Goal: Task Accomplishment & Management: Manage account settings

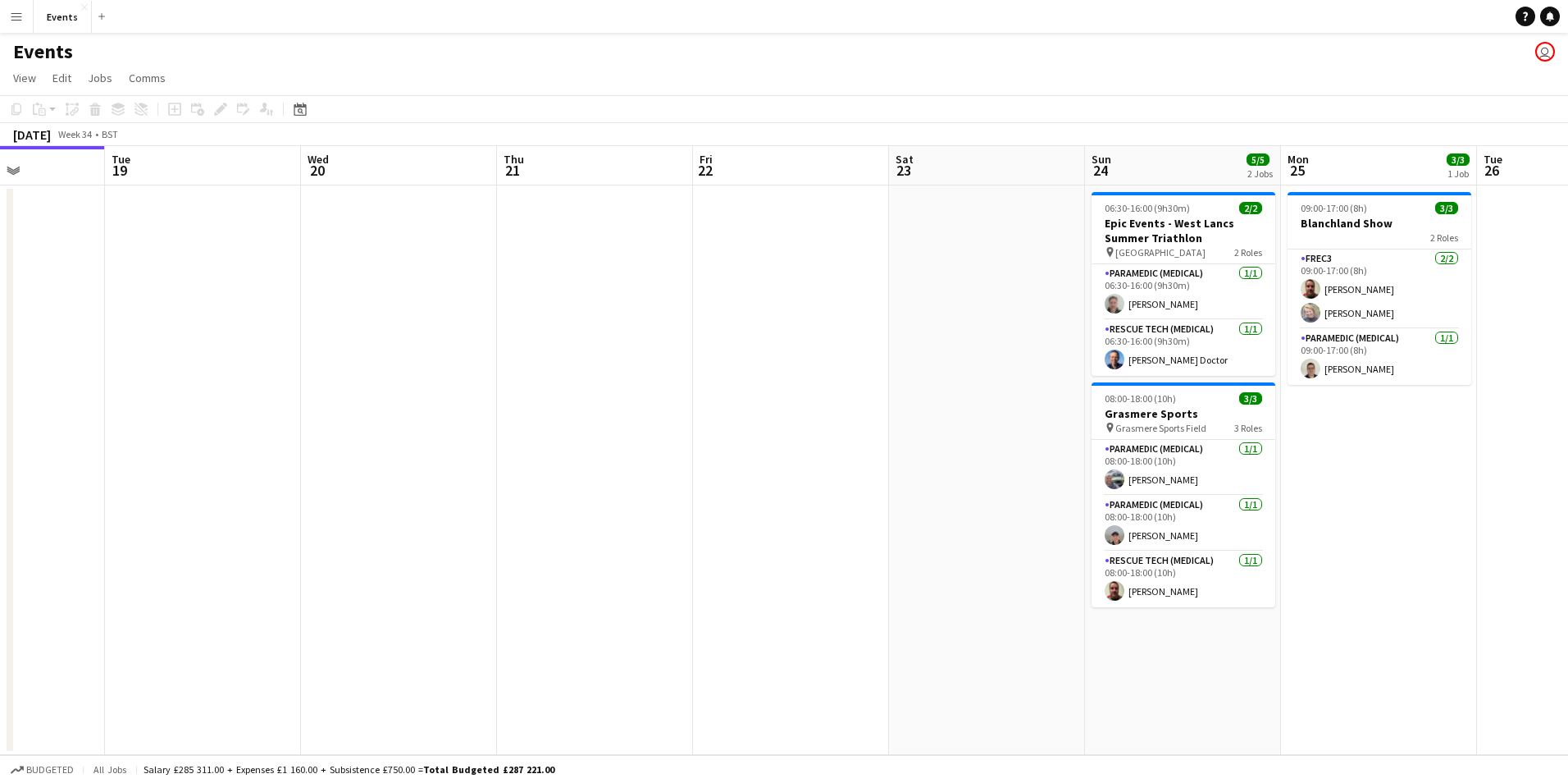
drag, startPoint x: 782, startPoint y: 559, endPoint x: 494, endPoint y: 541, distance: 288.6
click at [494, 541] on app-calendar-viewport "Sat 16 Sun 17 1/1 1 Job Mon 18 Tue 19 Wed 20 Thu 21 Fri 22 Sat 23 Sun 24 5/5 2 …" at bounding box center [784, 450] width 1568 height 609
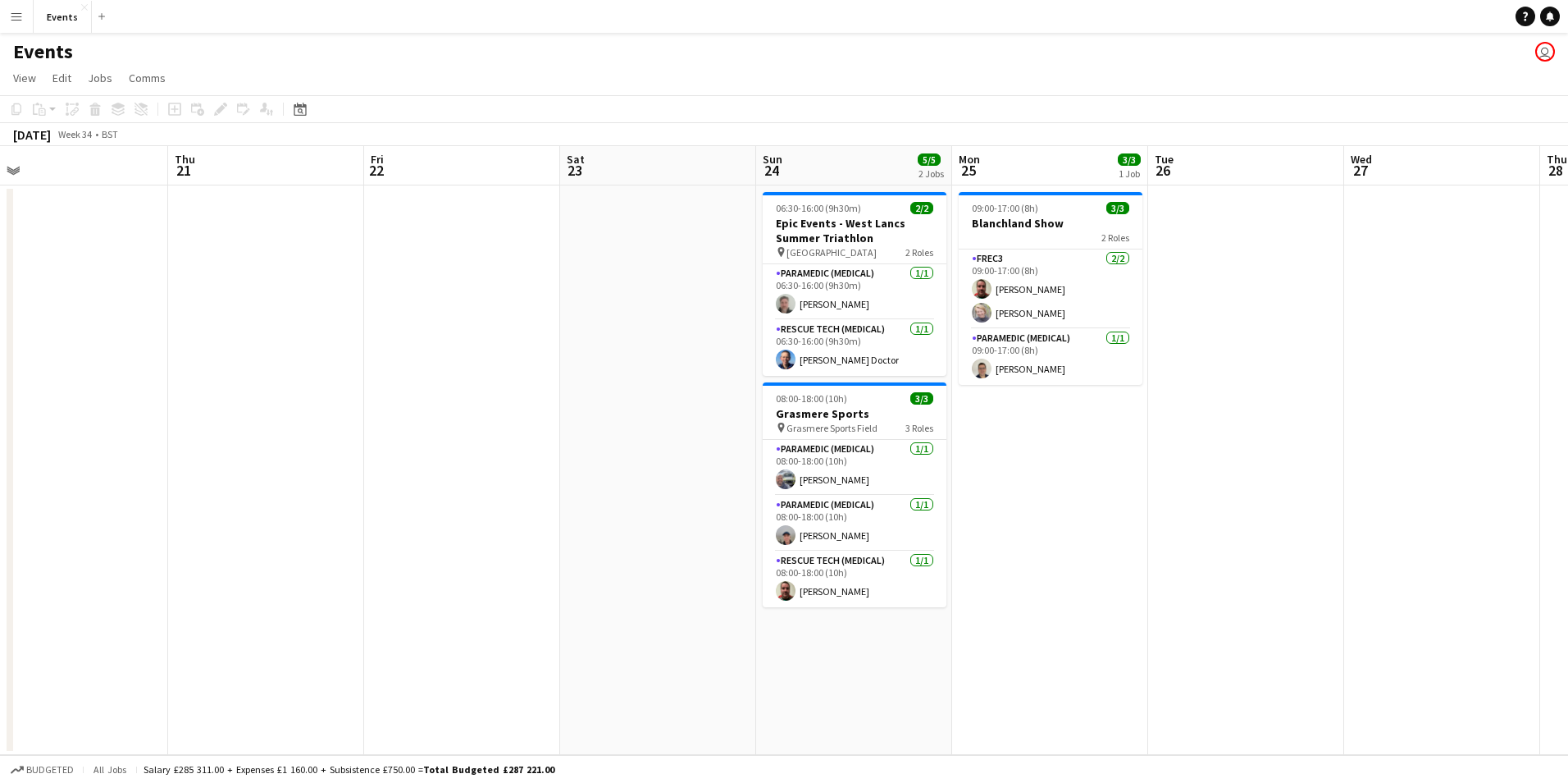
drag, startPoint x: 875, startPoint y: 603, endPoint x: 547, endPoint y: 580, distance: 328.8
click at [547, 580] on app-calendar-viewport "Sun 17 1/1 1 Job Mon 18 Tue 19 Wed 20 Thu 21 Fri 22 Sat 23 Sun 24 5/5 2 Jobs Mo…" at bounding box center [784, 450] width 1568 height 609
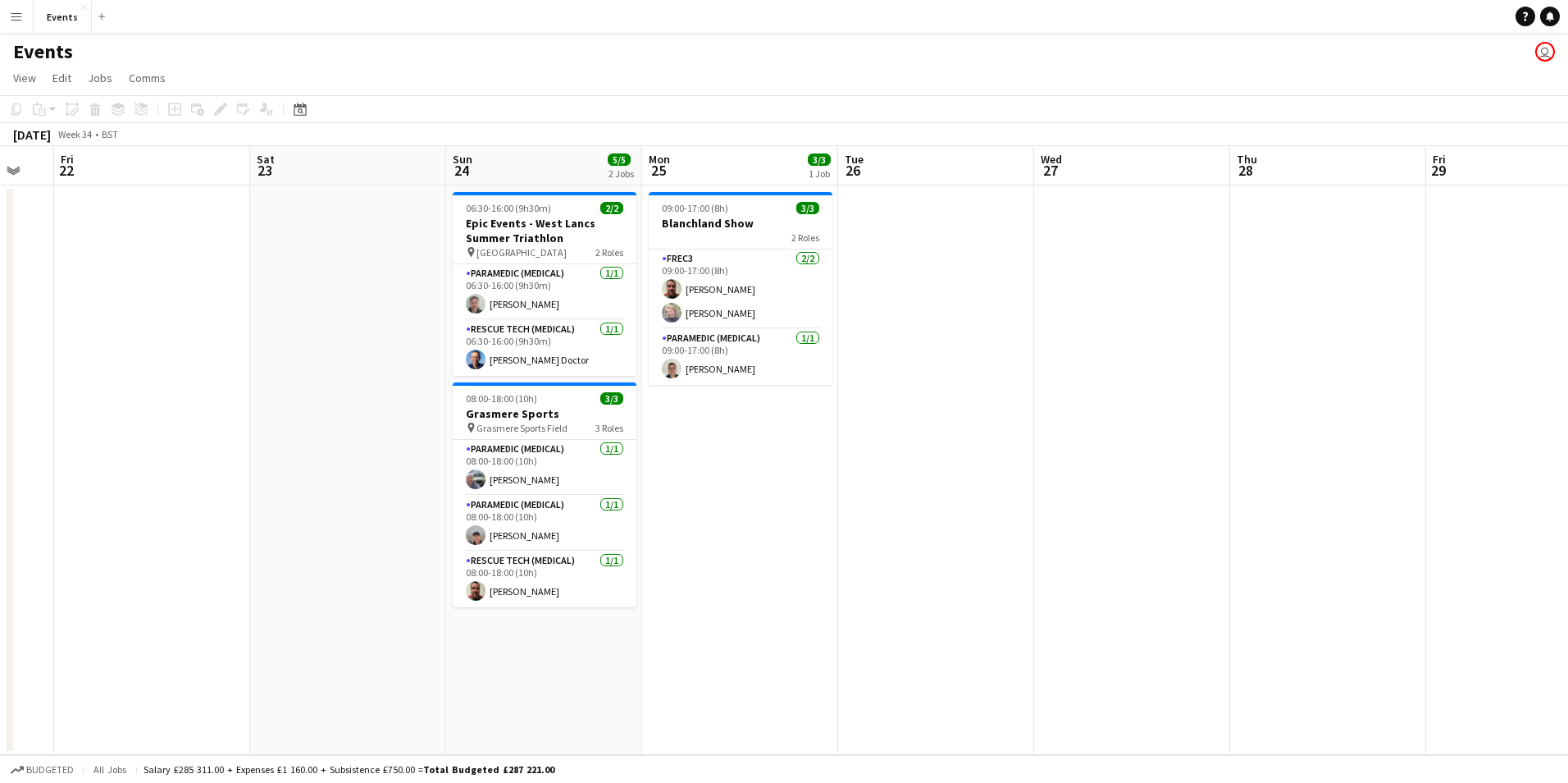
scroll to position [0, 591]
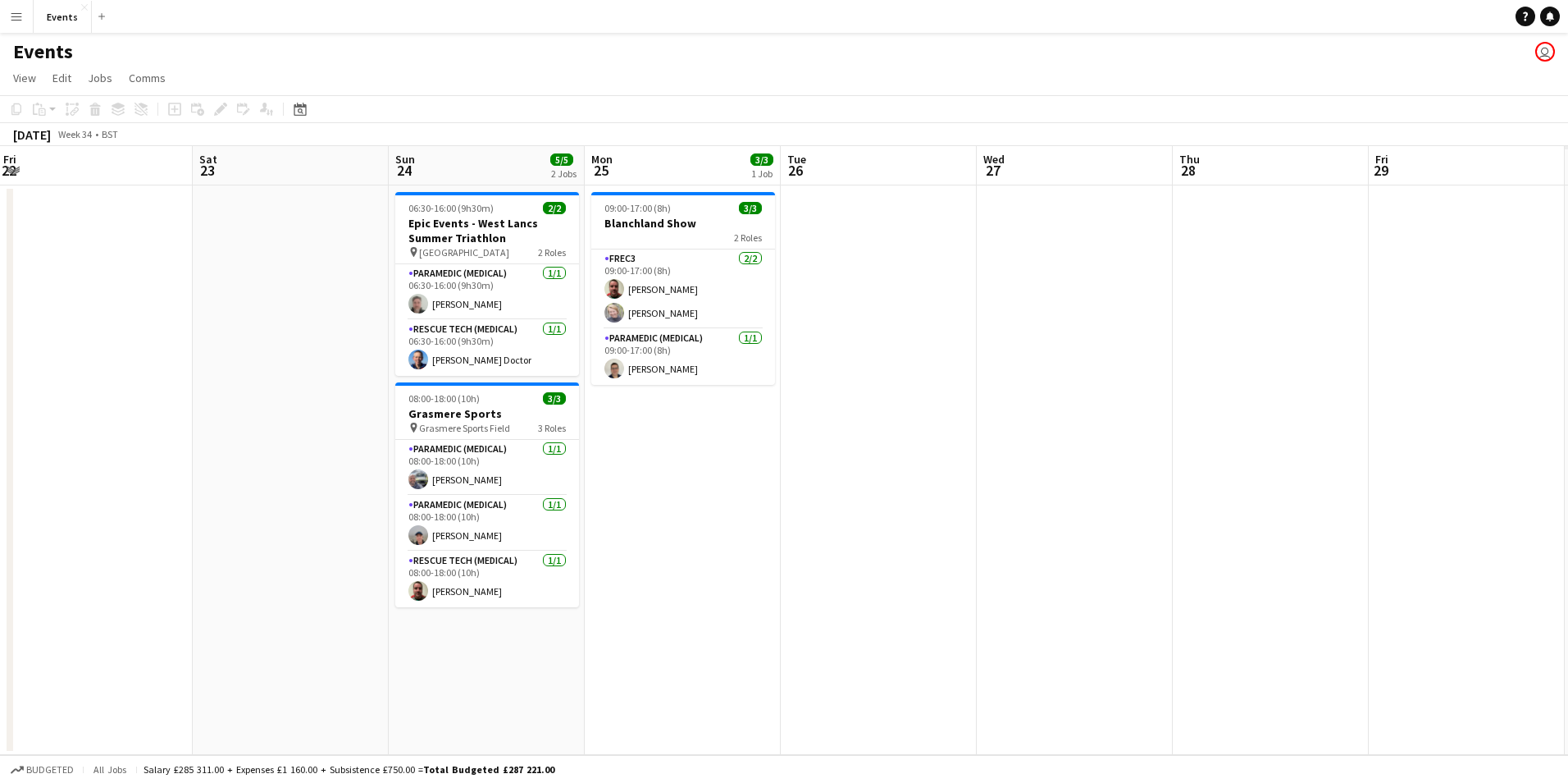
drag, startPoint x: 1085, startPoint y: 504, endPoint x: 741, endPoint y: 480, distance: 344.8
click at [741, 480] on app-calendar-viewport "Tue 19 Wed 20 Thu 21 Fri 22 Sat 23 Sun 24 5/5 2 Jobs Mon 25 3/3 1 Job Tue 26 We…" at bounding box center [784, 450] width 1568 height 609
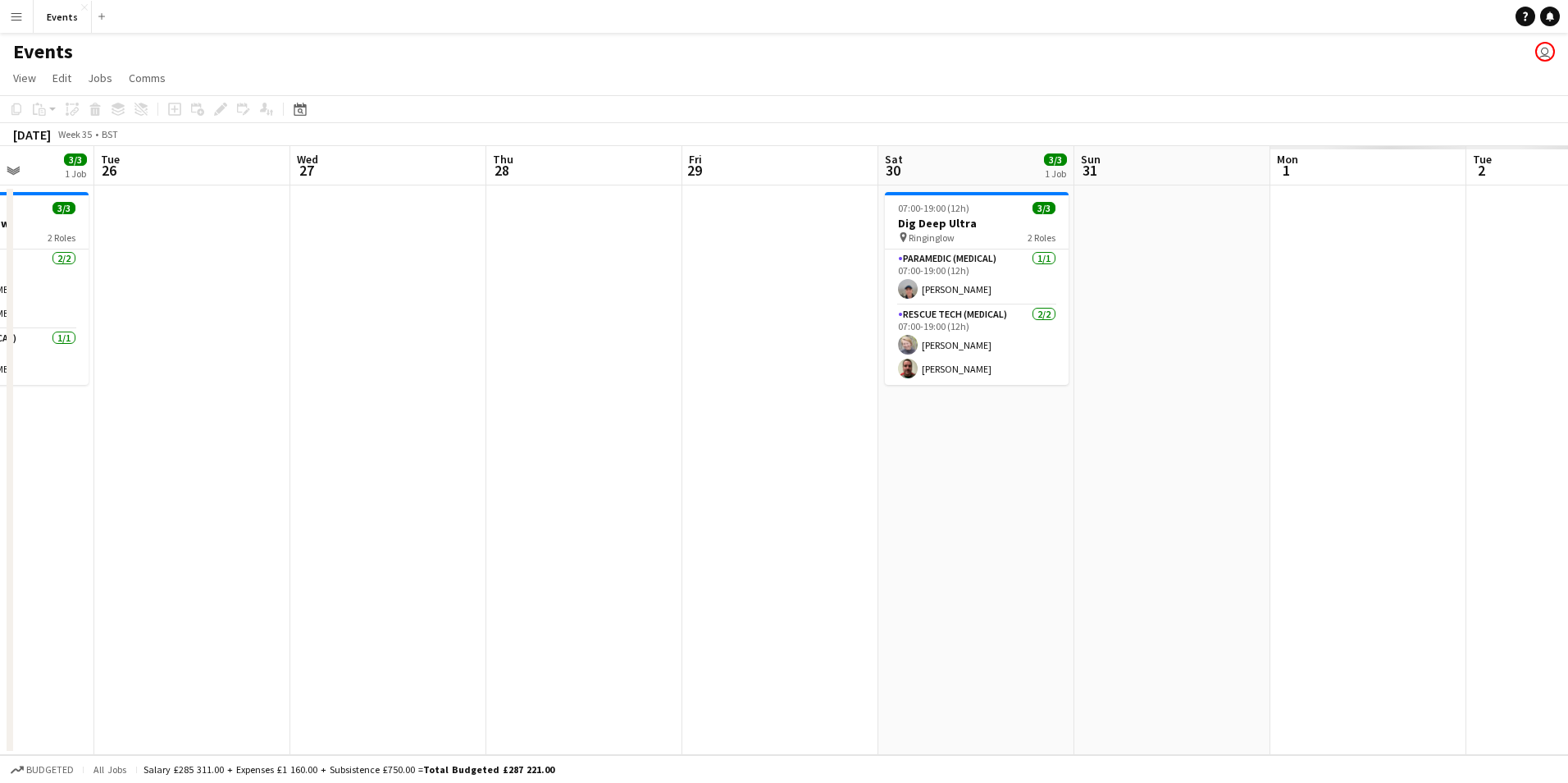
drag, startPoint x: 1102, startPoint y: 595, endPoint x: 219, endPoint y: 510, distance: 887.1
click at [219, 510] on app-calendar-viewport "Sat 23 Sun 24 5/5 2 Jobs Mon 25 3/3 1 Job Tue 26 Wed 27 Thu 28 Fri 29 Sat 30 3/…" at bounding box center [784, 450] width 1568 height 609
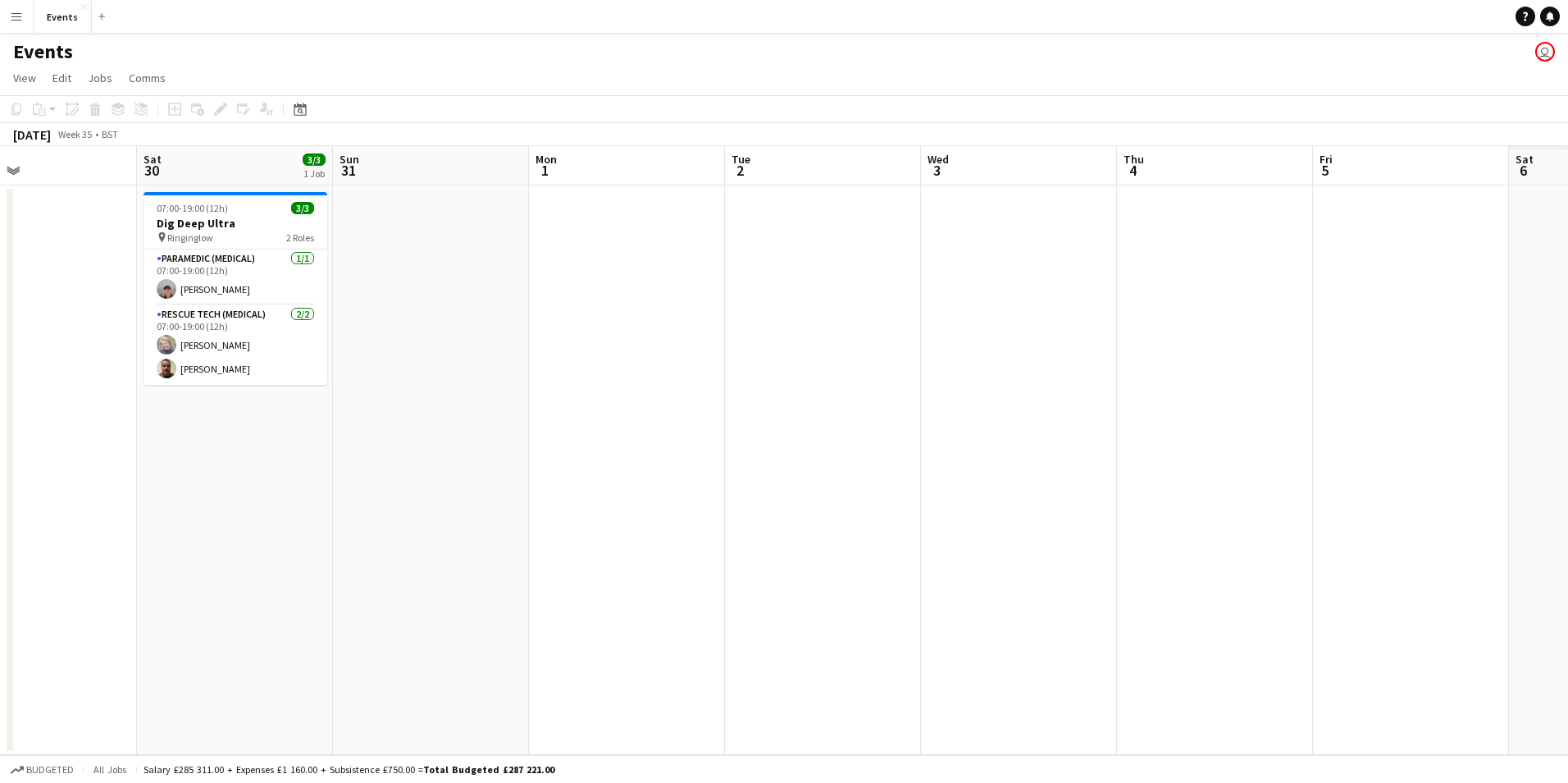
drag, startPoint x: 587, startPoint y: 528, endPoint x: -3, endPoint y: 451, distance: 595.0
click at [0, 451] on html "Menu Boards Boards Boards All jobs Status Workforce Workforce My Workforce Recr…" at bounding box center [784, 392] width 1568 height 783
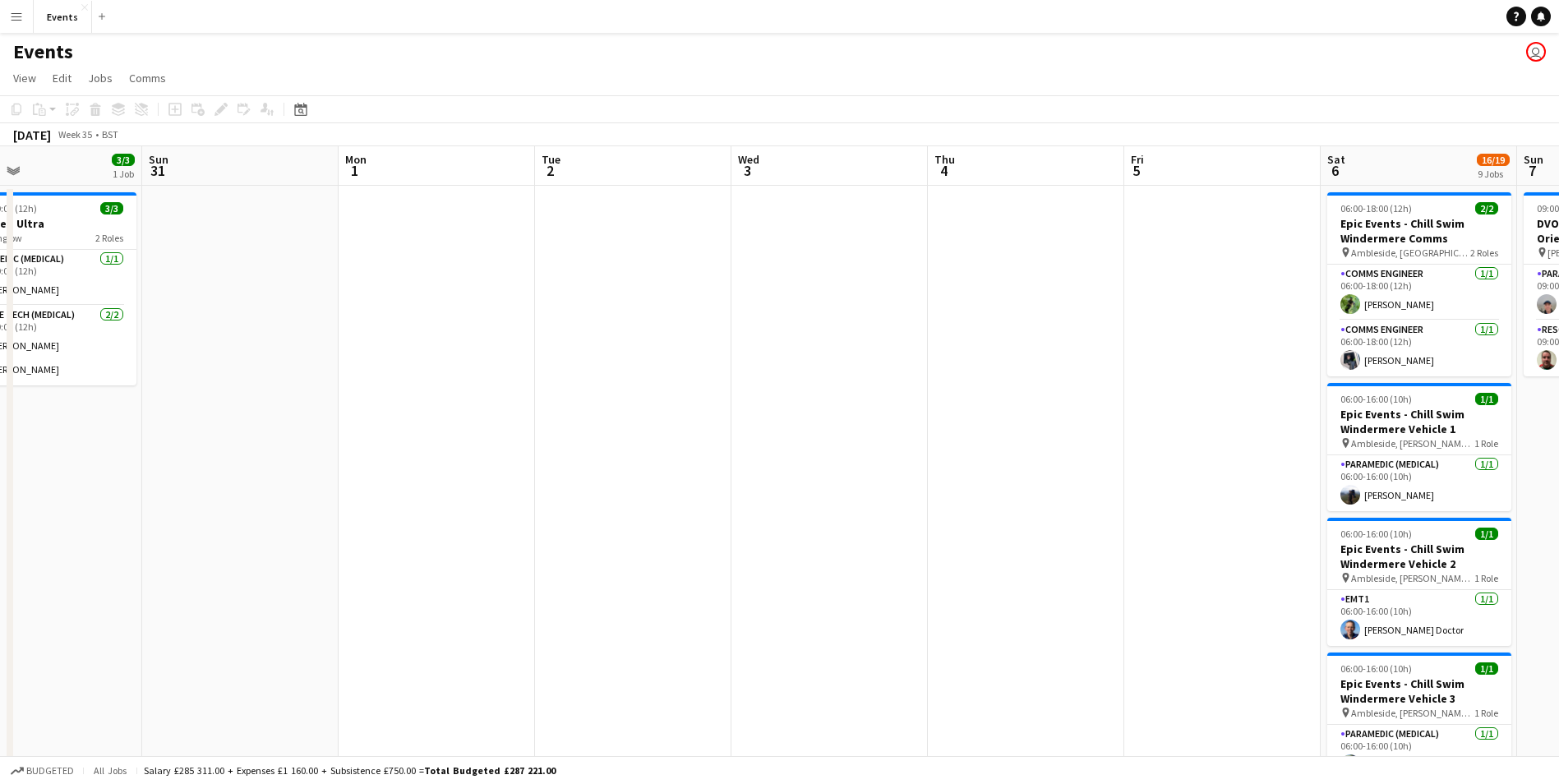
drag, startPoint x: 803, startPoint y: 583, endPoint x: 302, endPoint y: 589, distance: 501.0
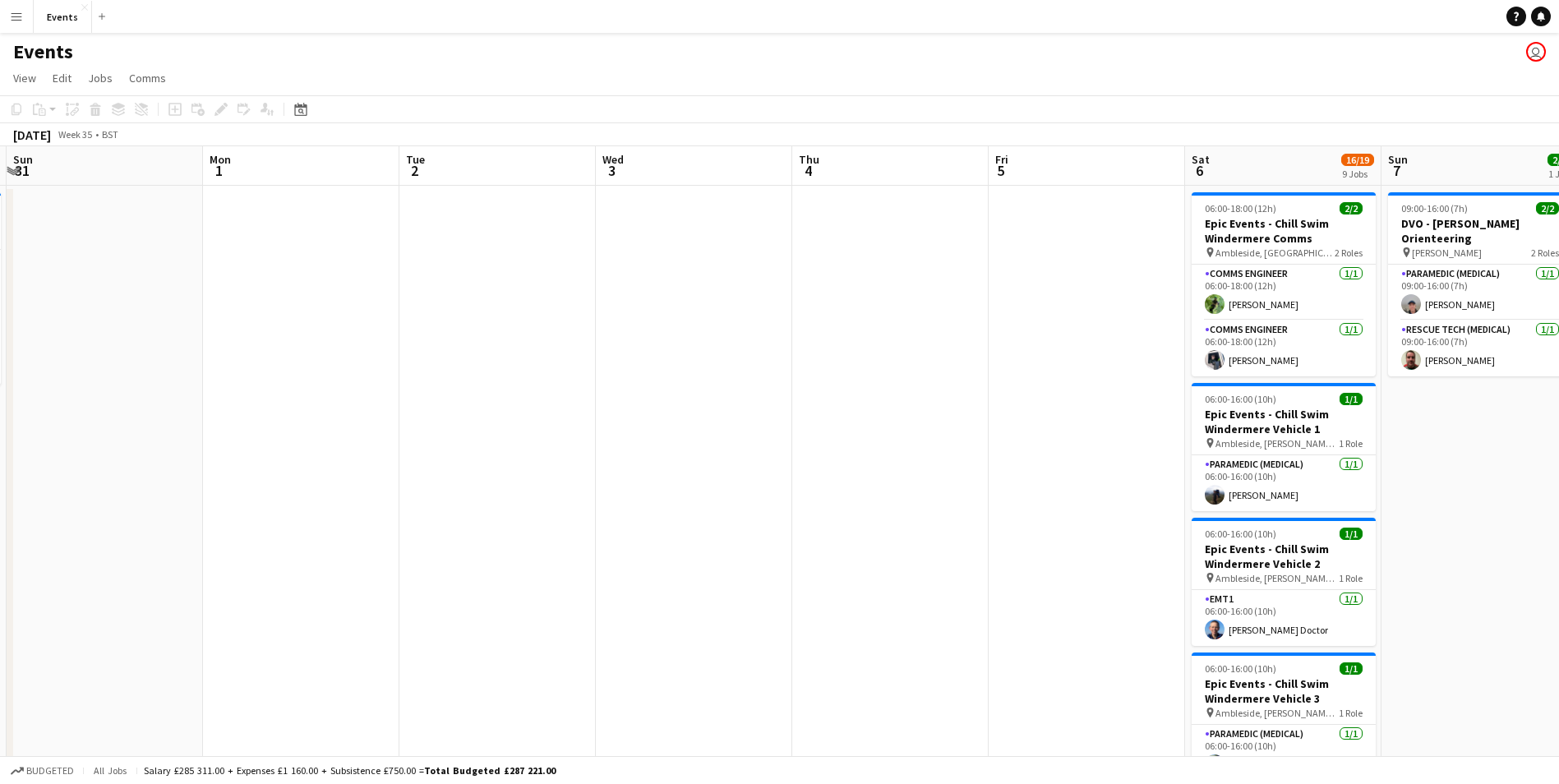
drag, startPoint x: 965, startPoint y: 631, endPoint x: 1138, endPoint y: 575, distance: 181.8
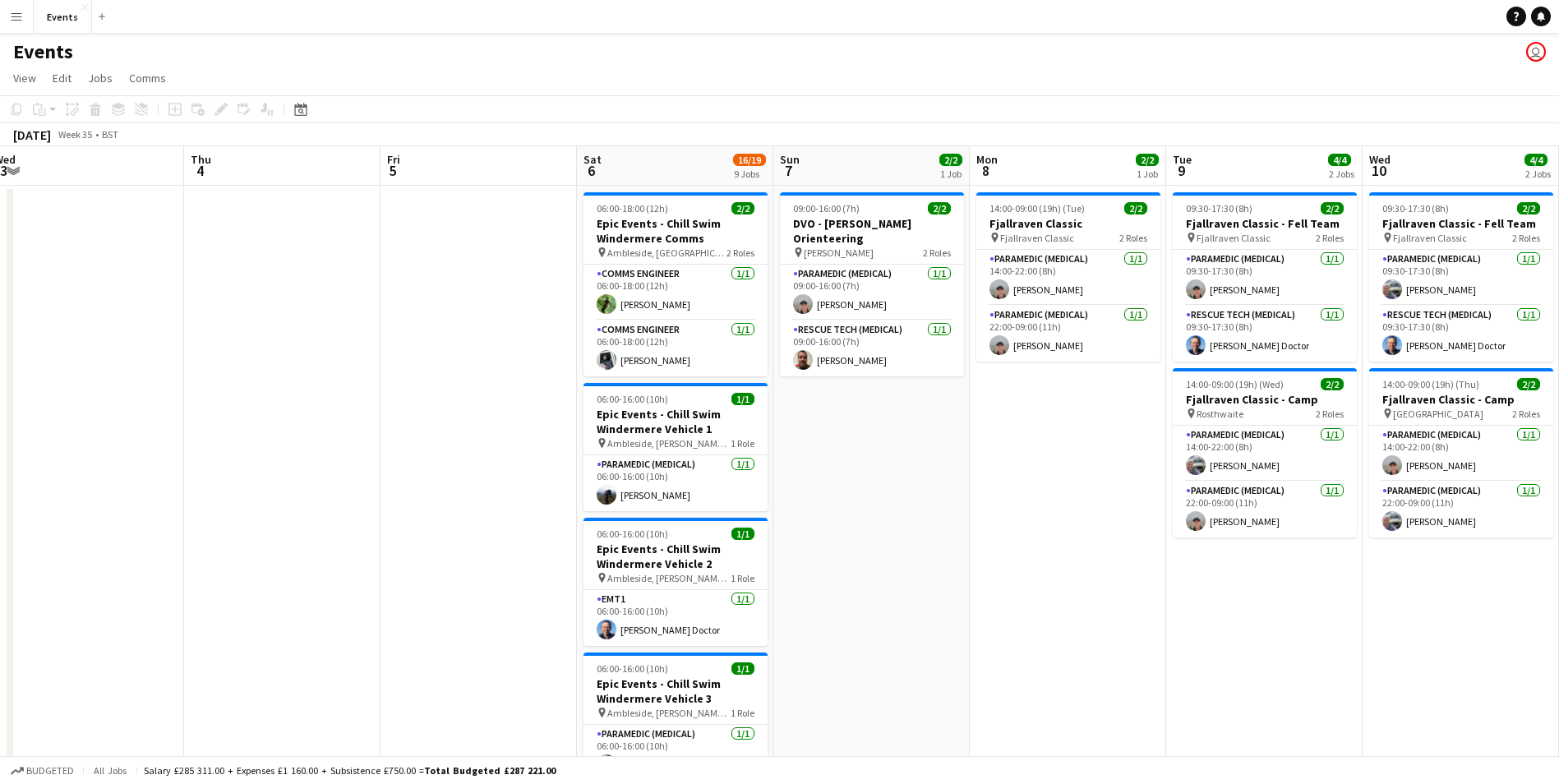
scroll to position [0, 588]
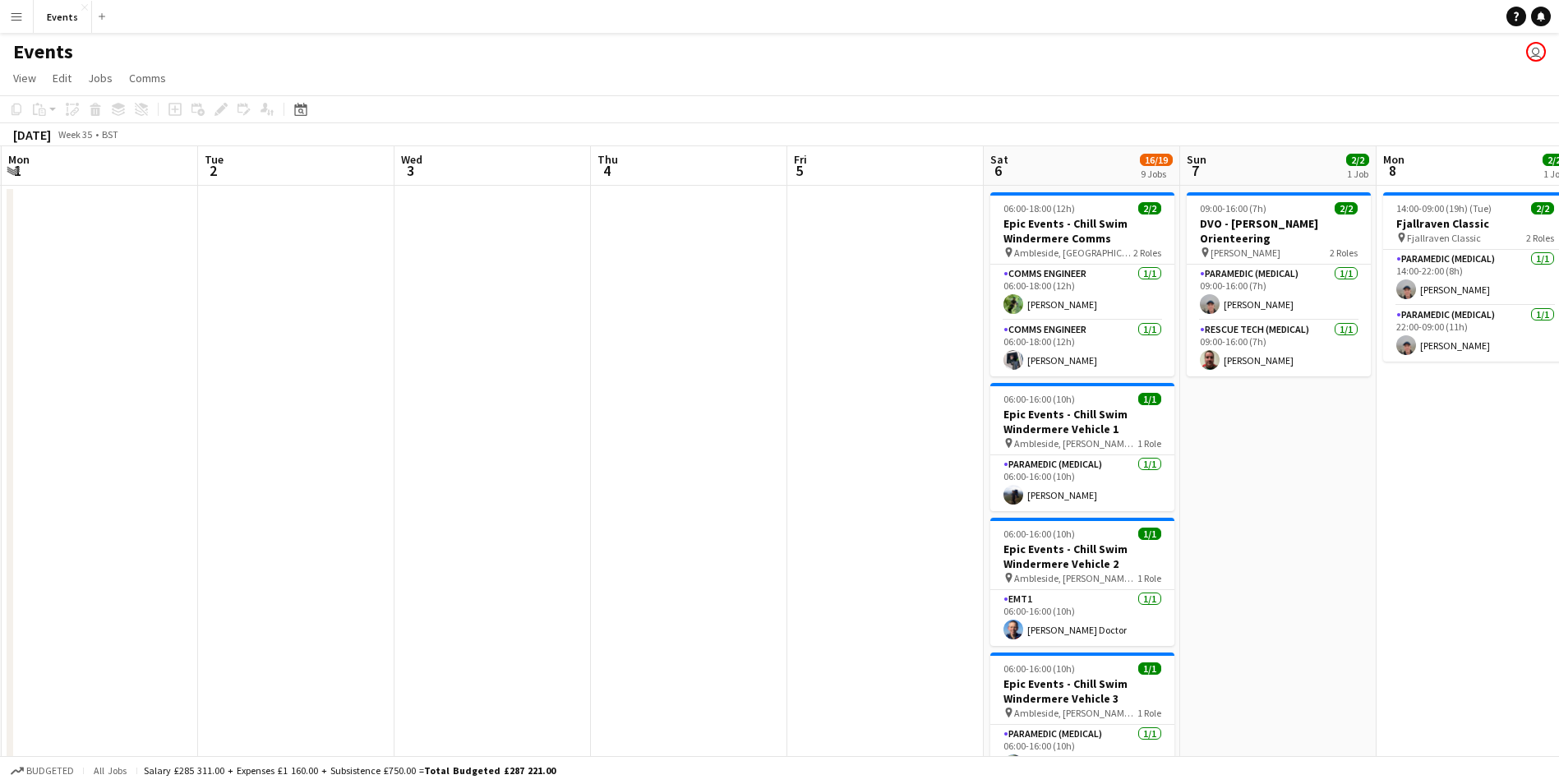
drag, startPoint x: 452, startPoint y: 600, endPoint x: 250, endPoint y: 588, distance: 202.4
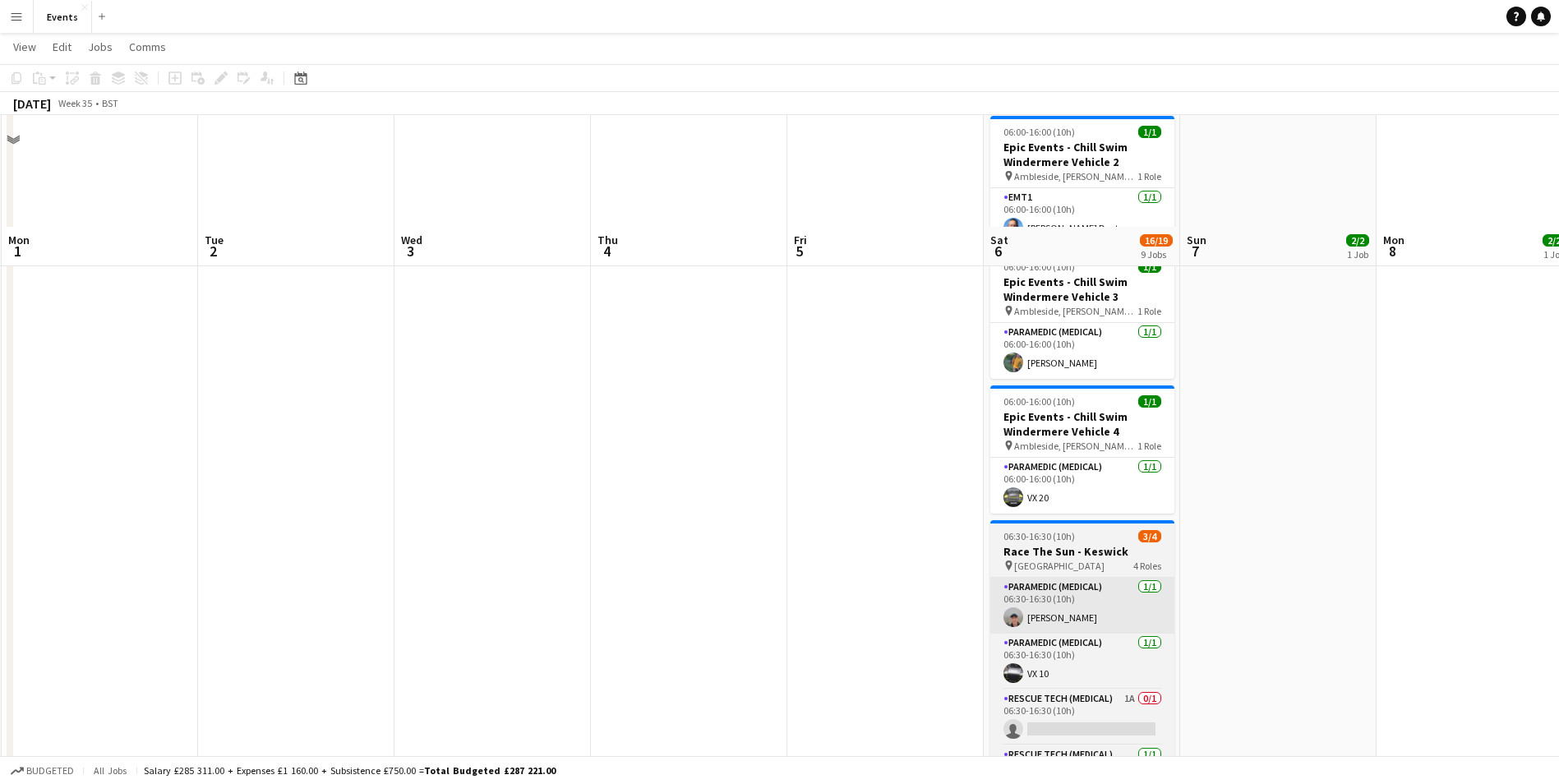
scroll to position [575, 0]
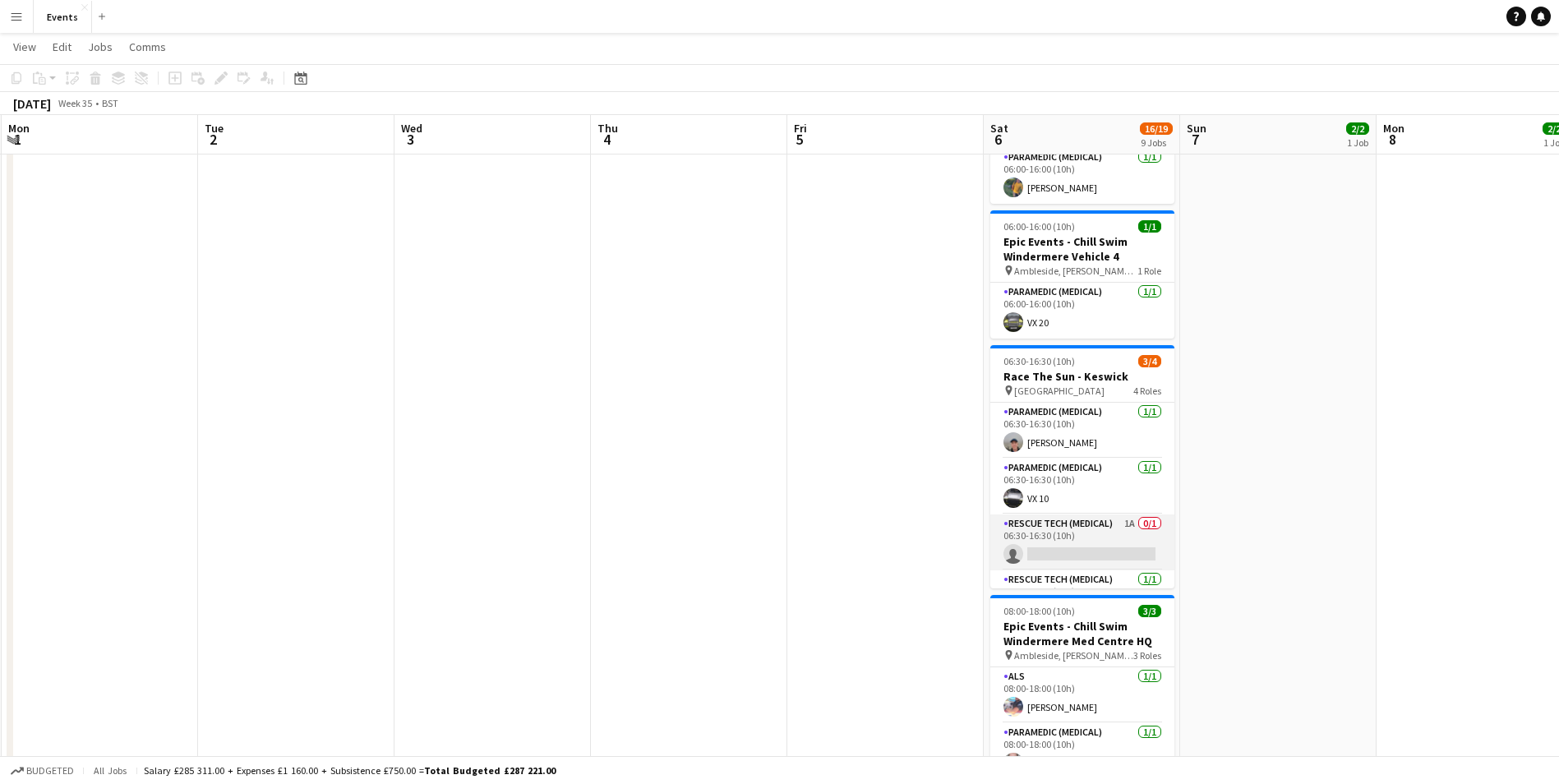
click at [1110, 557] on app-card-role "Rescue Tech (Medical) 1A 0/1 06:30-16:30 (10h) single-neutral-actions" at bounding box center [1082, 542] width 184 height 55
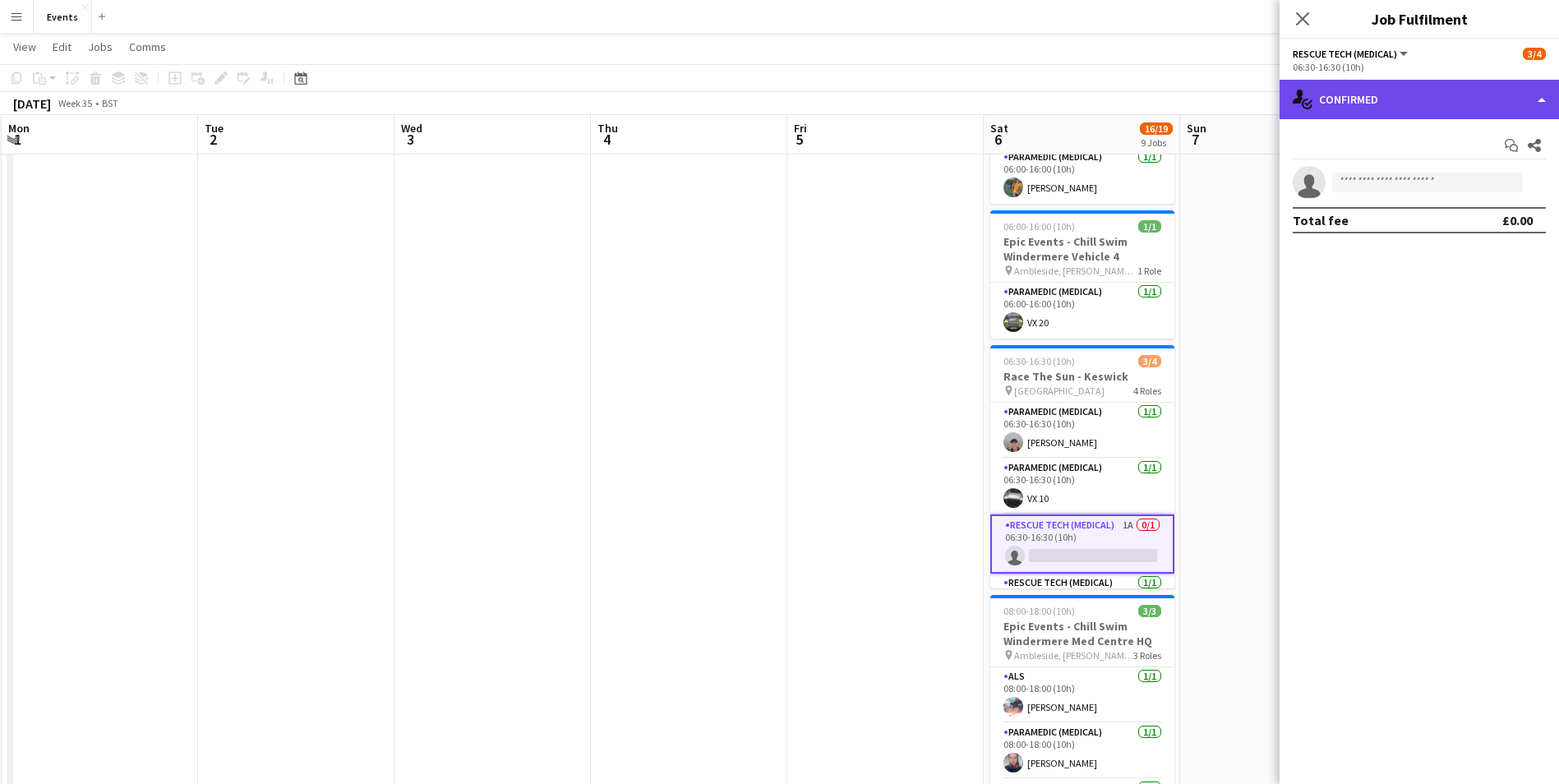
click at [1355, 111] on div "single-neutral-actions-check-2 Confirmed" at bounding box center [1419, 99] width 279 height 40
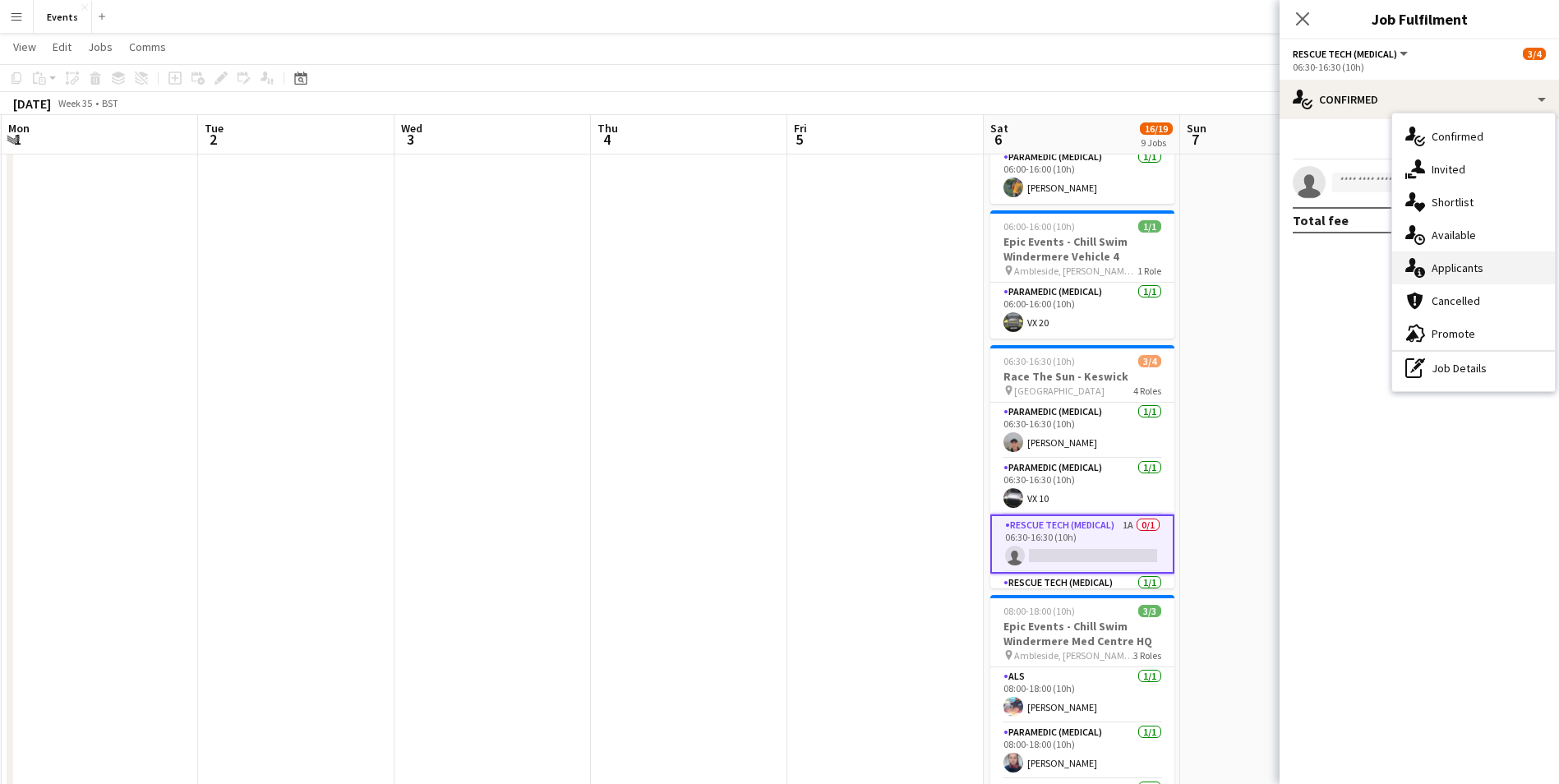
click at [1466, 274] on div "single-neutral-actions-information Applicants" at bounding box center [1473, 267] width 163 height 33
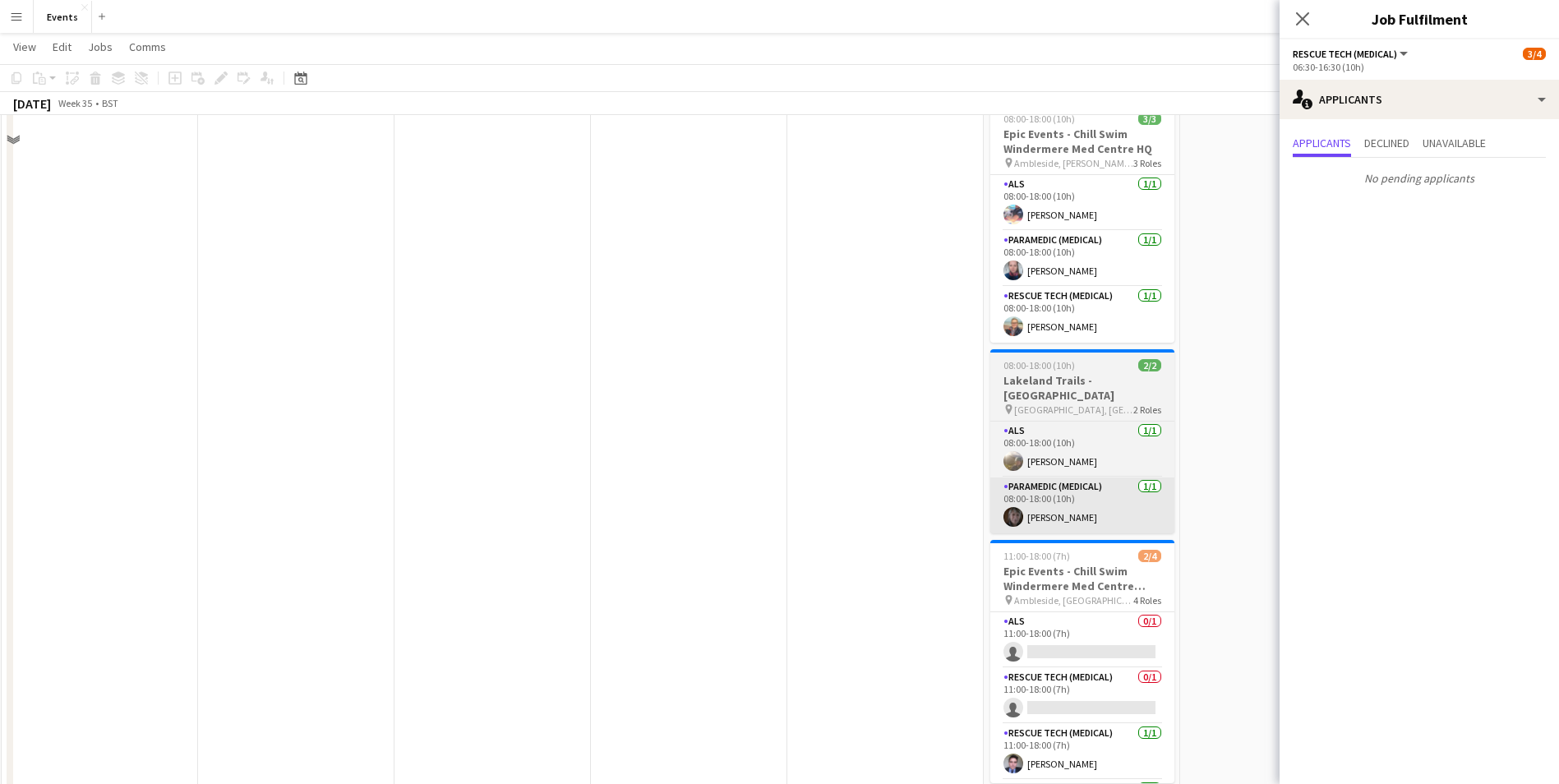
scroll to position [1136, 0]
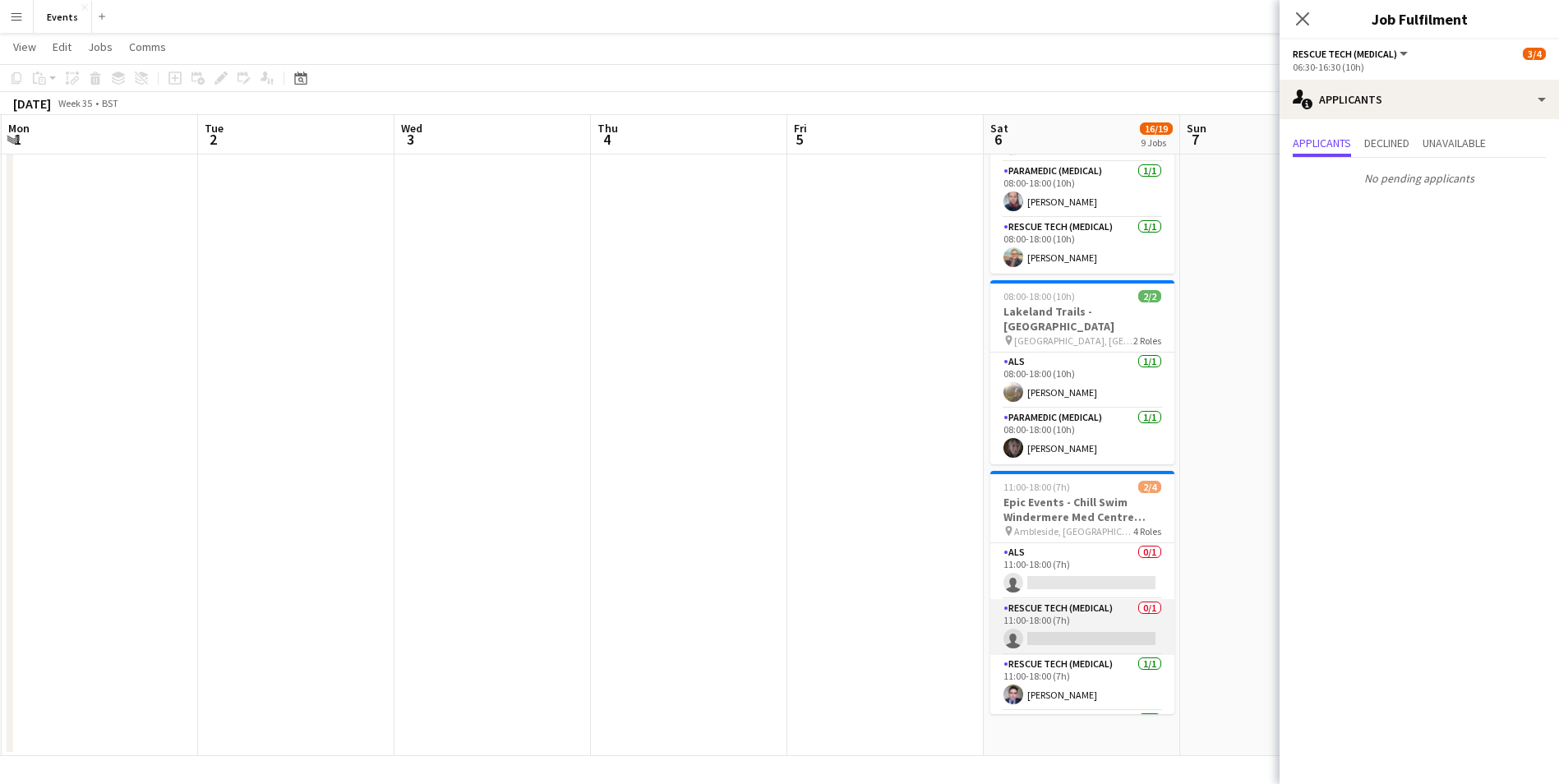
click at [1052, 626] on app-card-role "Rescue Tech (Medical) 0/1 11:00-18:00 (7h) single-neutral-actions" at bounding box center [1082, 626] width 184 height 55
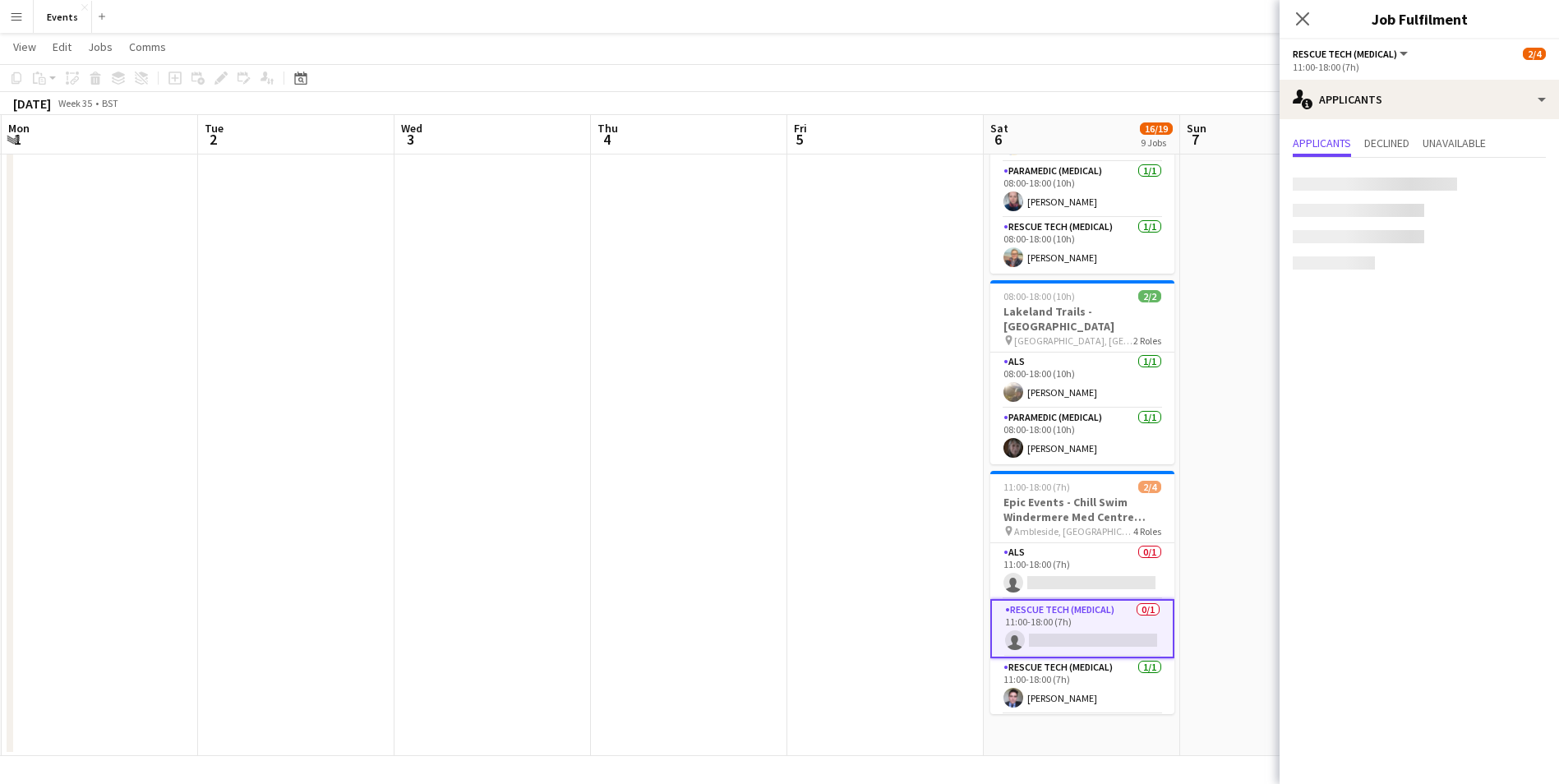
scroll to position [38, 0]
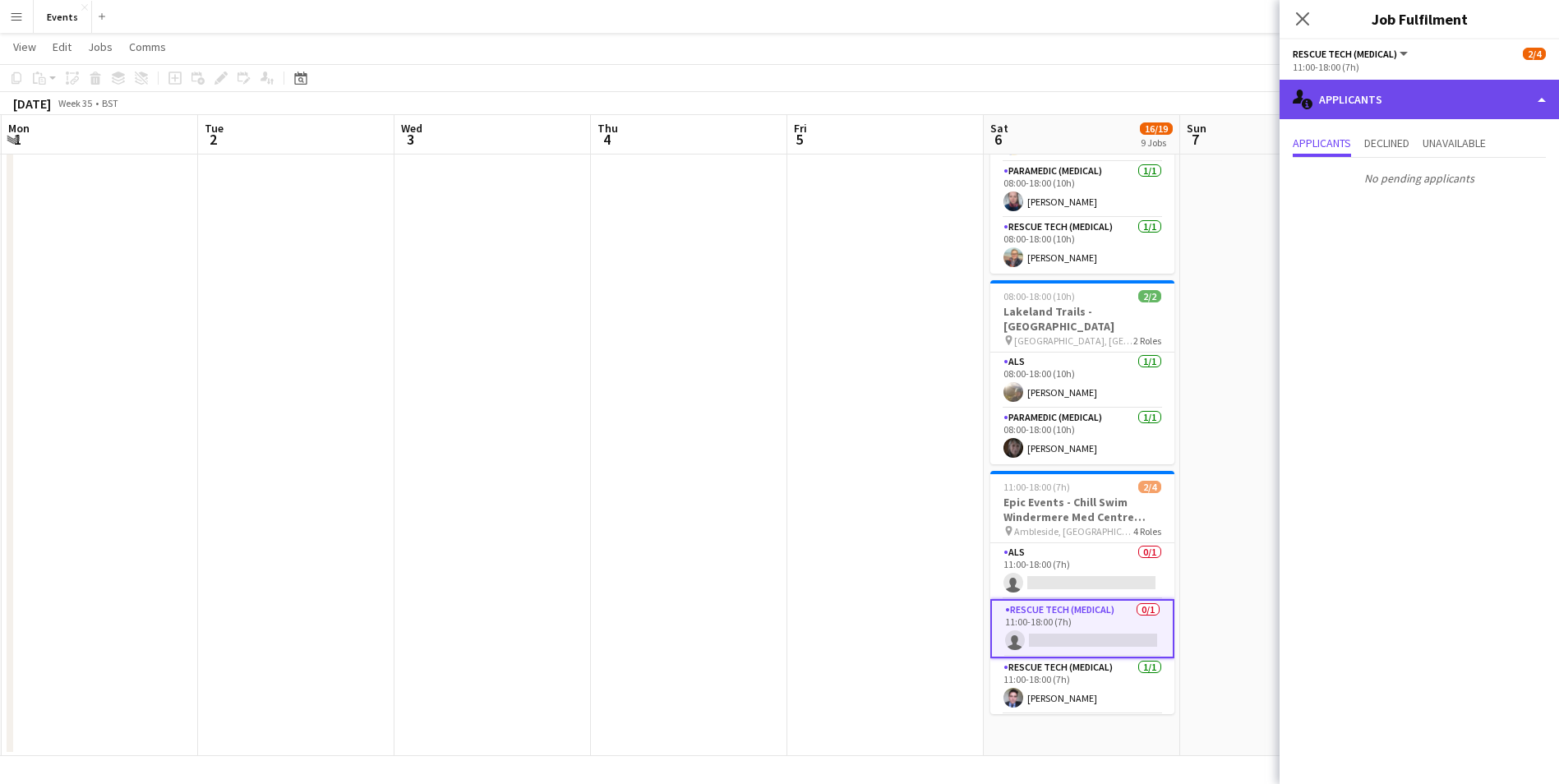
click at [1443, 95] on div "single-neutral-actions-information Applicants" at bounding box center [1419, 99] width 279 height 40
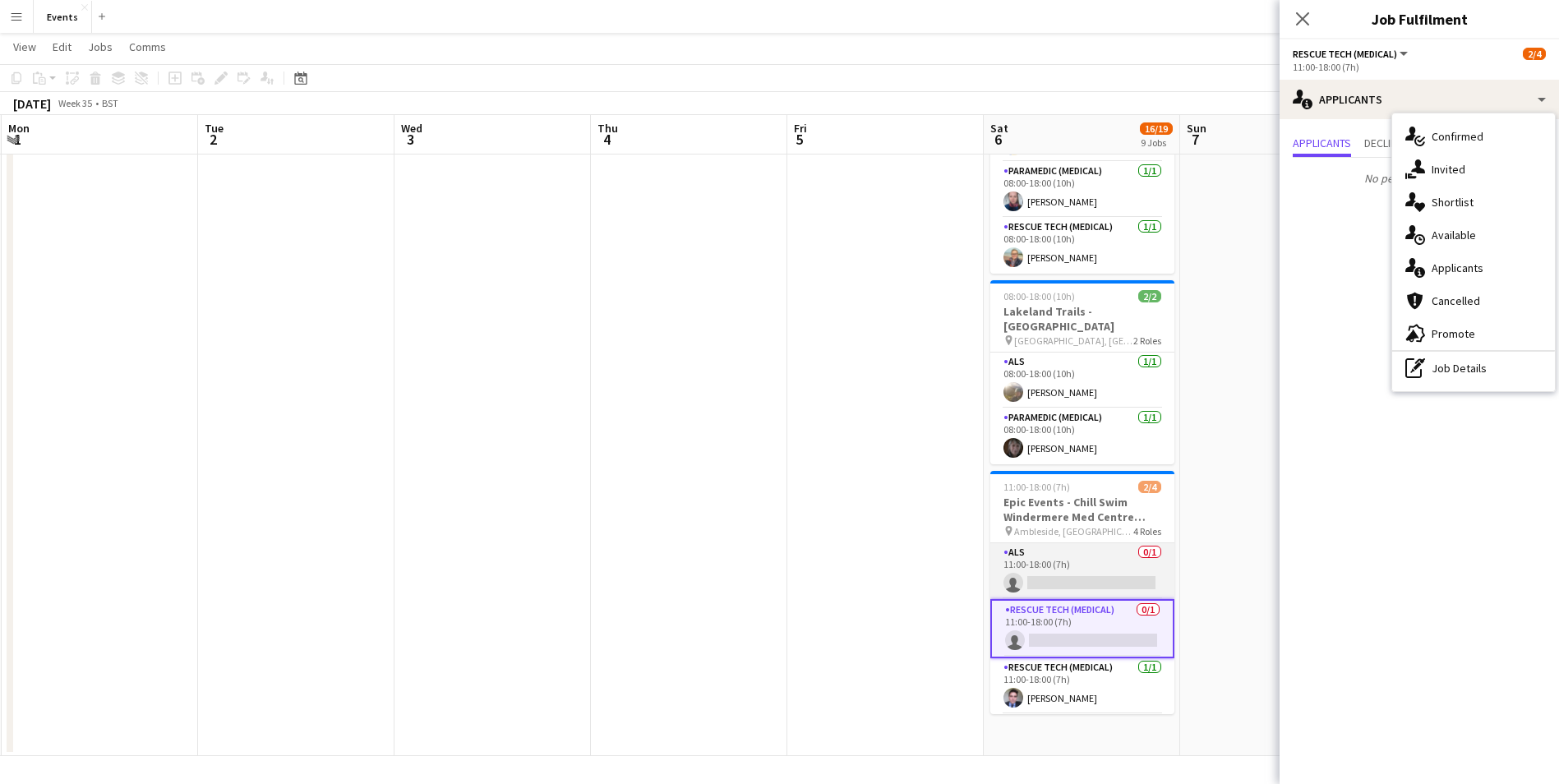
click at [1063, 556] on app-card-role "ALS 0/1 11:00-18:00 (7h) single-neutral-actions" at bounding box center [1082, 570] width 184 height 55
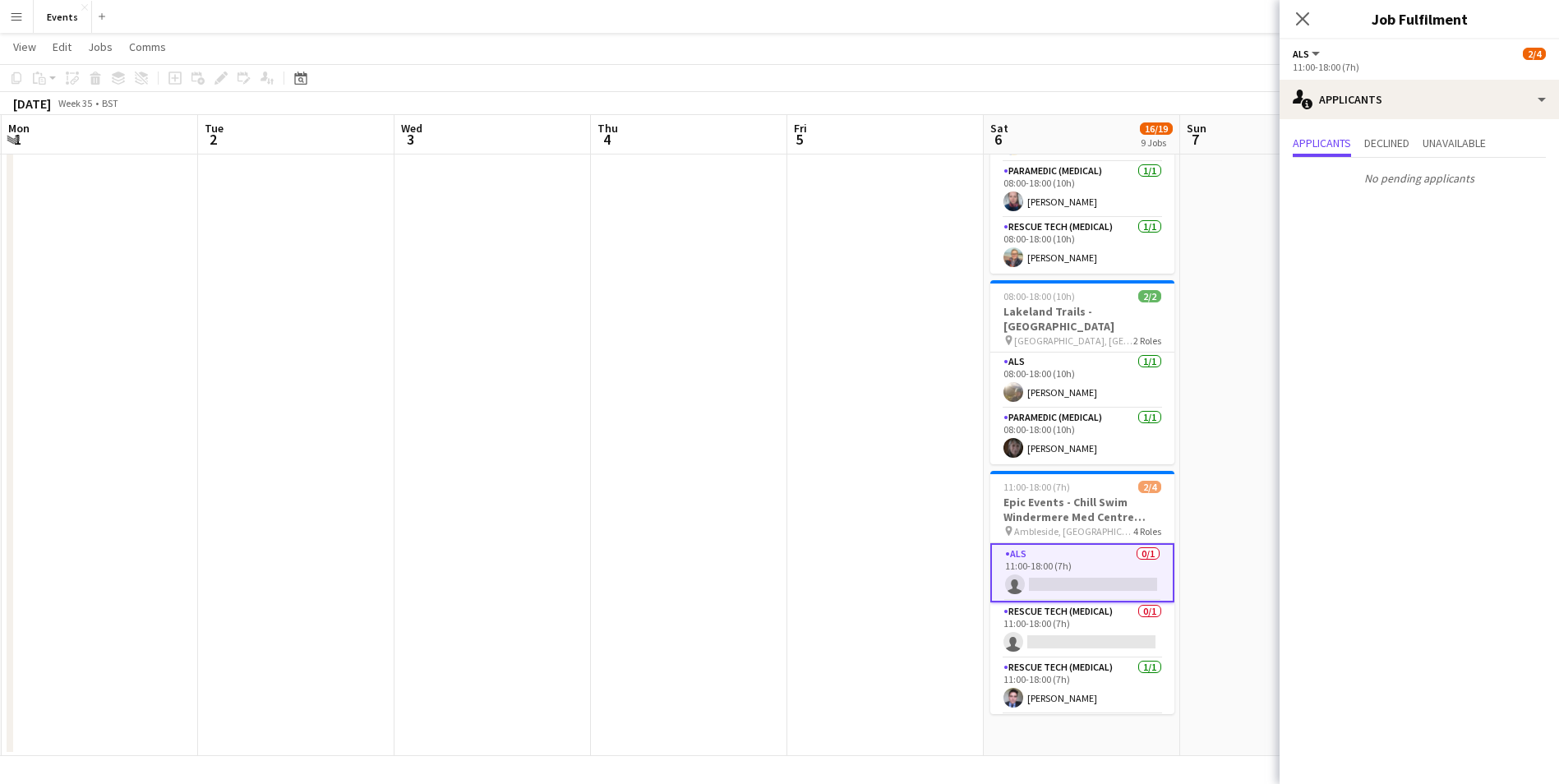
click at [1067, 575] on app-card-role "ALS 0/1 11:00-18:00 (7h) single-neutral-actions" at bounding box center [1082, 572] width 184 height 59
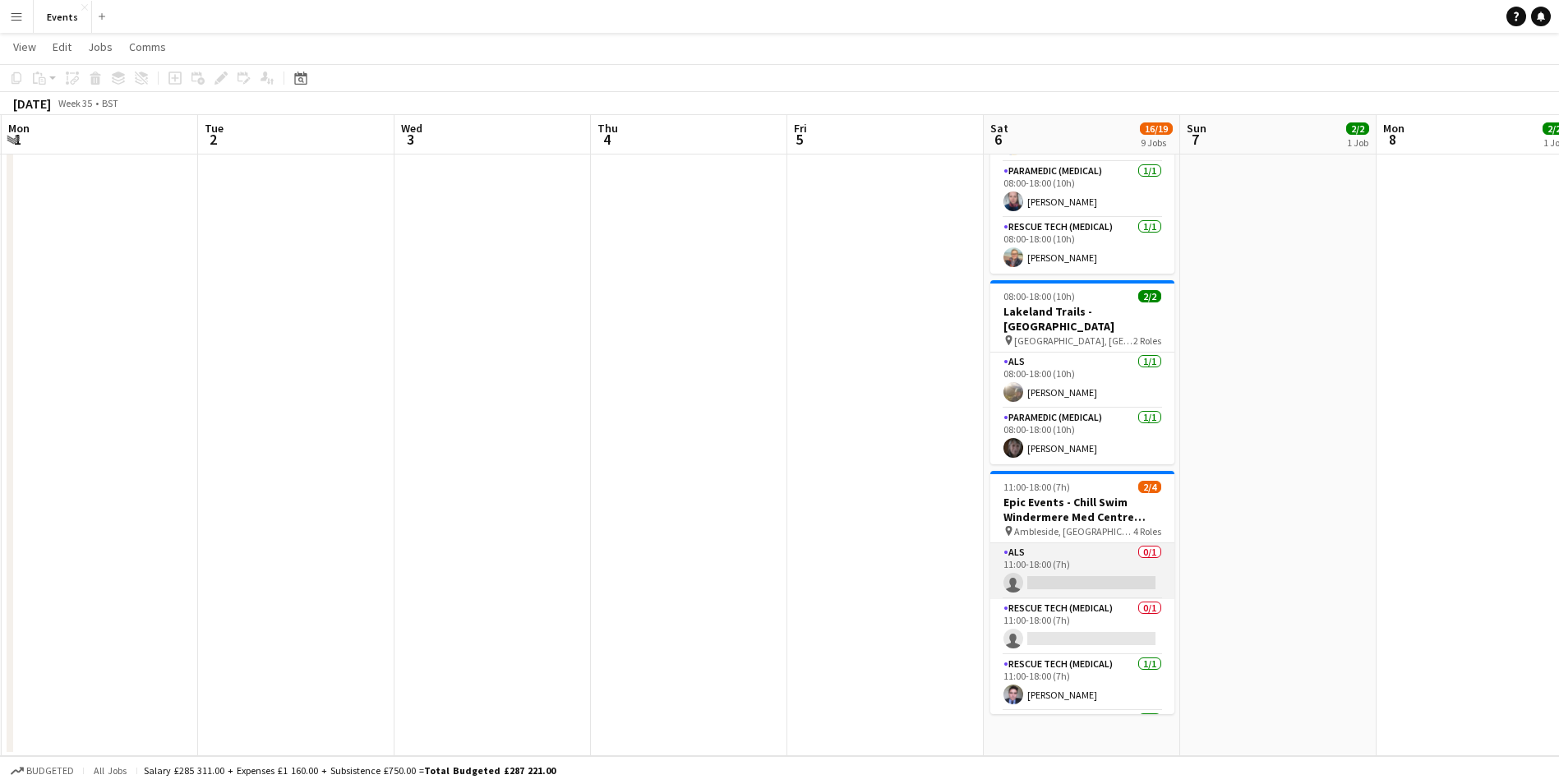
click at [1070, 575] on app-card-role "ALS 0/1 11:00-18:00 (7h) single-neutral-actions" at bounding box center [1082, 570] width 184 height 55
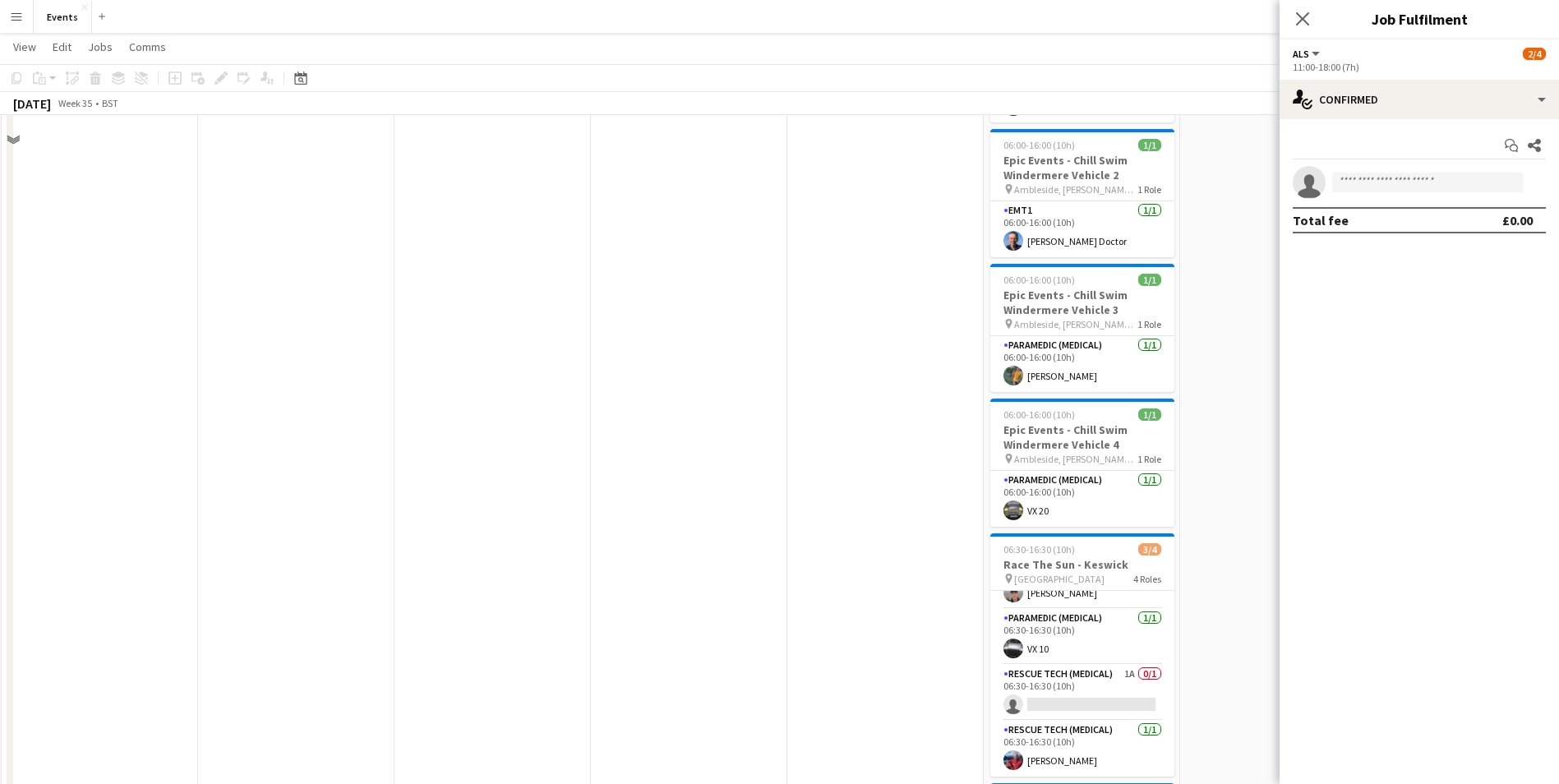
scroll to position [232, 0]
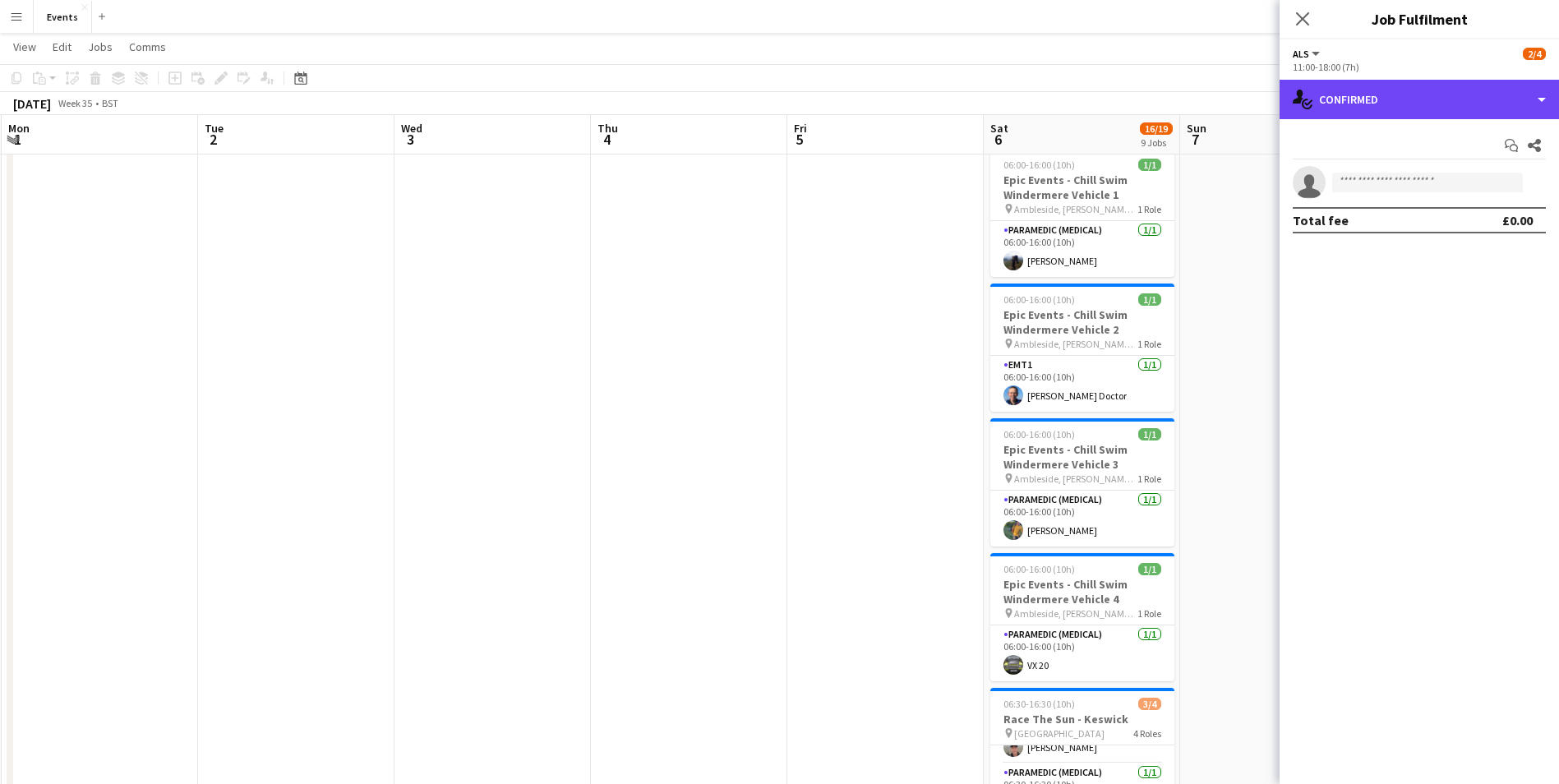
drag, startPoint x: 1344, startPoint y: 113, endPoint x: 1406, endPoint y: 216, distance: 120.2
click at [1343, 113] on div "single-neutral-actions-check-2 Confirmed" at bounding box center [1419, 99] width 279 height 40
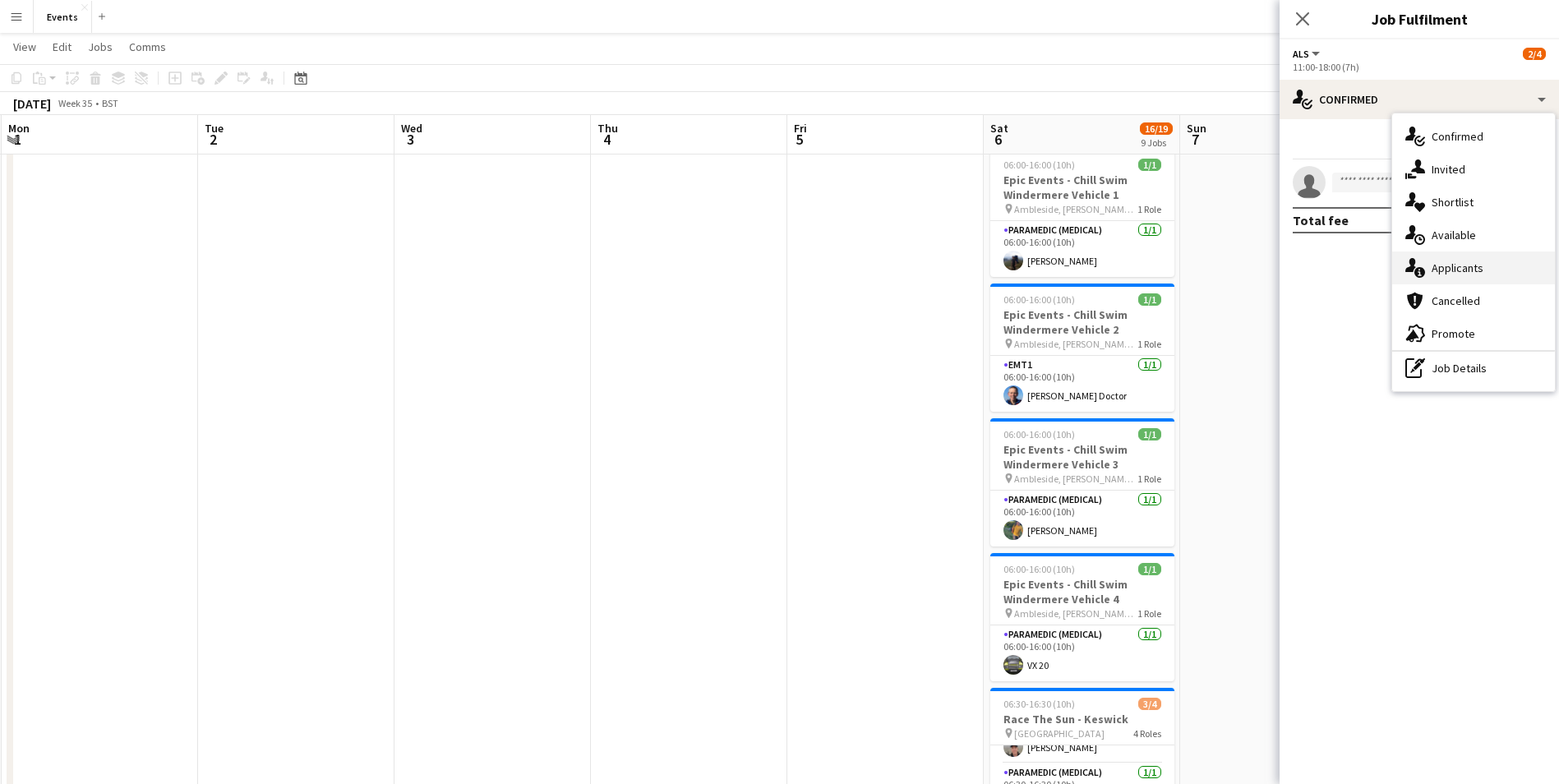
click at [1441, 275] on div "single-neutral-actions-information Applicants" at bounding box center [1473, 267] width 163 height 33
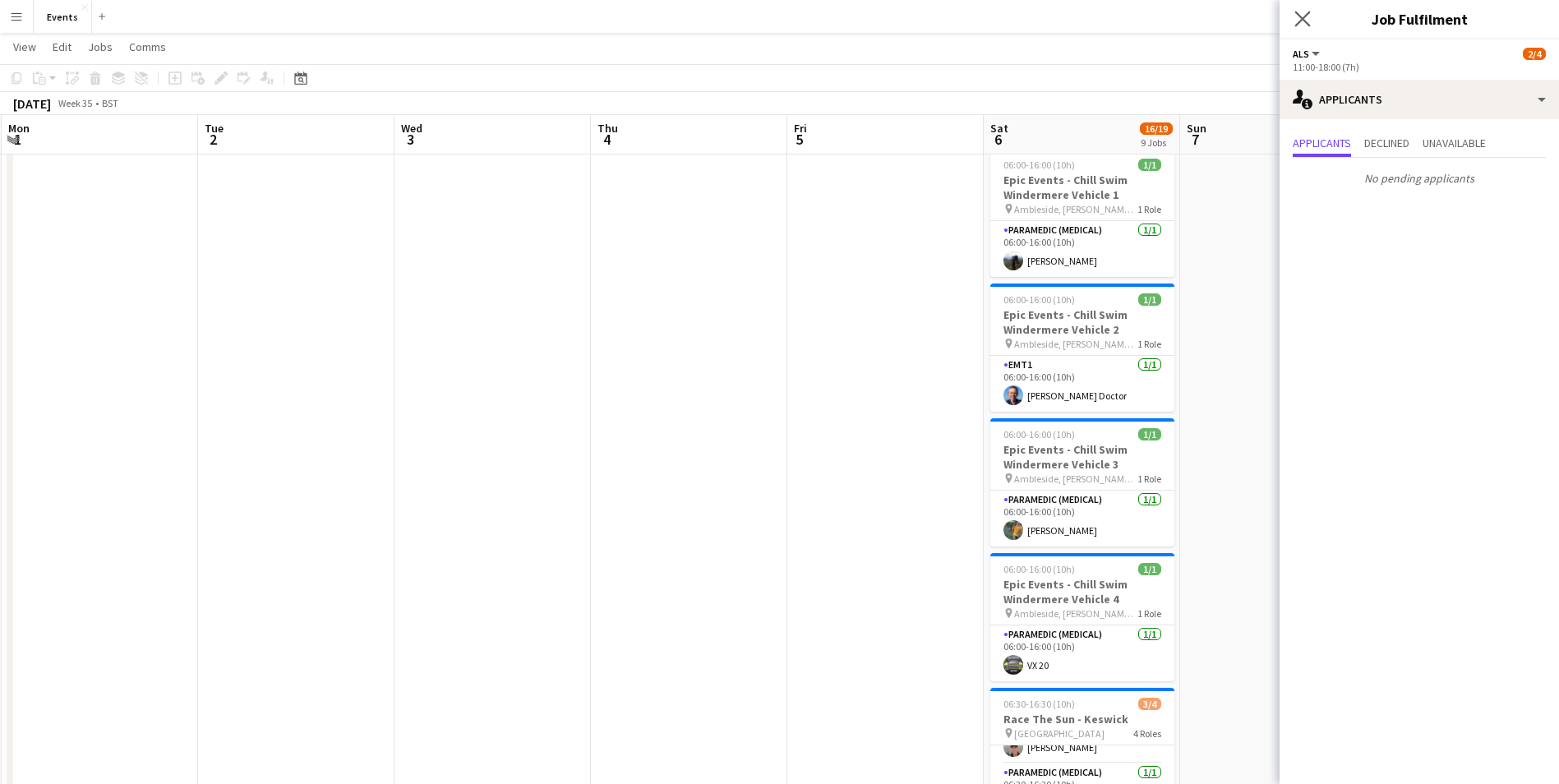
click at [1299, 28] on app-icon "Close pop-in" at bounding box center [1303, 19] width 23 height 23
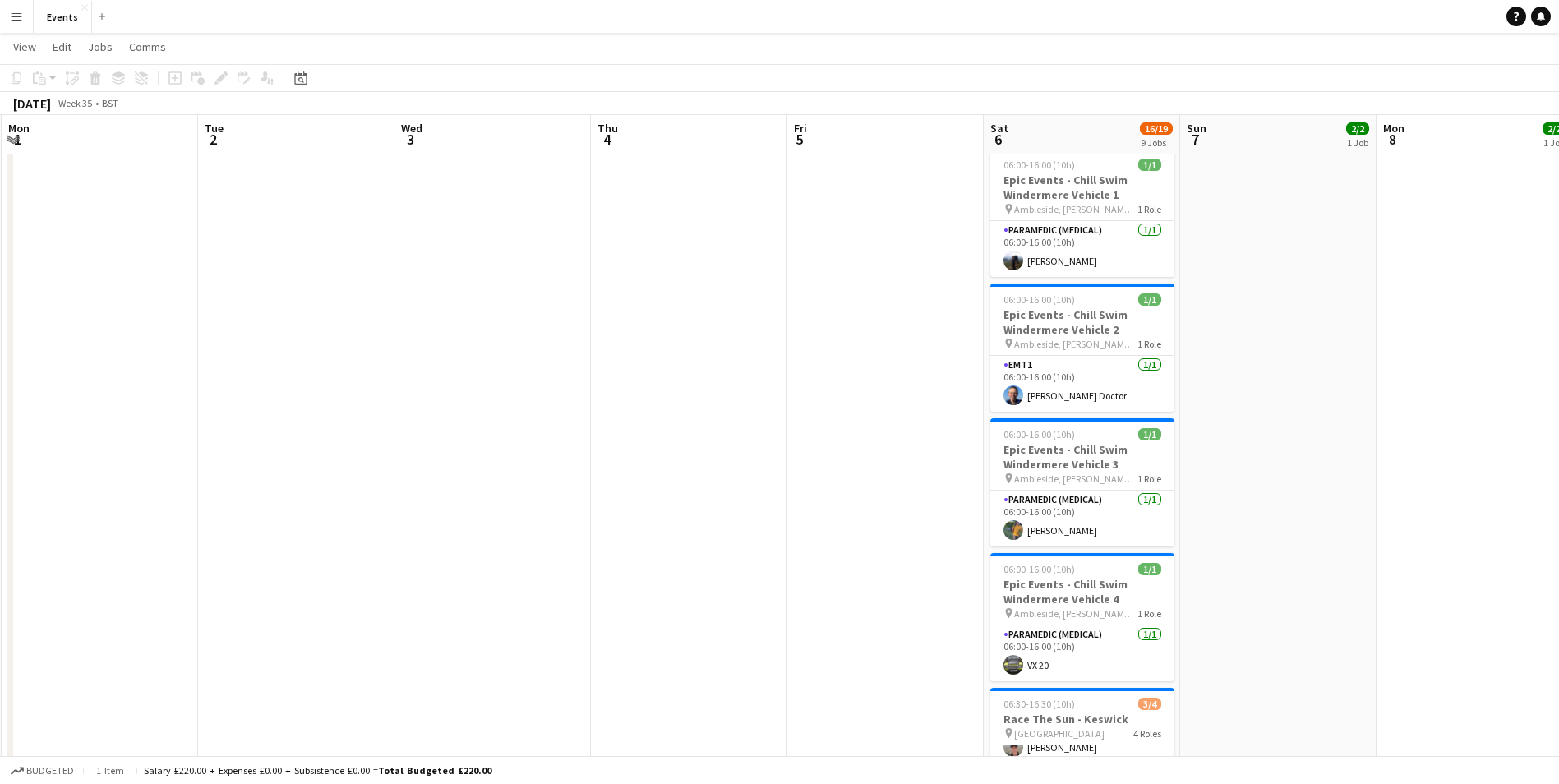
click at [18, 27] on button "Menu" at bounding box center [17, 17] width 33 height 33
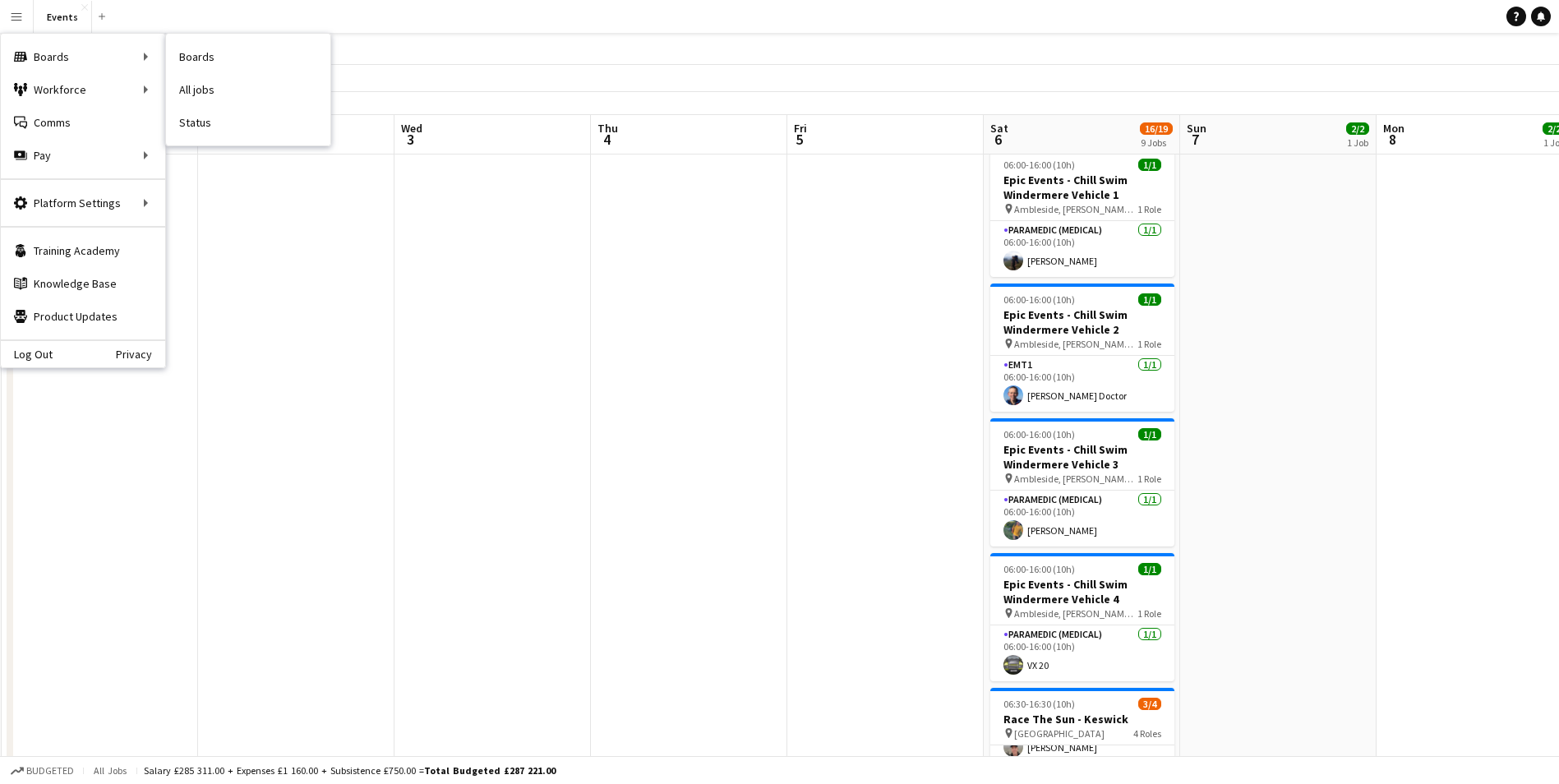
drag, startPoint x: 194, startPoint y: 119, endPoint x: 323, endPoint y: 270, distance: 198.6
click at [194, 119] on link "Status" at bounding box center [248, 123] width 164 height 33
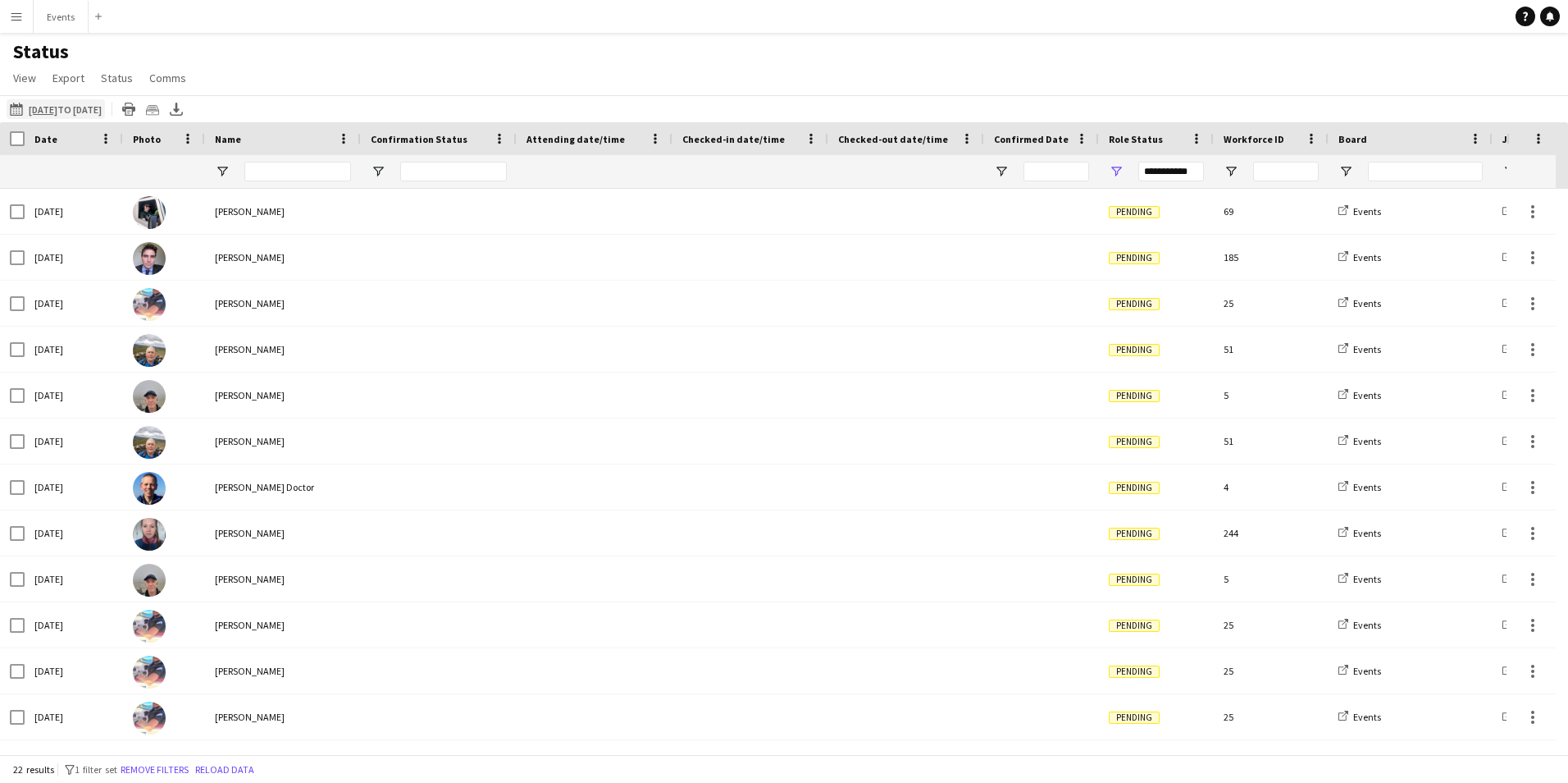
click at [56, 103] on tcxspan "18-08-2025" at bounding box center [44, 109] width 29 height 13
click at [105, 103] on button "18-08-2025 to 24-08-2025 18-08-2025 to 24-08-2025" at bounding box center [55, 109] width 98 height 19
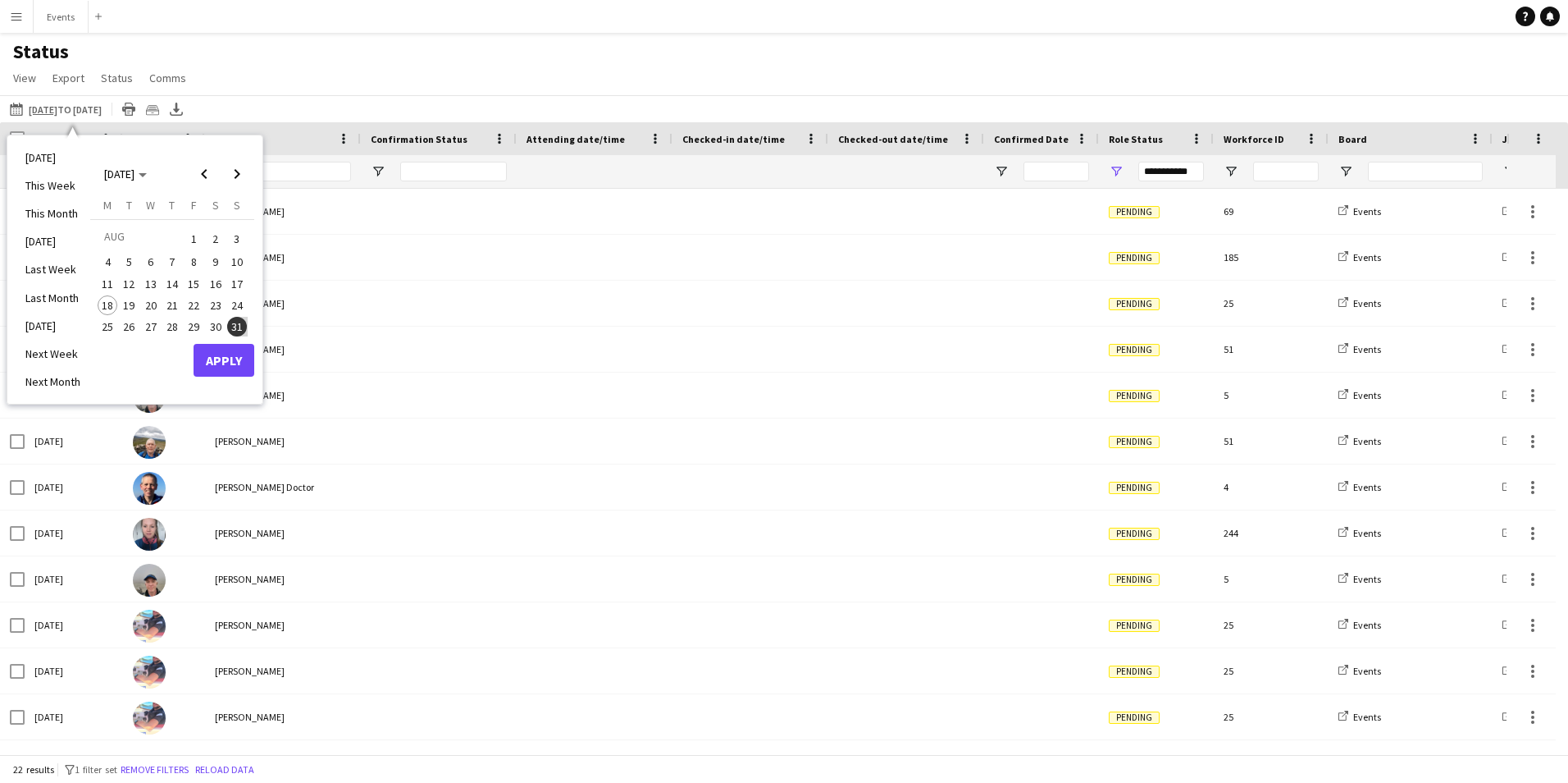
click at [231, 323] on span "31" at bounding box center [237, 326] width 19 height 19
click at [242, 172] on span "Next month" at bounding box center [237, 174] width 33 height 33
click at [236, 181] on span "Next month" at bounding box center [237, 174] width 33 height 33
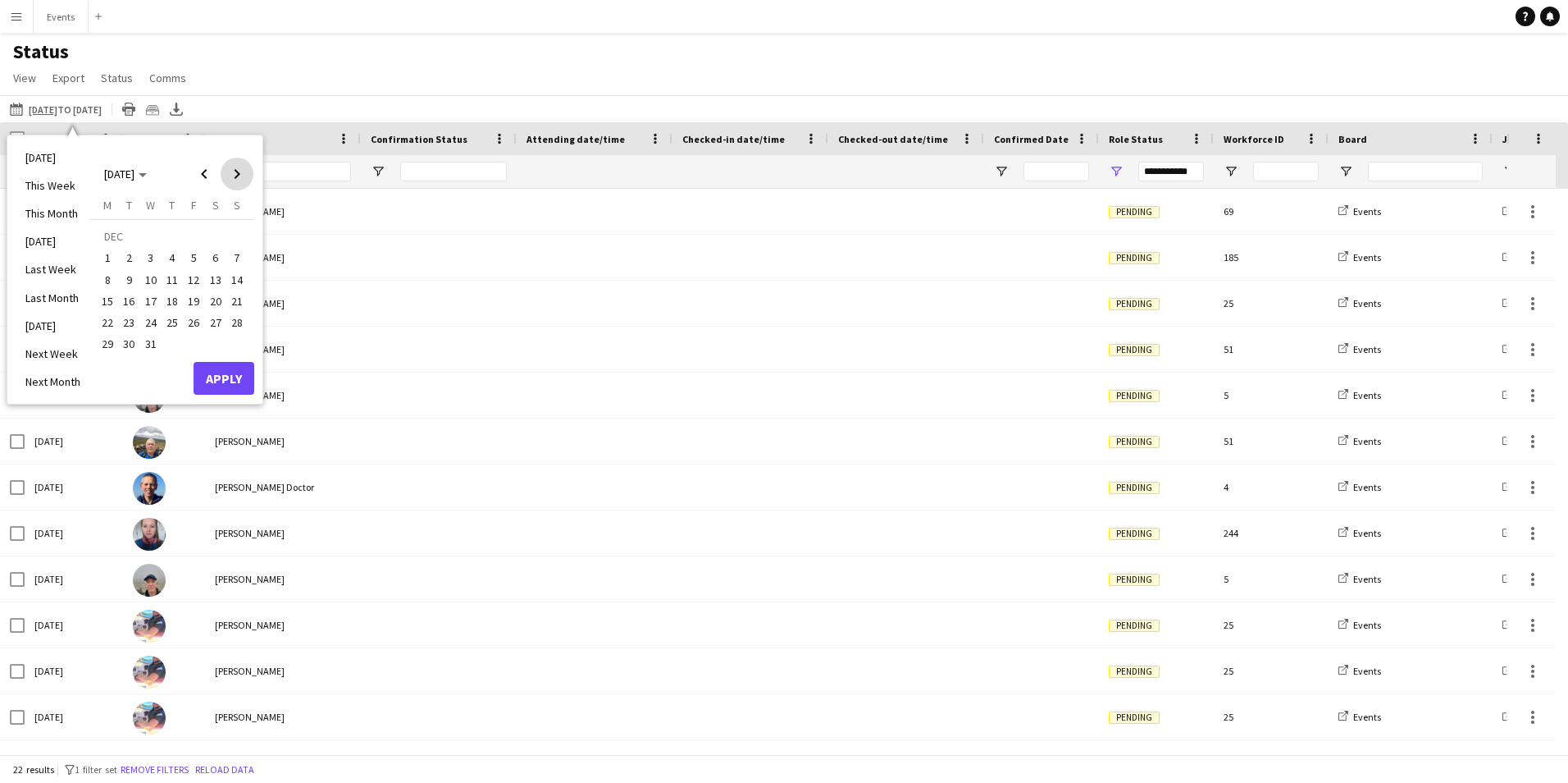
click at [235, 181] on span "Next month" at bounding box center [237, 174] width 33 height 33
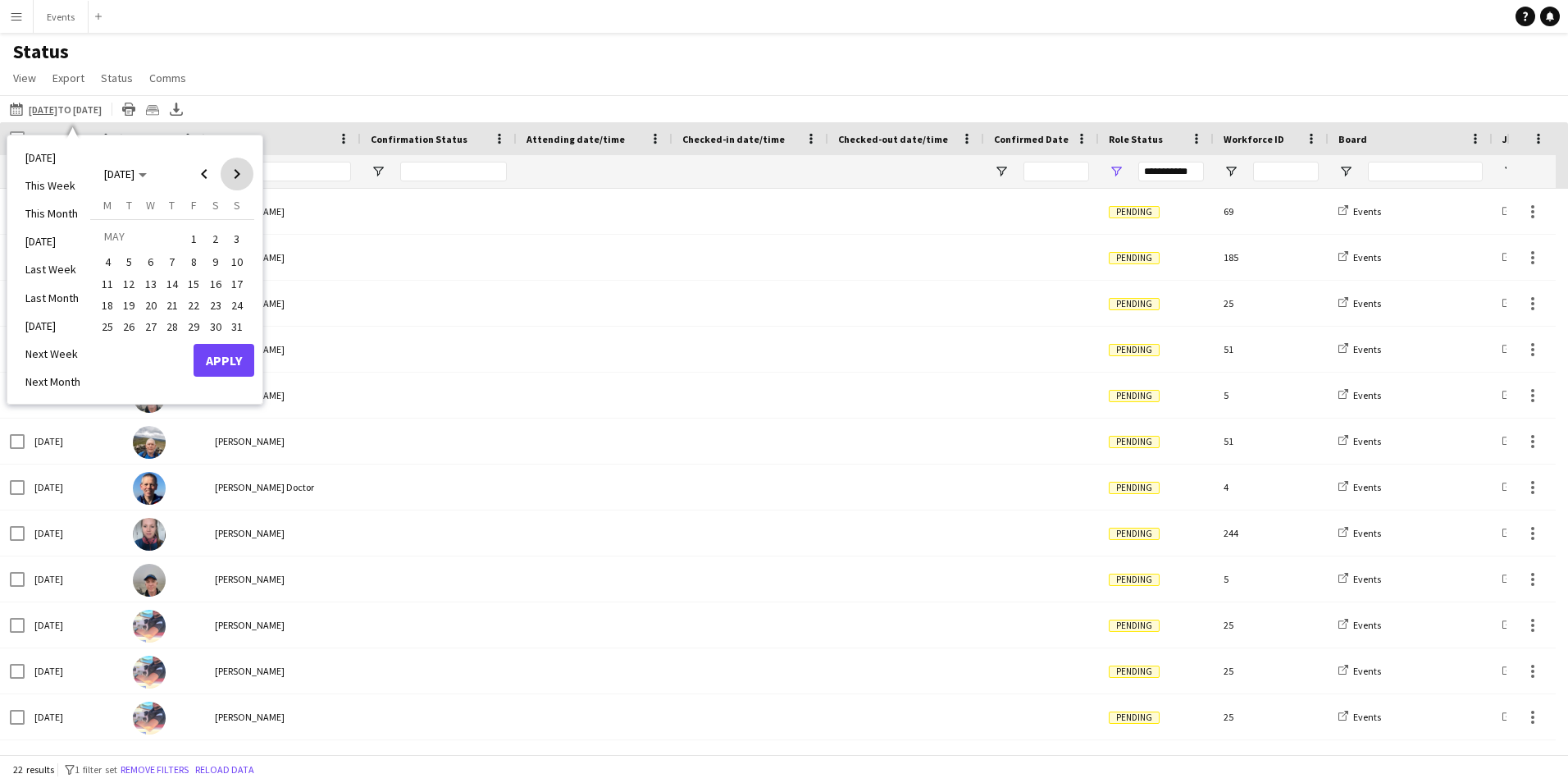
click at [235, 181] on span "Next month" at bounding box center [237, 174] width 33 height 33
click at [199, 334] on button "31" at bounding box center [193, 344] width 21 height 21
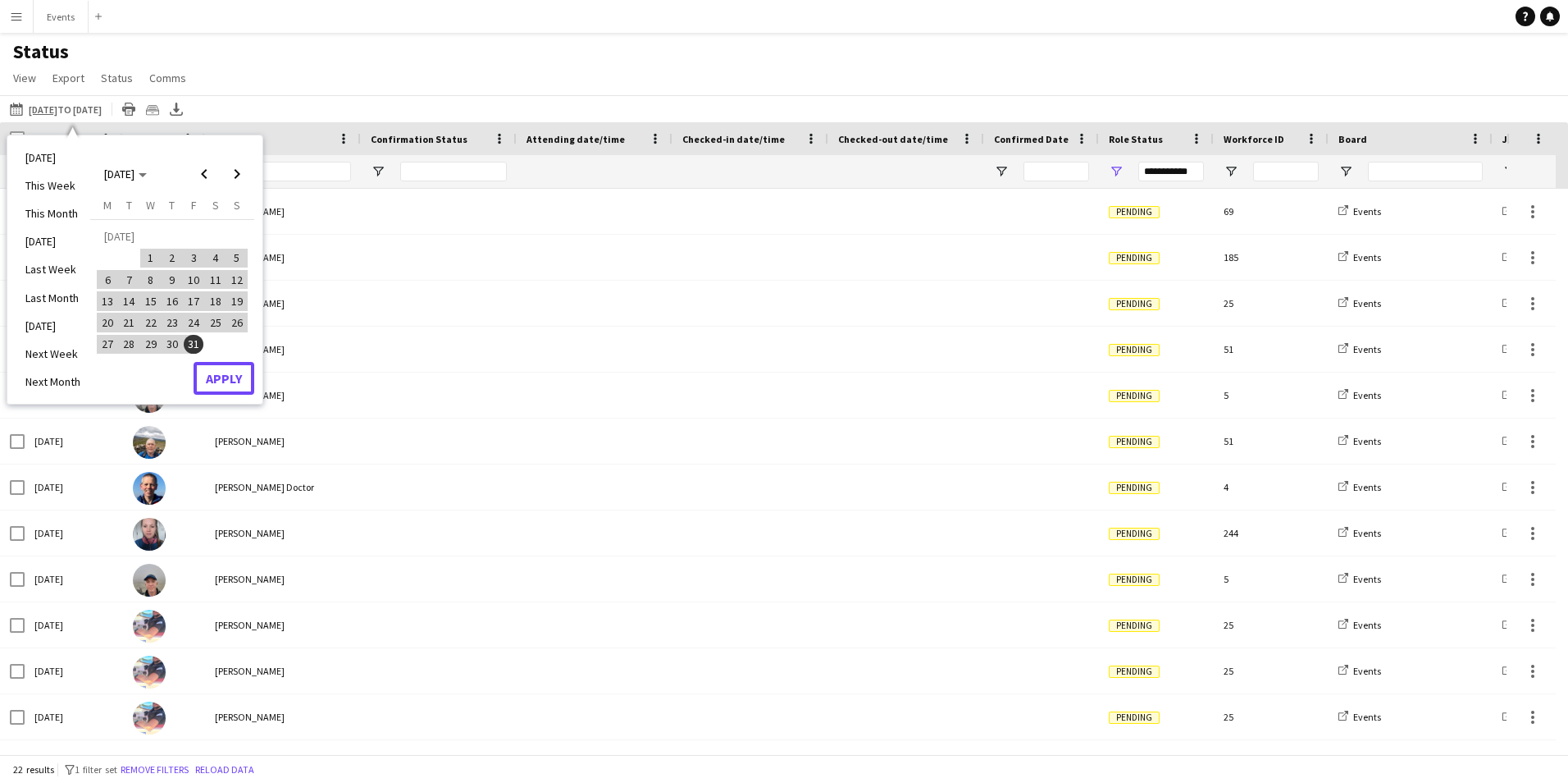
click at [226, 382] on button "Apply" at bounding box center [223, 378] width 61 height 33
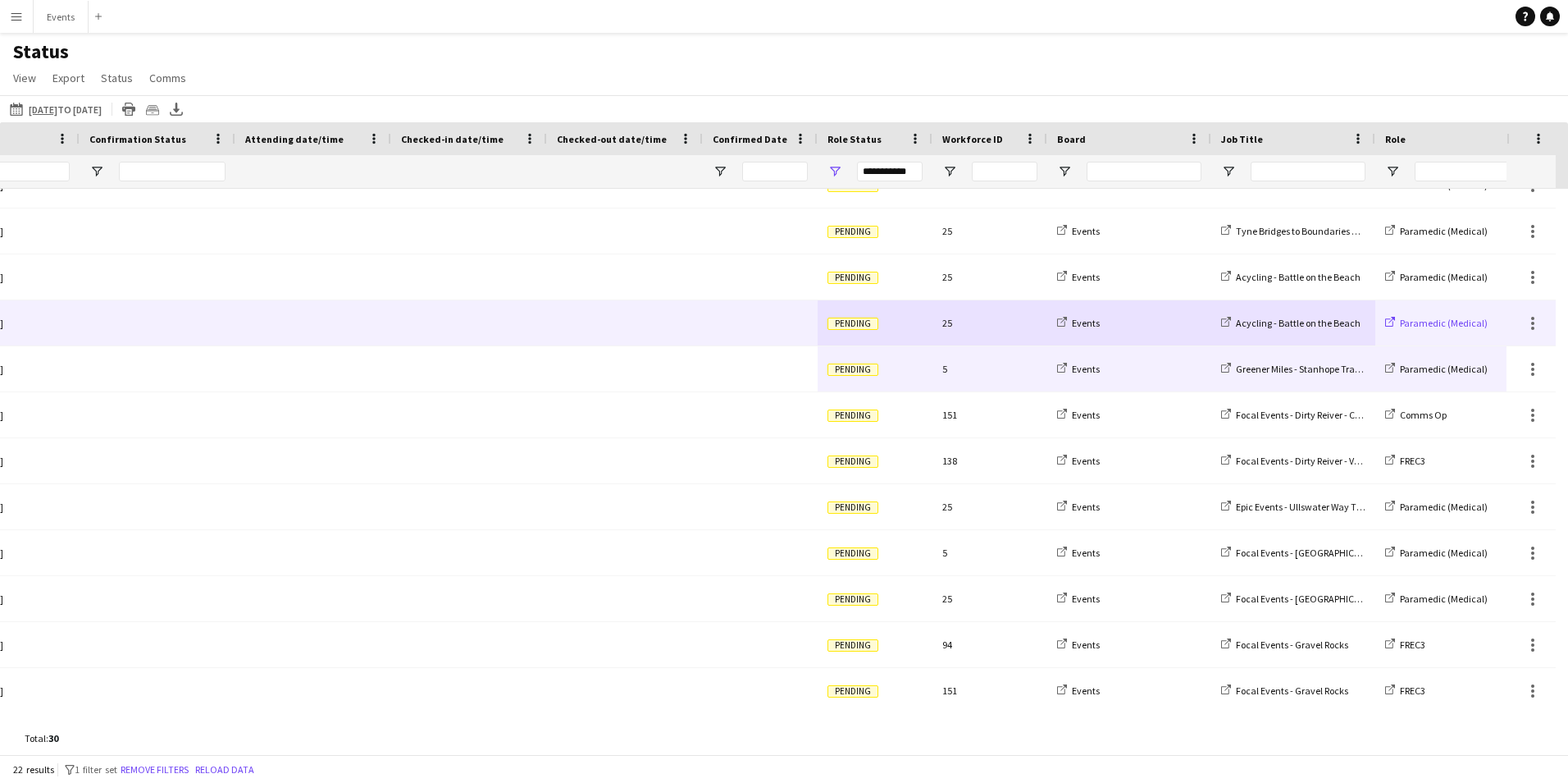
click at [1444, 324] on span "Paramedic (Medical)" at bounding box center [1444, 323] width 87 height 13
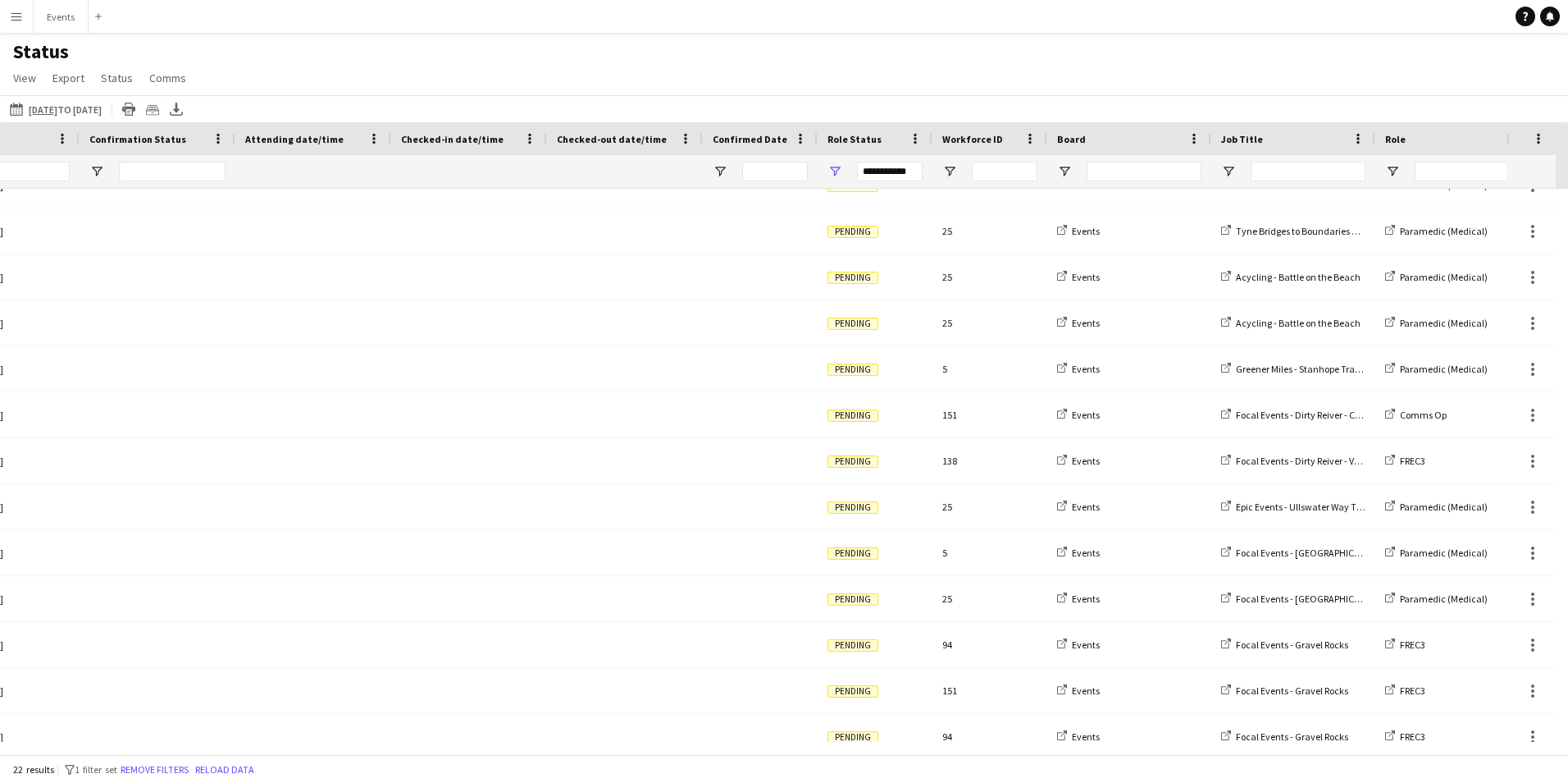
click at [777, 755] on div "22 results filter-1 1 filter set Remove filters Reload data" at bounding box center [784, 768] width 1568 height 28
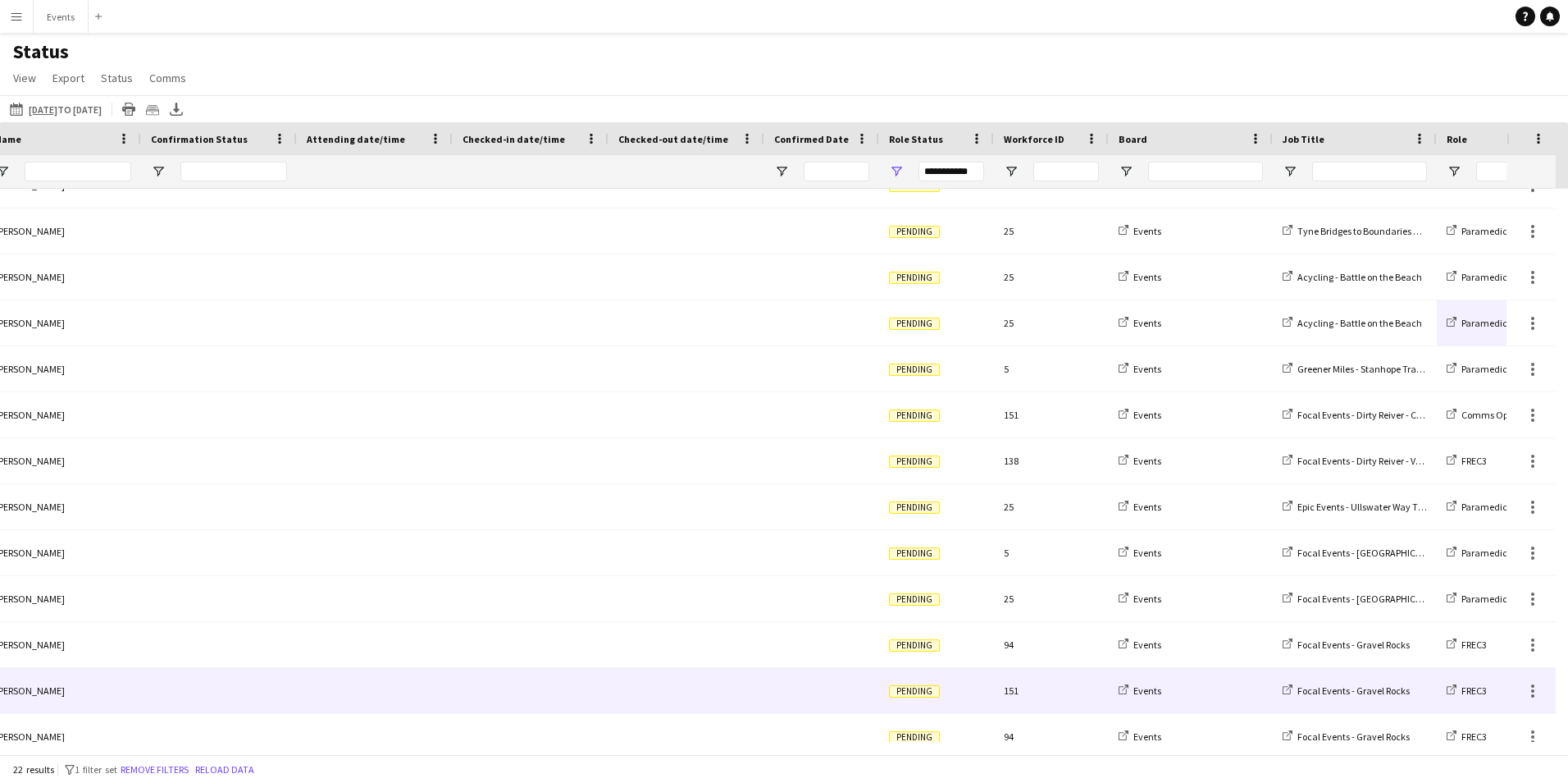
click at [1491, 695] on div "FREC3" at bounding box center [1518, 691] width 164 height 45
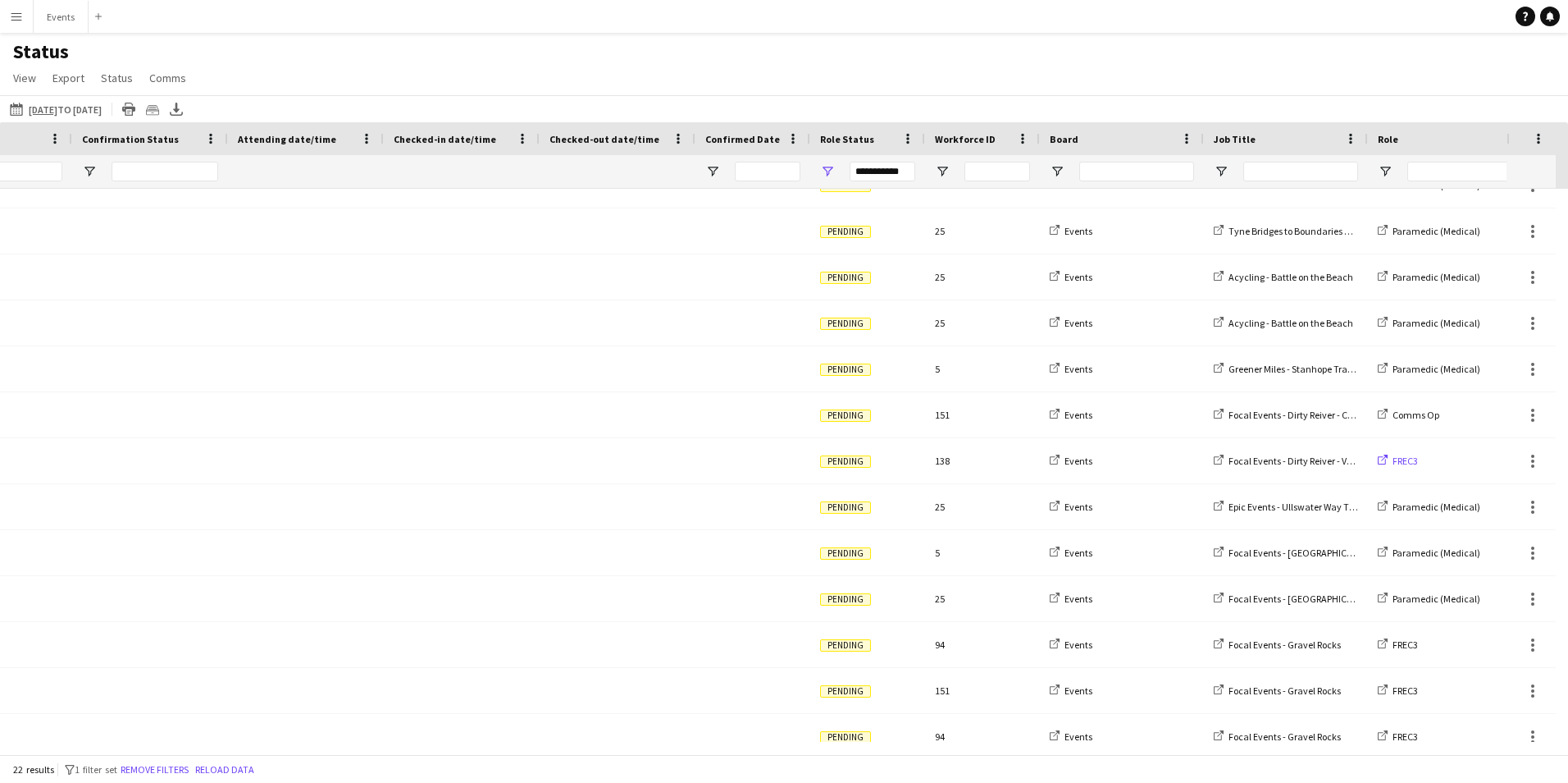
click at [1413, 464] on span "FREC3" at bounding box center [1405, 460] width 25 height 13
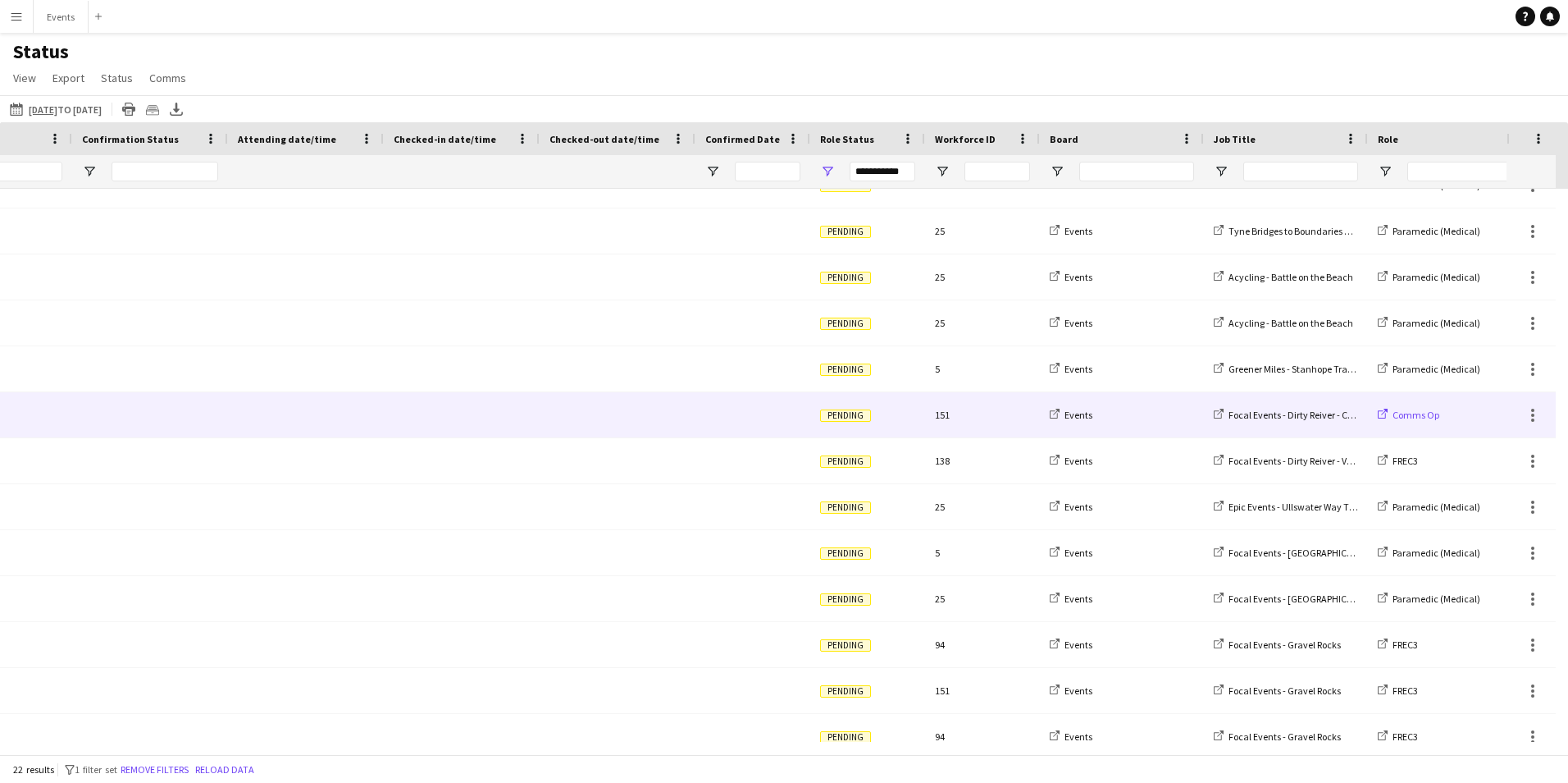
click at [1413, 415] on span "Comms Op" at bounding box center [1416, 415] width 47 height 13
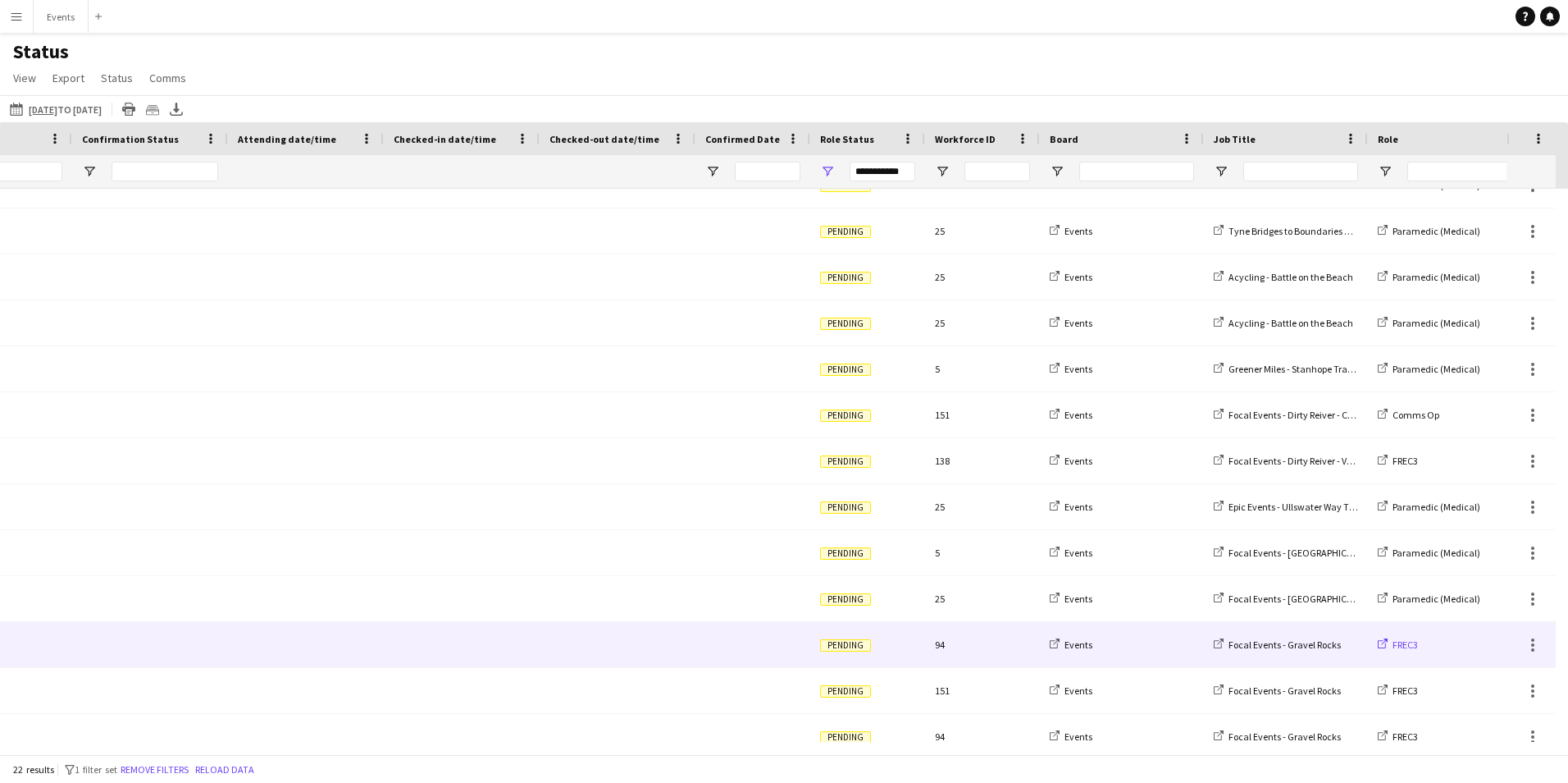
click at [1399, 647] on span "FREC3" at bounding box center [1405, 644] width 25 height 13
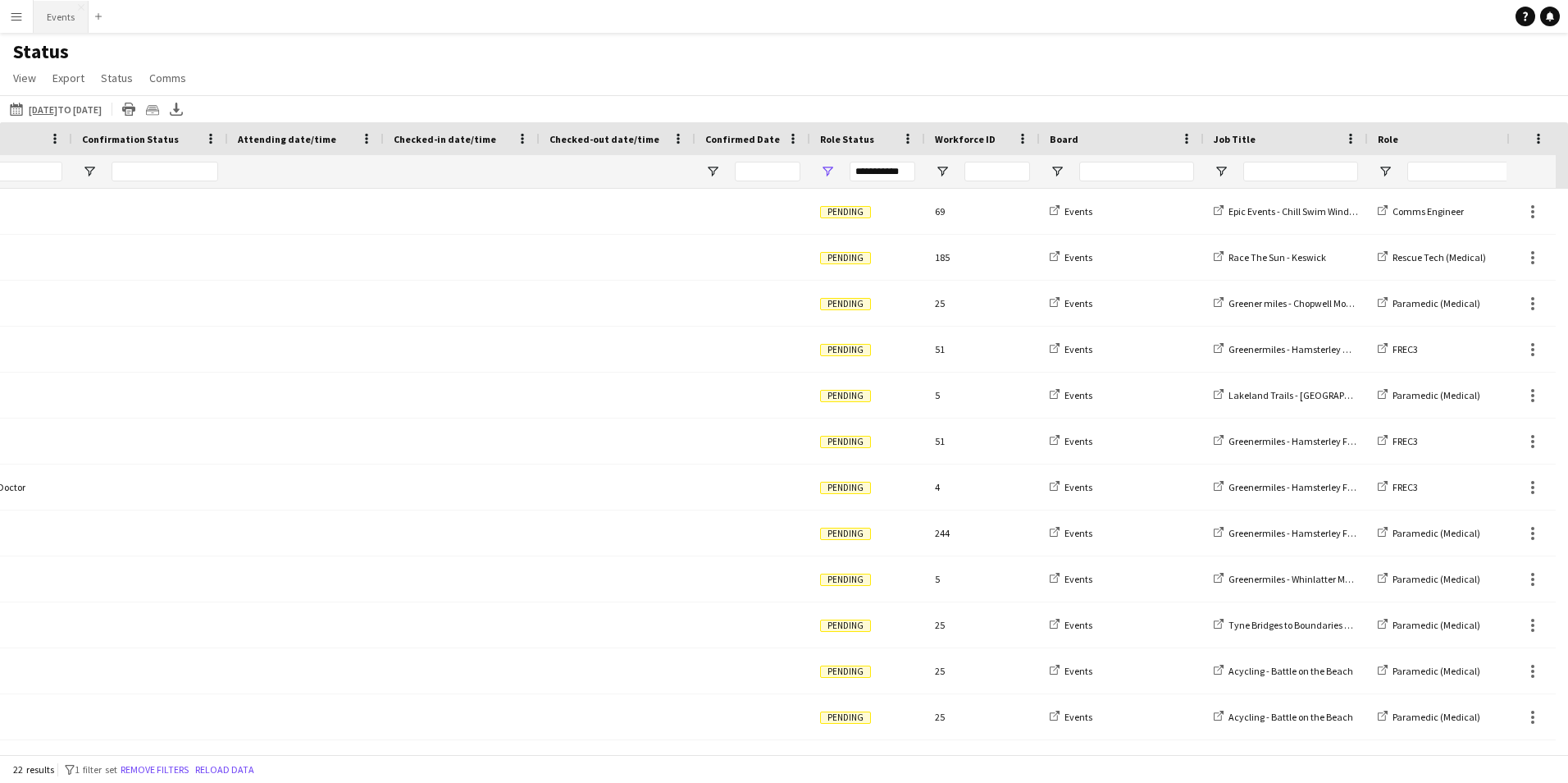
click at [72, 17] on button "Events Close" at bounding box center [61, 17] width 55 height 32
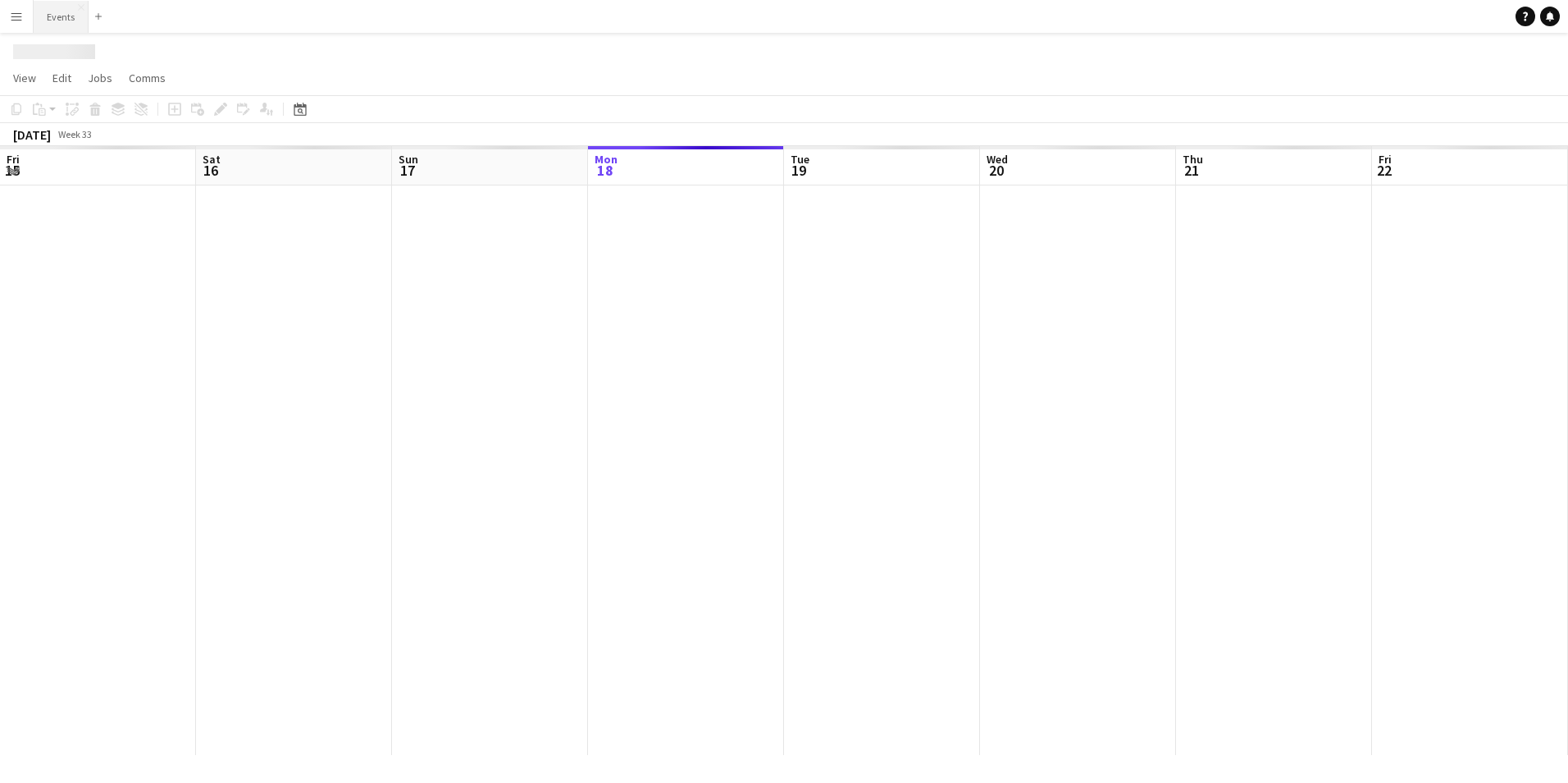
scroll to position [0, 392]
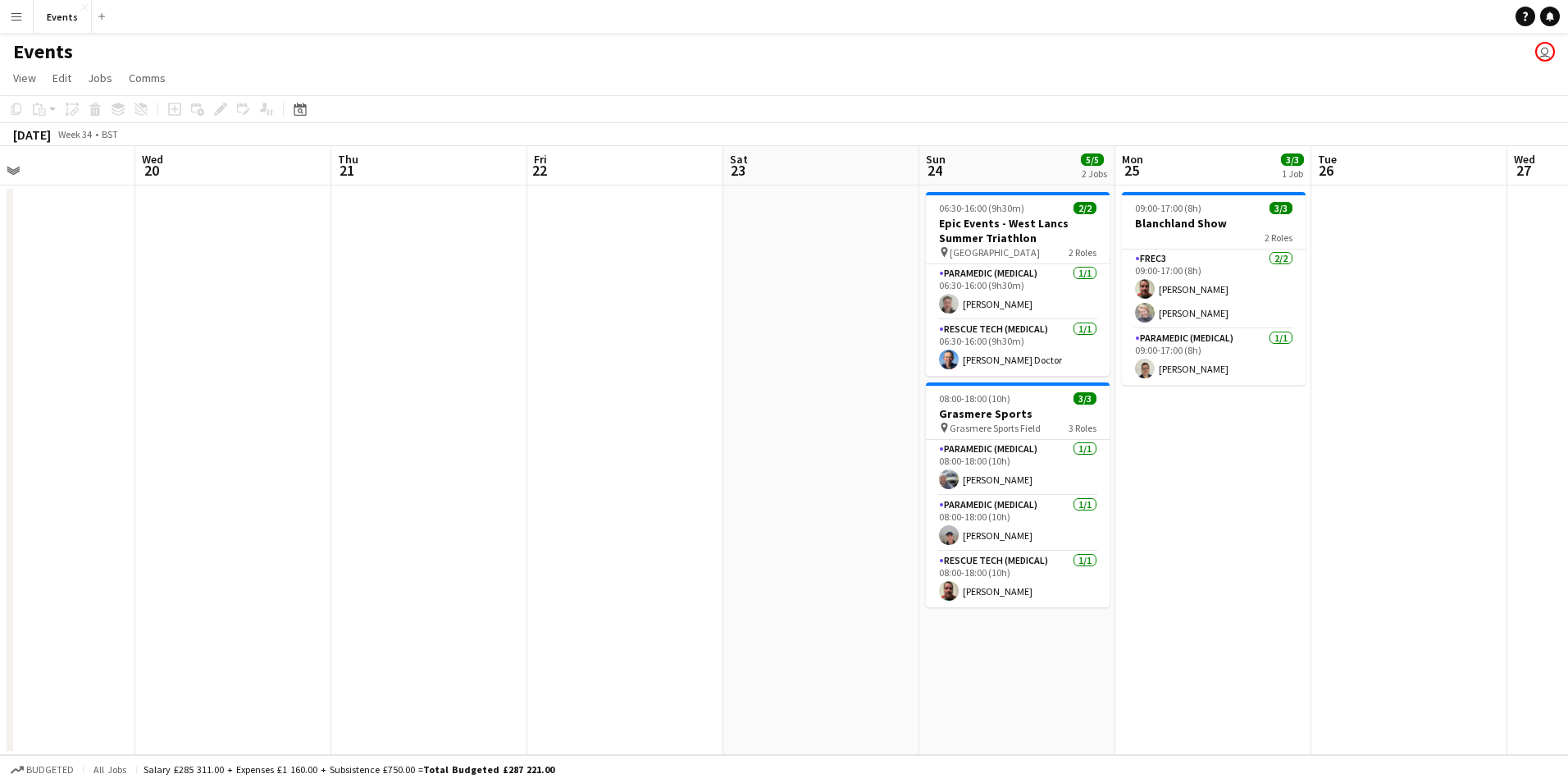
drag, startPoint x: 153, startPoint y: 444, endPoint x: -3, endPoint y: 422, distance: 157.5
click at [0, 422] on html "Menu Boards Boards Boards All jobs Status Workforce Workforce My Workforce Recr…" at bounding box center [784, 392] width 1568 height 783
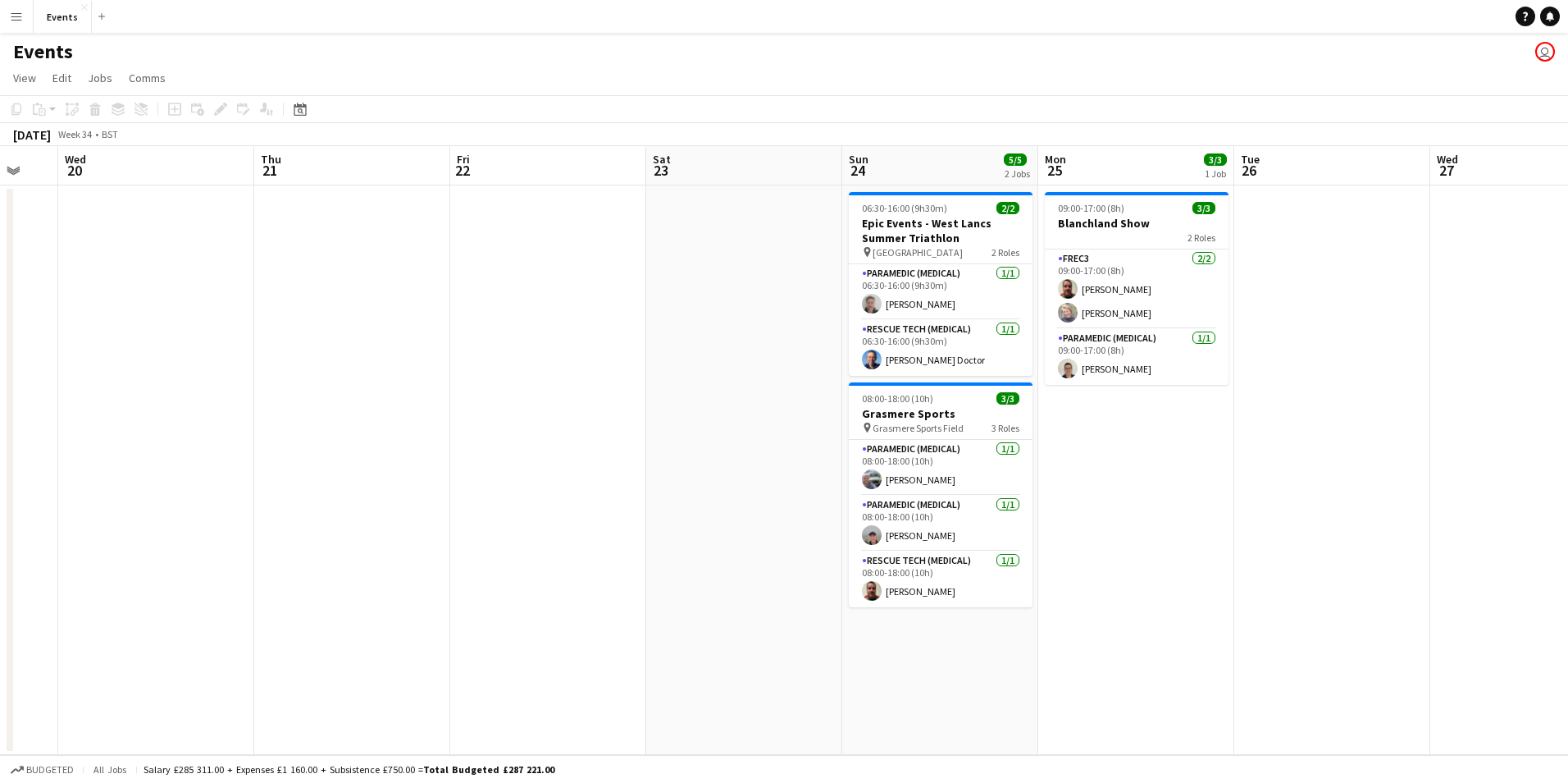
drag, startPoint x: 631, startPoint y: 621, endPoint x: 10, endPoint y: 526, distance: 628.2
click at [10, 526] on div "Sun 17 1/1 1 Job Mon 18 Tue 19 Wed 20 Thu 21 Fri 22 Sat 23 Sun 24 5/5 2 Jobs Mo…" at bounding box center [784, 450] width 1568 height 609
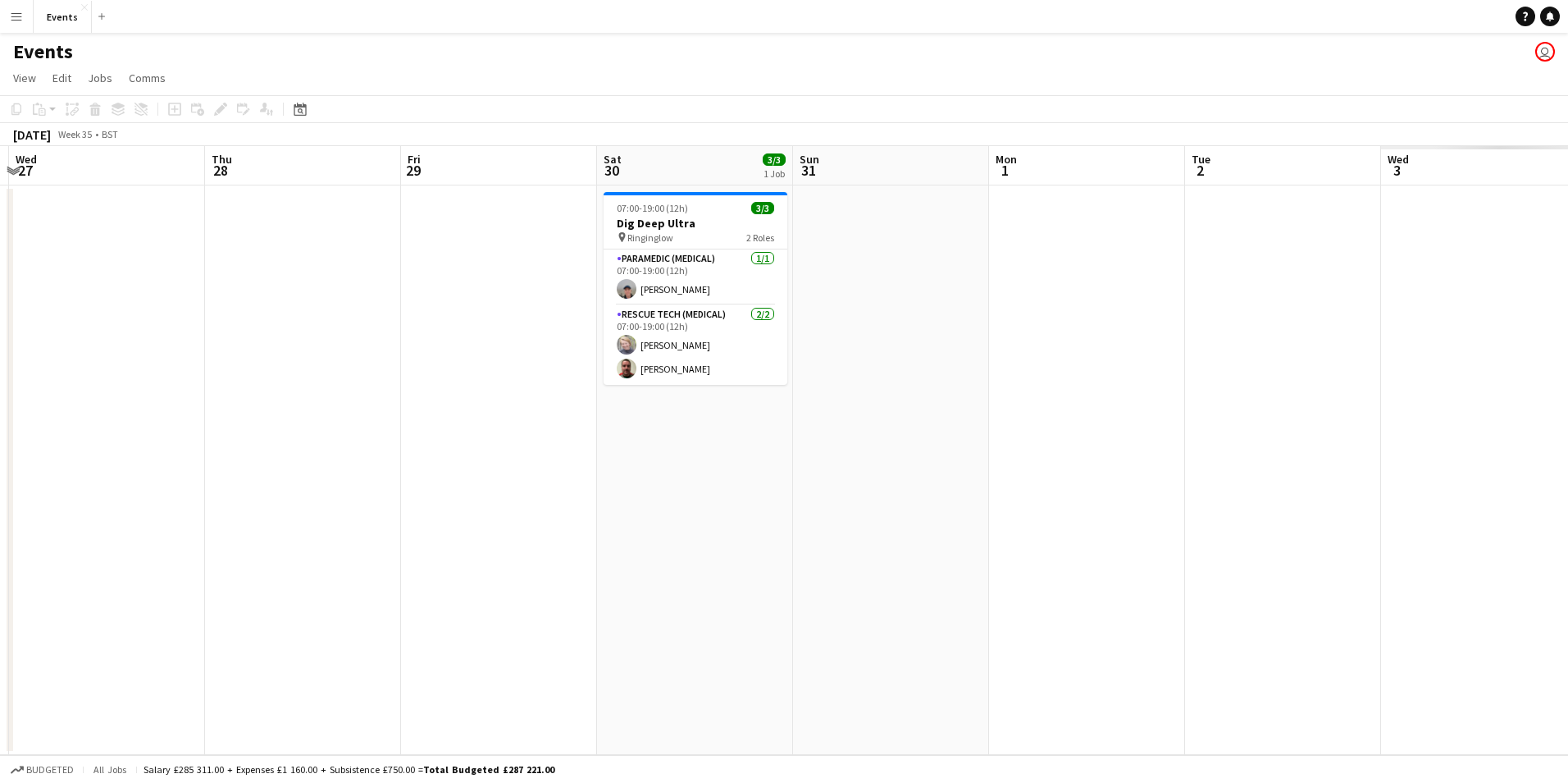
drag, startPoint x: 456, startPoint y: 599, endPoint x: 51, endPoint y: 546, distance: 408.5
click at [50, 546] on app-calendar-viewport "Sun 24 5/5 2 Jobs Mon 25 3/3 1 Job Tue 26 Wed 27 Thu 28 Fri 29 Sat 30 3/3 1 Job…" at bounding box center [784, 450] width 1568 height 609
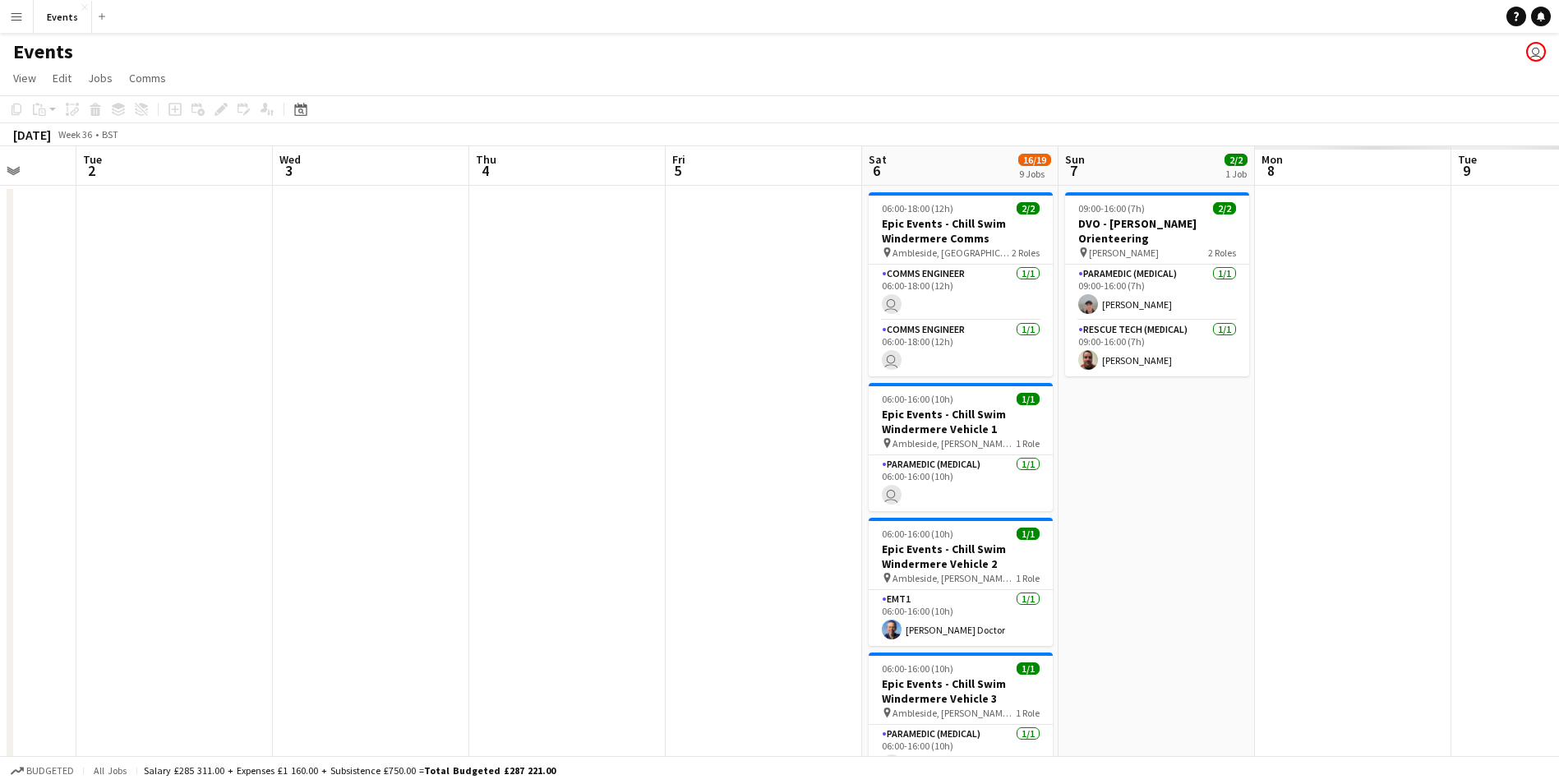
drag, startPoint x: 349, startPoint y: 528, endPoint x: 68, endPoint y: 496, distance: 282.8
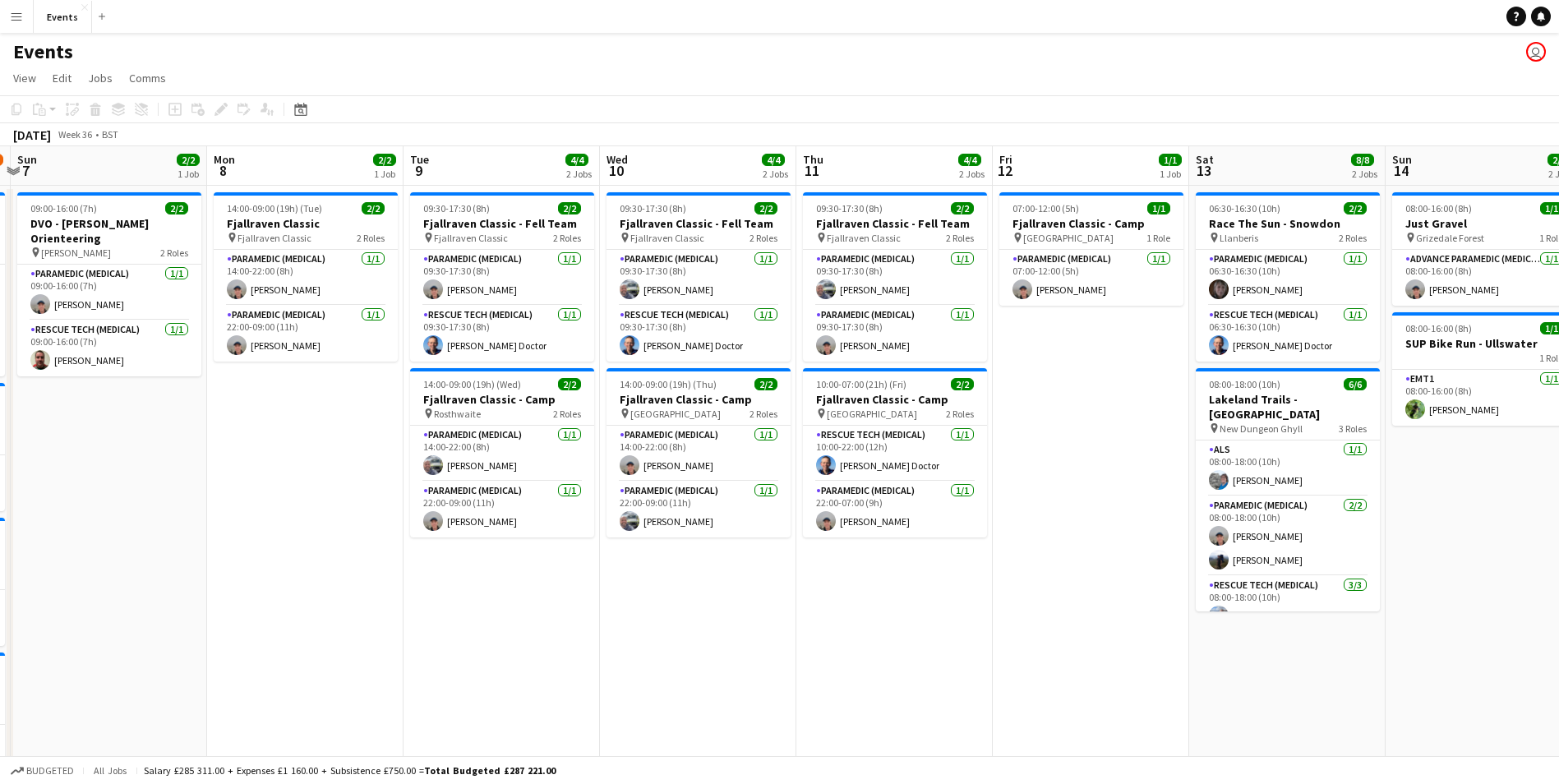
drag, startPoint x: 1252, startPoint y: 638, endPoint x: 684, endPoint y: 586, distance: 570.4
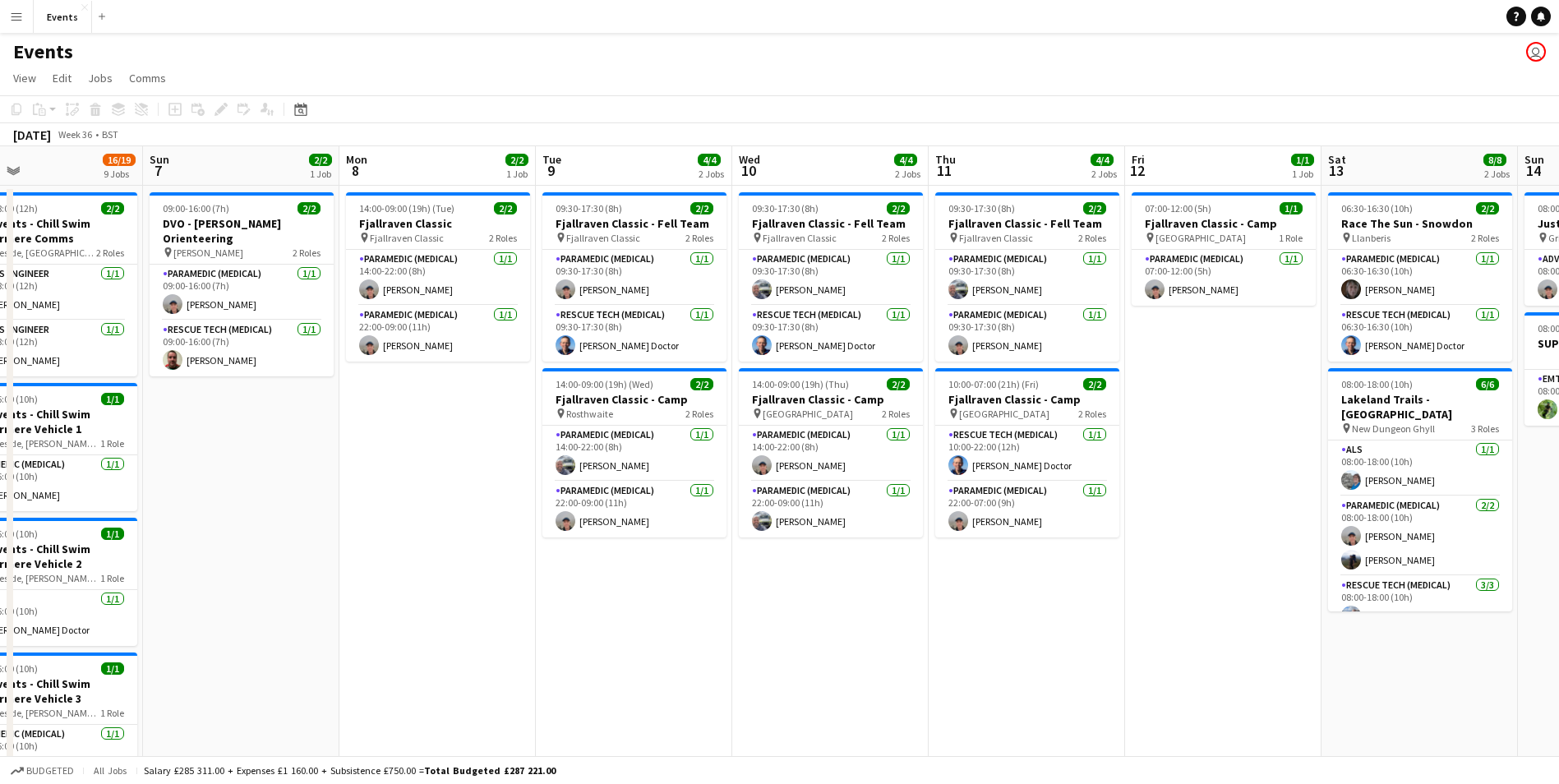
drag, startPoint x: 416, startPoint y: 591, endPoint x: 981, endPoint y: 625, distance: 566.0
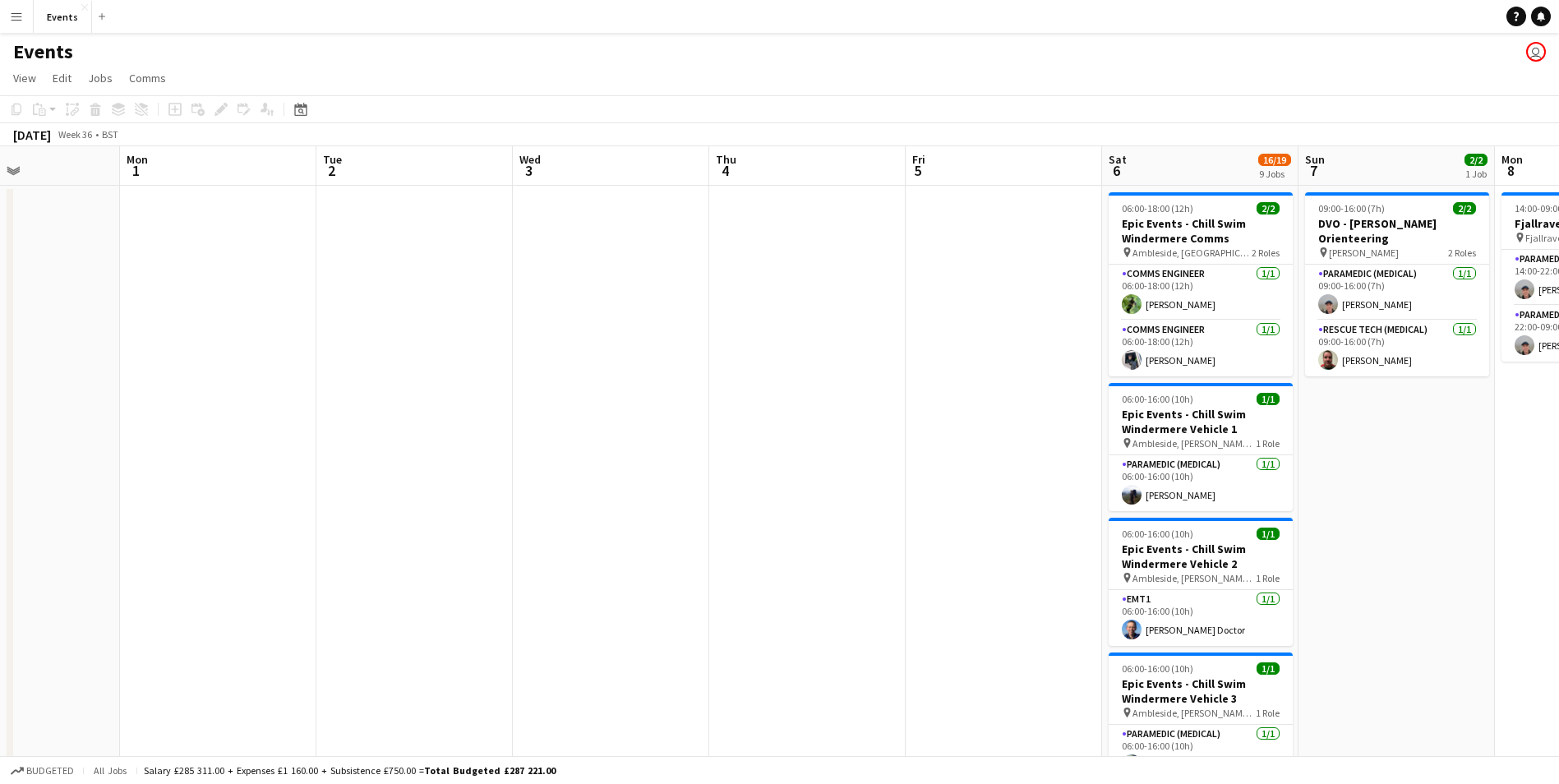
drag, startPoint x: 448, startPoint y: 617, endPoint x: 844, endPoint y: 627, distance: 396.1
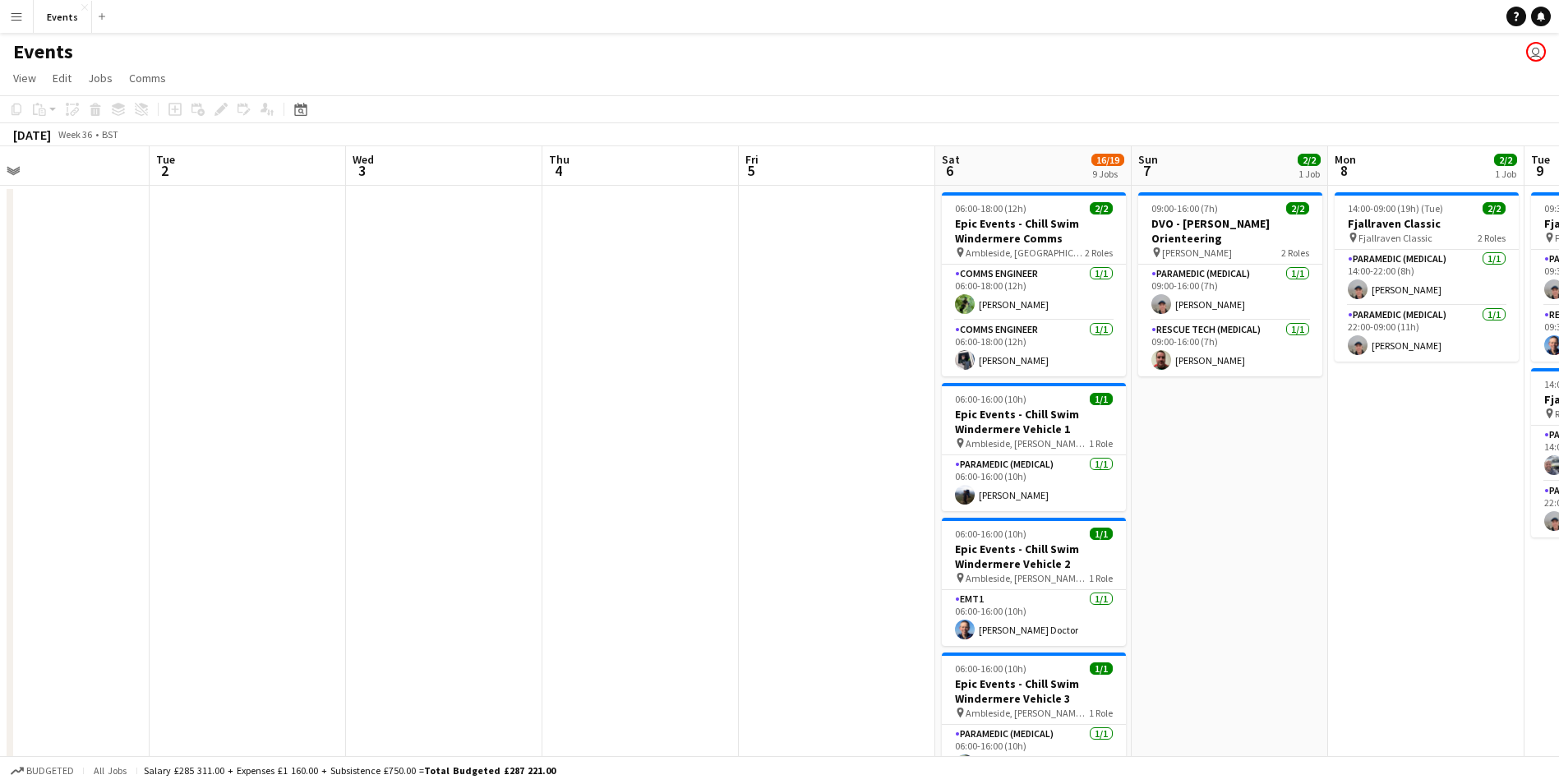
drag, startPoint x: 757, startPoint y: 583, endPoint x: 707, endPoint y: 568, distance: 52.2
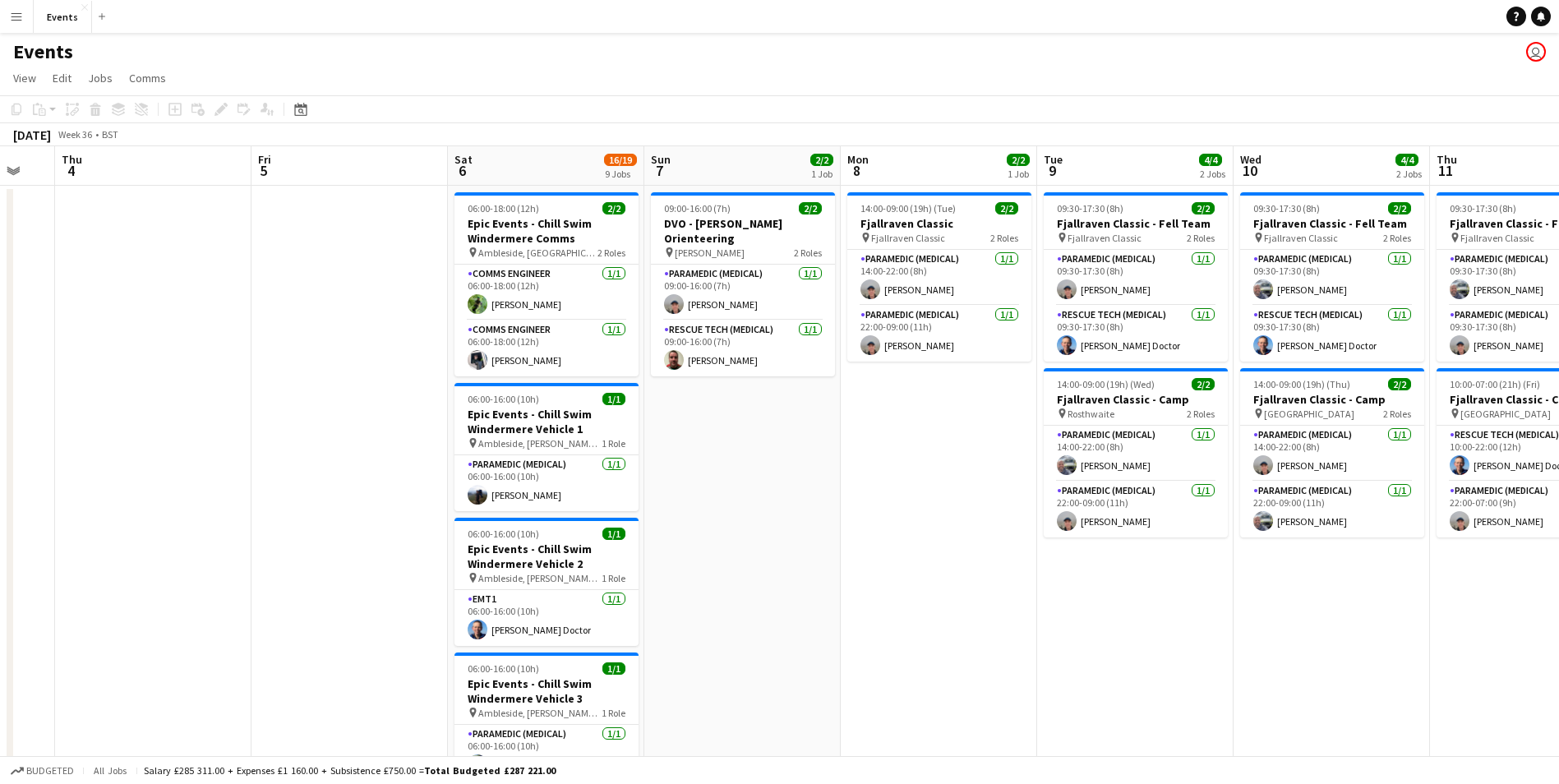
drag, startPoint x: -3, startPoint y: 379, endPoint x: 500, endPoint y: 477, distance: 512.5
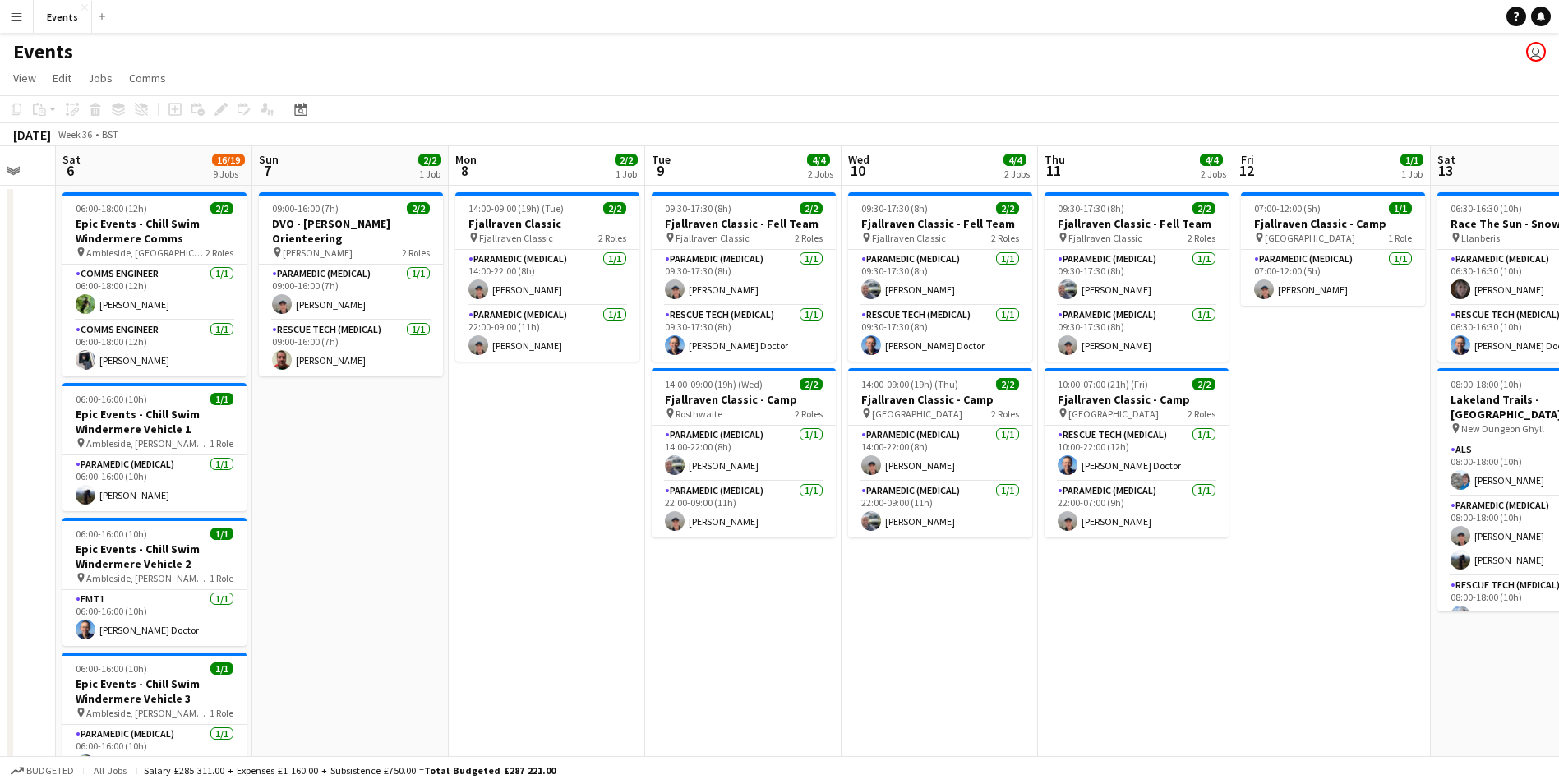
drag, startPoint x: 1050, startPoint y: 645, endPoint x: 867, endPoint y: 626, distance: 184.0
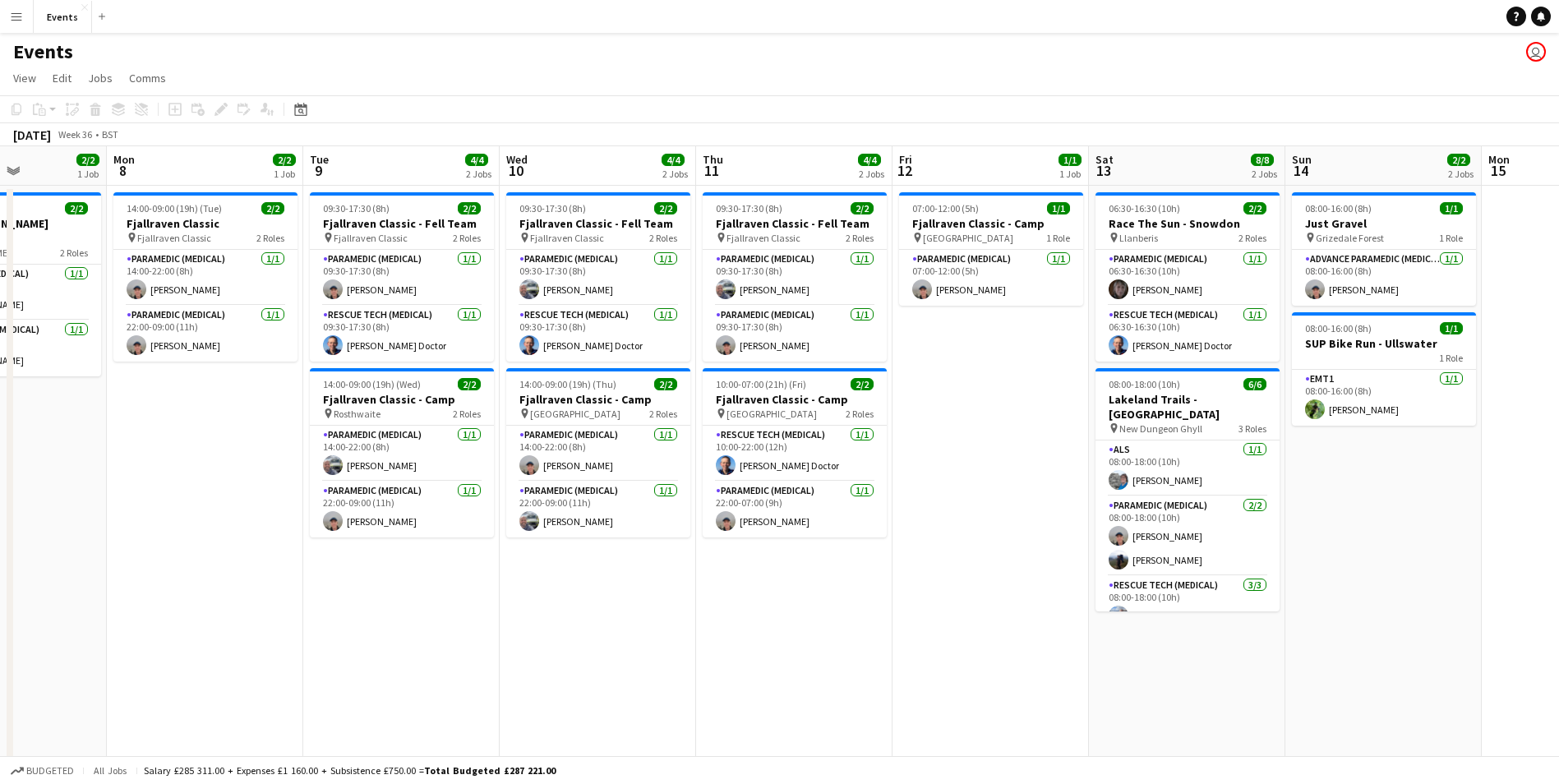
drag, startPoint x: 1136, startPoint y: 700, endPoint x: 794, endPoint y: 646, distance: 346.2
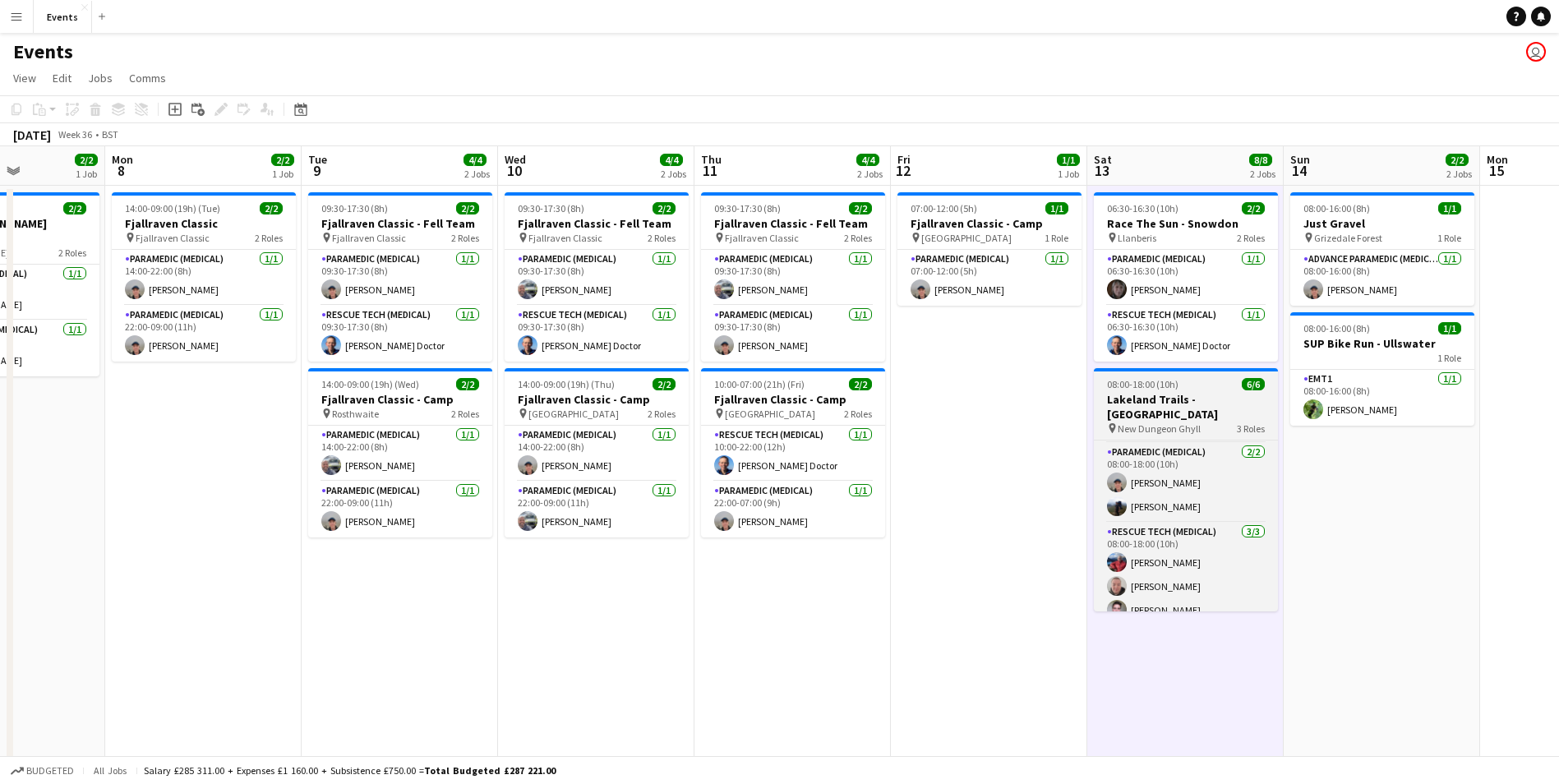
scroll to position [0, 0]
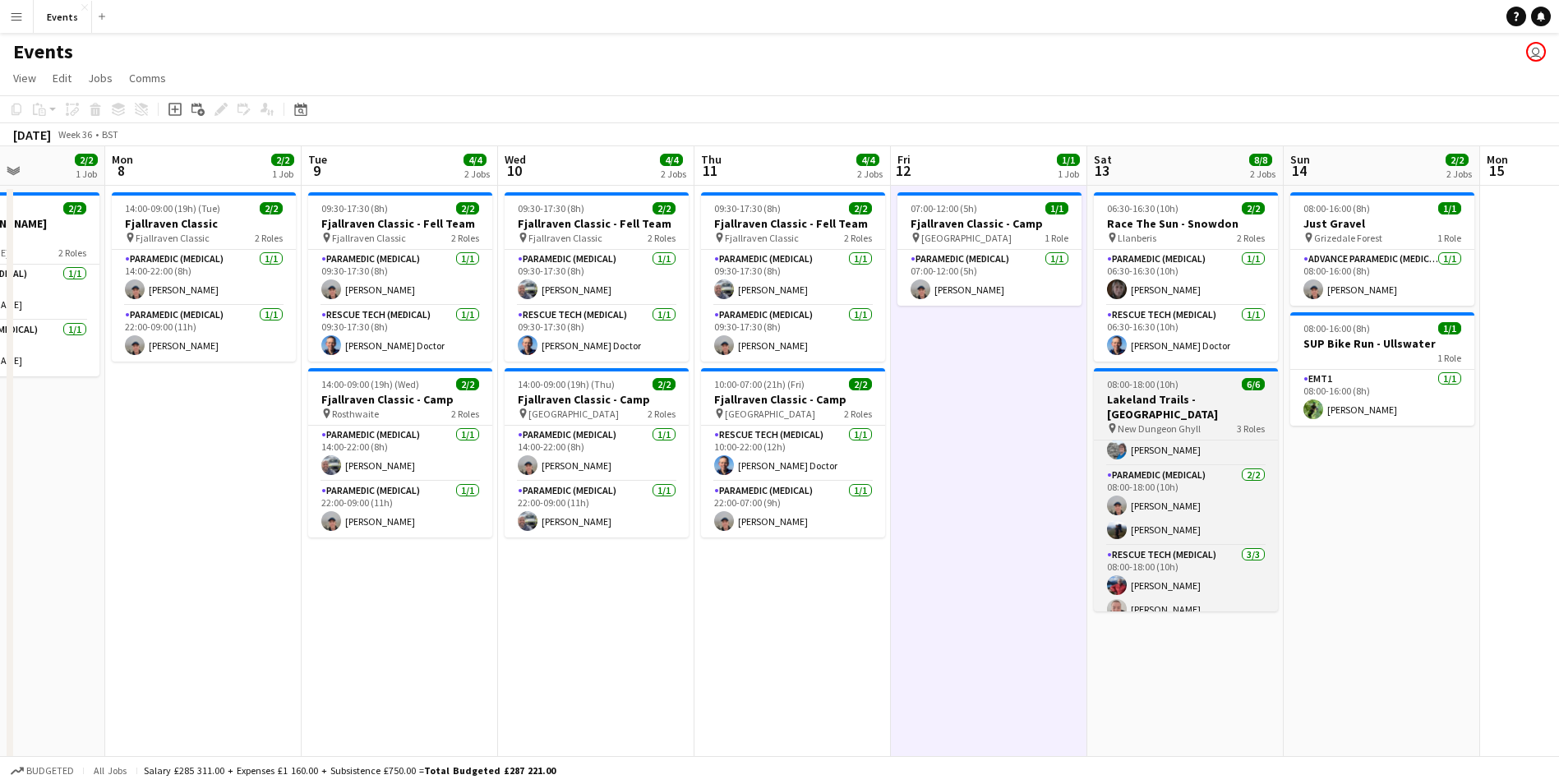
scroll to position [53, 0]
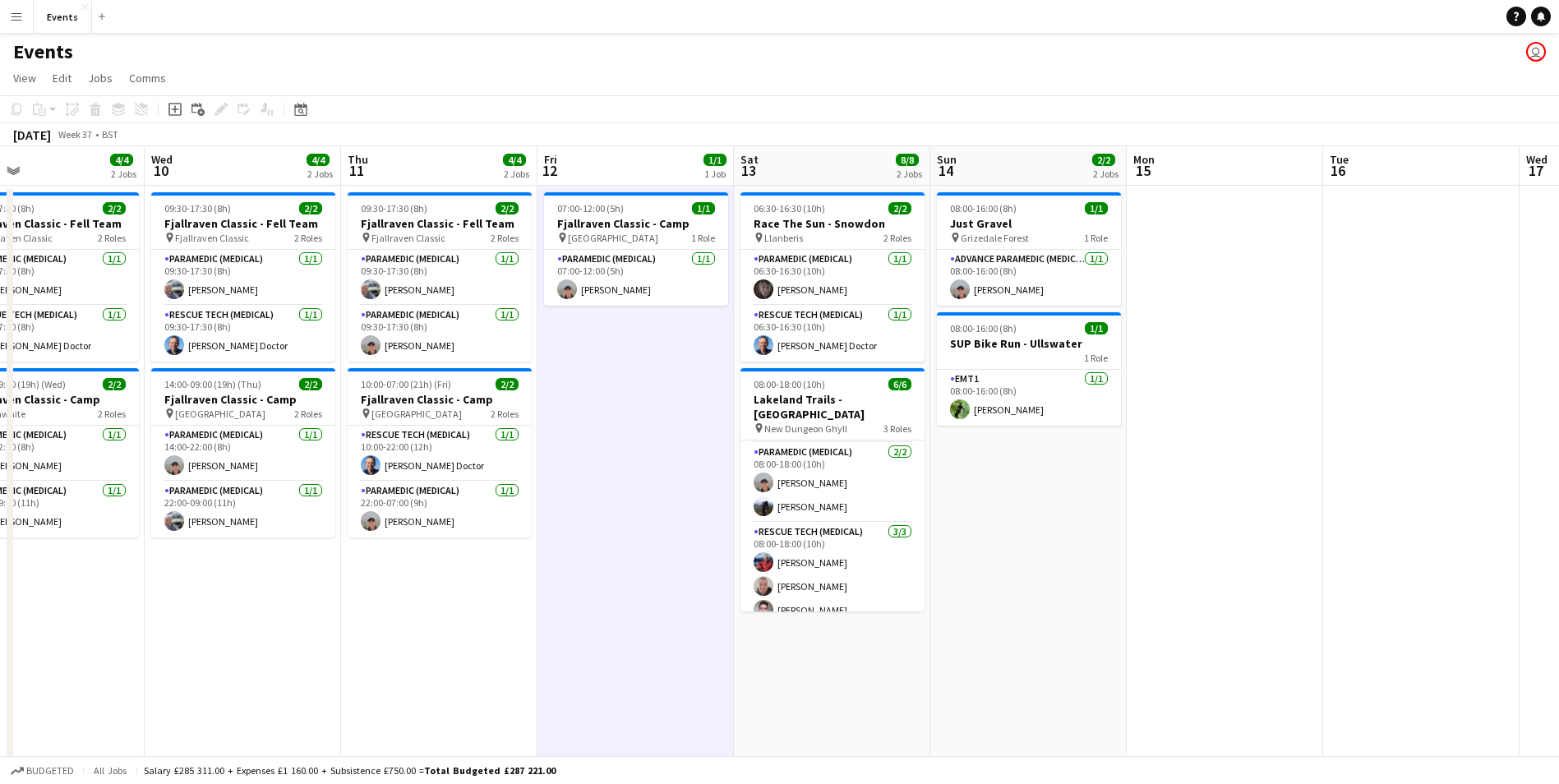
scroll to position [0, 643]
drag, startPoint x: 970, startPoint y: 691, endPoint x: 221, endPoint y: 720, distance: 749.6
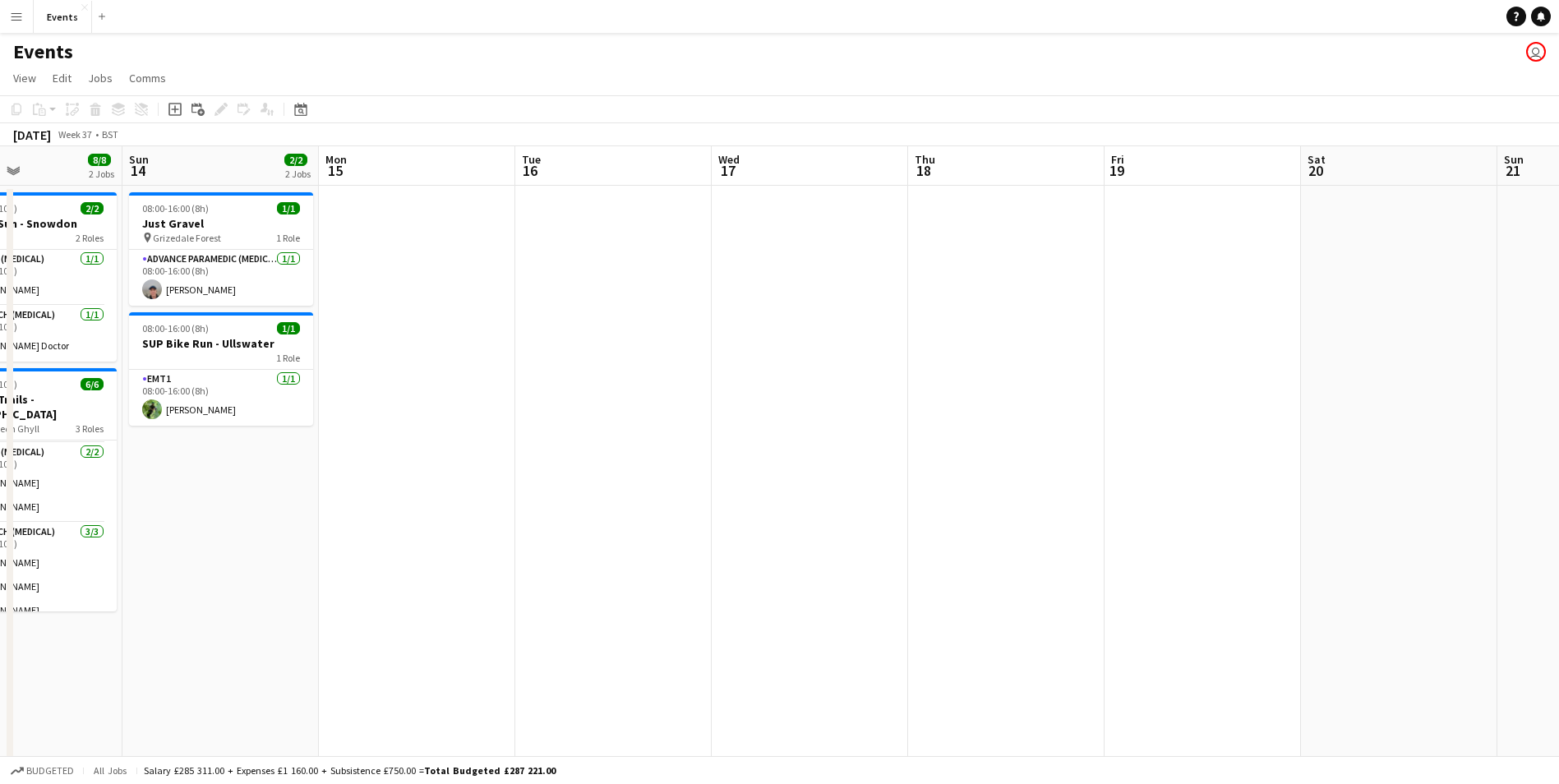
drag, startPoint x: 873, startPoint y: 625, endPoint x: 460, endPoint y: 589, distance: 414.6
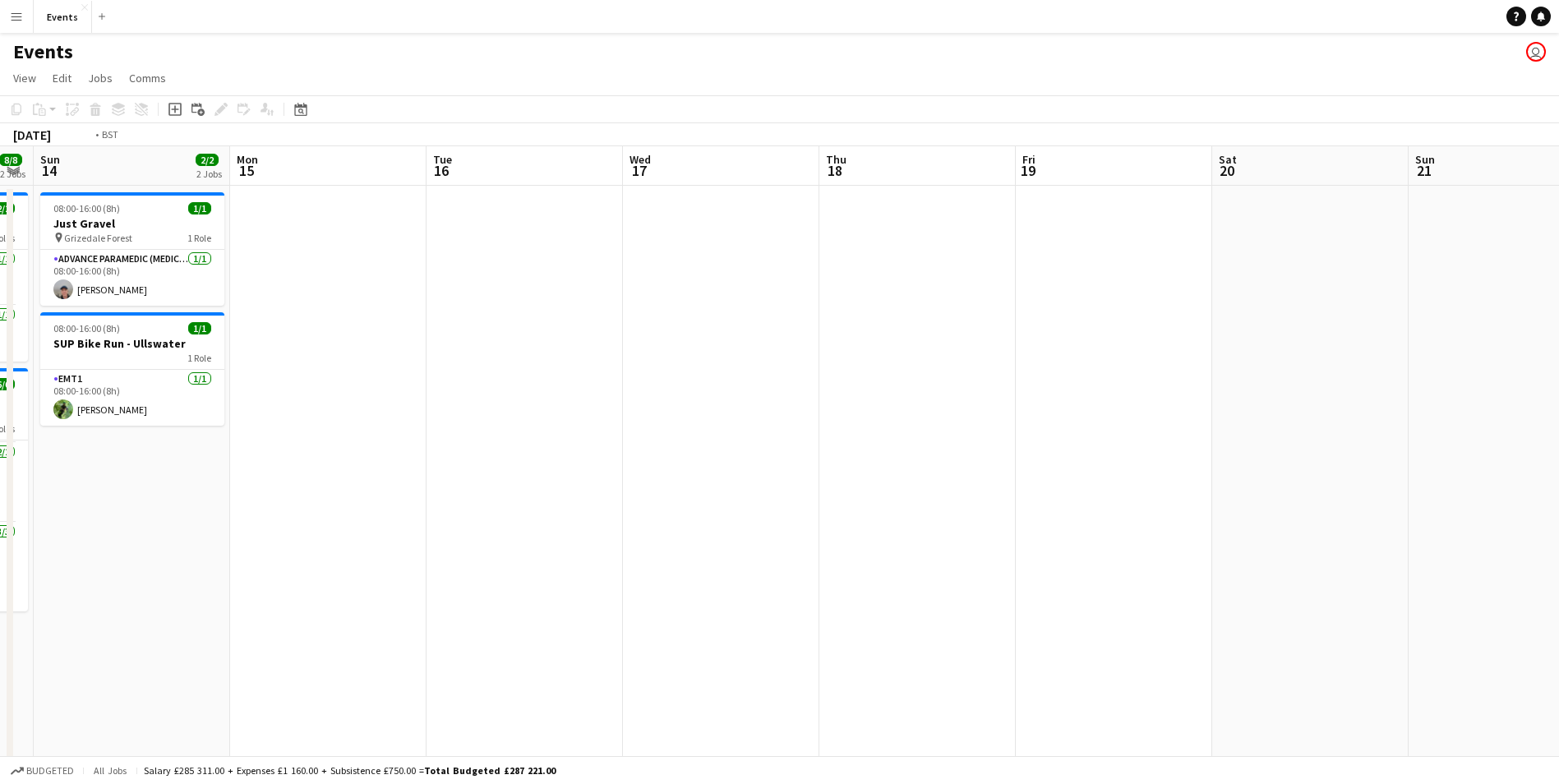
drag, startPoint x: 913, startPoint y: 653, endPoint x: 251, endPoint y: 580, distance: 666.0
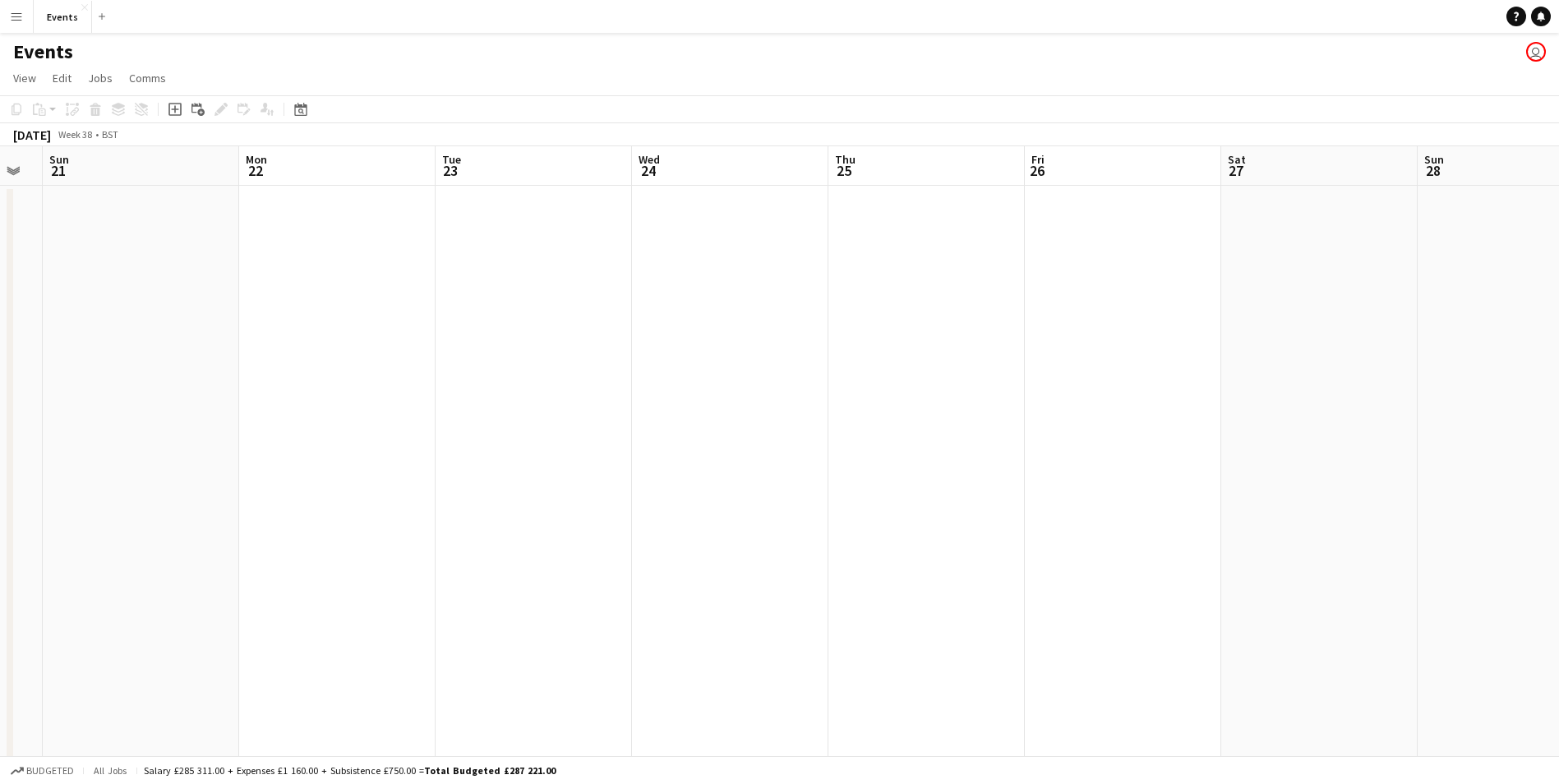
drag, startPoint x: 783, startPoint y: 560, endPoint x: 93, endPoint y: 532, distance: 690.6
drag, startPoint x: 507, startPoint y: 546, endPoint x: 1106, endPoint y: 632, distance: 605.1
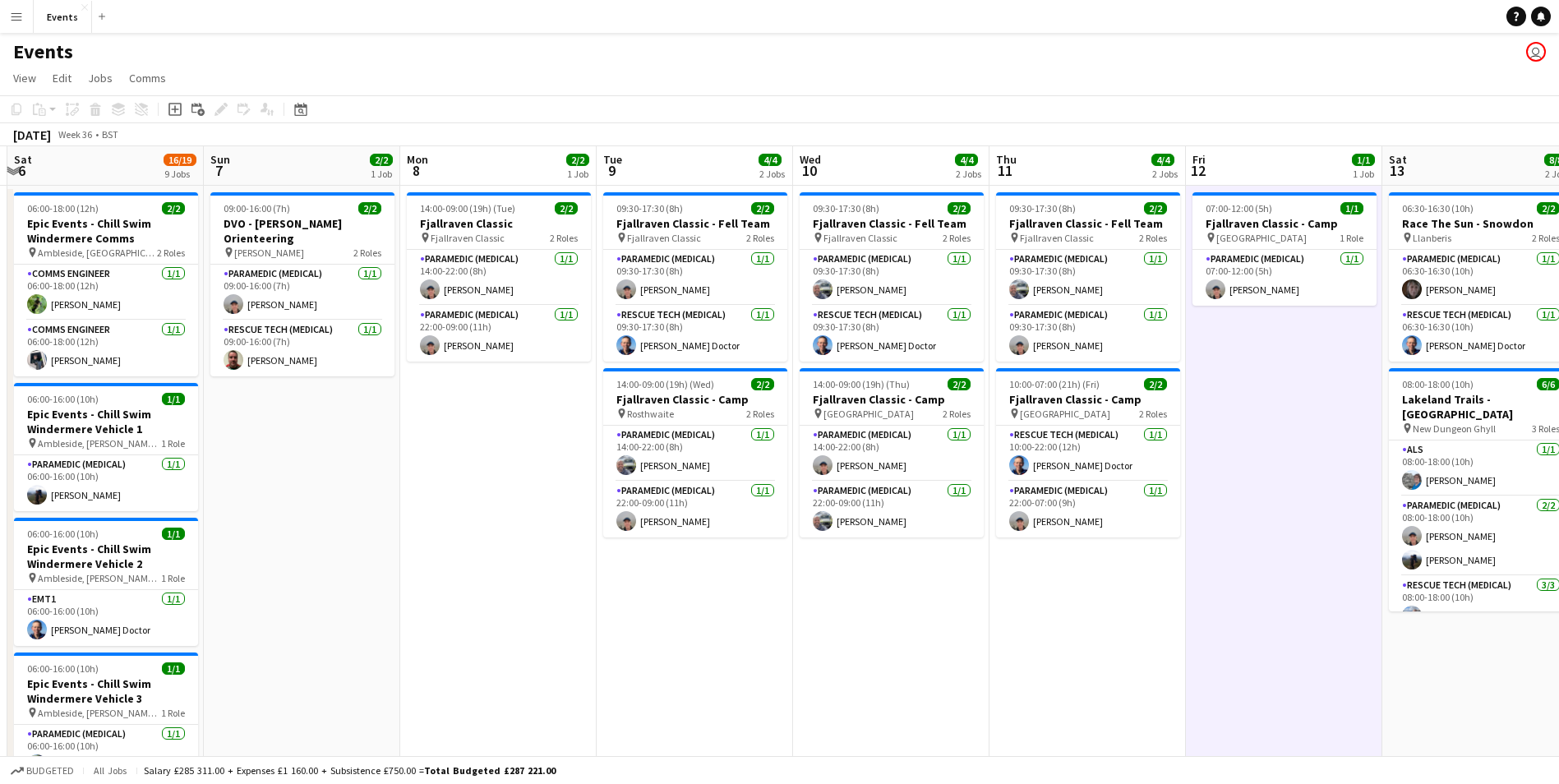
drag, startPoint x: 450, startPoint y: 542, endPoint x: 1287, endPoint y: 624, distance: 841.0
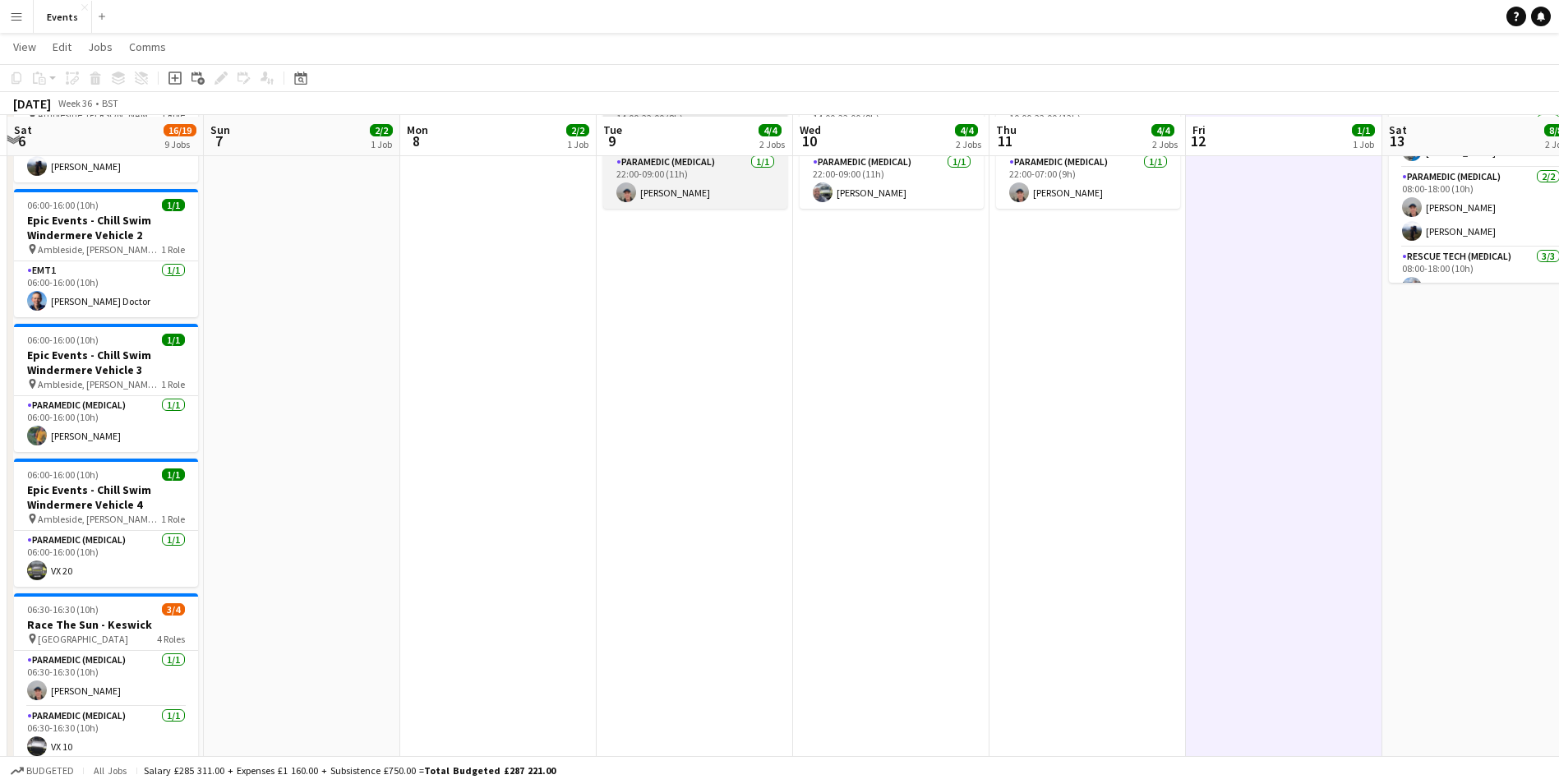
scroll to position [0, 0]
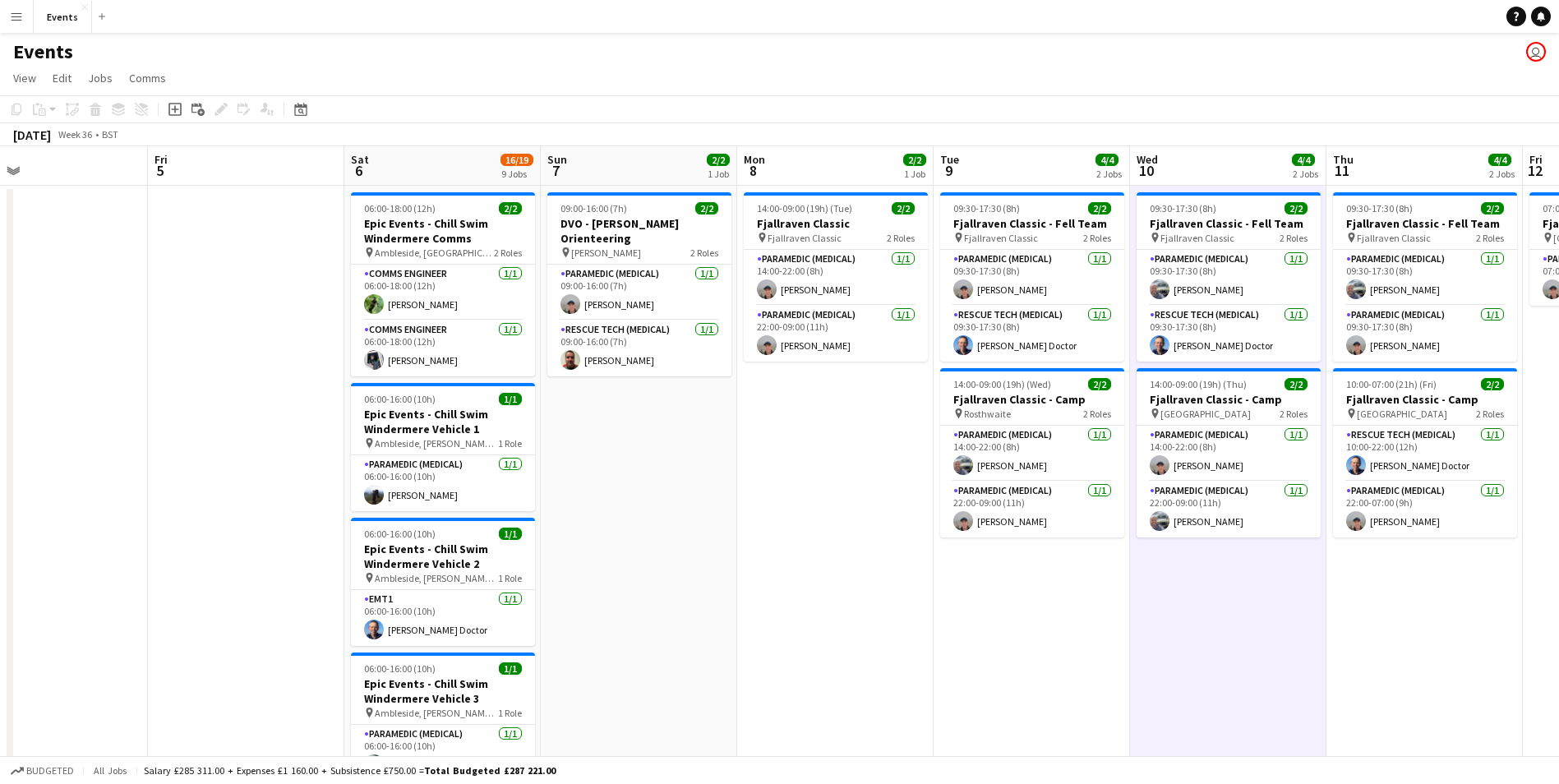
drag, startPoint x: 741, startPoint y: 653, endPoint x: 1274, endPoint y: 602, distance: 535.4
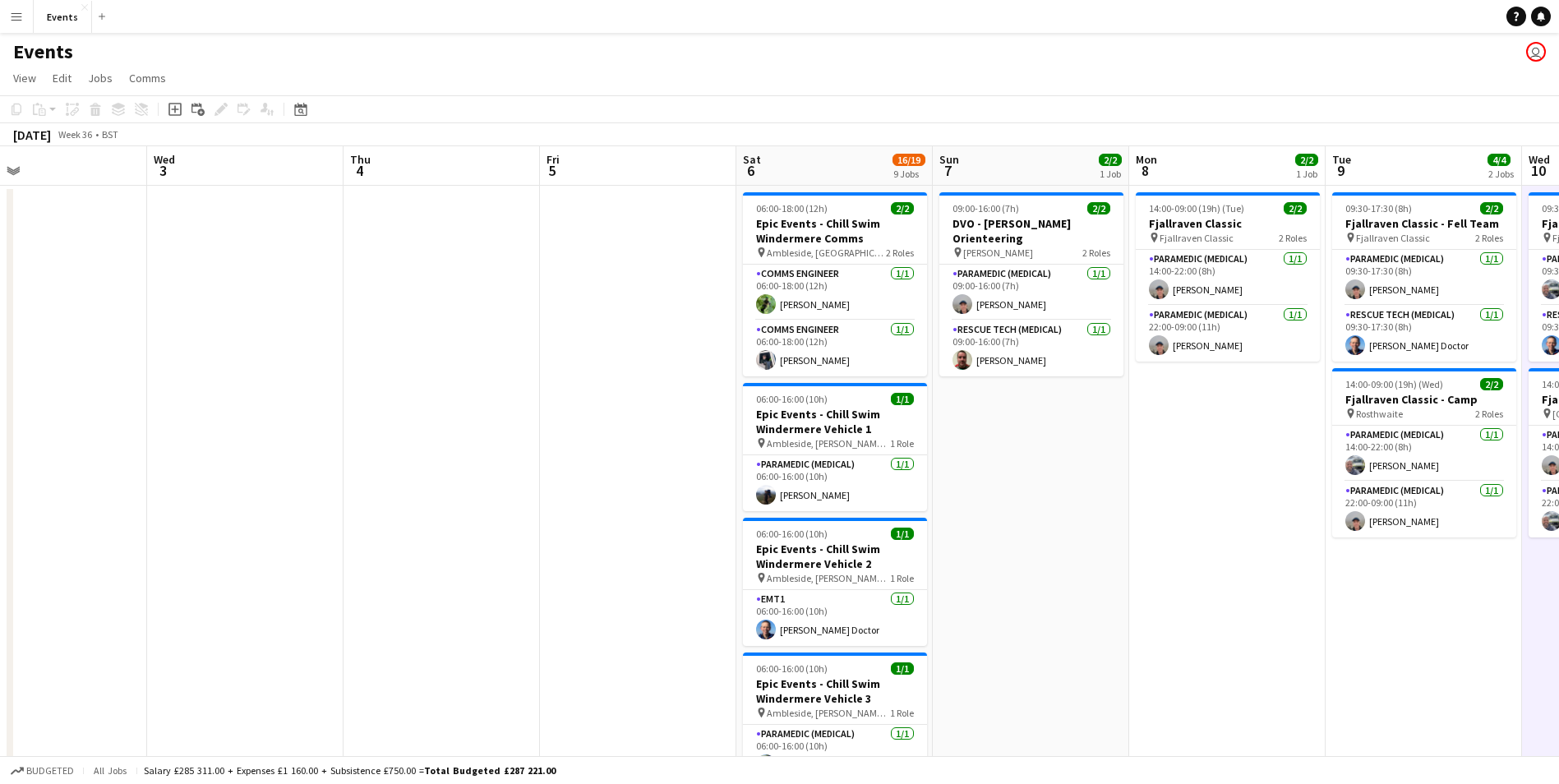
drag, startPoint x: 1014, startPoint y: 624, endPoint x: 1210, endPoint y: 593, distance: 198.4
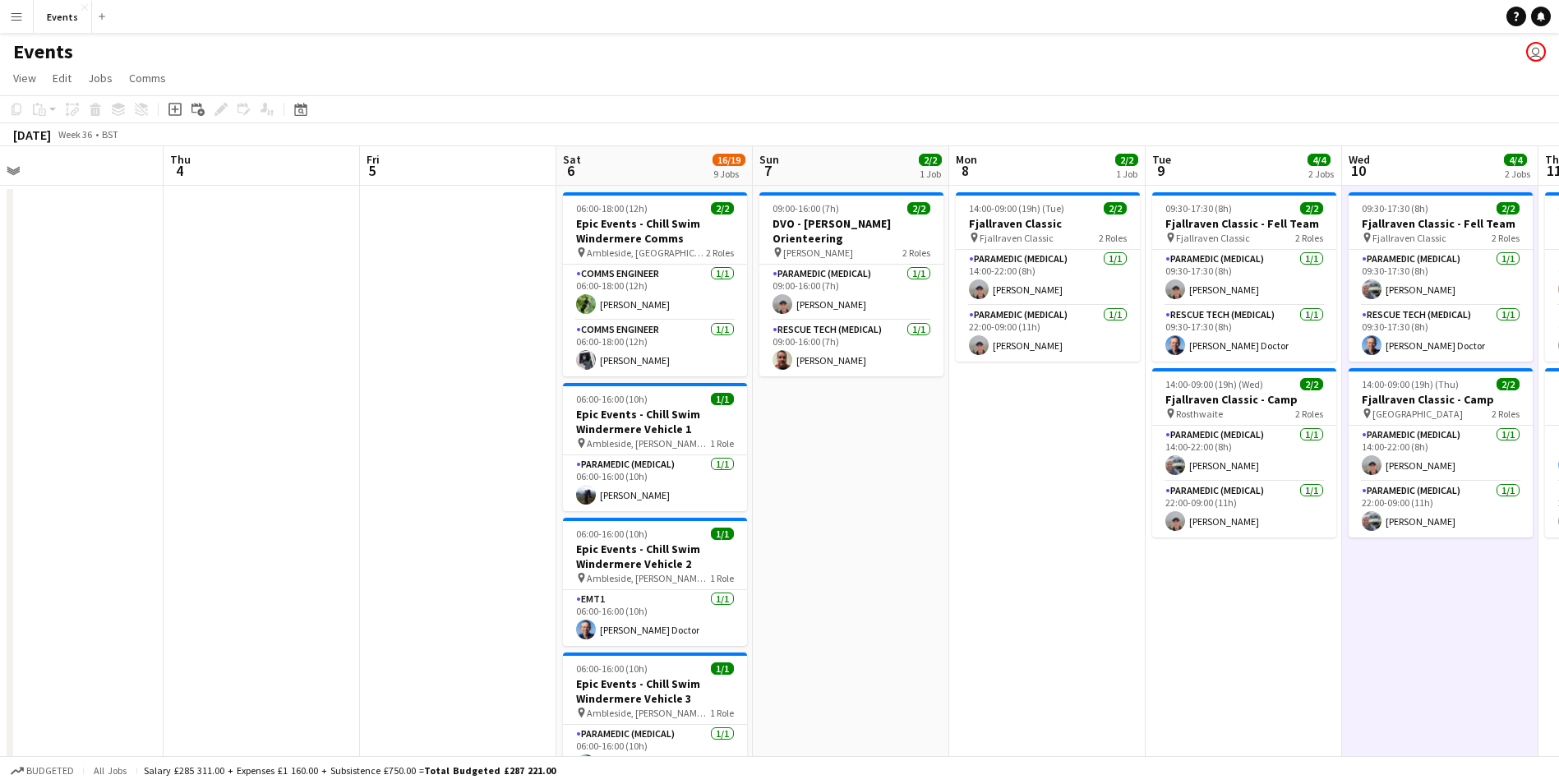
drag, startPoint x: 1210, startPoint y: 593, endPoint x: 654, endPoint y: 549, distance: 557.7
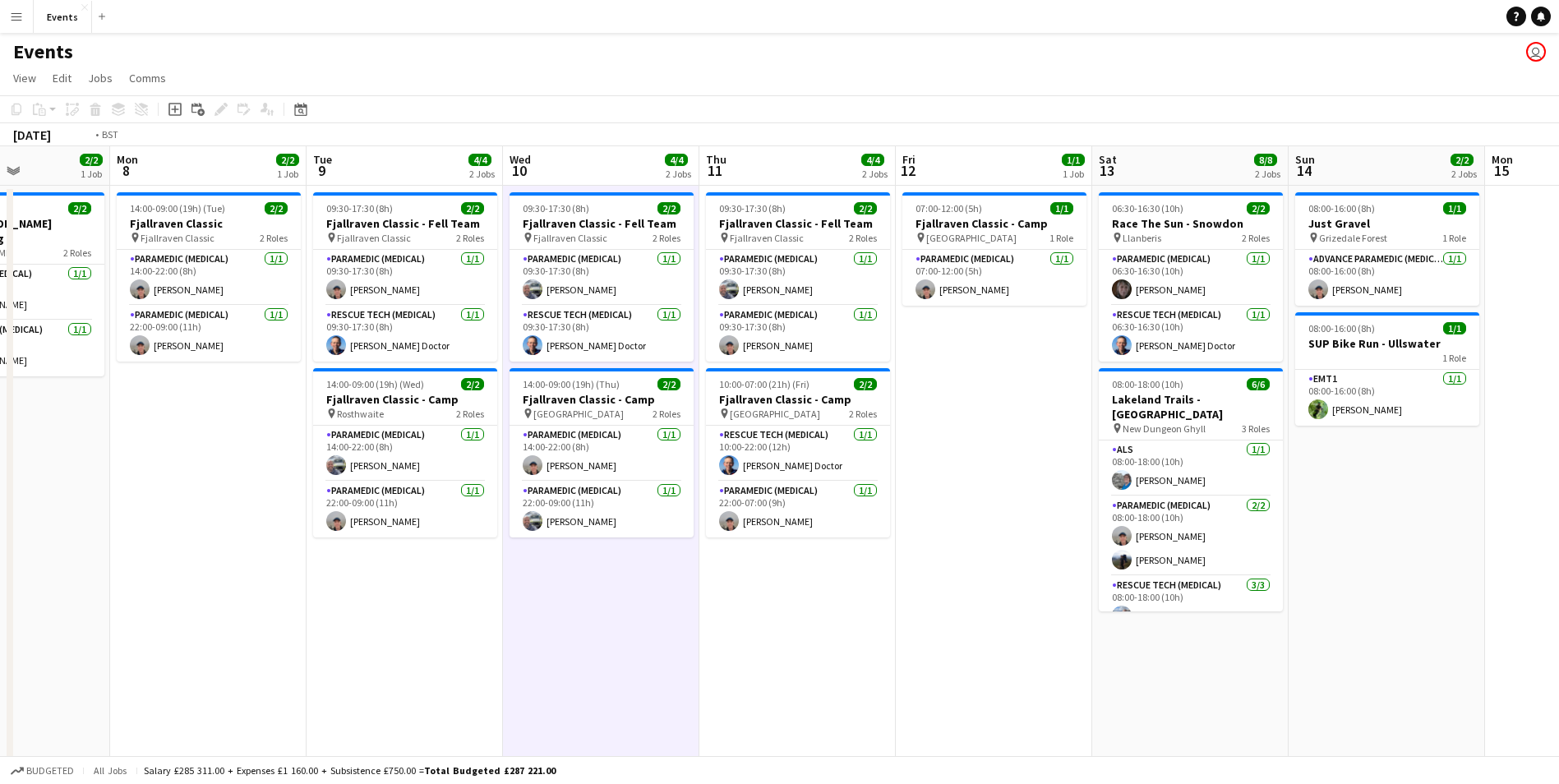
drag, startPoint x: 1153, startPoint y: 609, endPoint x: 681, endPoint y: 622, distance: 472.2
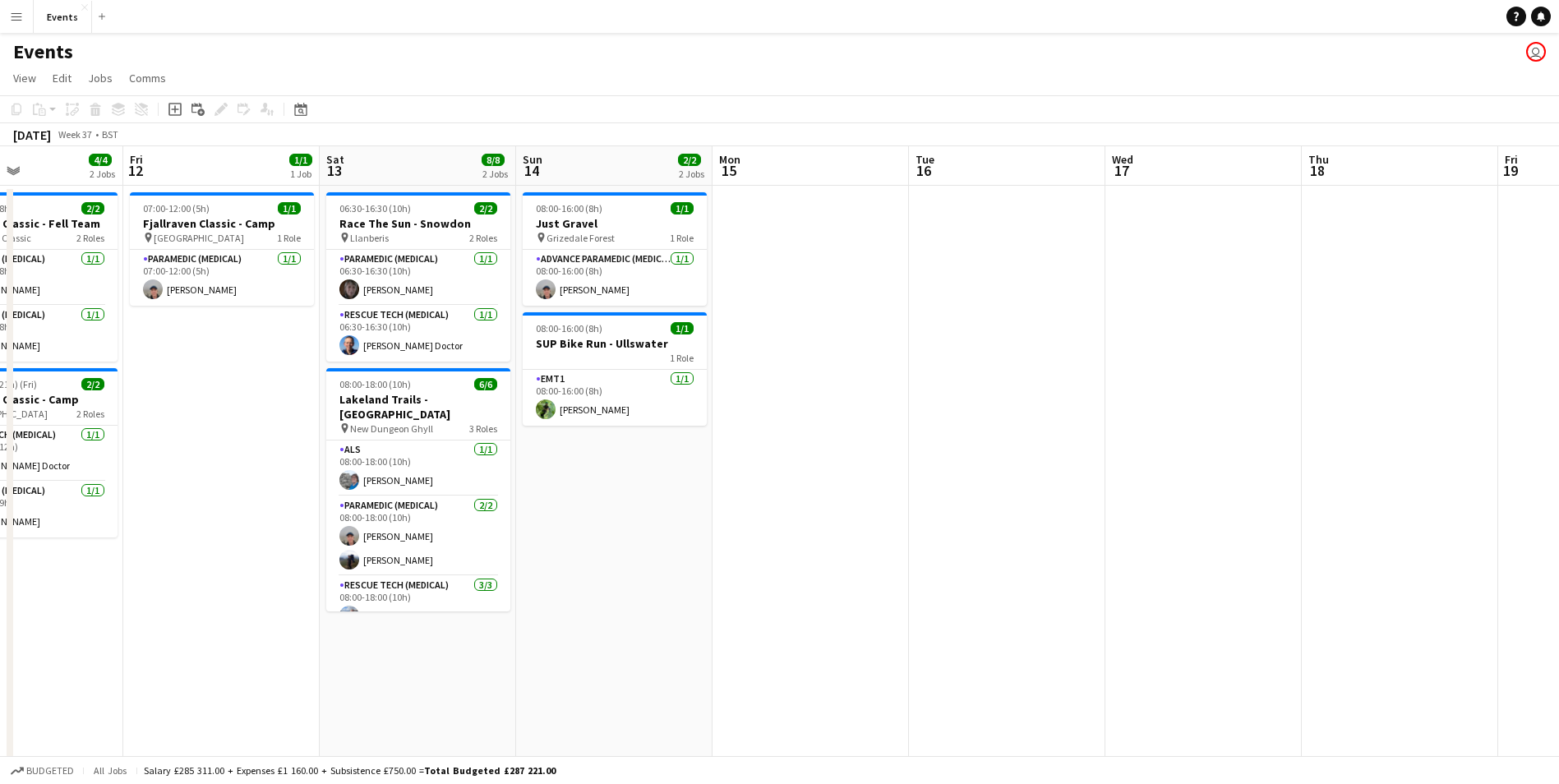
drag, startPoint x: 1103, startPoint y: 653, endPoint x: 895, endPoint y: 655, distance: 208.0
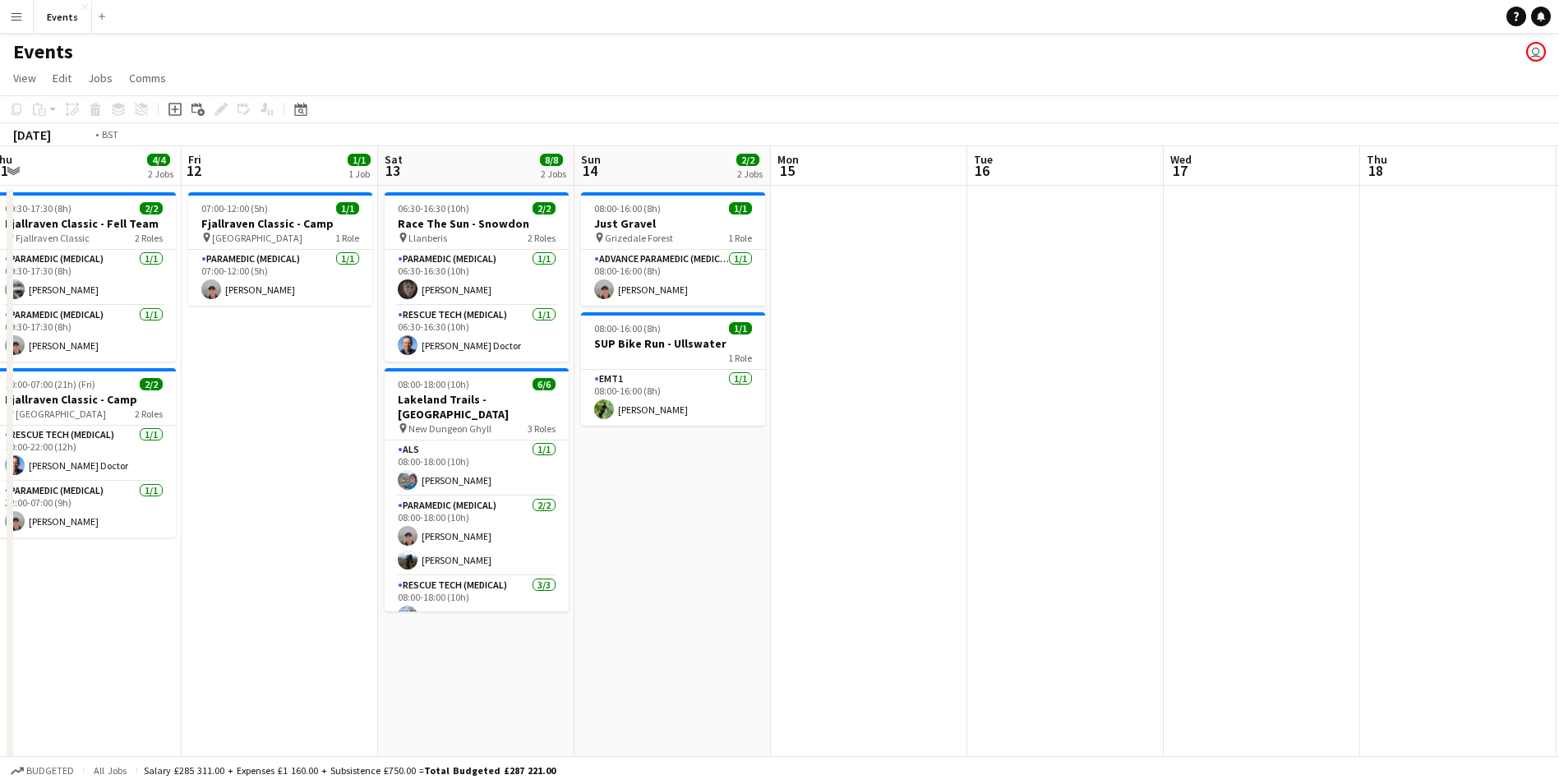
drag, startPoint x: 913, startPoint y: 659, endPoint x: 258, endPoint y: 577, distance: 660.1
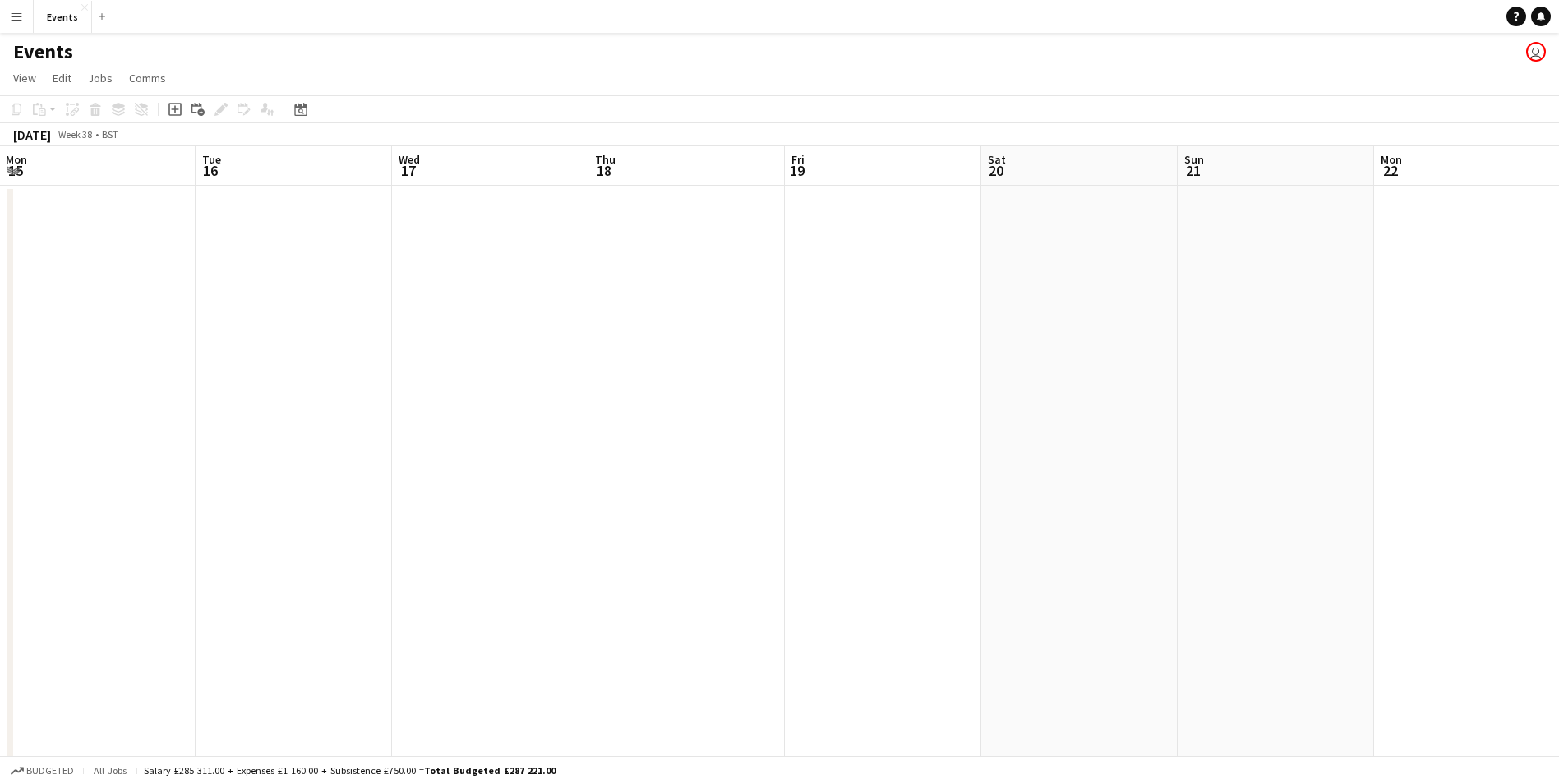
drag, startPoint x: 817, startPoint y: 622, endPoint x: 151, endPoint y: 590, distance: 666.8
drag, startPoint x: 416, startPoint y: 524, endPoint x: 1474, endPoint y: 597, distance: 1060.5
drag, startPoint x: 127, startPoint y: 413, endPoint x: 1424, endPoint y: 436, distance: 1297.2
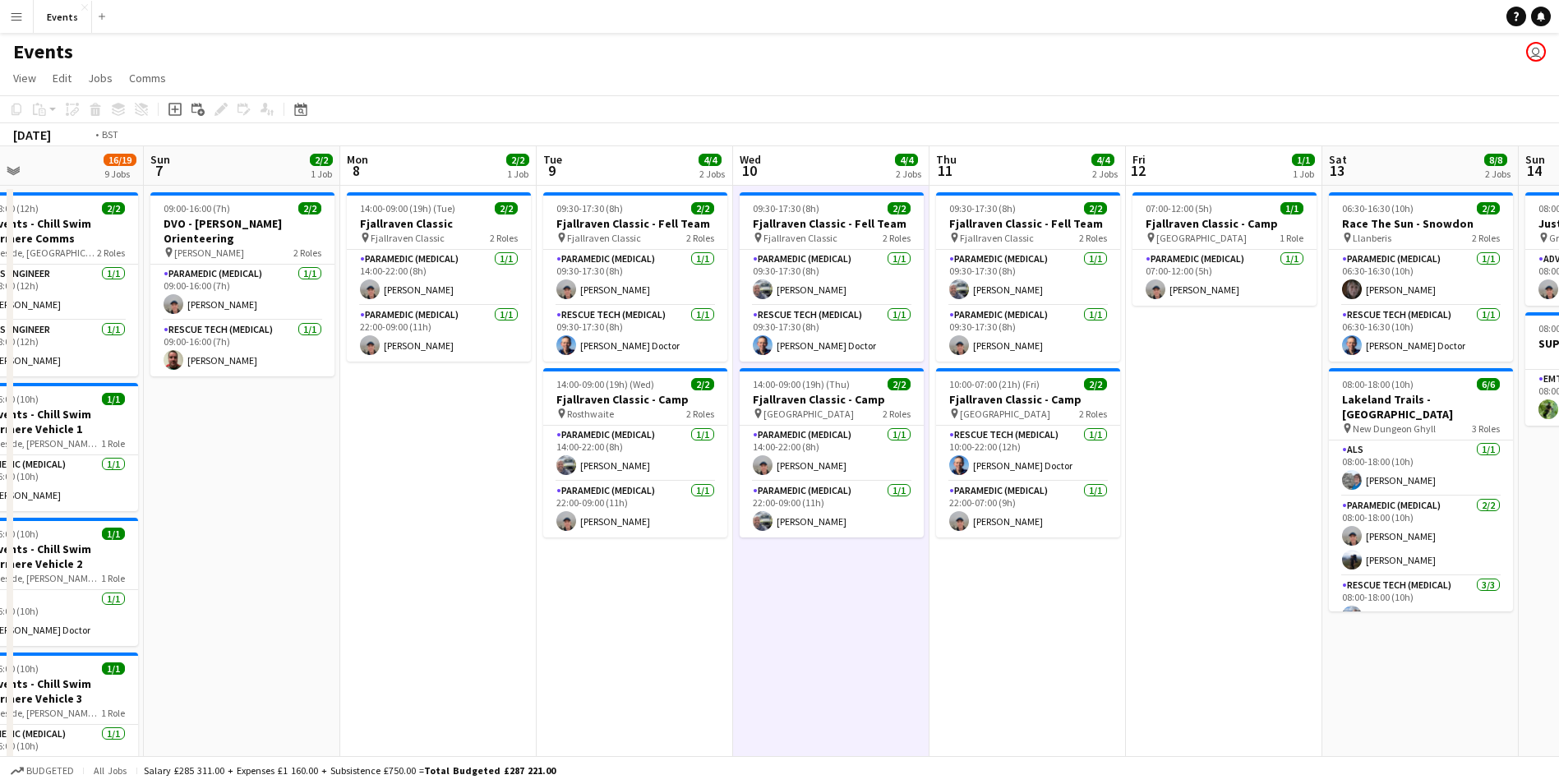
drag, startPoint x: 869, startPoint y: 481, endPoint x: 1571, endPoint y: 555, distance: 705.9
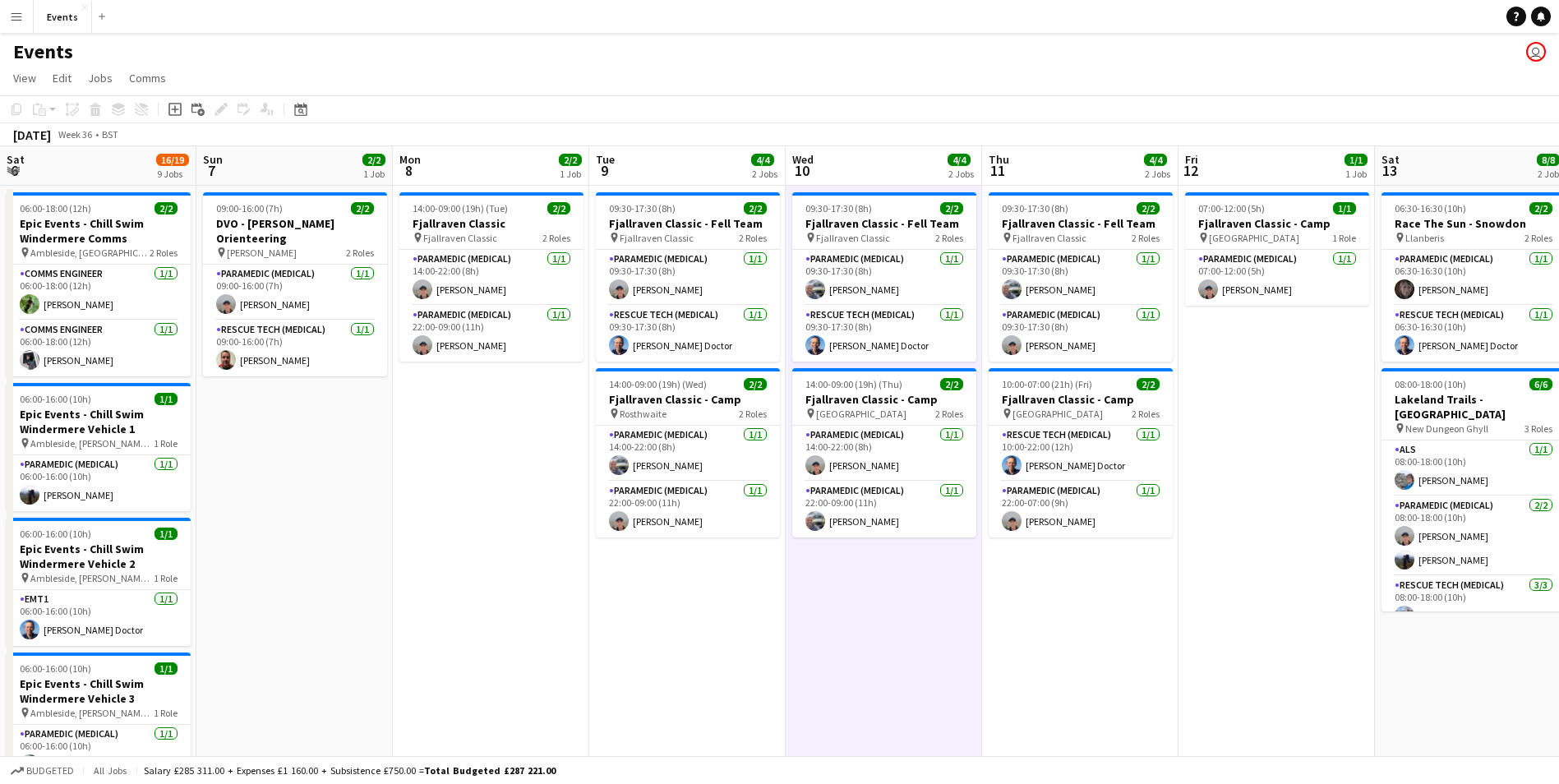
scroll to position [0, 442]
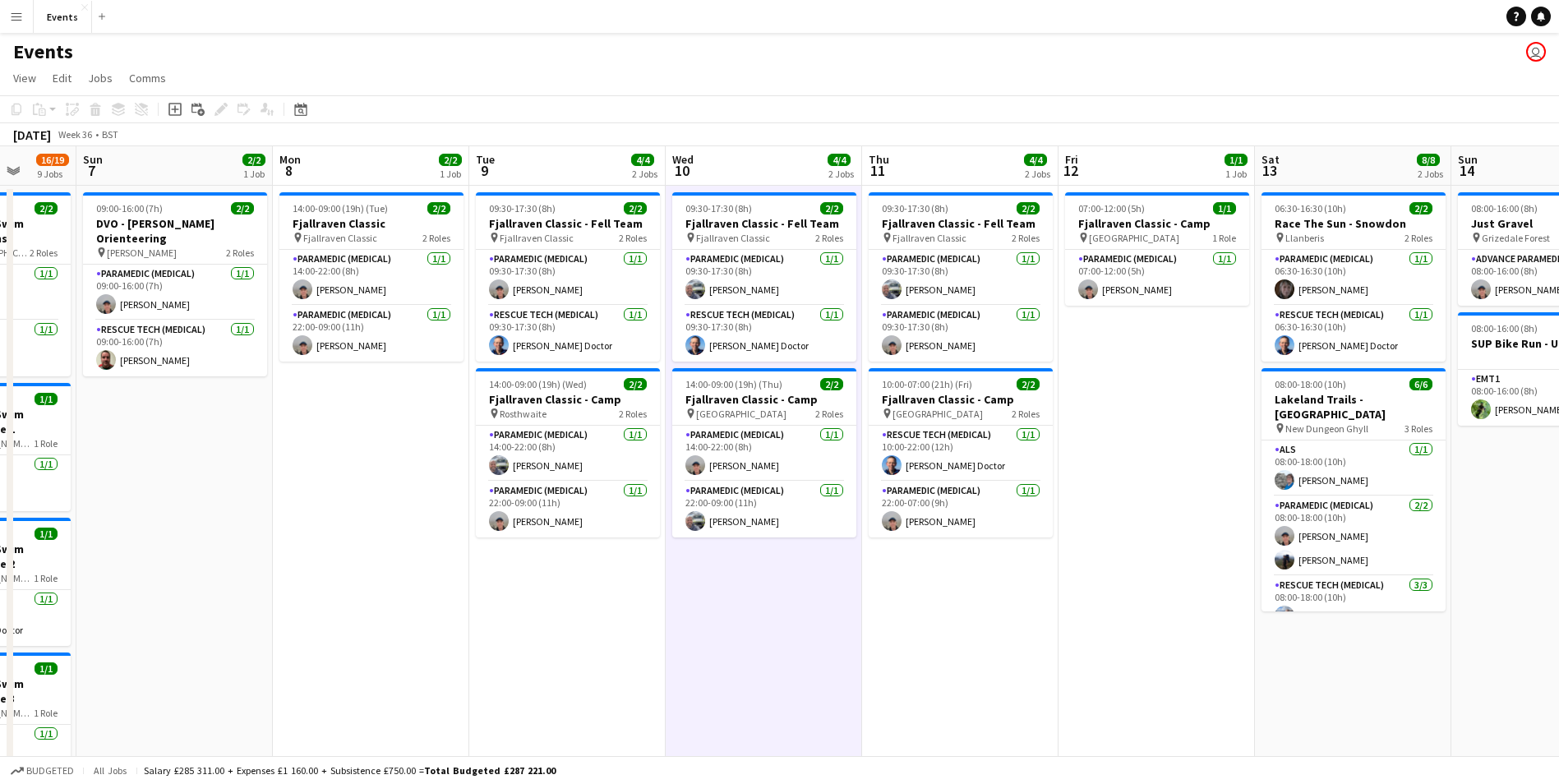
drag, startPoint x: 321, startPoint y: 662, endPoint x: 1013, endPoint y: 734, distance: 695.7
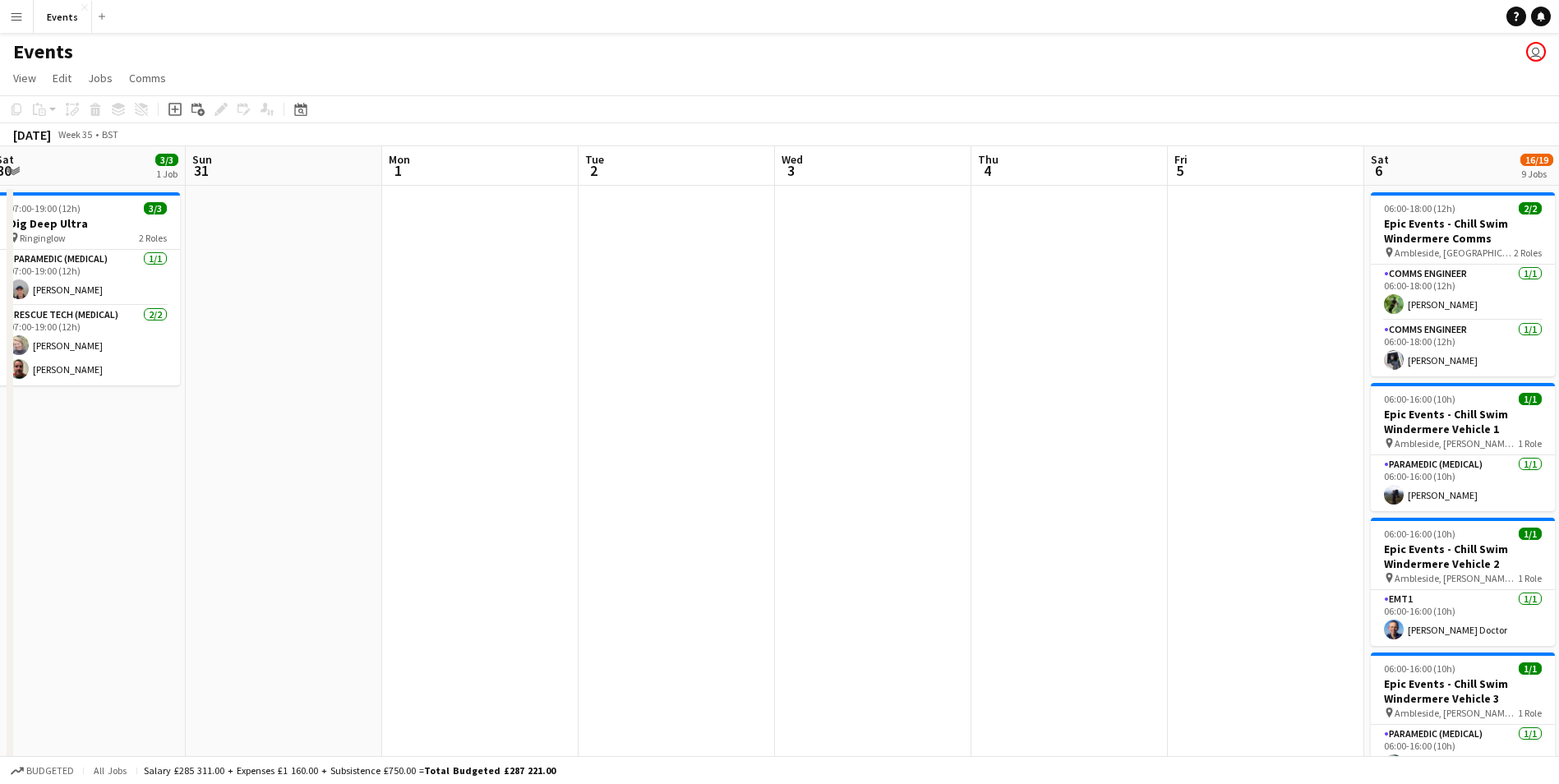
drag, startPoint x: 466, startPoint y: 526, endPoint x: 932, endPoint y: 564, distance: 467.5
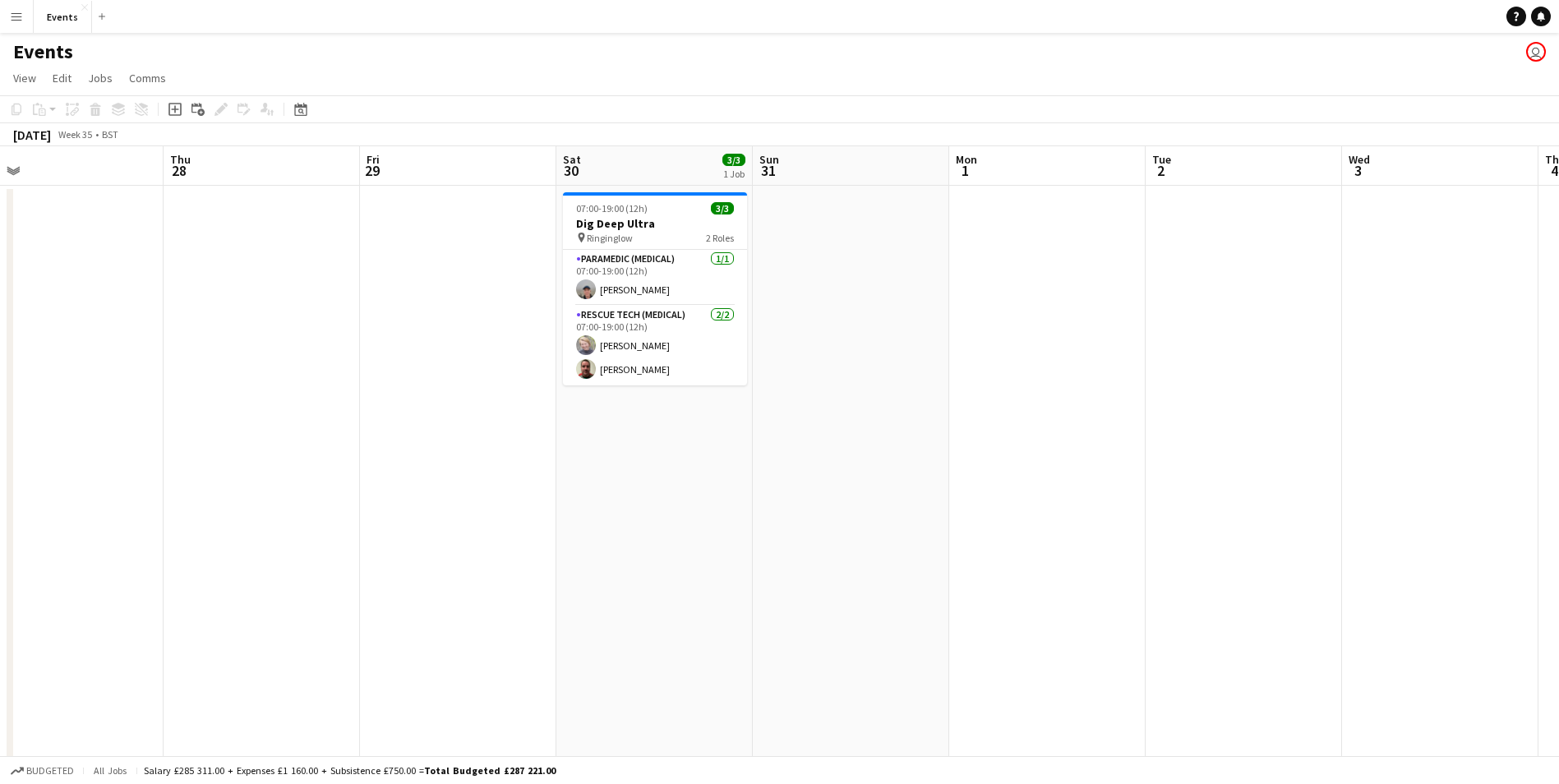
drag, startPoint x: 429, startPoint y: 450, endPoint x: 997, endPoint y: 494, distance: 569.7
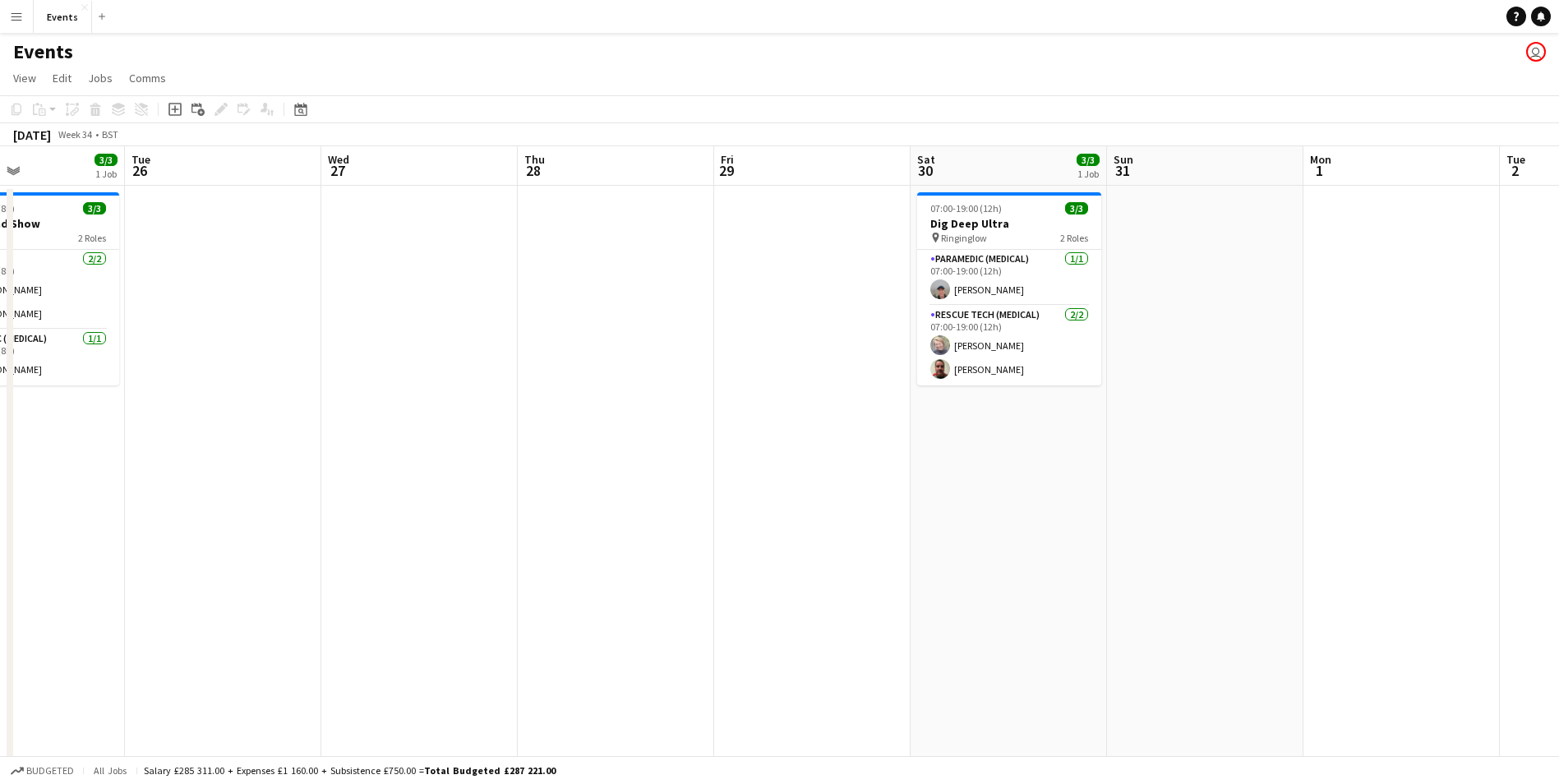
drag, startPoint x: 327, startPoint y: 498, endPoint x: 1078, endPoint y: 559, distance: 753.5
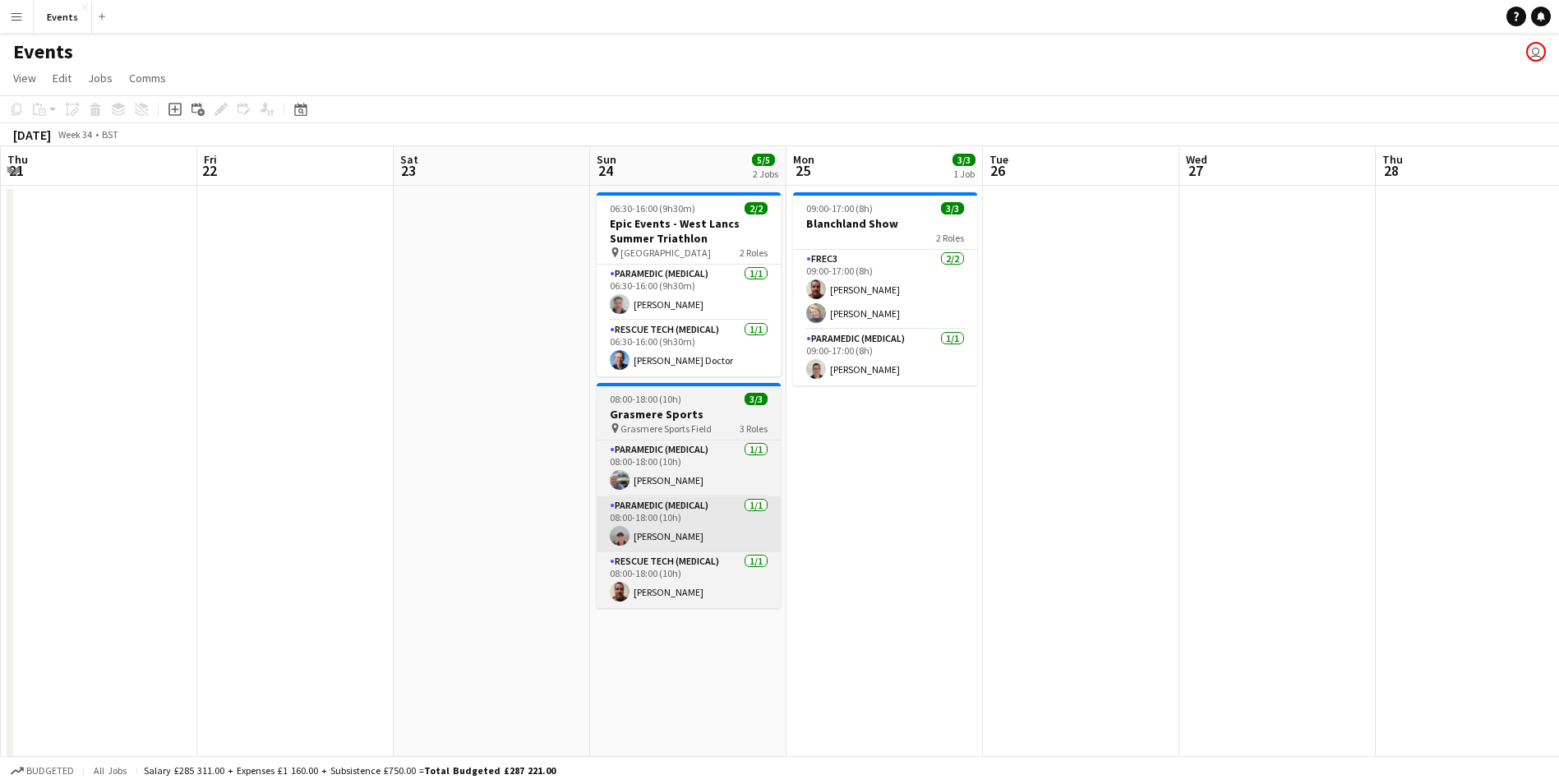
drag, startPoint x: 626, startPoint y: 530, endPoint x: 637, endPoint y: 534, distance: 11.7
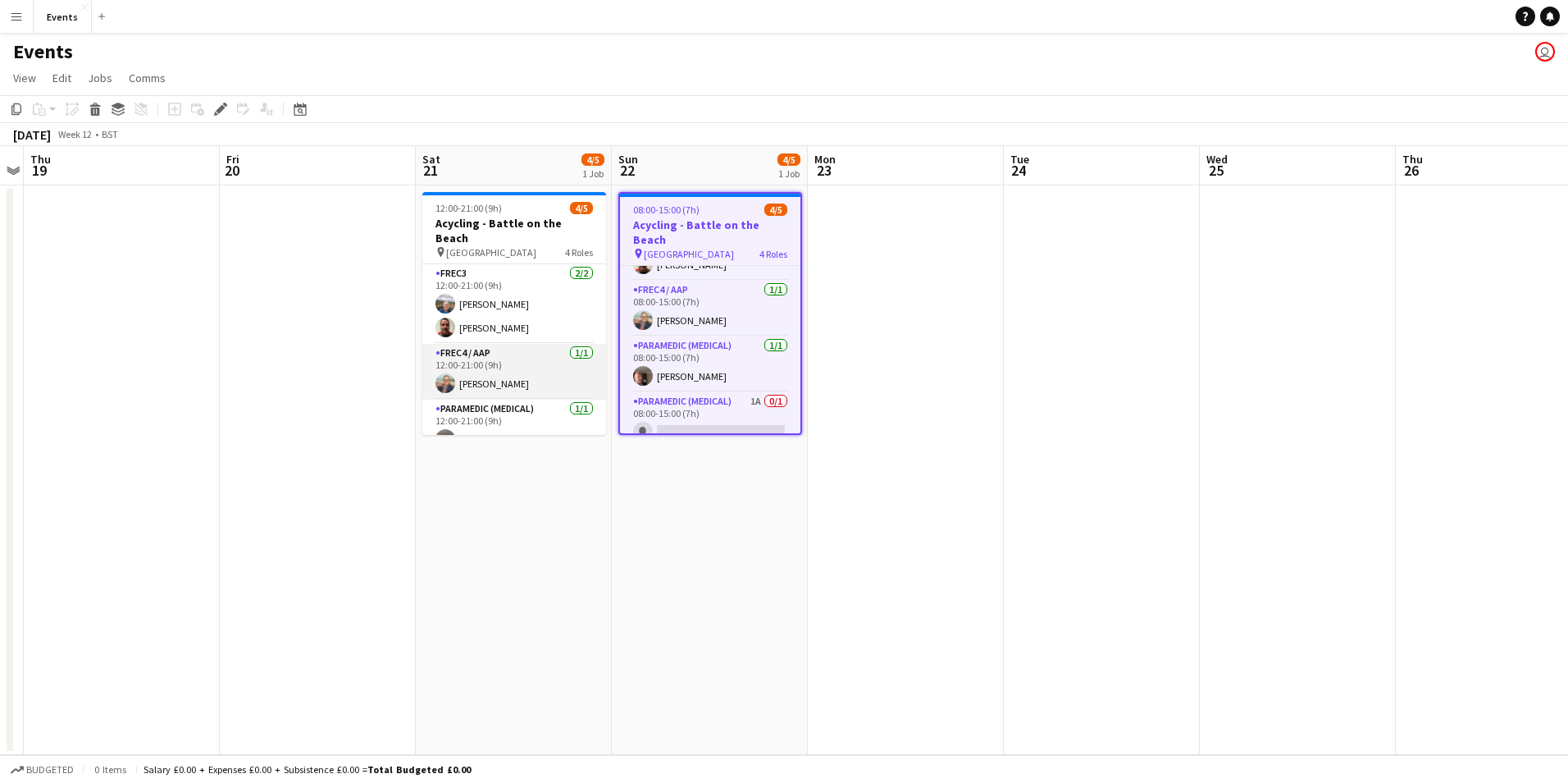
scroll to position [61, 0]
click at [493, 420] on app-card-role "Paramedic (Medical) 1A 0/1 12:00-21:00 (9h) single-neutral-actions" at bounding box center [514, 421] width 183 height 55
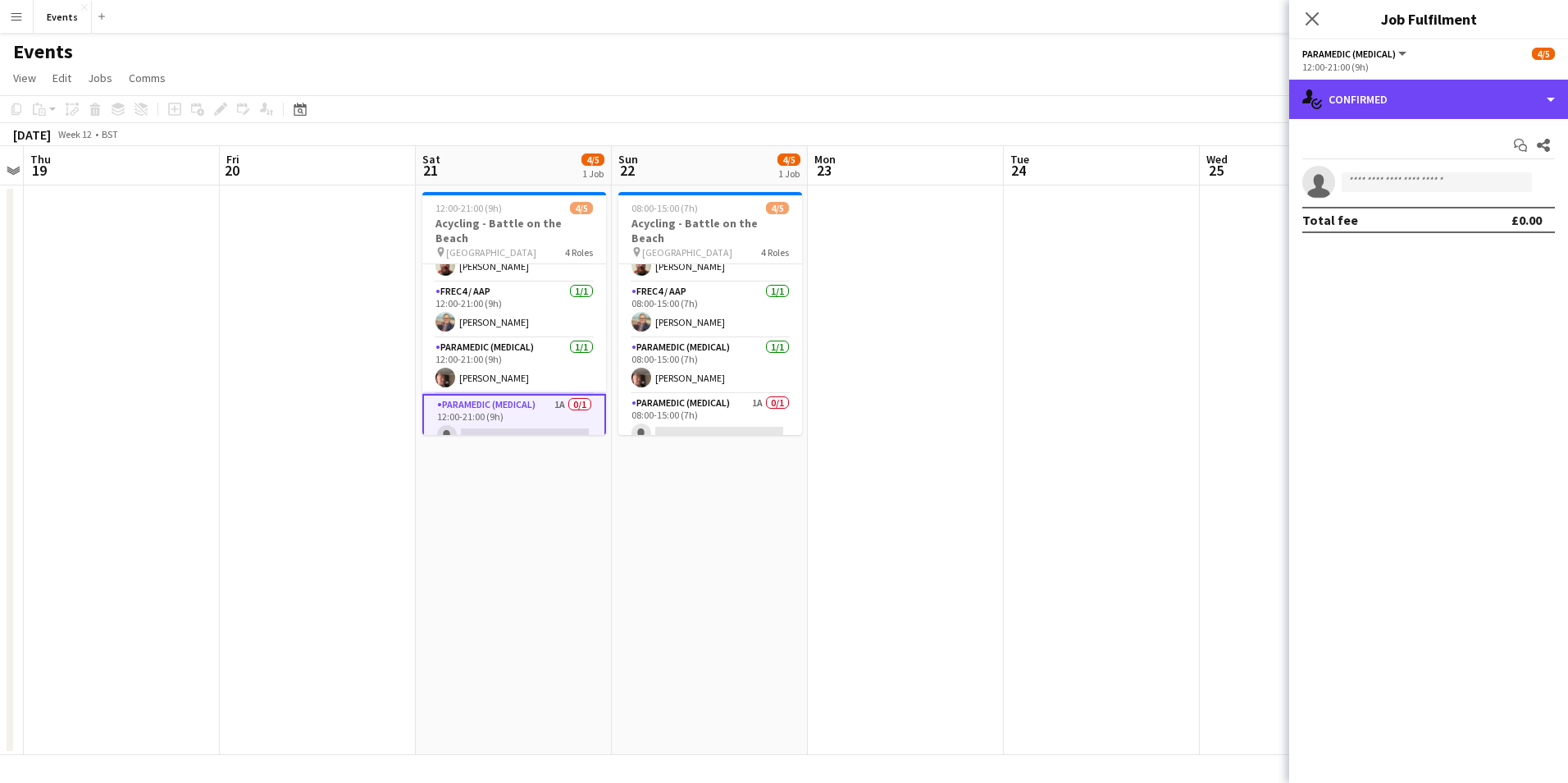
drag, startPoint x: 1346, startPoint y: 100, endPoint x: 1364, endPoint y: 130, distance: 35.0
click at [1347, 100] on div "single-neutral-actions-check-2 Confirmed" at bounding box center [1428, 99] width 279 height 40
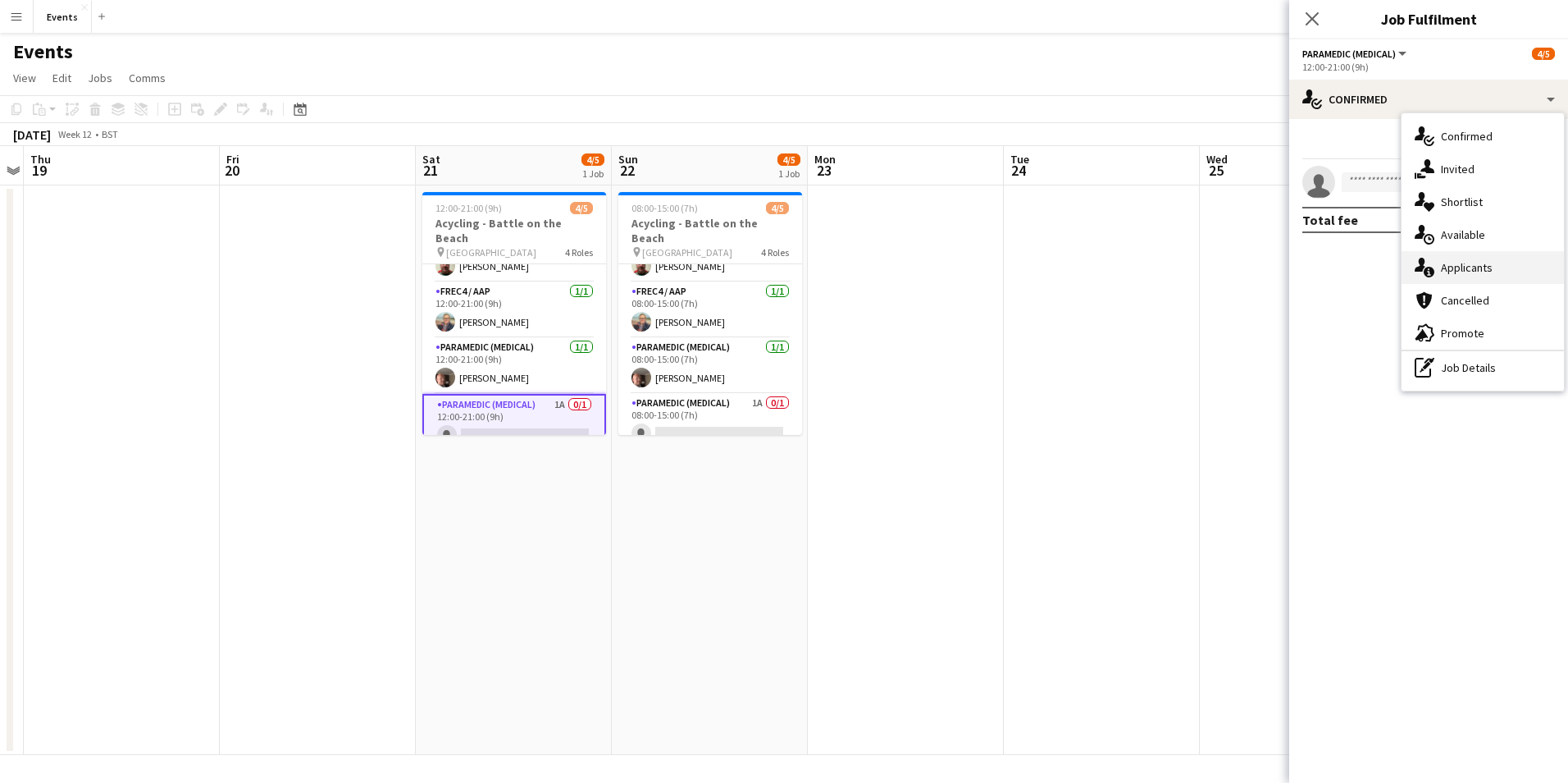
click at [1459, 263] on div "single-neutral-actions-information Applicants" at bounding box center [1482, 267] width 162 height 33
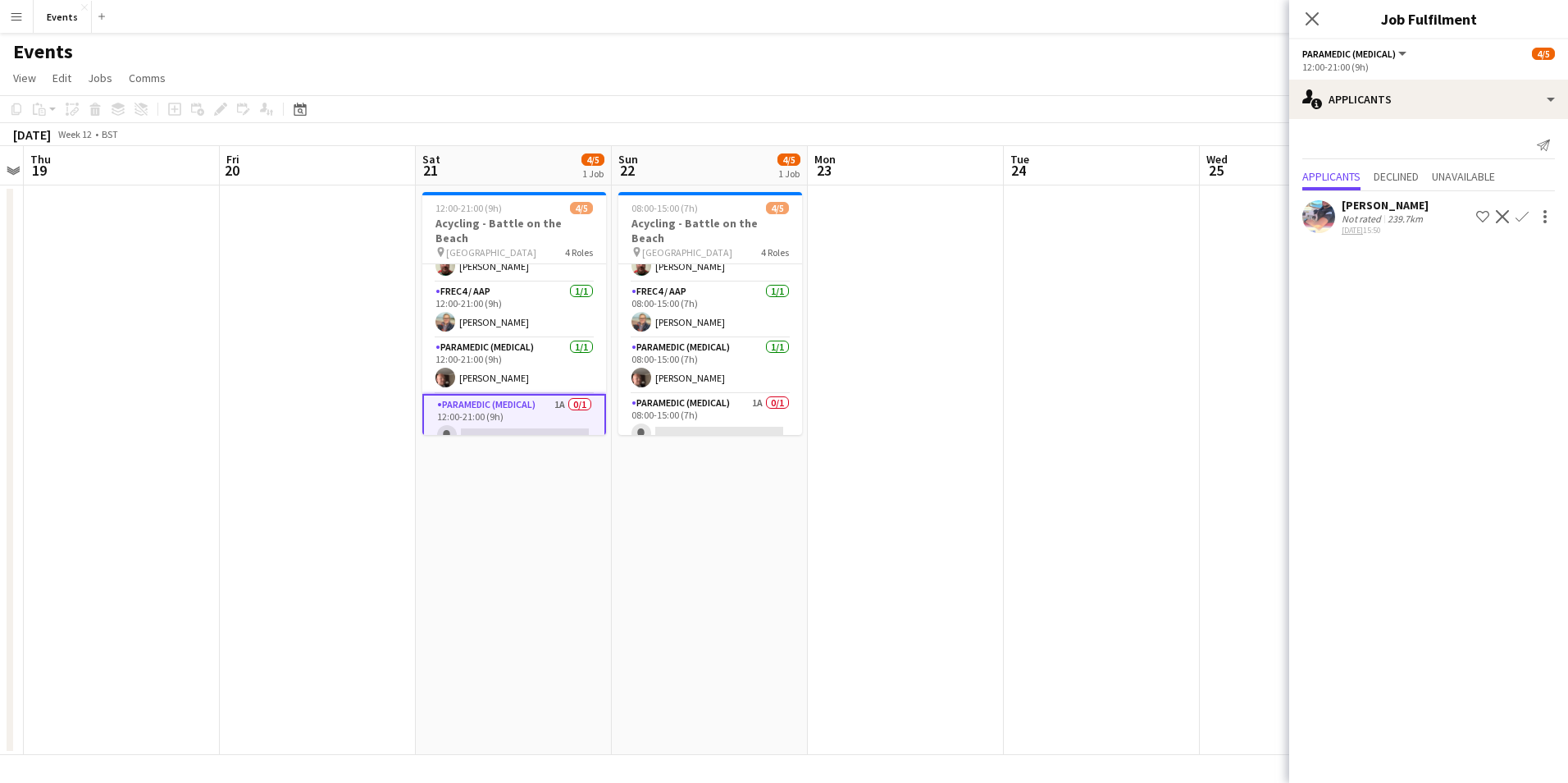
click at [1519, 209] on button "Confirm" at bounding box center [1522, 217] width 19 height 19
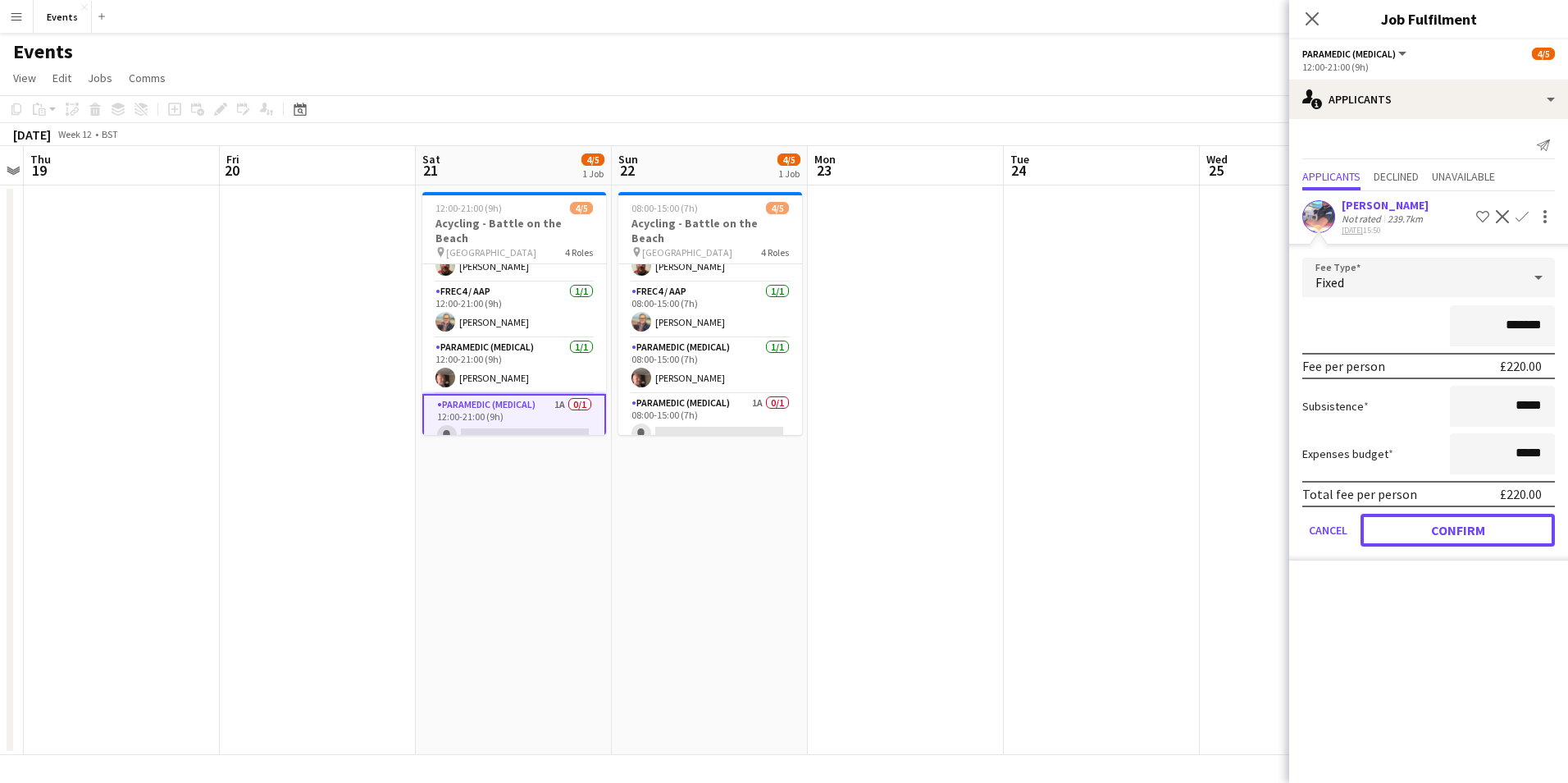
drag, startPoint x: 1467, startPoint y: 527, endPoint x: 1465, endPoint y: 412, distance: 115.0
click at [1466, 527] on button "Confirm" at bounding box center [1457, 530] width 194 height 33
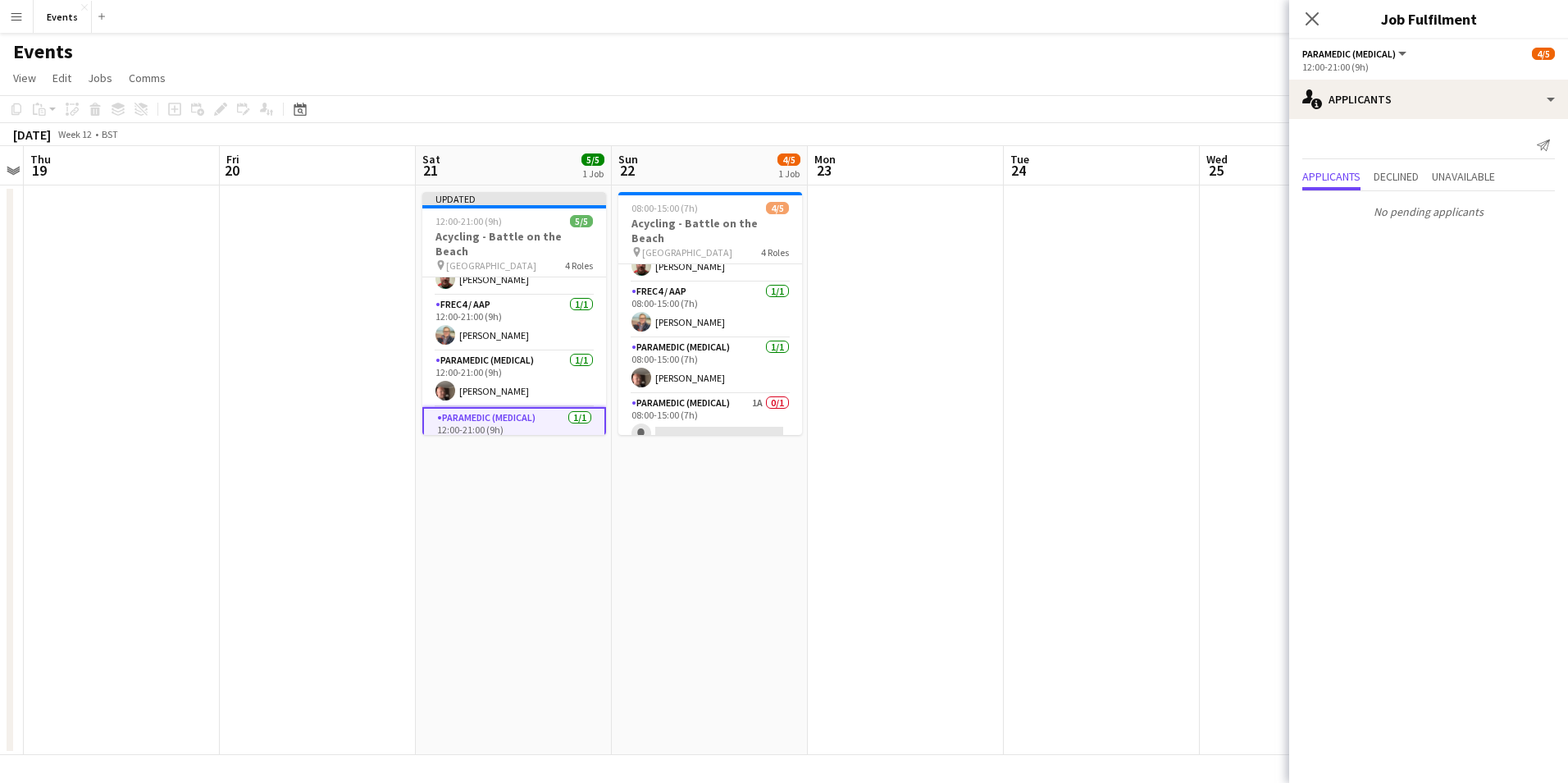
click at [1317, 27] on app-icon "Close pop-in" at bounding box center [1312, 18] width 19 height 19
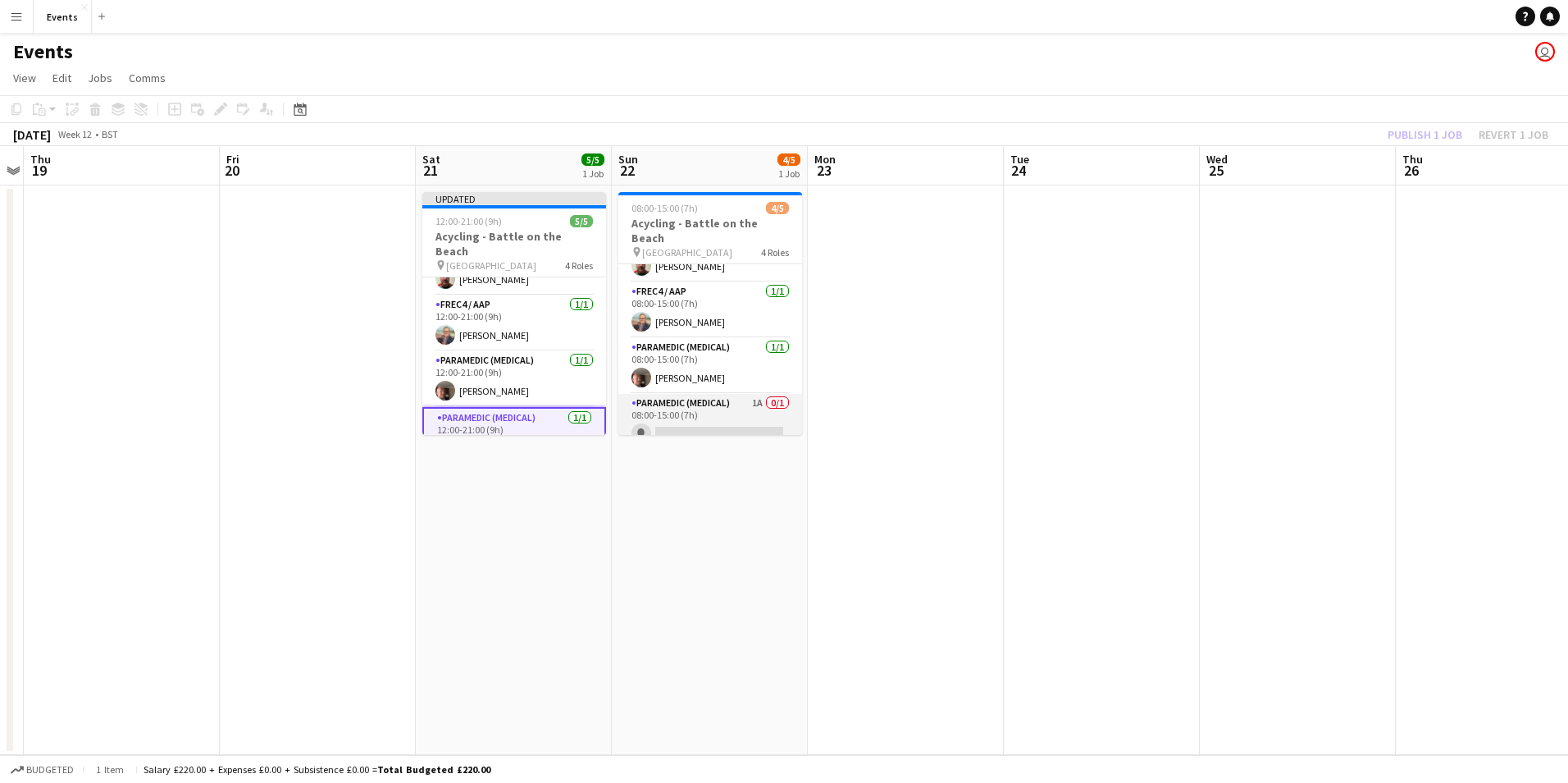
click at [719, 424] on app-card-role "Paramedic (Medical) 1A 0/1 08:00-15:00 (7h) single-neutral-actions" at bounding box center [710, 421] width 183 height 55
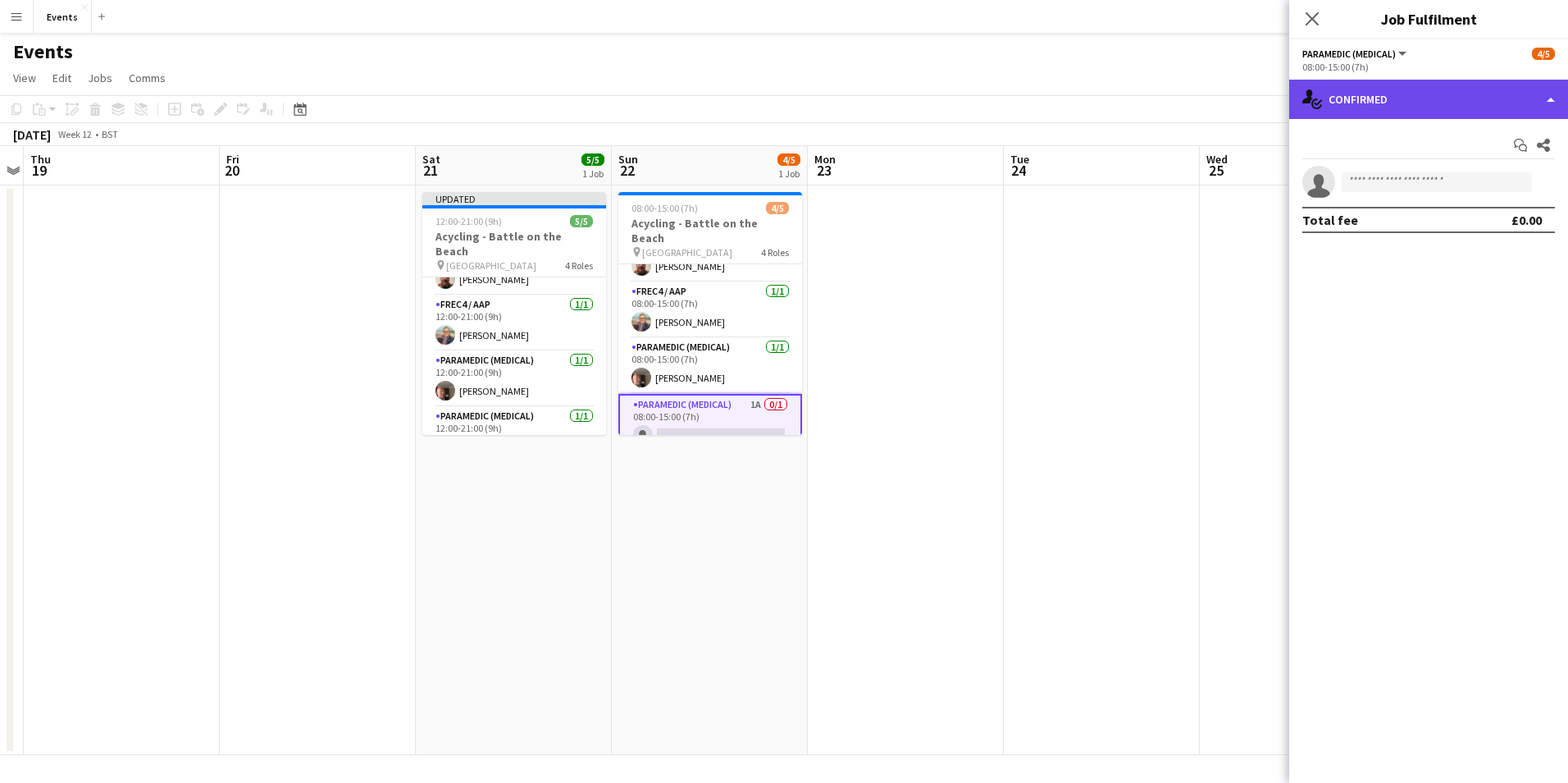
click at [1403, 104] on div "single-neutral-actions-check-2 Confirmed" at bounding box center [1428, 99] width 279 height 40
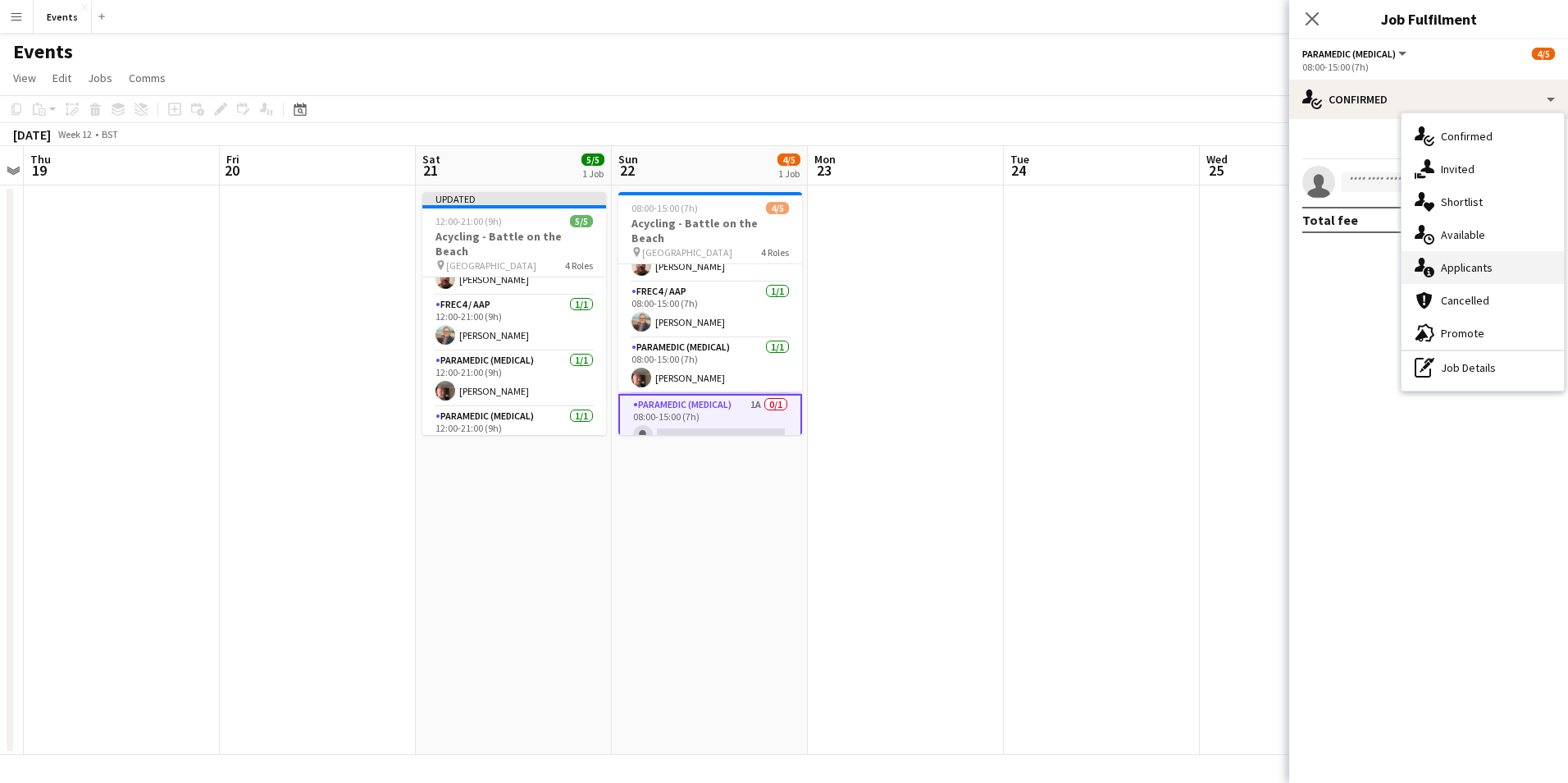
click at [1447, 272] on div "single-neutral-actions-information Applicants" at bounding box center [1482, 267] width 162 height 33
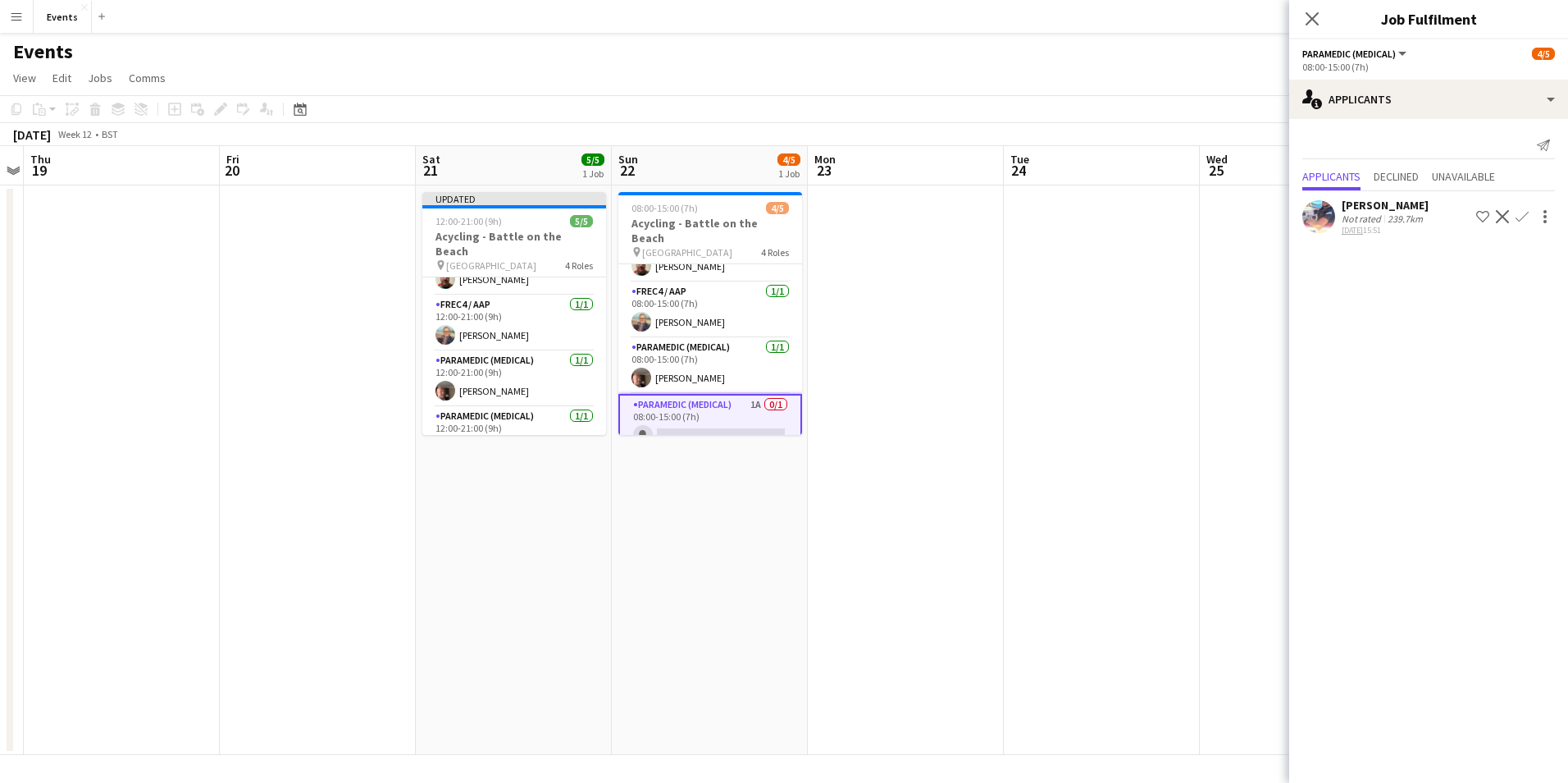
click at [1519, 216] on app-icon "Confirm" at bounding box center [1522, 217] width 14 height 14
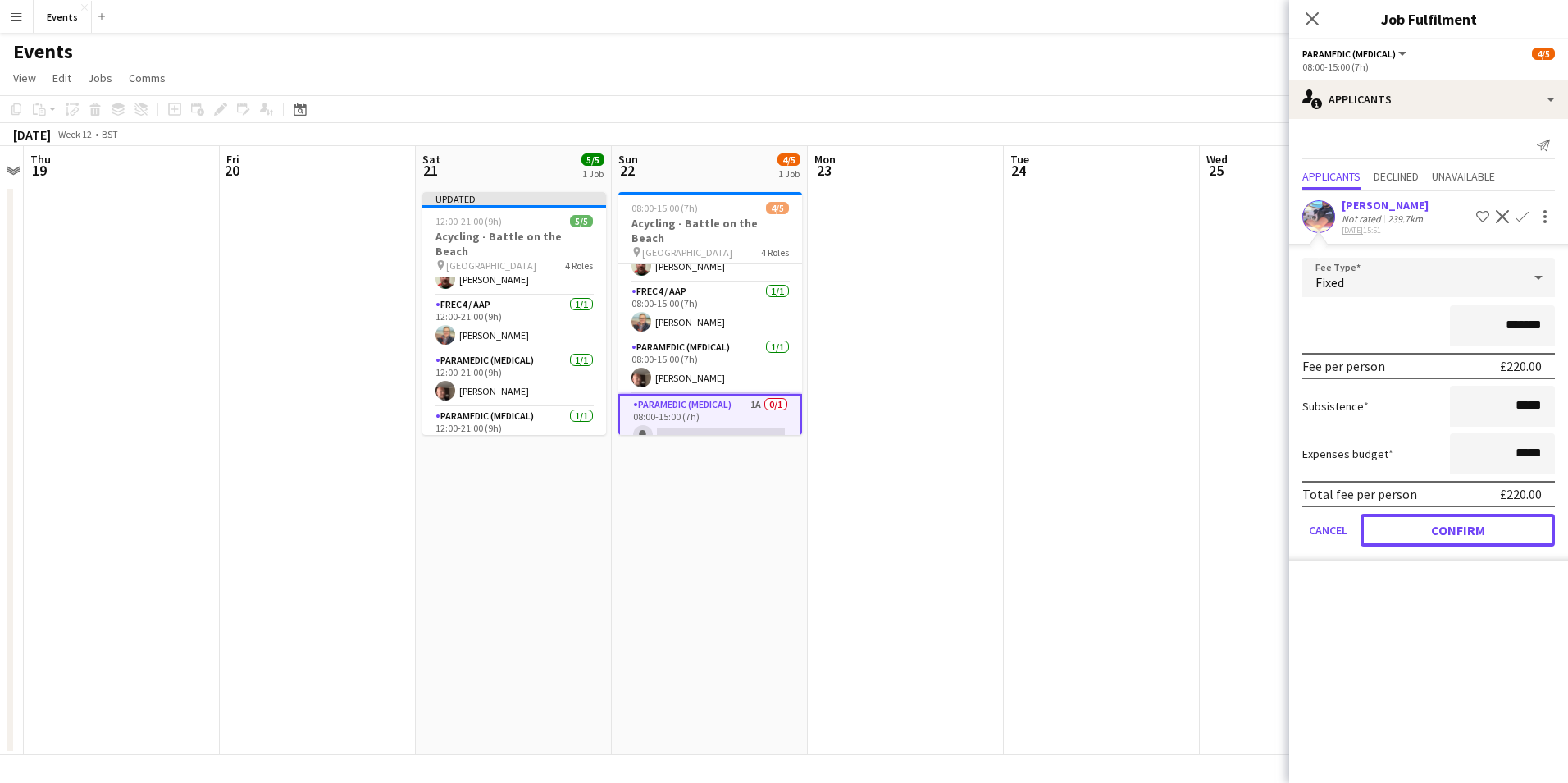
drag, startPoint x: 1390, startPoint y: 515, endPoint x: 1397, endPoint y: 531, distance: 17.5
click at [1395, 526] on button "Confirm" at bounding box center [1457, 530] width 194 height 33
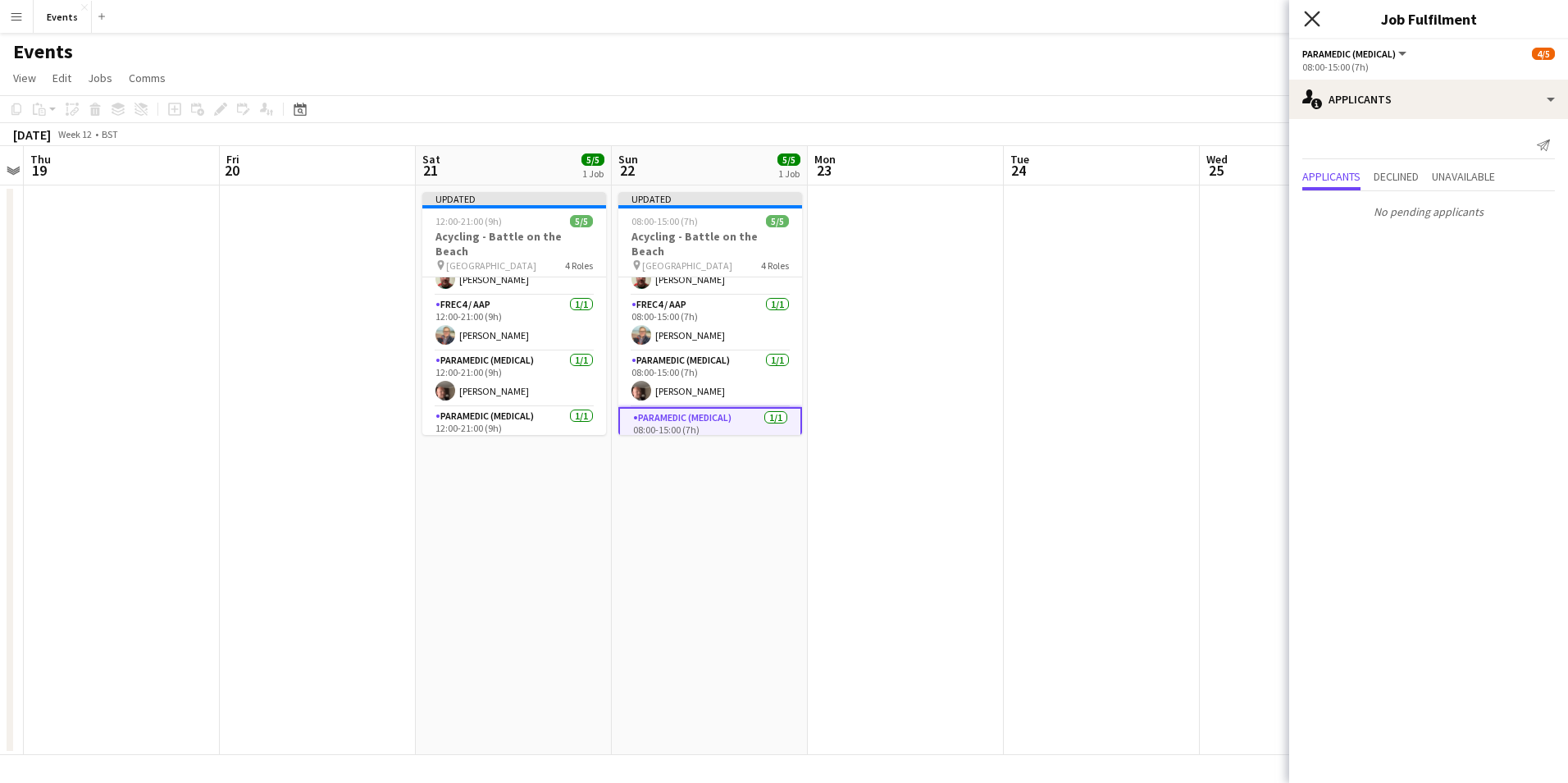
click at [1309, 16] on icon at bounding box center [1312, 18] width 16 height 16
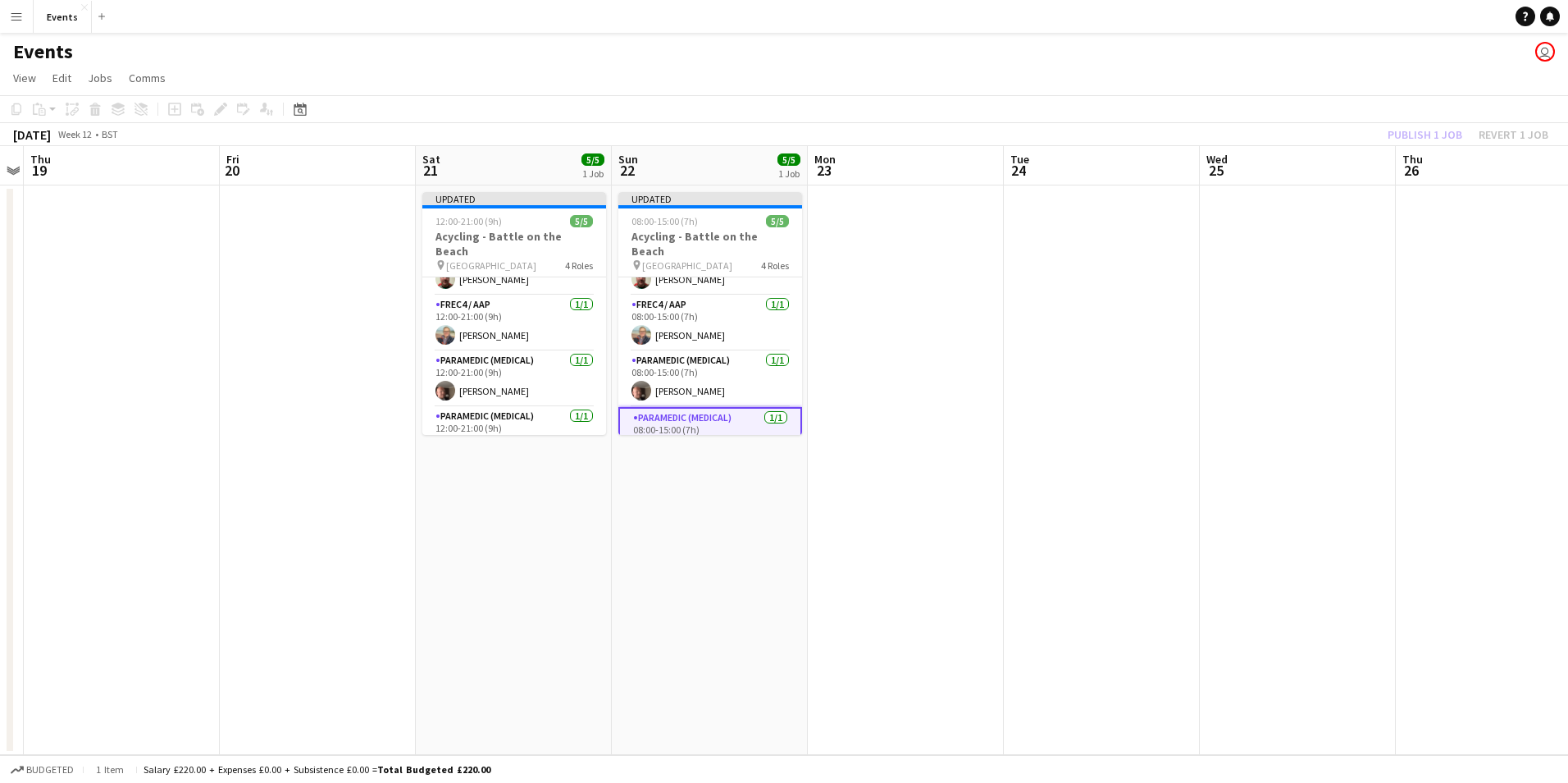
click at [1433, 155] on app-board-header-date "Thu 26" at bounding box center [1494, 165] width 196 height 40
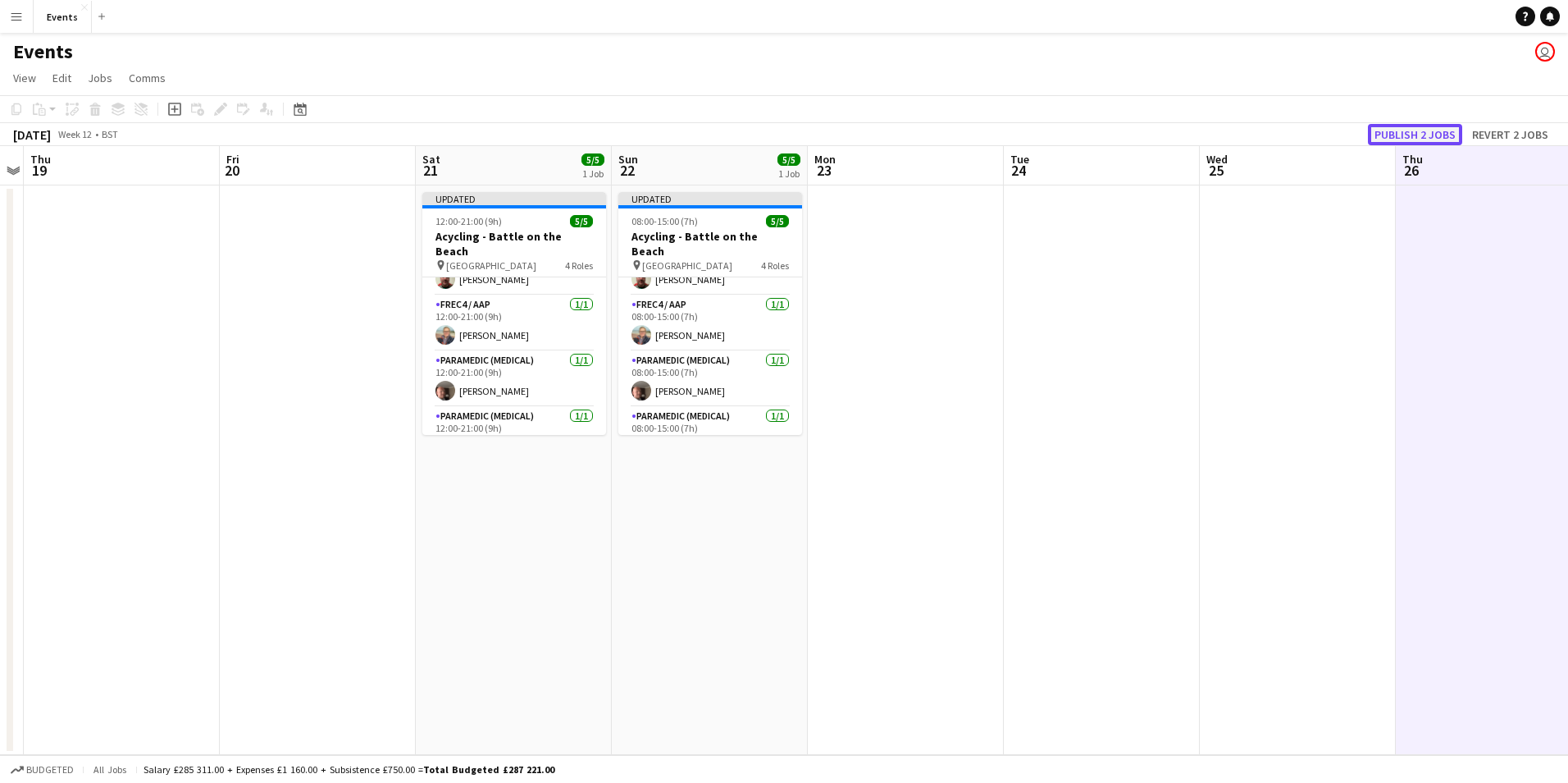
click at [1444, 128] on button "Publish 2 jobs" at bounding box center [1415, 135] width 94 height 21
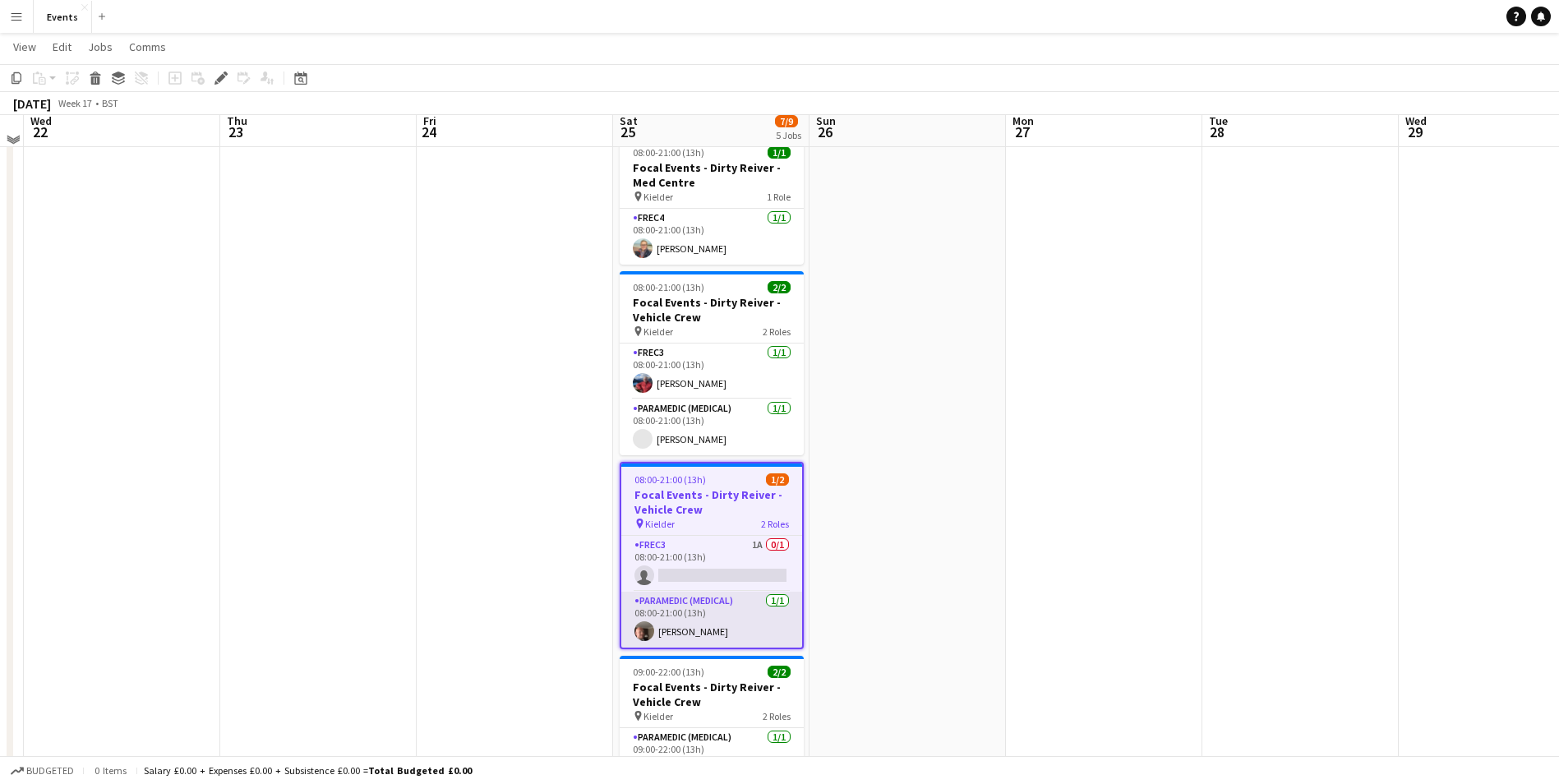
scroll to position [246, 0]
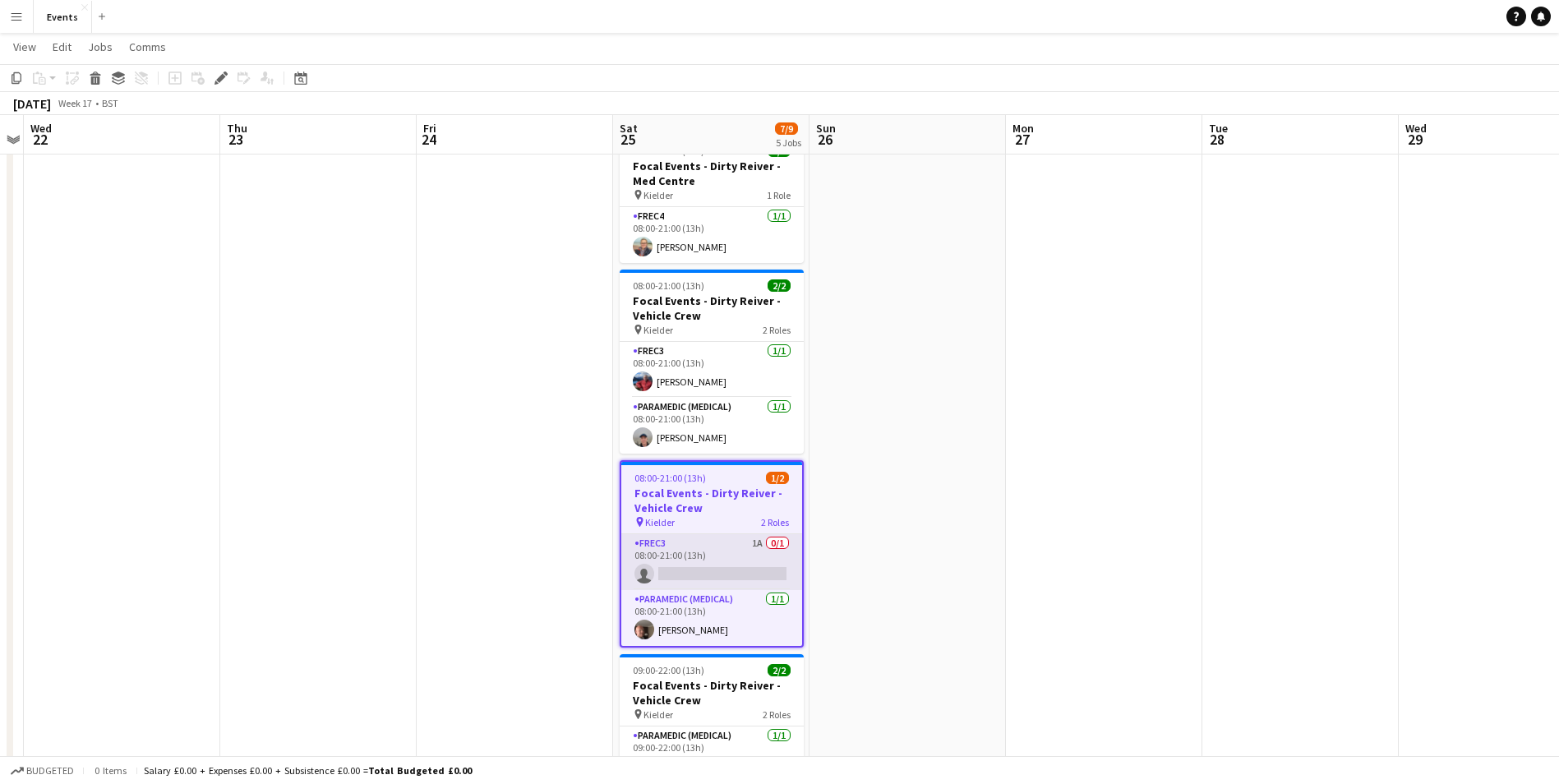
click at [711, 575] on app-card-role "FREC3 1A 0/1 08:00-21:00 (13h) single-neutral-actions" at bounding box center [712, 561] width 181 height 55
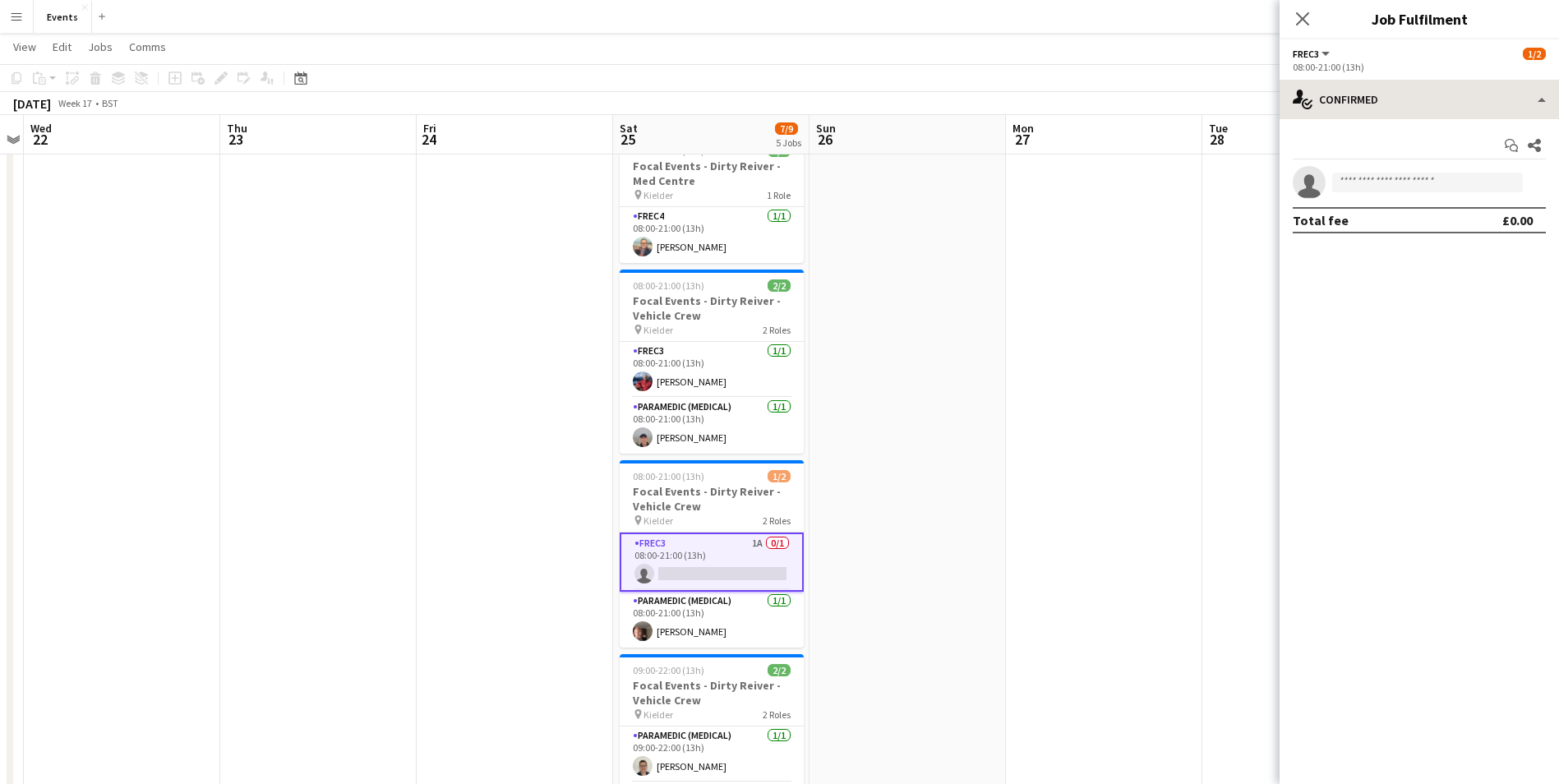
drag, startPoint x: 1479, startPoint y: 72, endPoint x: 1472, endPoint y: 89, distance: 18.4
click at [1478, 72] on div "08:00-21:00 (13h)" at bounding box center [1420, 67] width 253 height 13
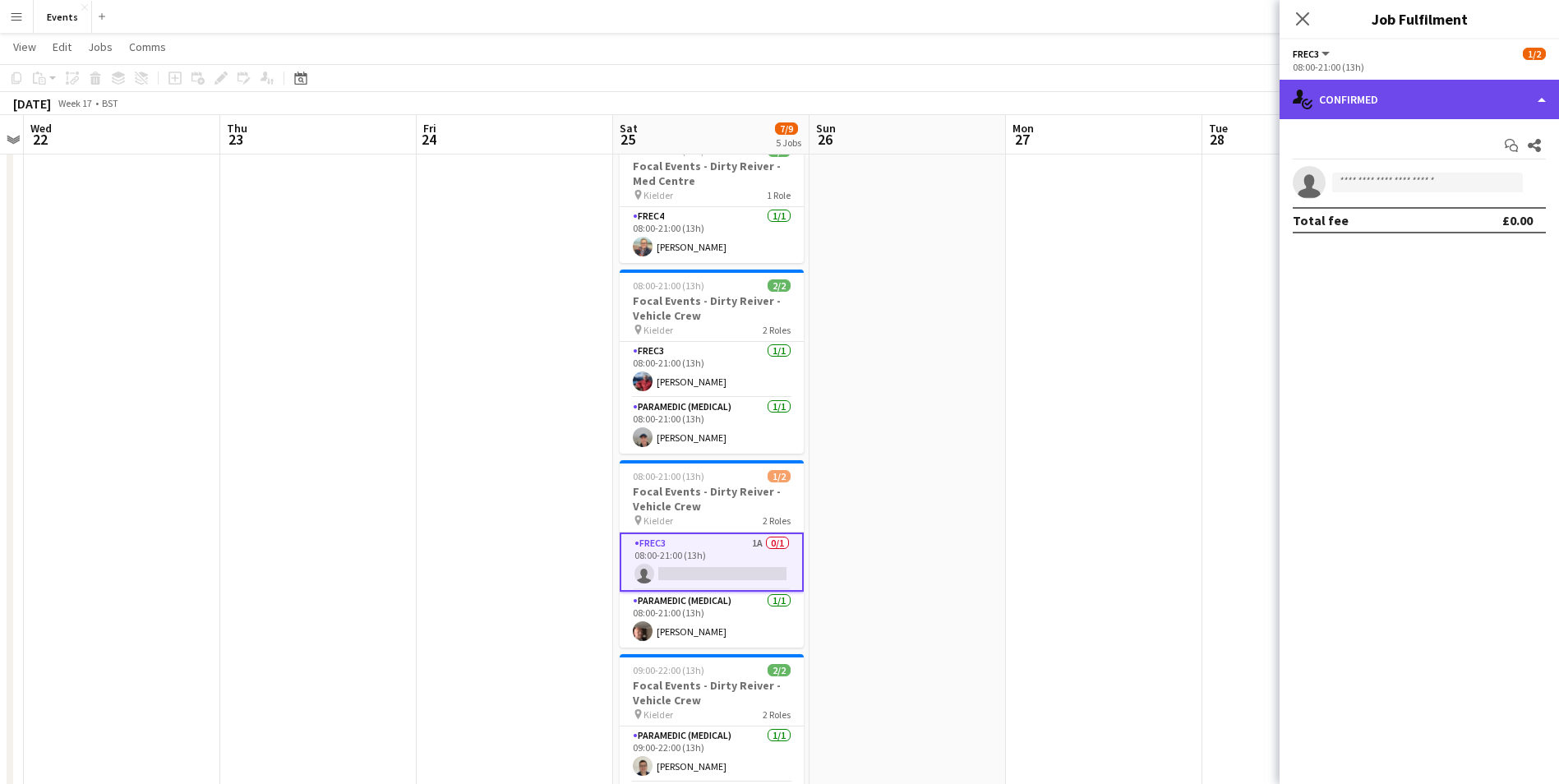
click at [1472, 89] on div "single-neutral-actions-check-2 Confirmed" at bounding box center [1419, 99] width 279 height 40
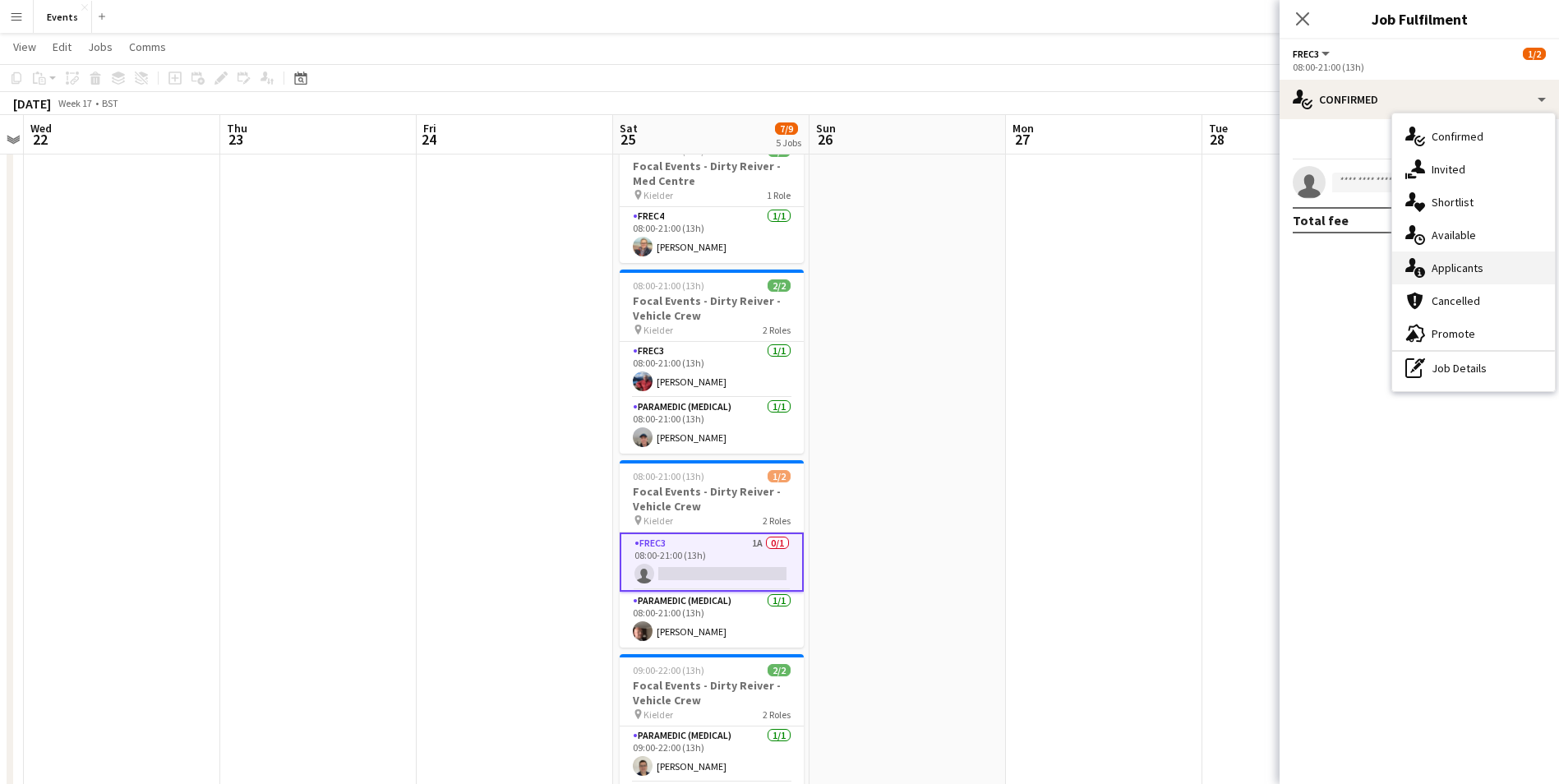
click at [1478, 270] on div "single-neutral-actions-information Applicants" at bounding box center [1473, 267] width 163 height 33
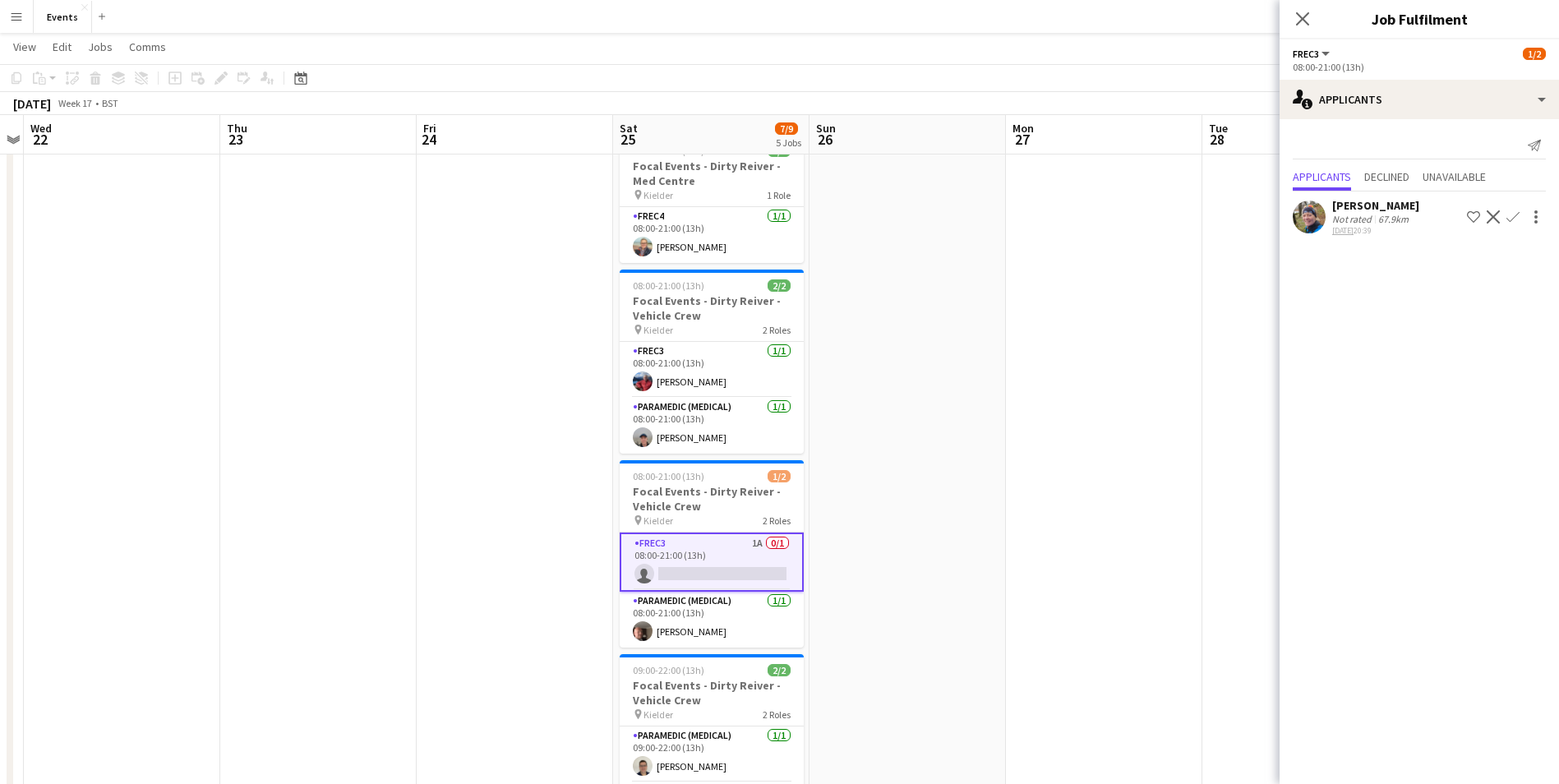
click at [1510, 220] on app-icon "Confirm" at bounding box center [1513, 217] width 14 height 14
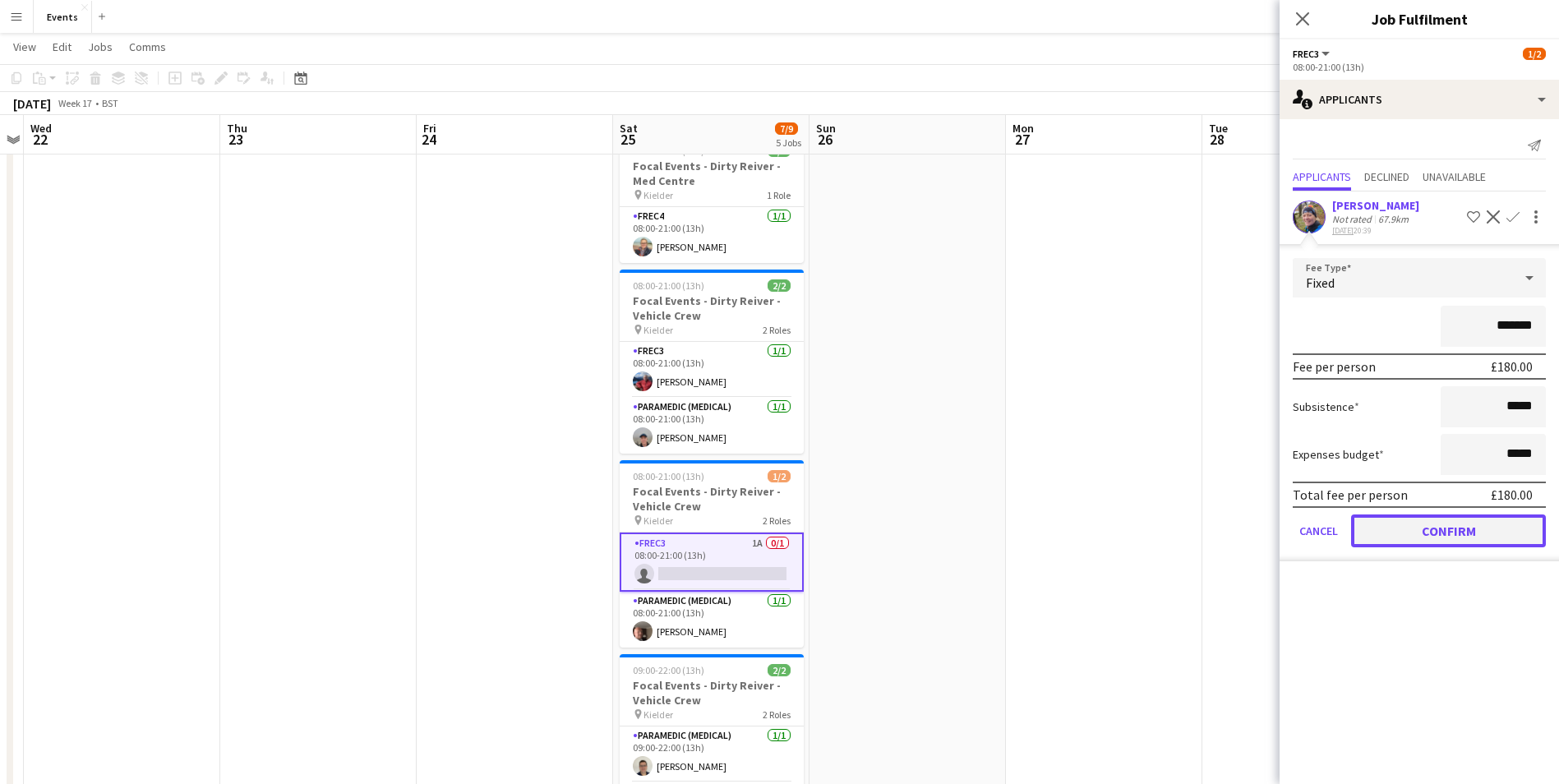
click at [1428, 524] on button "Confirm" at bounding box center [1449, 531] width 195 height 33
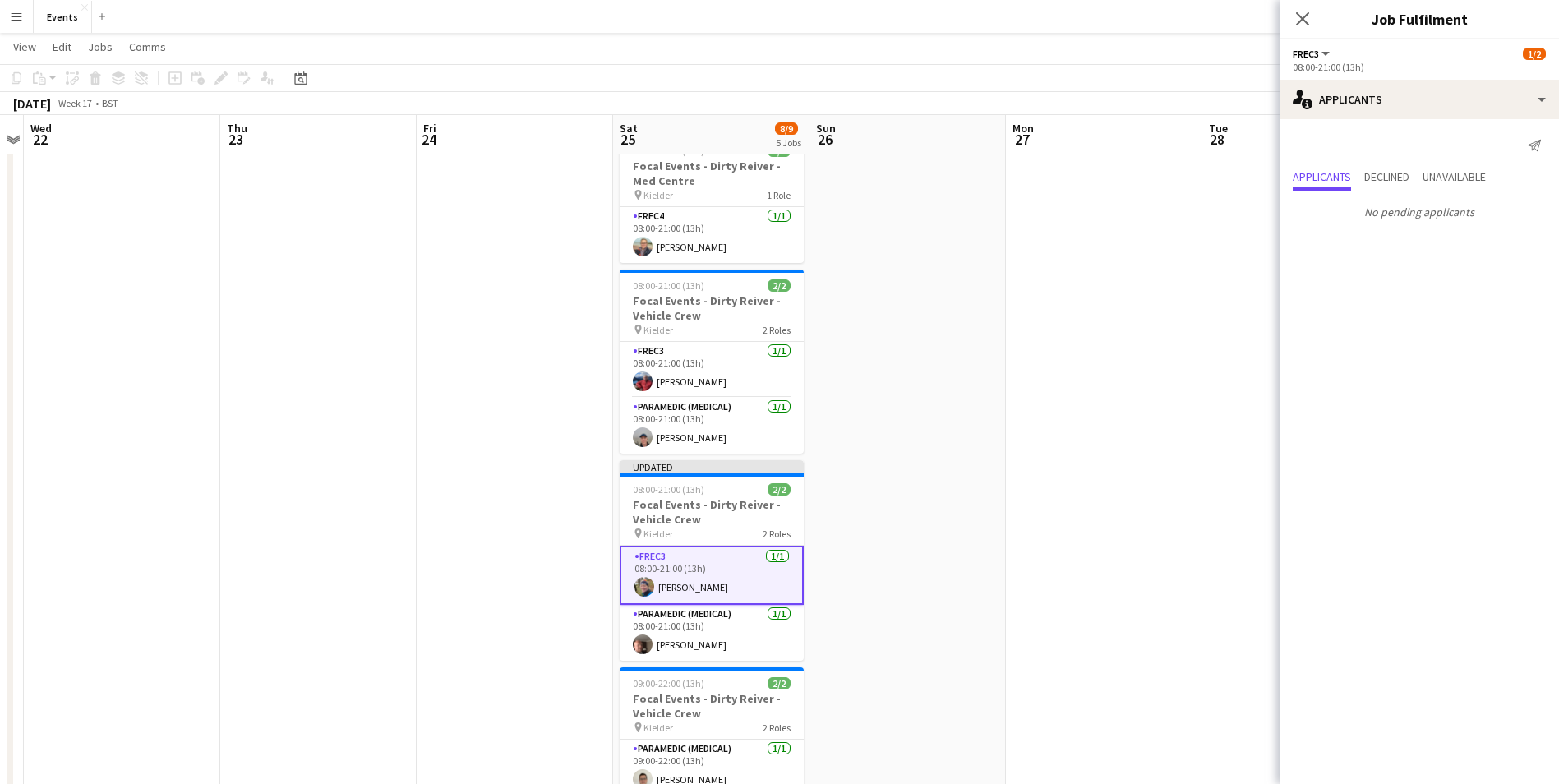
drag, startPoint x: 1306, startPoint y: 14, endPoint x: 1300, endPoint y: 42, distance: 28.6
click at [1306, 15] on icon "Close pop-in" at bounding box center [1303, 19] width 14 height 14
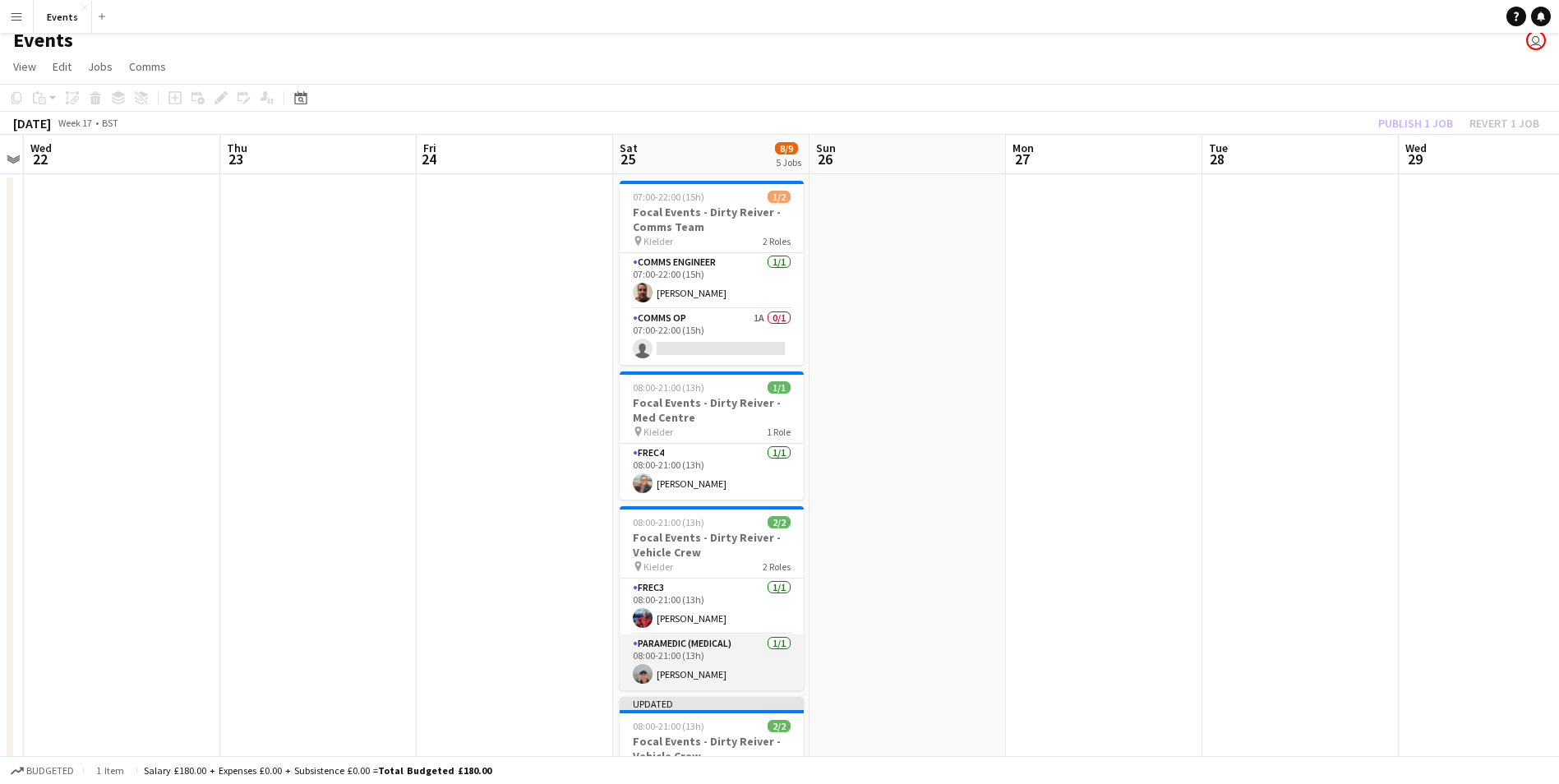
scroll to position [0, 0]
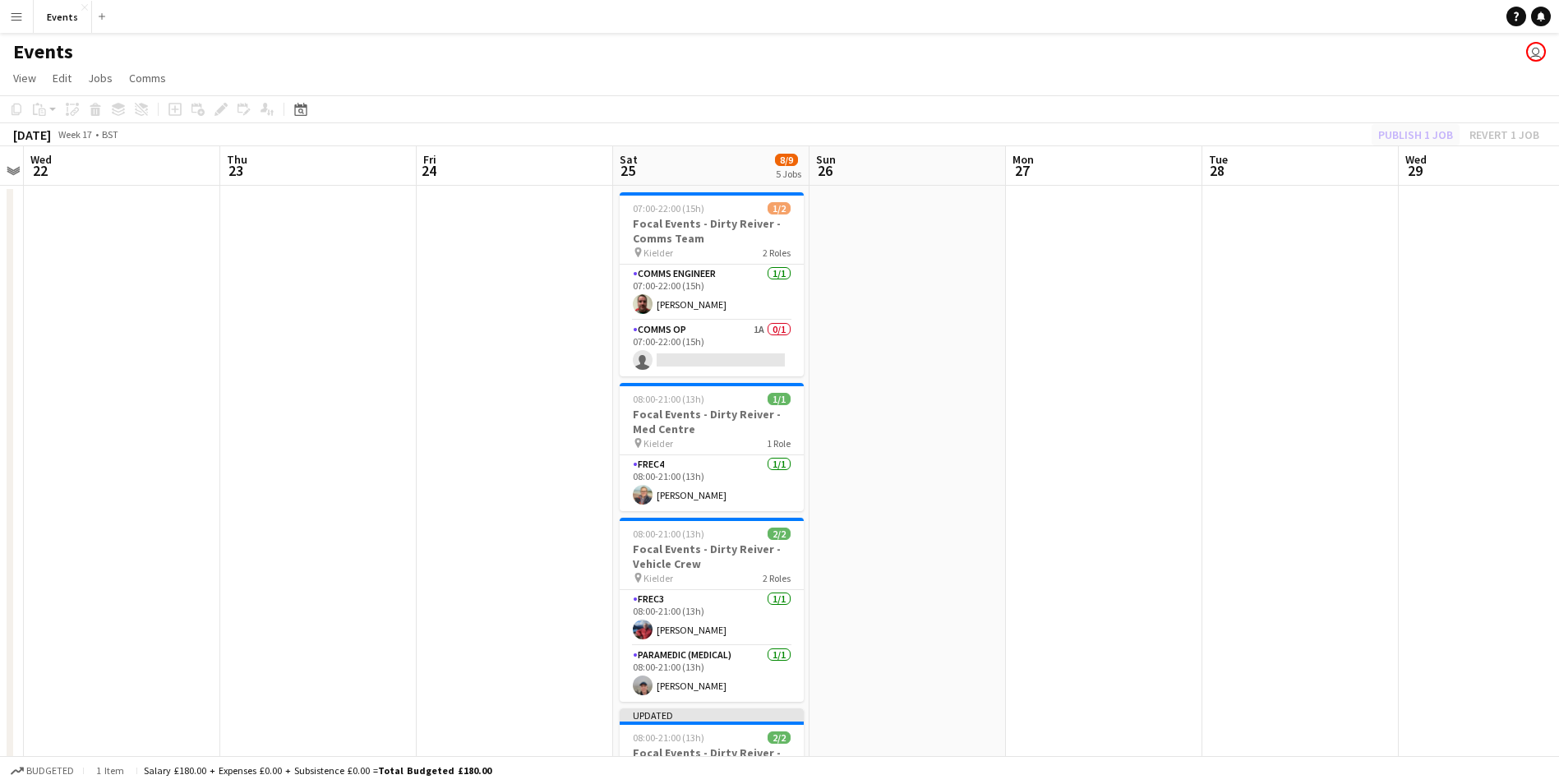
click at [1396, 131] on div "Publish 1 job Revert 1 job" at bounding box center [1459, 135] width 200 height 21
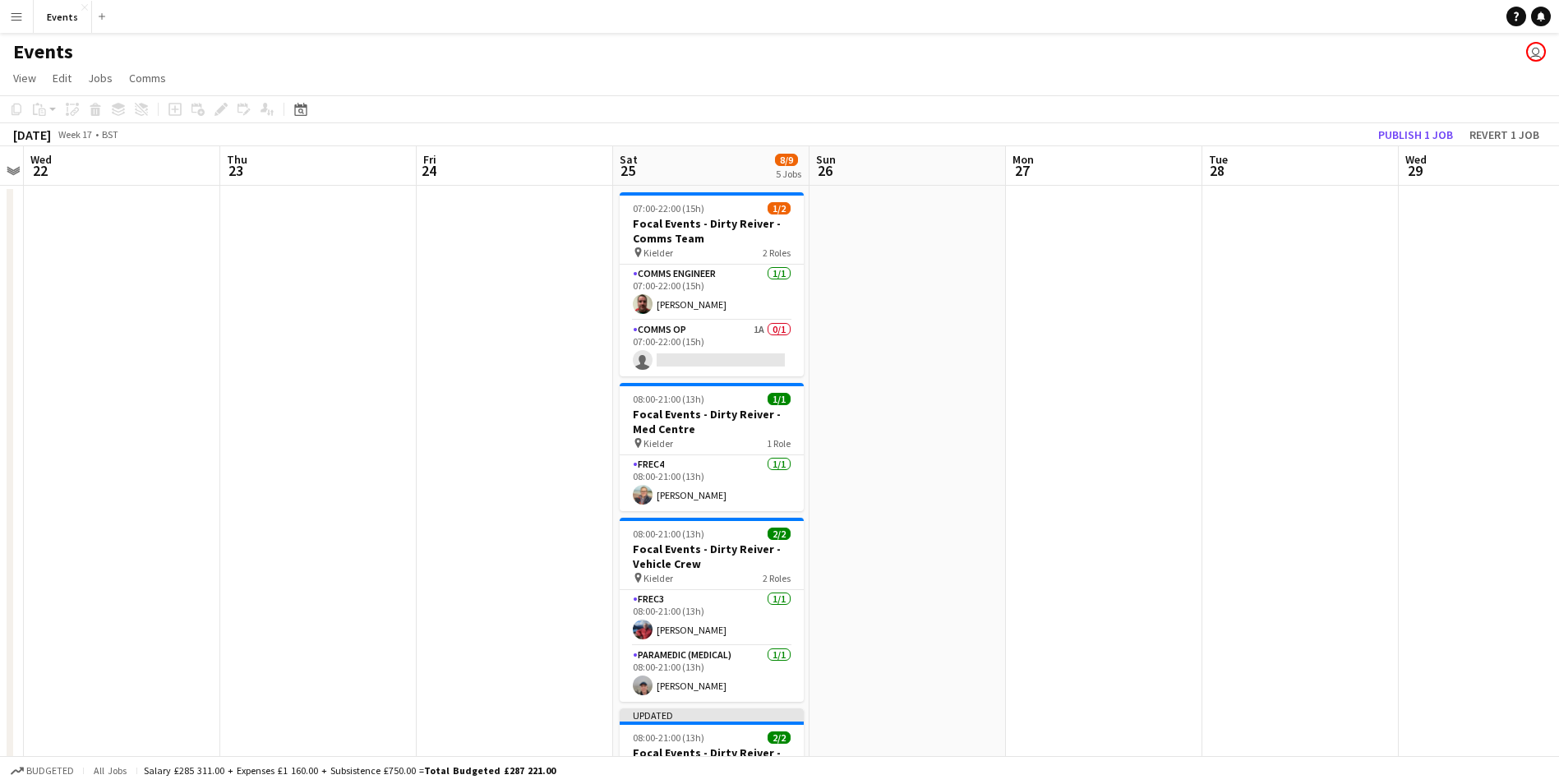
drag, startPoint x: 1415, startPoint y: 151, endPoint x: 1414, endPoint y: 136, distance: 15.0
click at [1415, 149] on app-board-header-date "Wed 29" at bounding box center [1498, 165] width 197 height 40
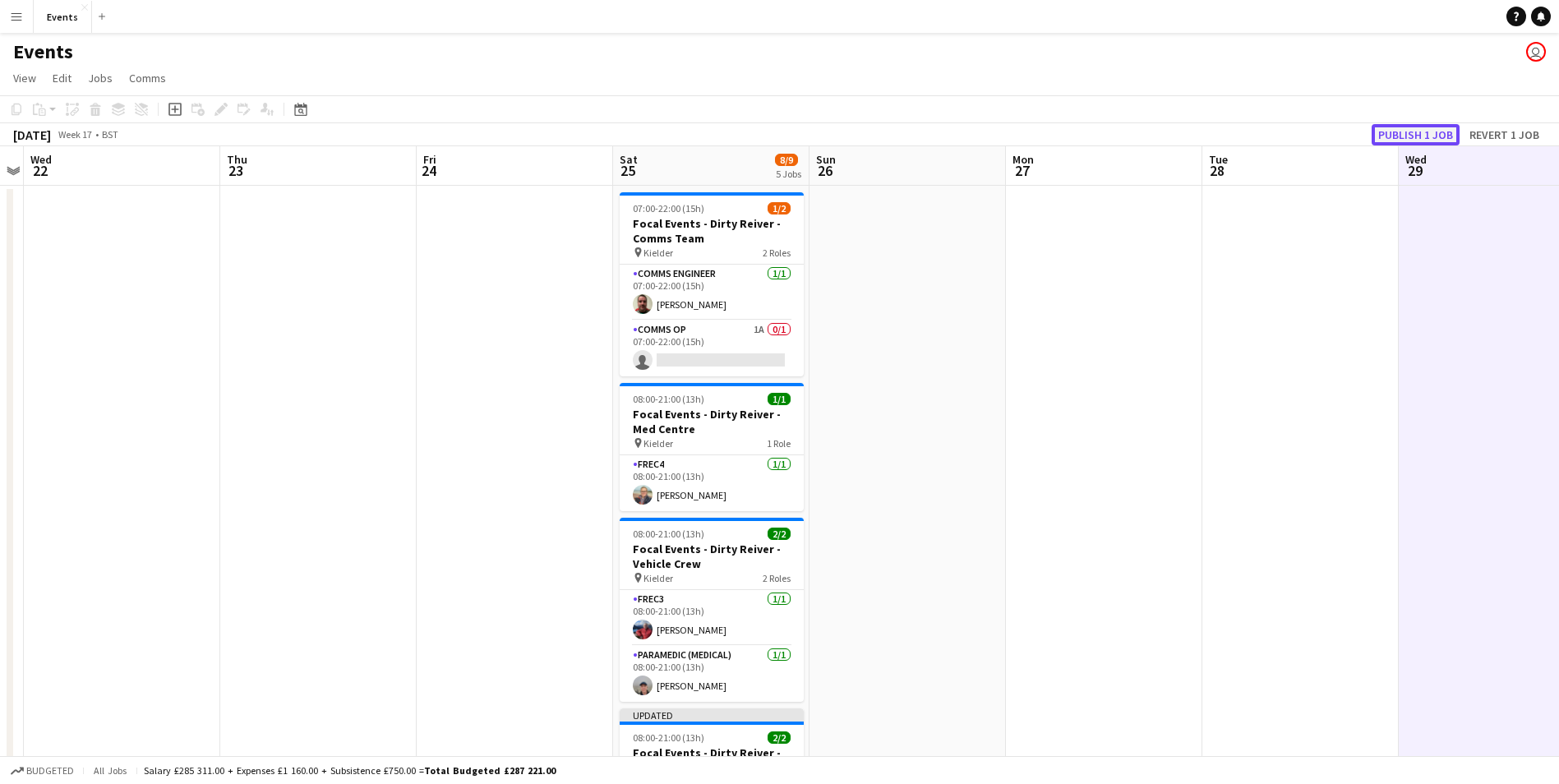
click at [1414, 136] on button "Publish 1 job" at bounding box center [1416, 135] width 88 height 21
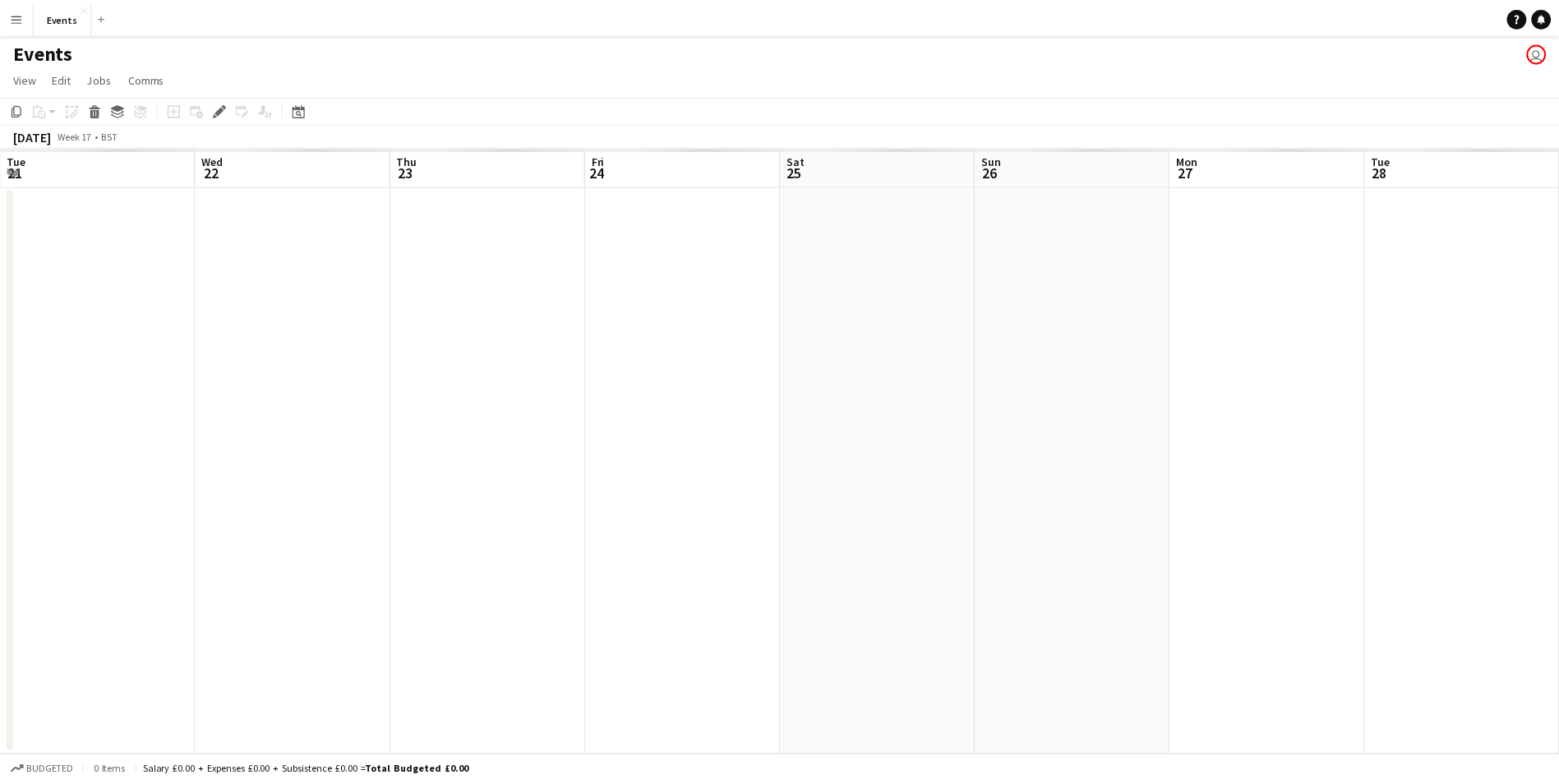
scroll to position [0, 565]
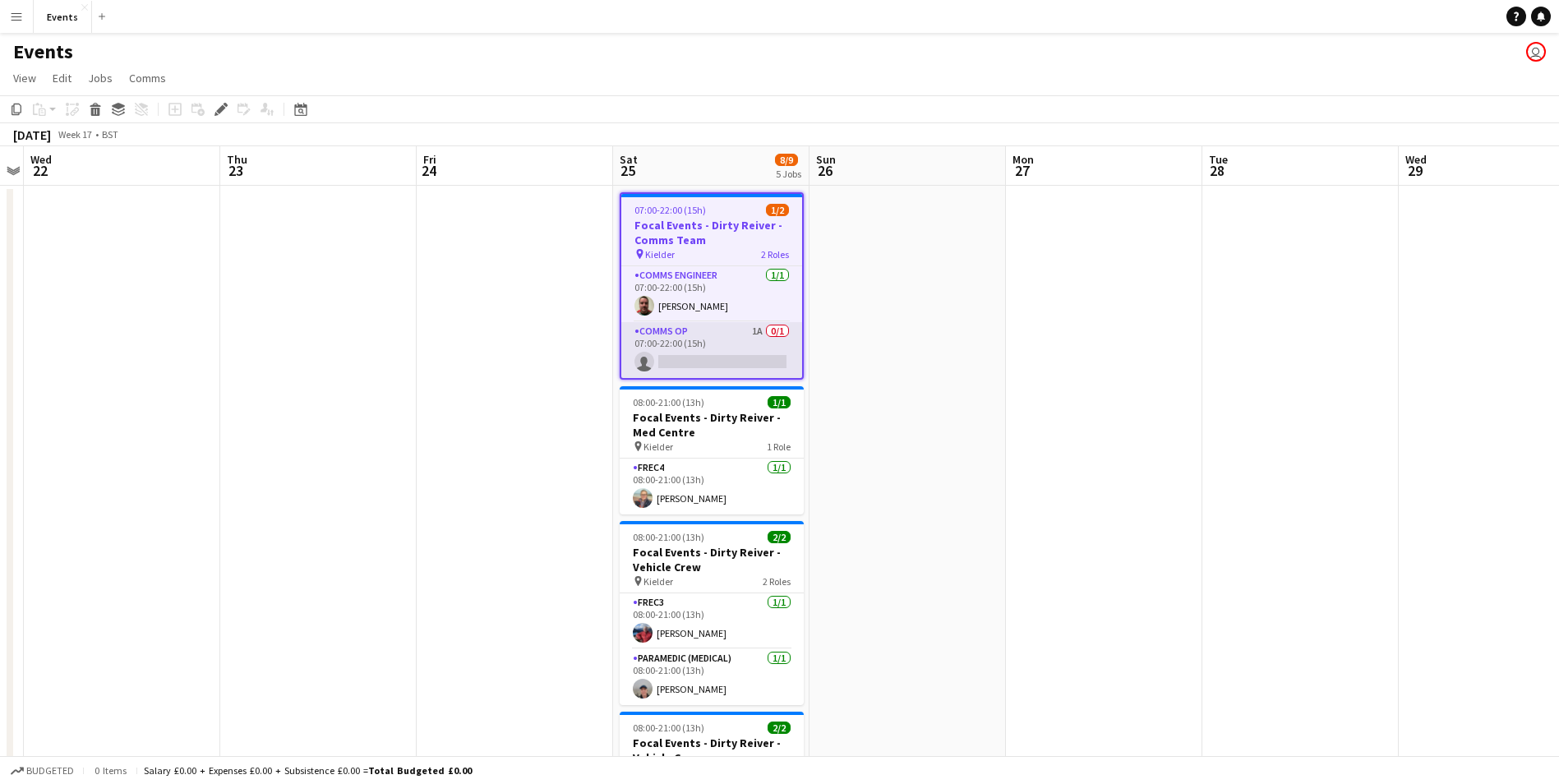
click at [702, 362] on app-card-role "Comms Op 1A 0/1 07:00-22:00 (15h) single-neutral-actions" at bounding box center [712, 349] width 181 height 55
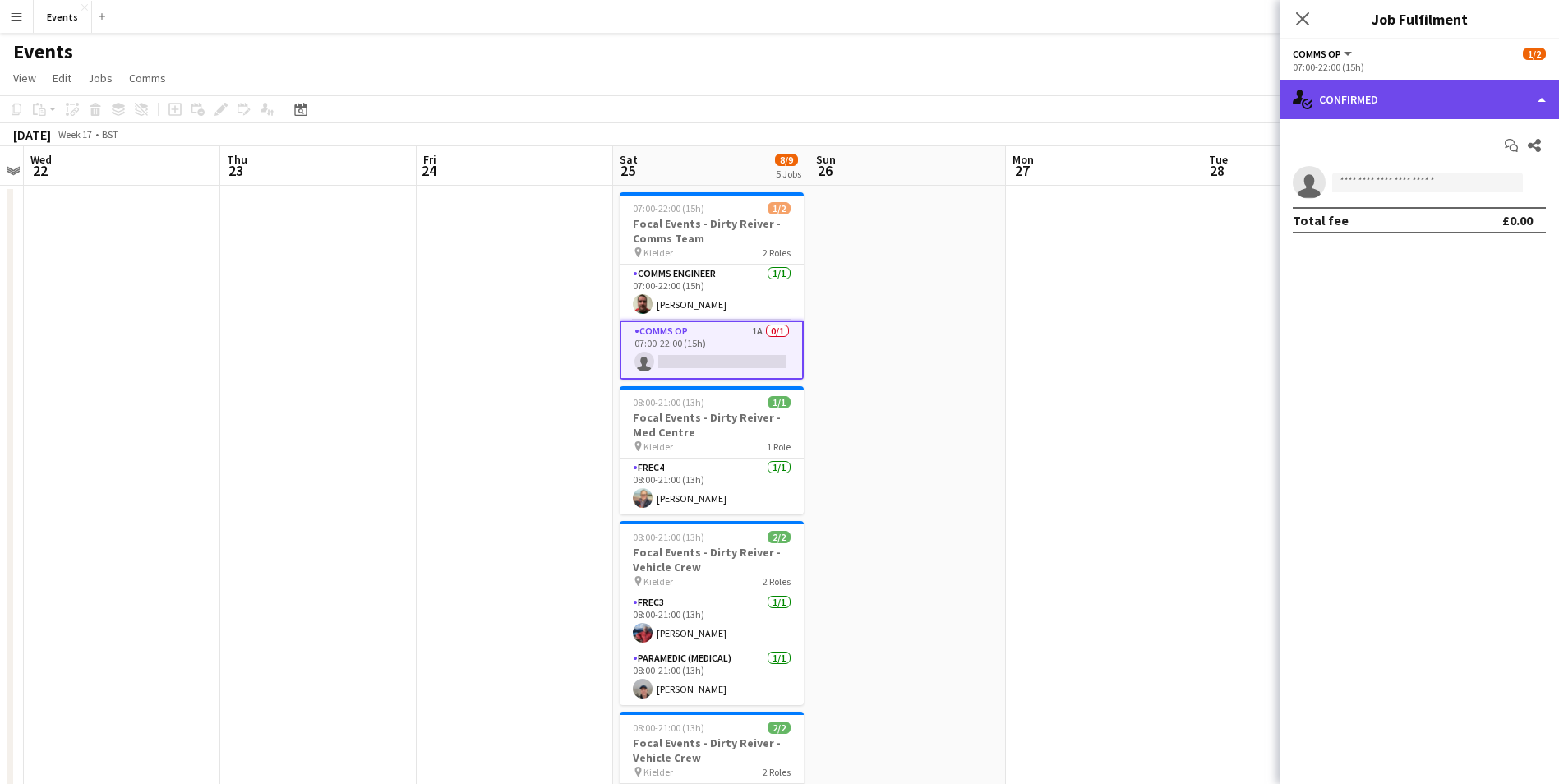
click at [1401, 88] on div "single-neutral-actions-check-2 Confirmed" at bounding box center [1419, 99] width 279 height 40
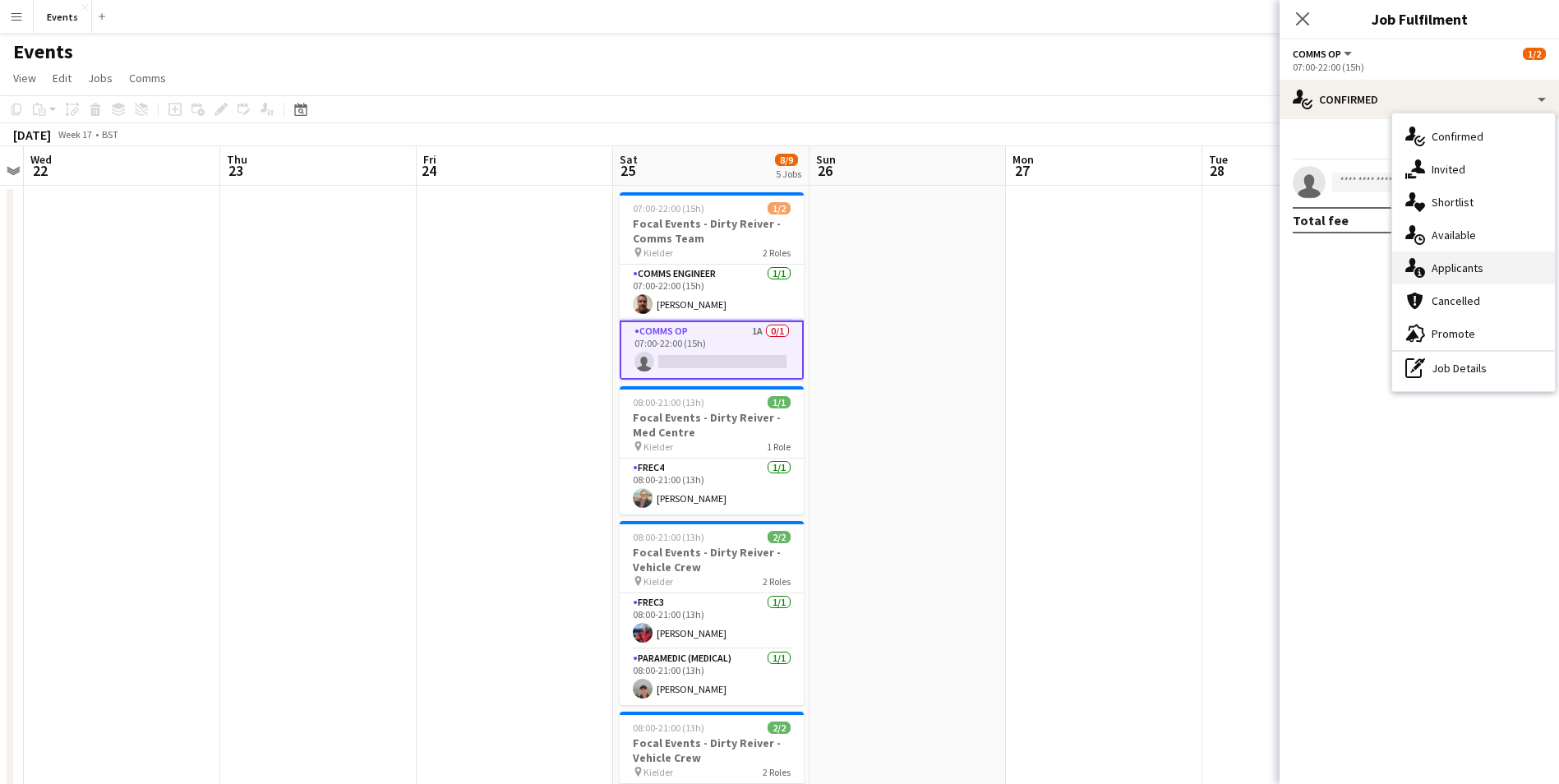
click at [1471, 272] on div "single-neutral-actions-information Applicants" at bounding box center [1473, 267] width 163 height 33
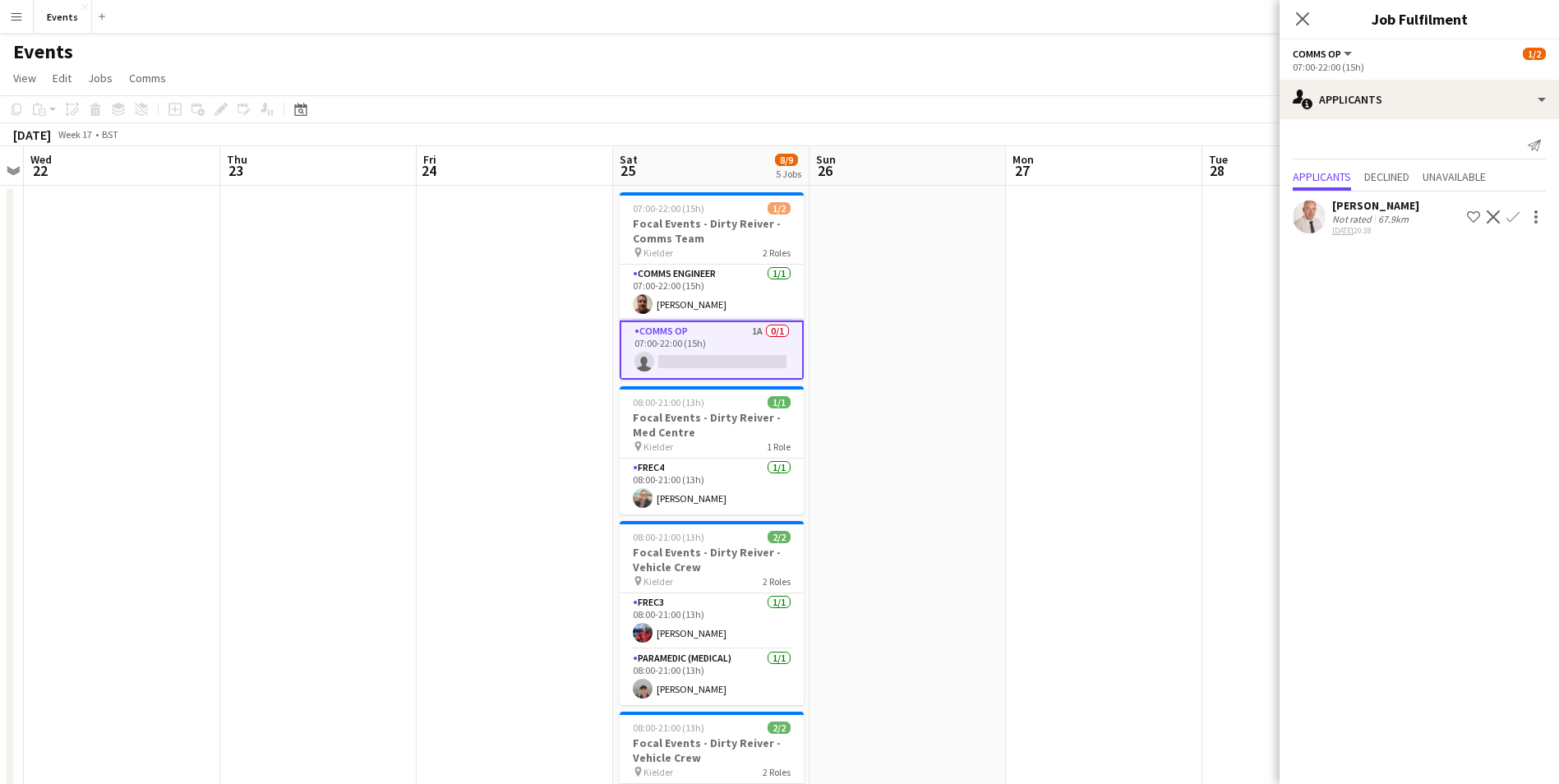
click at [1511, 214] on app-icon "Confirm" at bounding box center [1513, 217] width 14 height 14
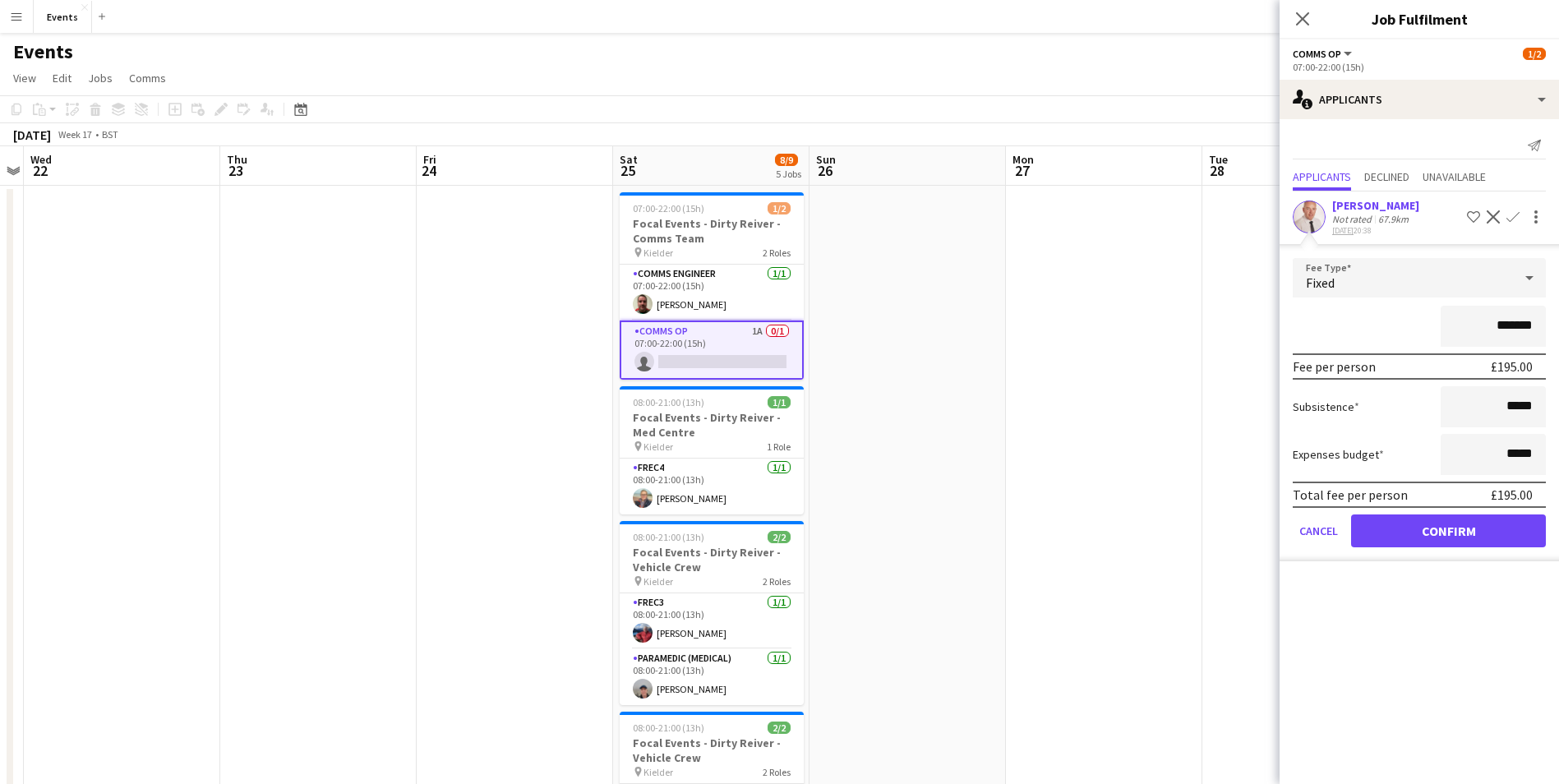
drag, startPoint x: 1490, startPoint y: 508, endPoint x: 1486, endPoint y: 525, distance: 17.5
click at [1489, 512] on form "Fee Type Fixed ******* Fee per person £195.00 Subsistence ***** Expenses budget…" at bounding box center [1419, 410] width 279 height 303
drag, startPoint x: 1485, startPoint y: 525, endPoint x: 1489, endPoint y: 548, distance: 23.3
click at [1484, 531] on button "Confirm" at bounding box center [1449, 531] width 195 height 33
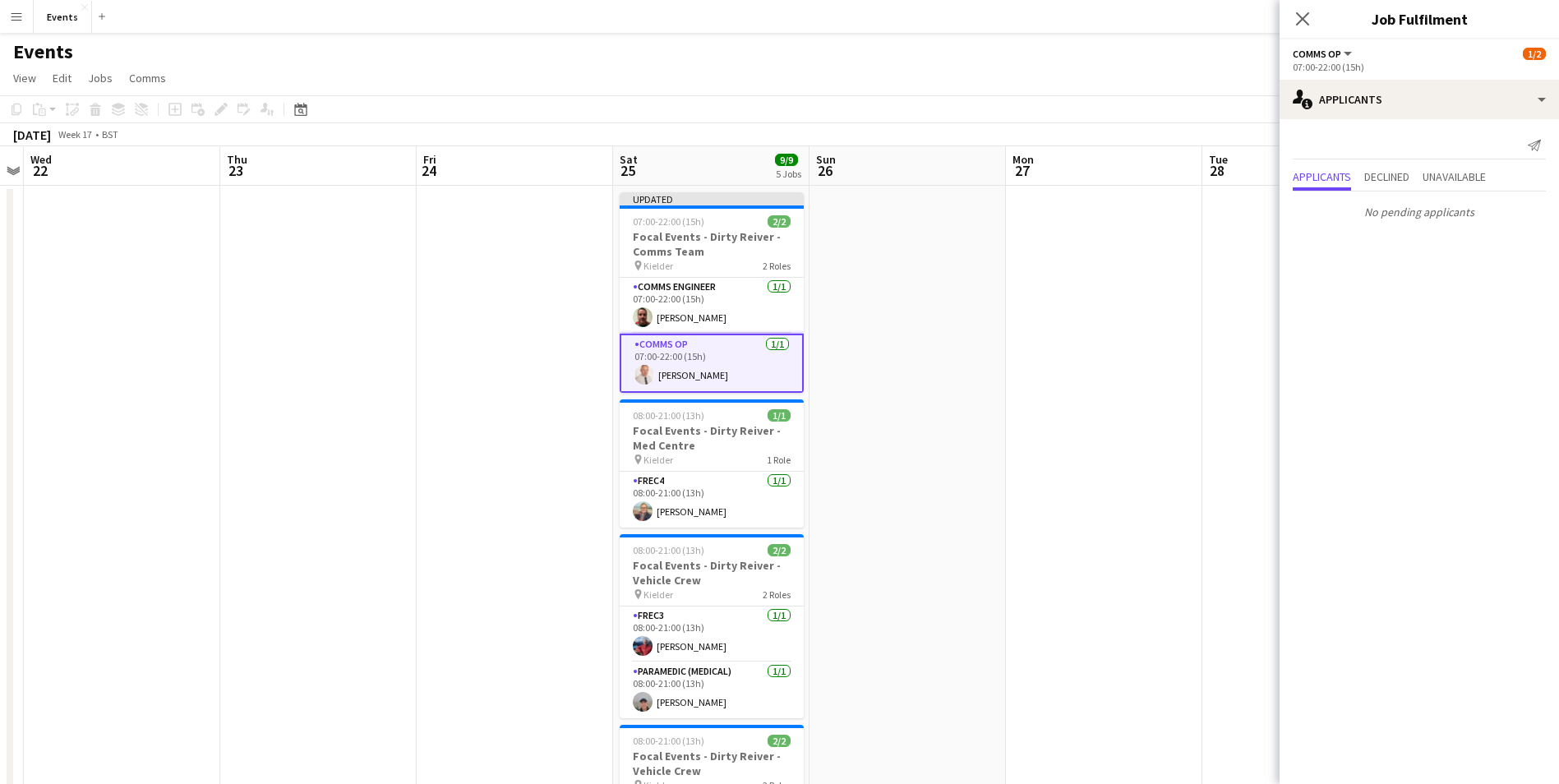
click at [1304, 16] on icon "Close pop-in" at bounding box center [1303, 19] width 14 height 14
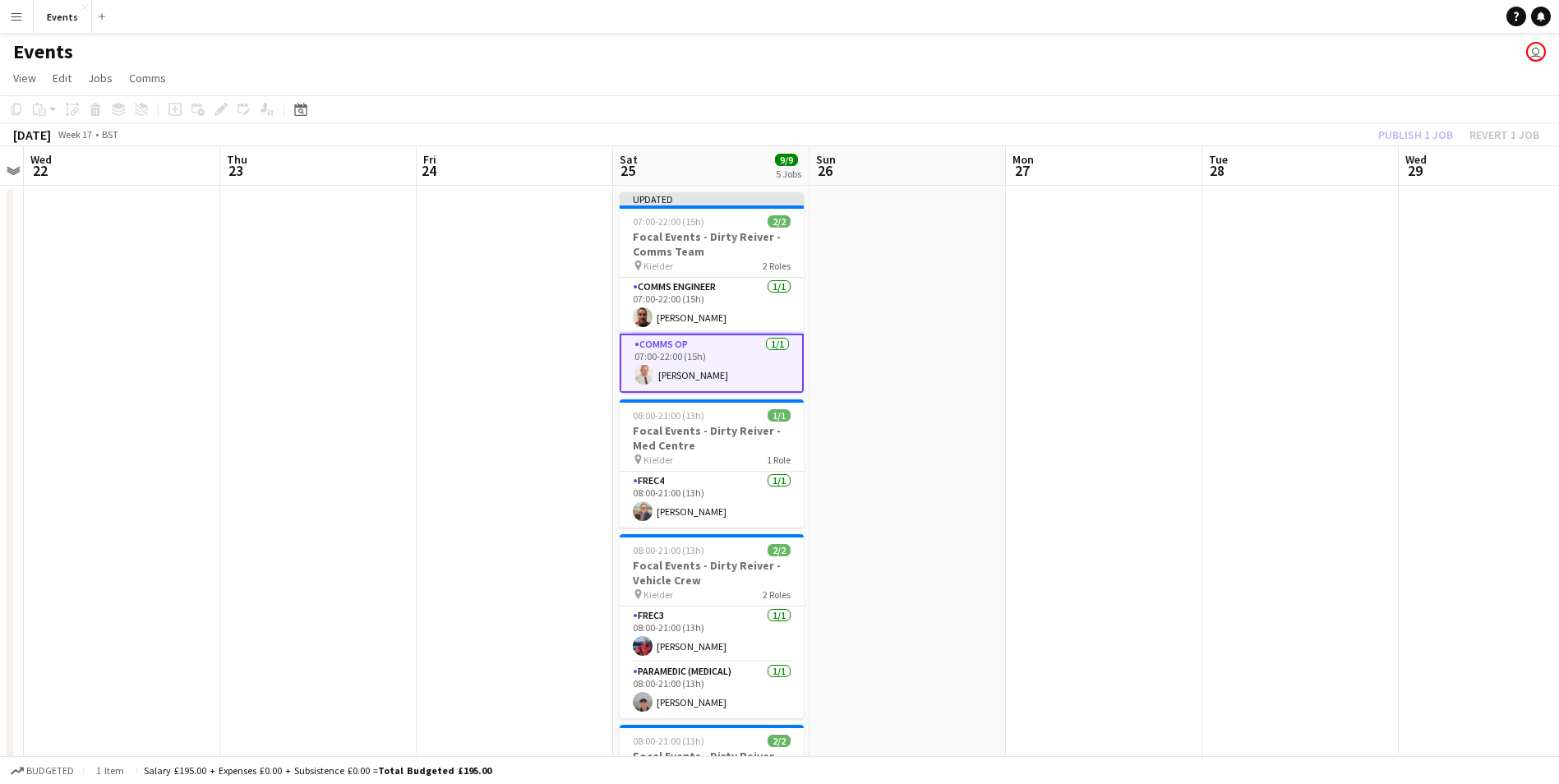
click at [1379, 125] on div "Publish 1 job Revert 1 job" at bounding box center [1459, 135] width 200 height 21
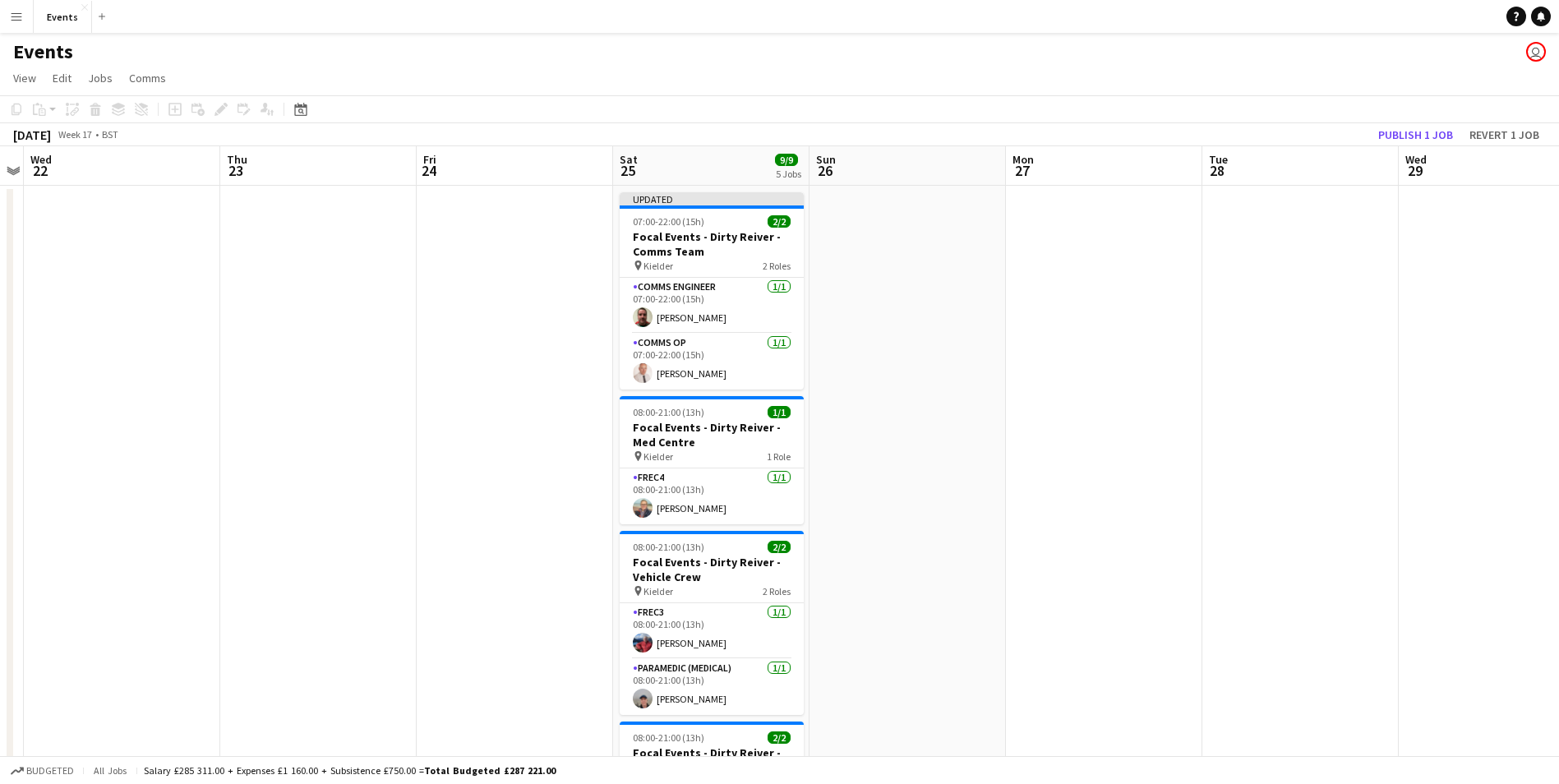
click at [1445, 150] on app-board-header-date "Wed 29" at bounding box center [1498, 165] width 197 height 40
click at [1426, 119] on app-toolbar "Copy Paste Paste Ctrl+V Paste with crew Ctrl+Shift+V Paste linked Job Delete Gr…" at bounding box center [780, 109] width 1559 height 28
click at [1419, 139] on button "Publish 1 job" at bounding box center [1416, 135] width 88 height 21
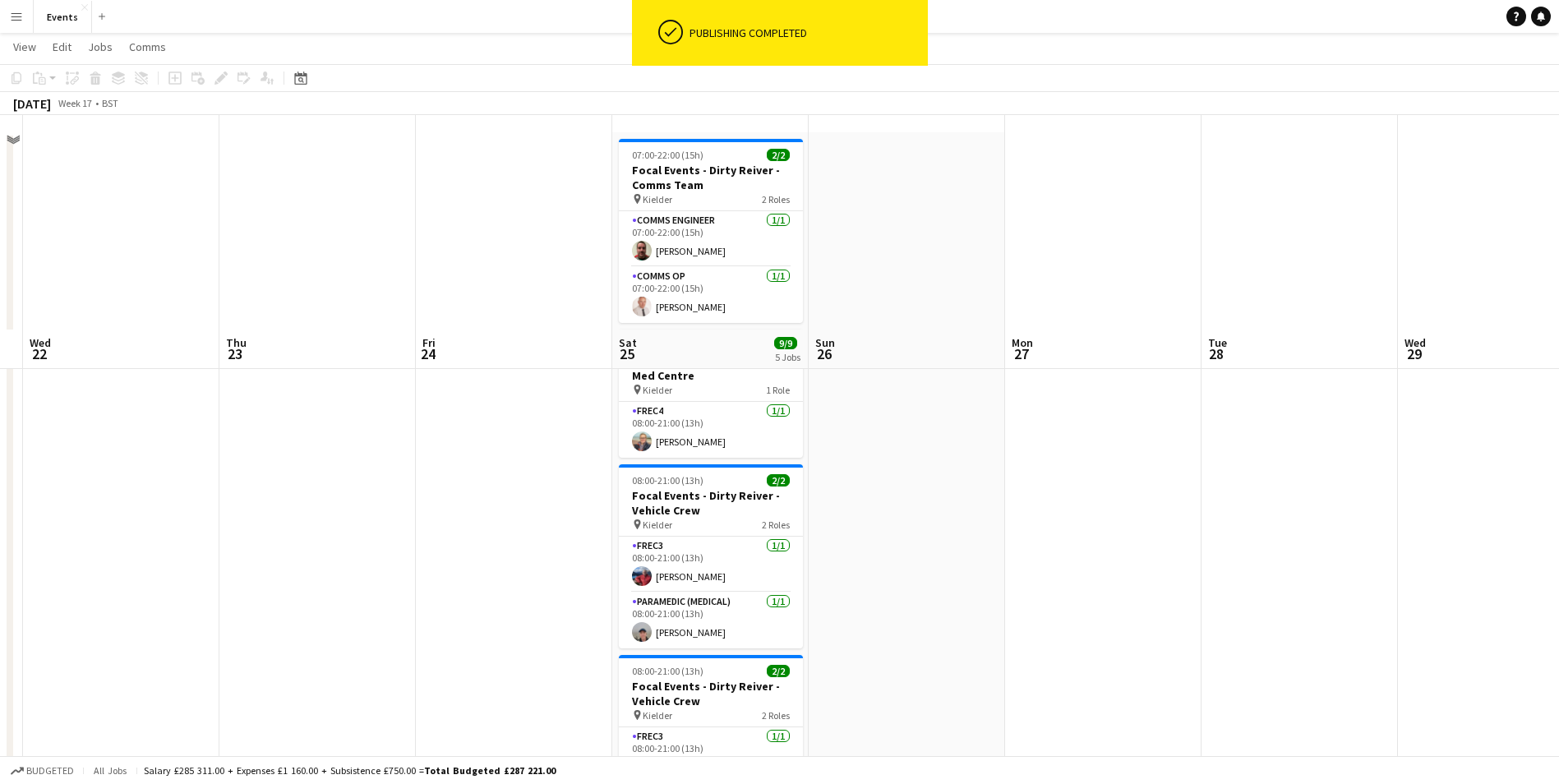
scroll to position [0, 0]
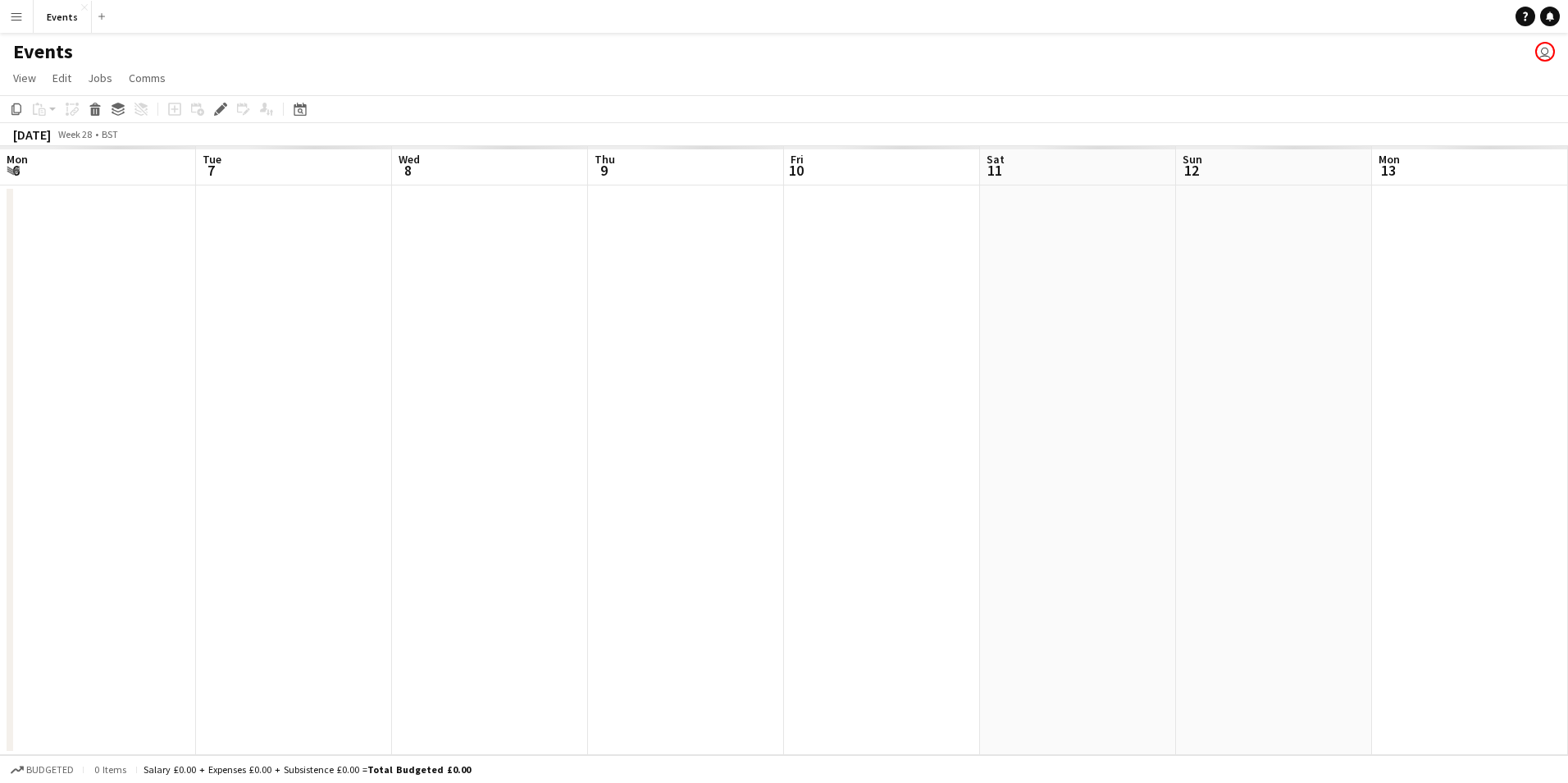
scroll to position [0, 564]
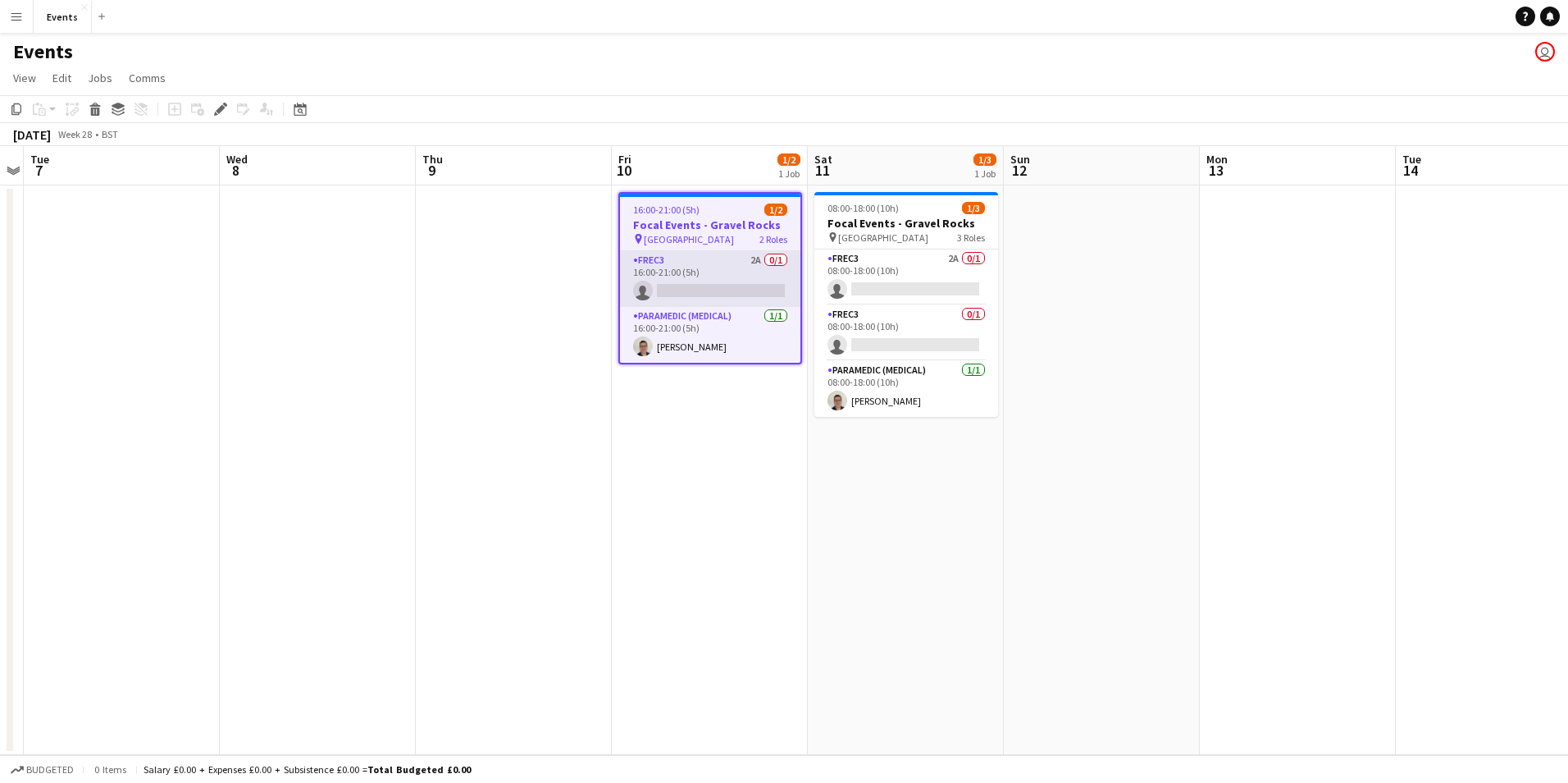
click at [692, 291] on app-card-role "FREC3 2A 0/1 16:00-21:00 (5h) single-neutral-actions" at bounding box center [711, 278] width 181 height 55
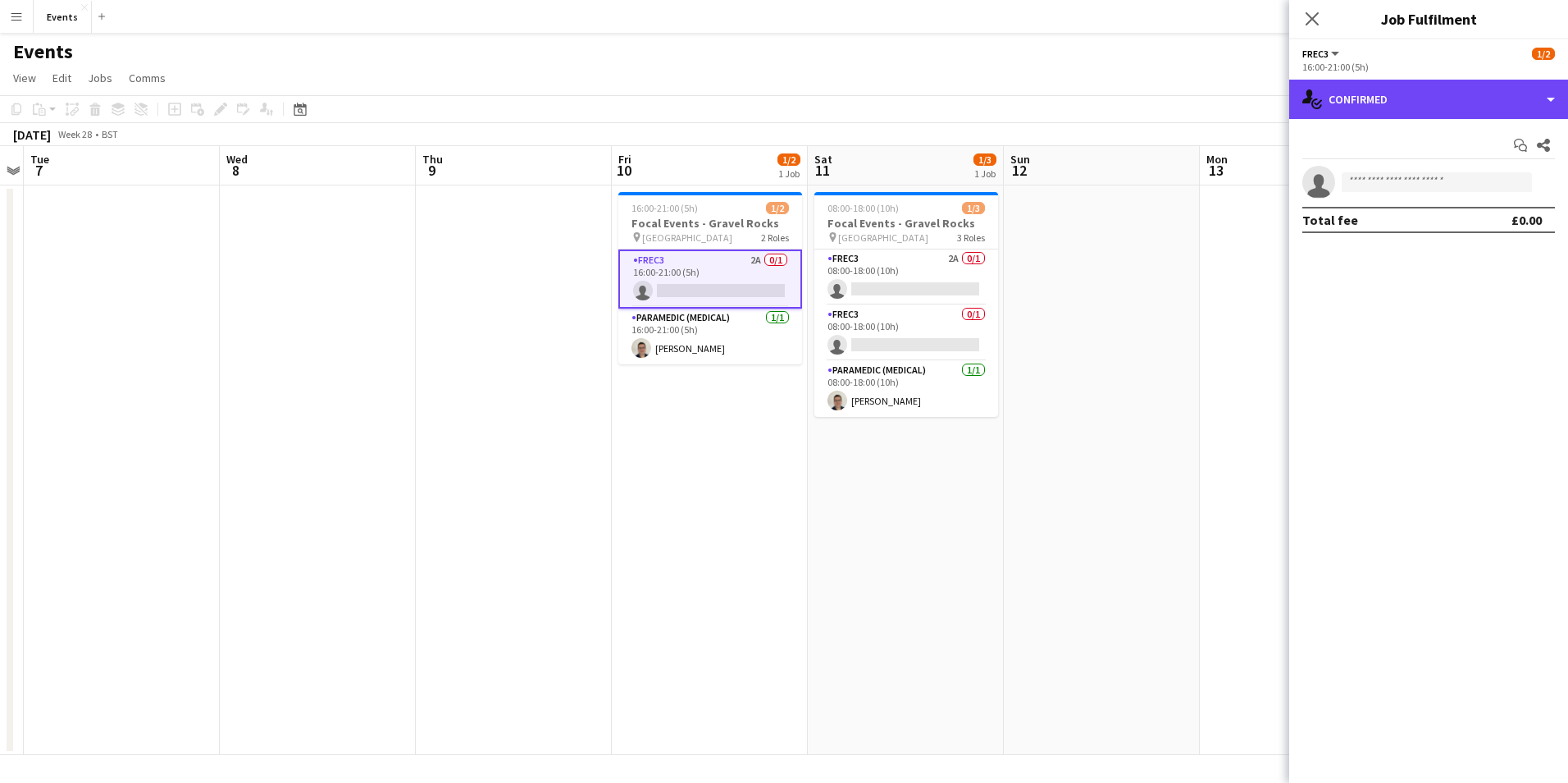
drag, startPoint x: 1438, startPoint y: 109, endPoint x: 1454, endPoint y: 193, distance: 85.5
click at [1437, 109] on div "single-neutral-actions-check-2 Confirmed" at bounding box center [1428, 99] width 279 height 40
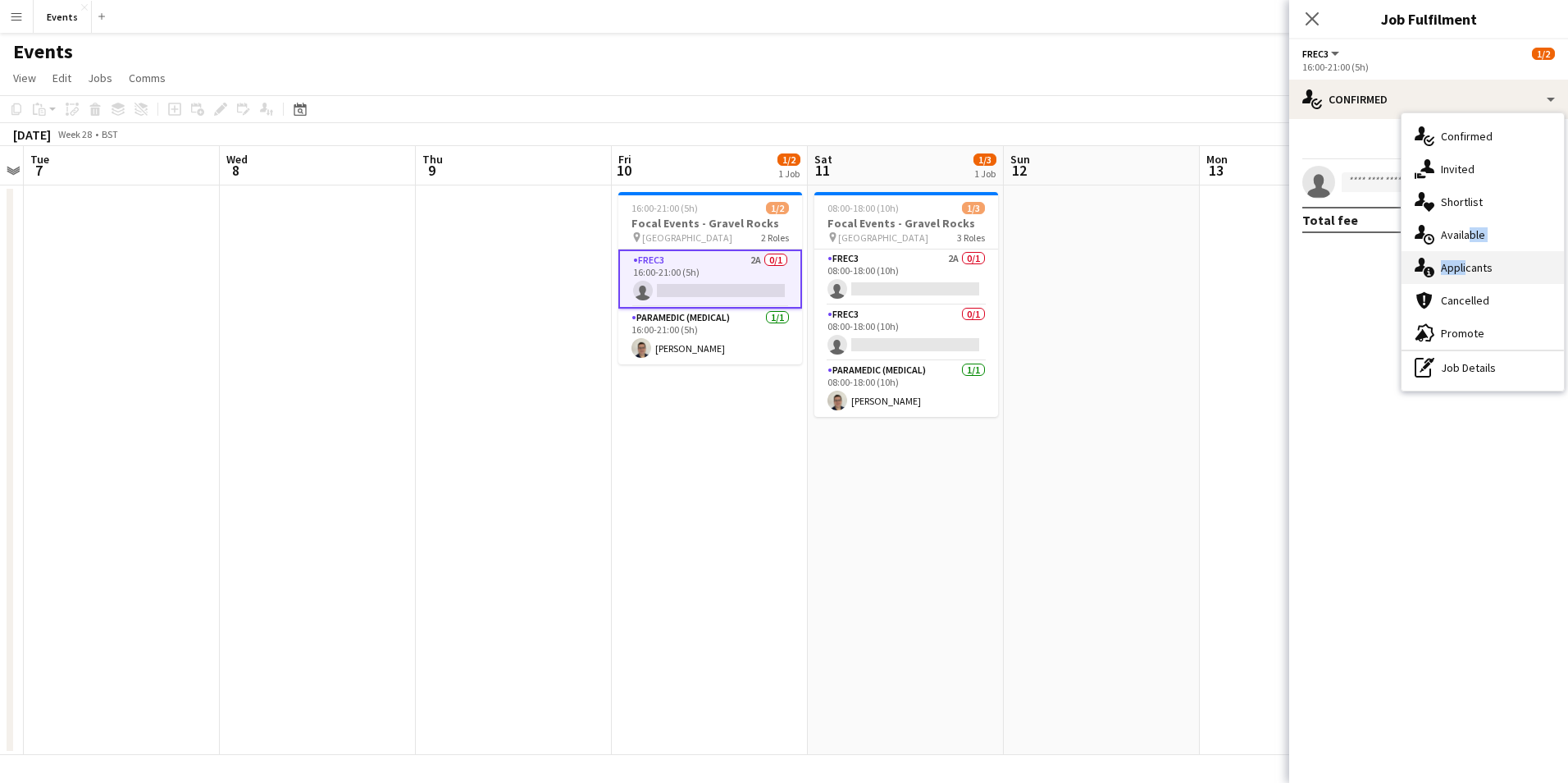
drag, startPoint x: 1464, startPoint y: 247, endPoint x: 1462, endPoint y: 262, distance: 15.1
click at [1462, 262] on div "single-neutral-actions-check-2 Confirmed single-neutral-actions-share-1 Invited…" at bounding box center [1482, 252] width 162 height 277
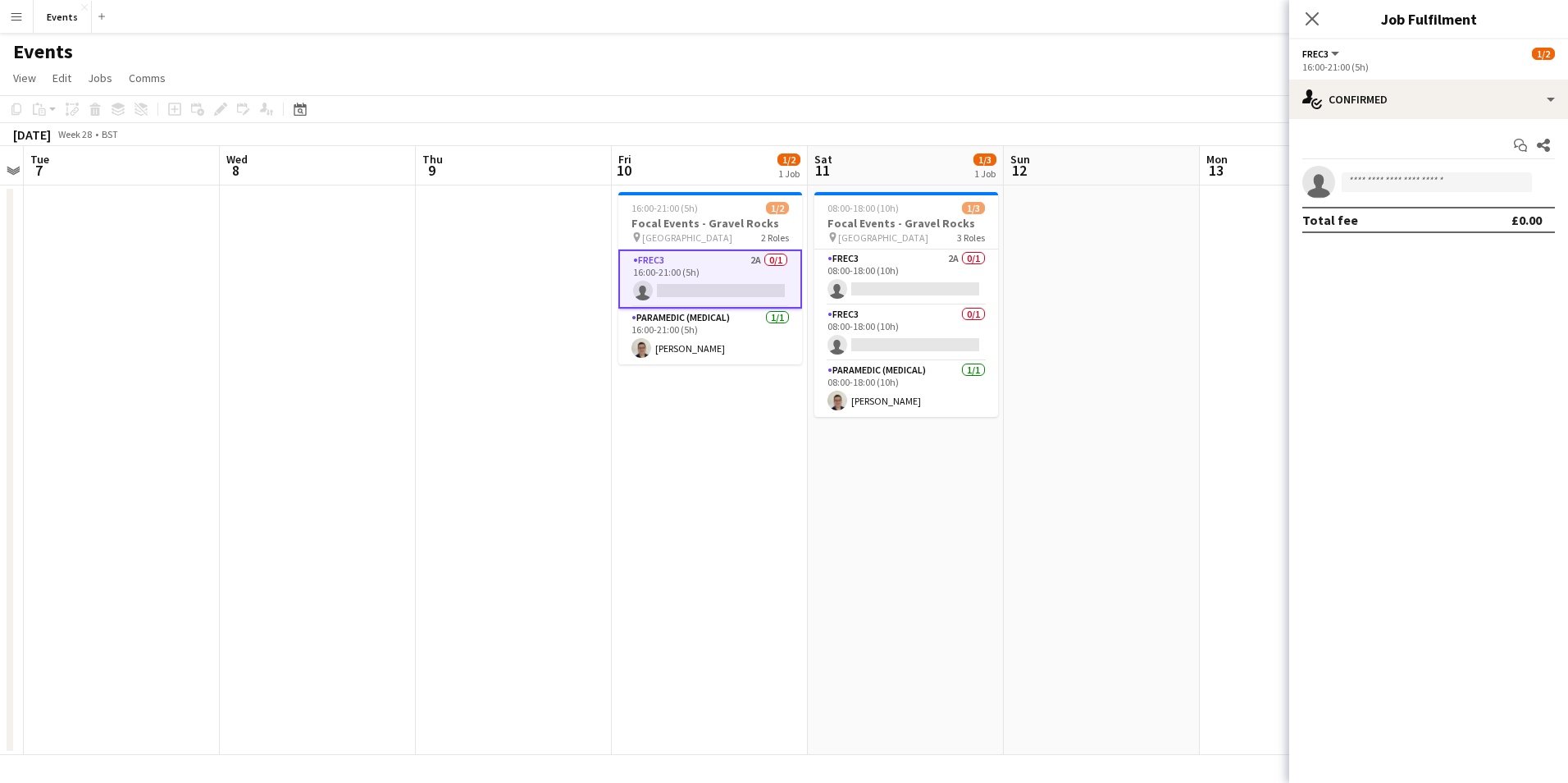
click at [1462, 262] on mat-expansion-panel "check Confirmed Start chat Share single-neutral-actions Total fee £0.00" at bounding box center [1428, 450] width 279 height 664
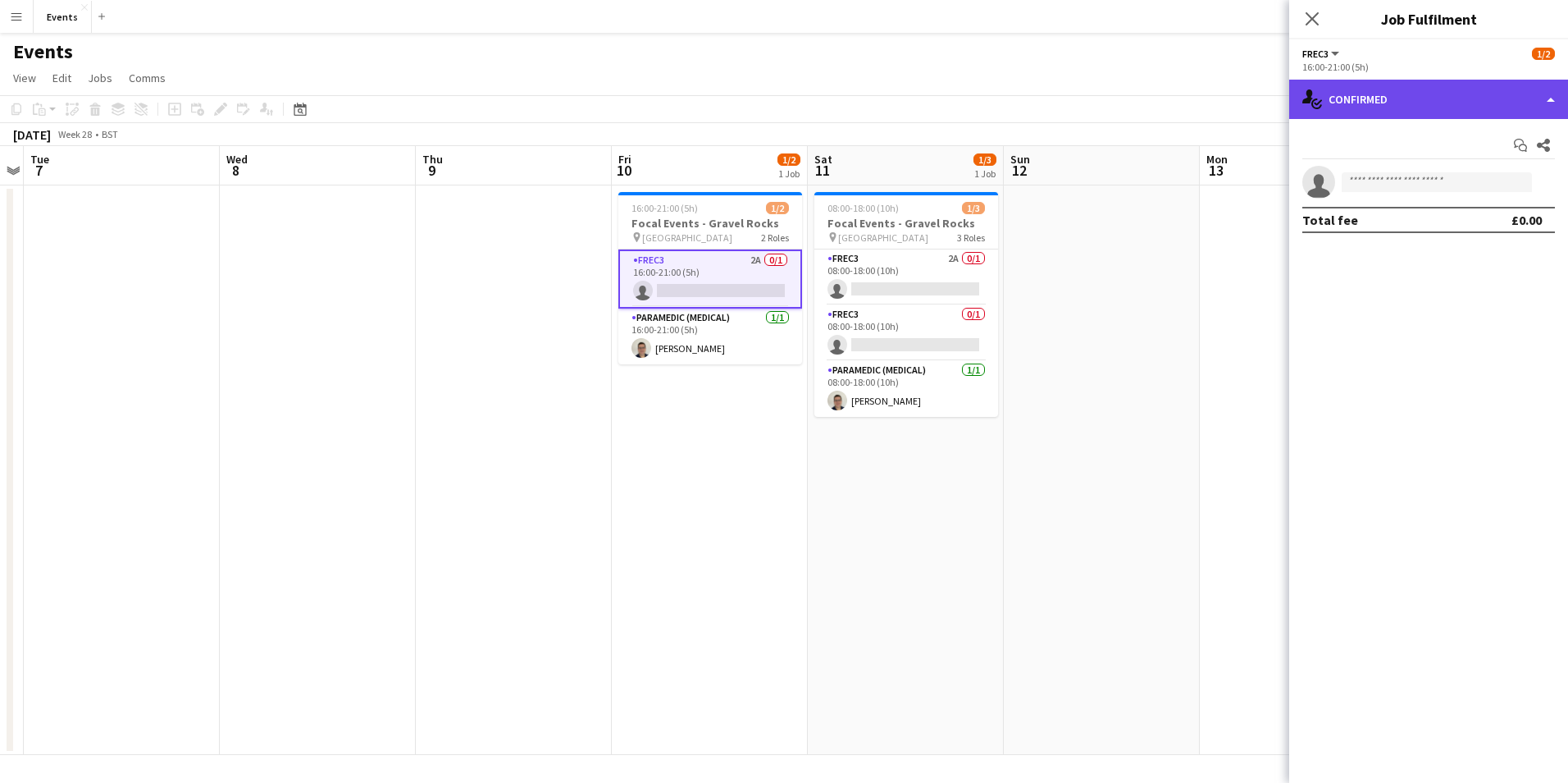
click at [1433, 103] on div "single-neutral-actions-check-2 Confirmed" at bounding box center [1428, 99] width 279 height 40
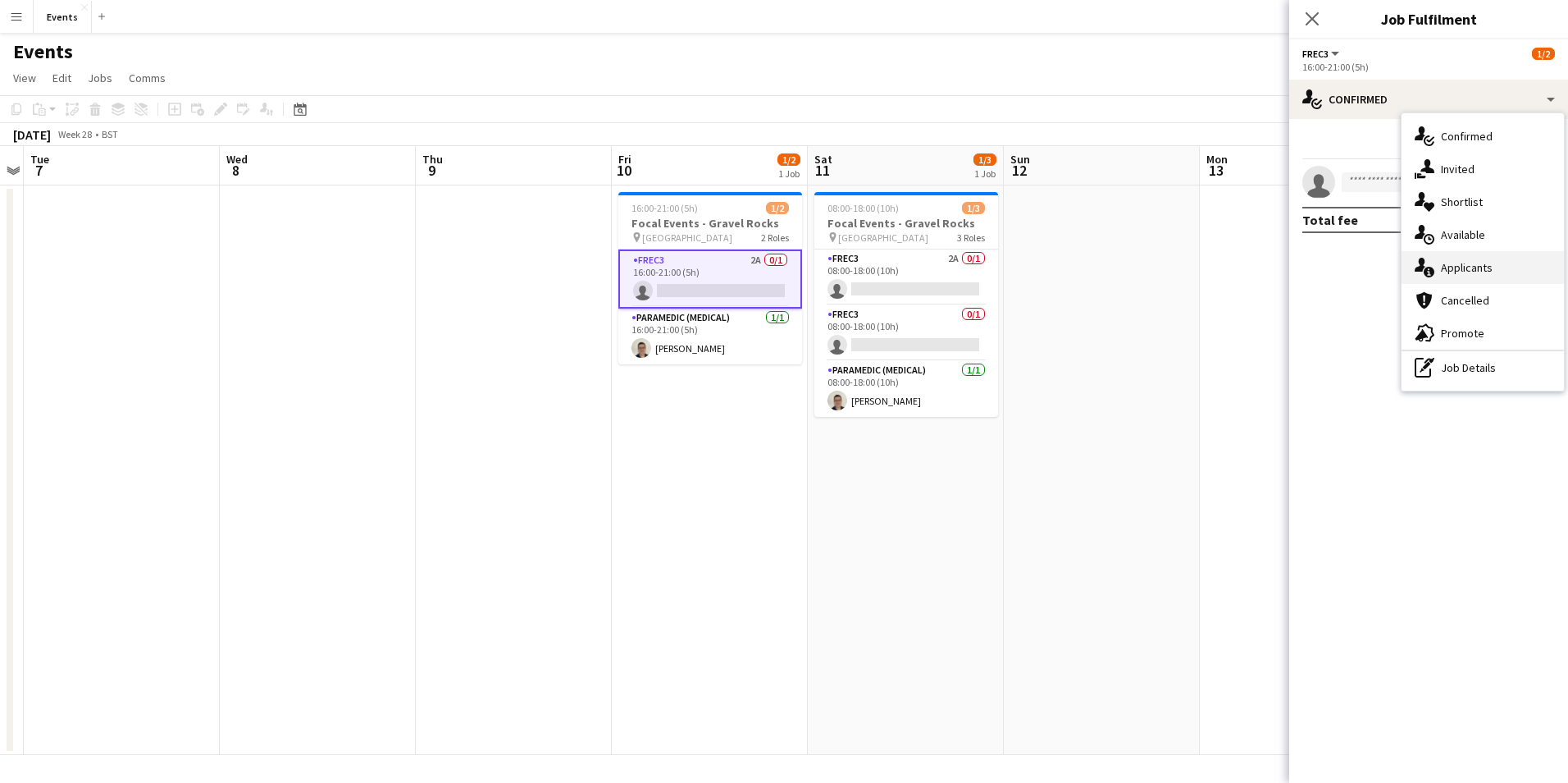
click at [1456, 265] on div "single-neutral-actions-information Applicants" at bounding box center [1482, 267] width 162 height 33
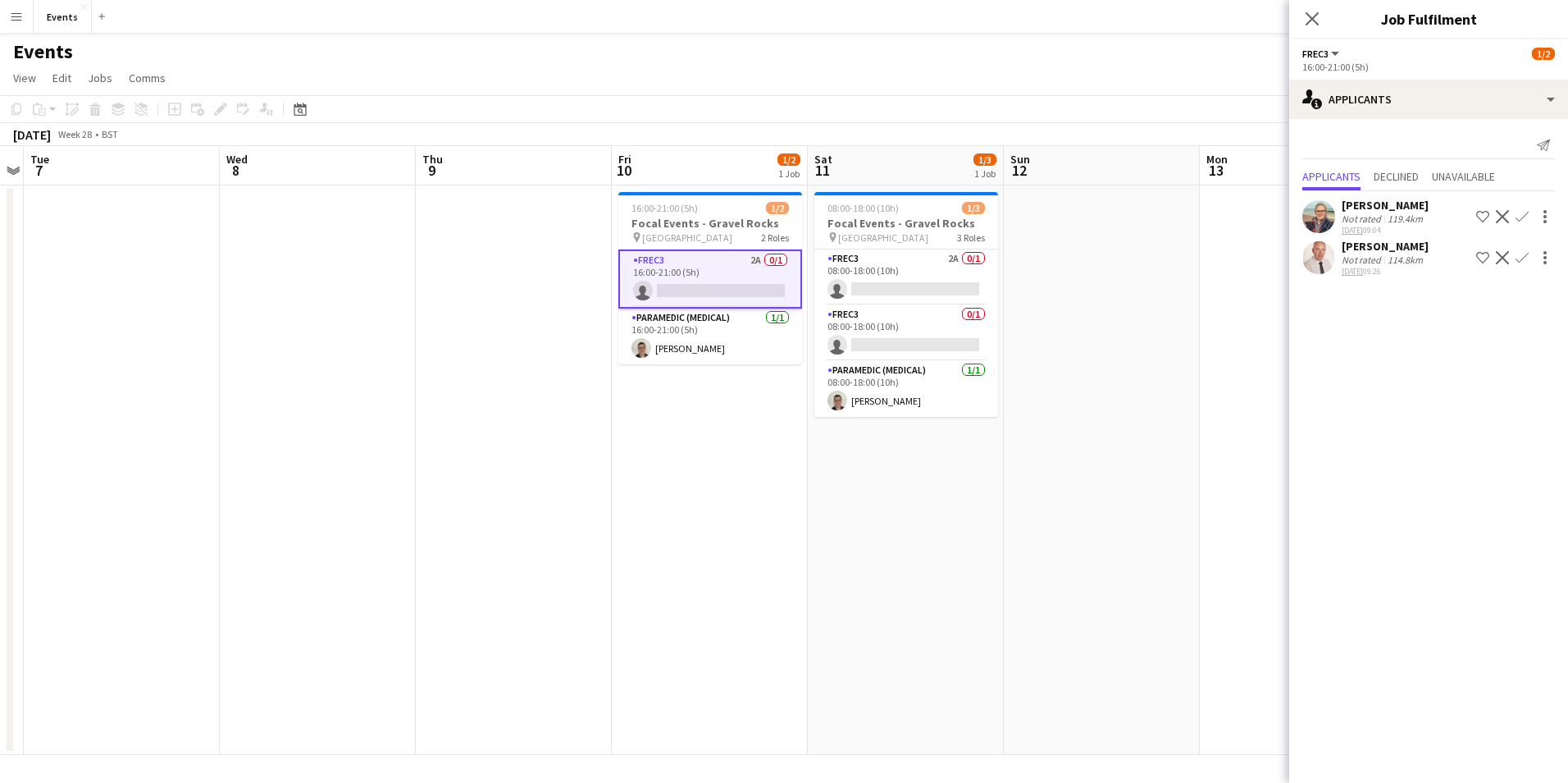
click at [1518, 256] on app-icon "Confirm" at bounding box center [1522, 257] width 14 height 14
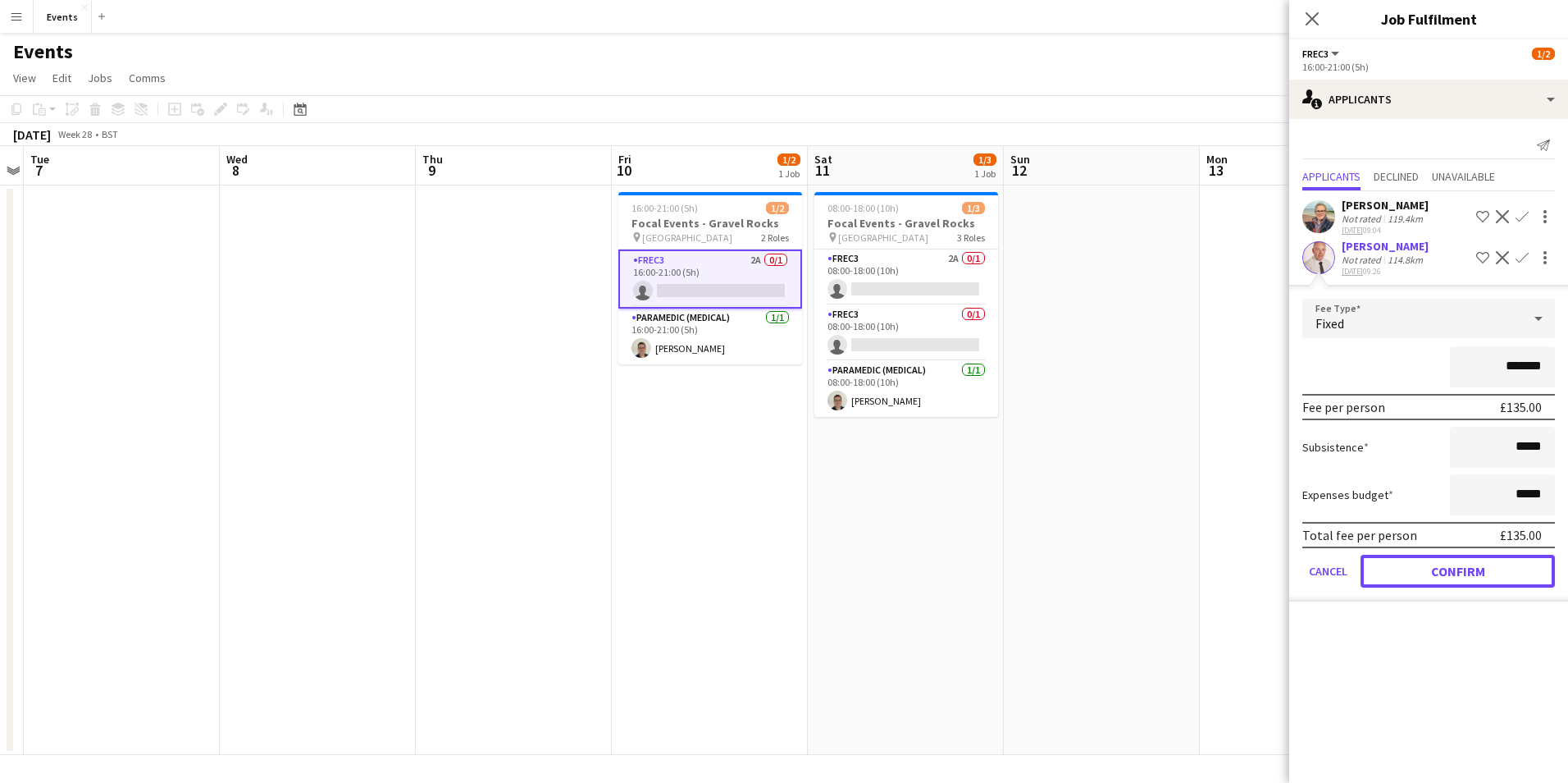
click at [1485, 564] on button "Confirm" at bounding box center [1457, 571] width 194 height 33
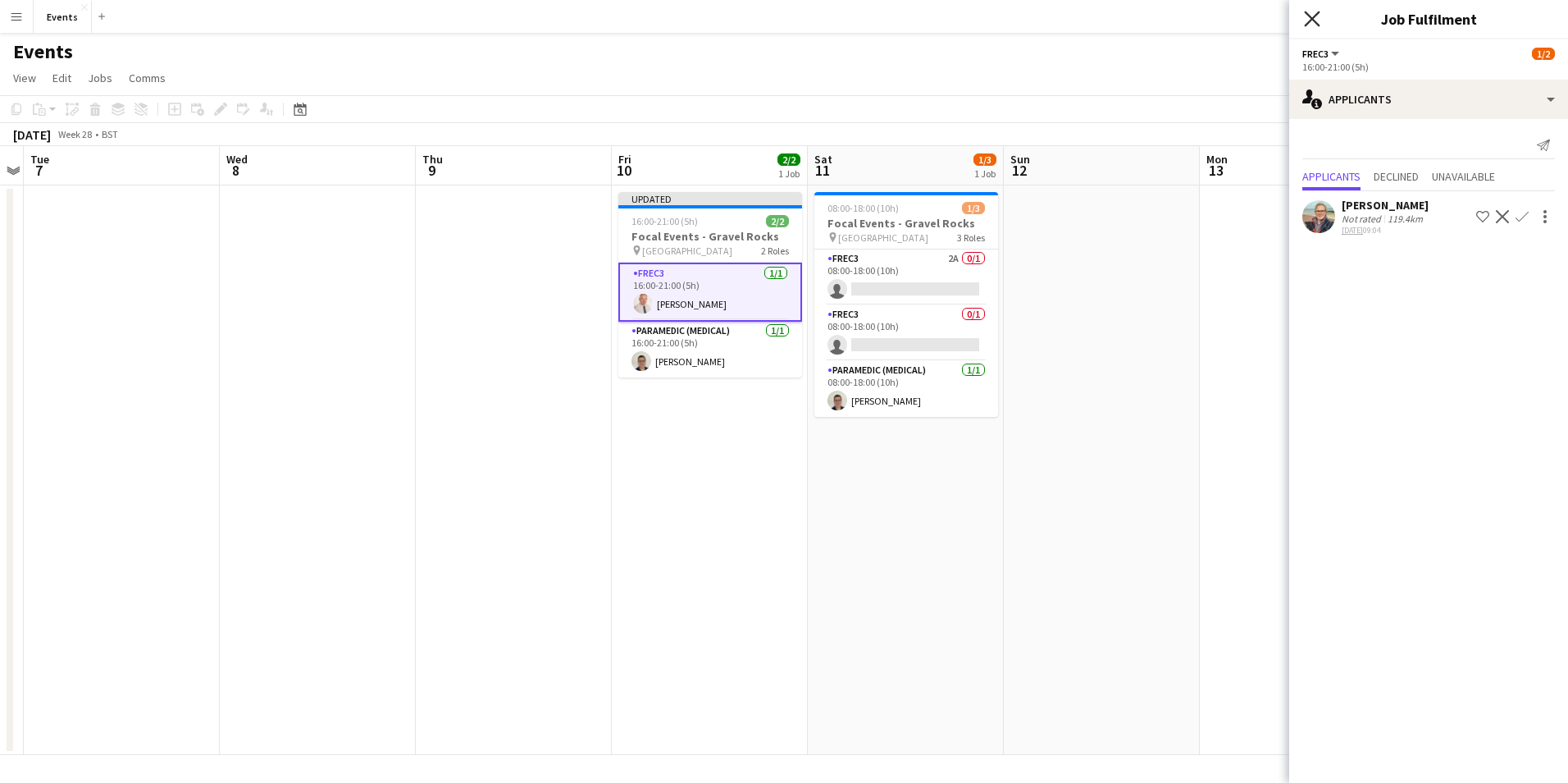
click at [1315, 18] on icon "Close pop-in" at bounding box center [1312, 18] width 16 height 16
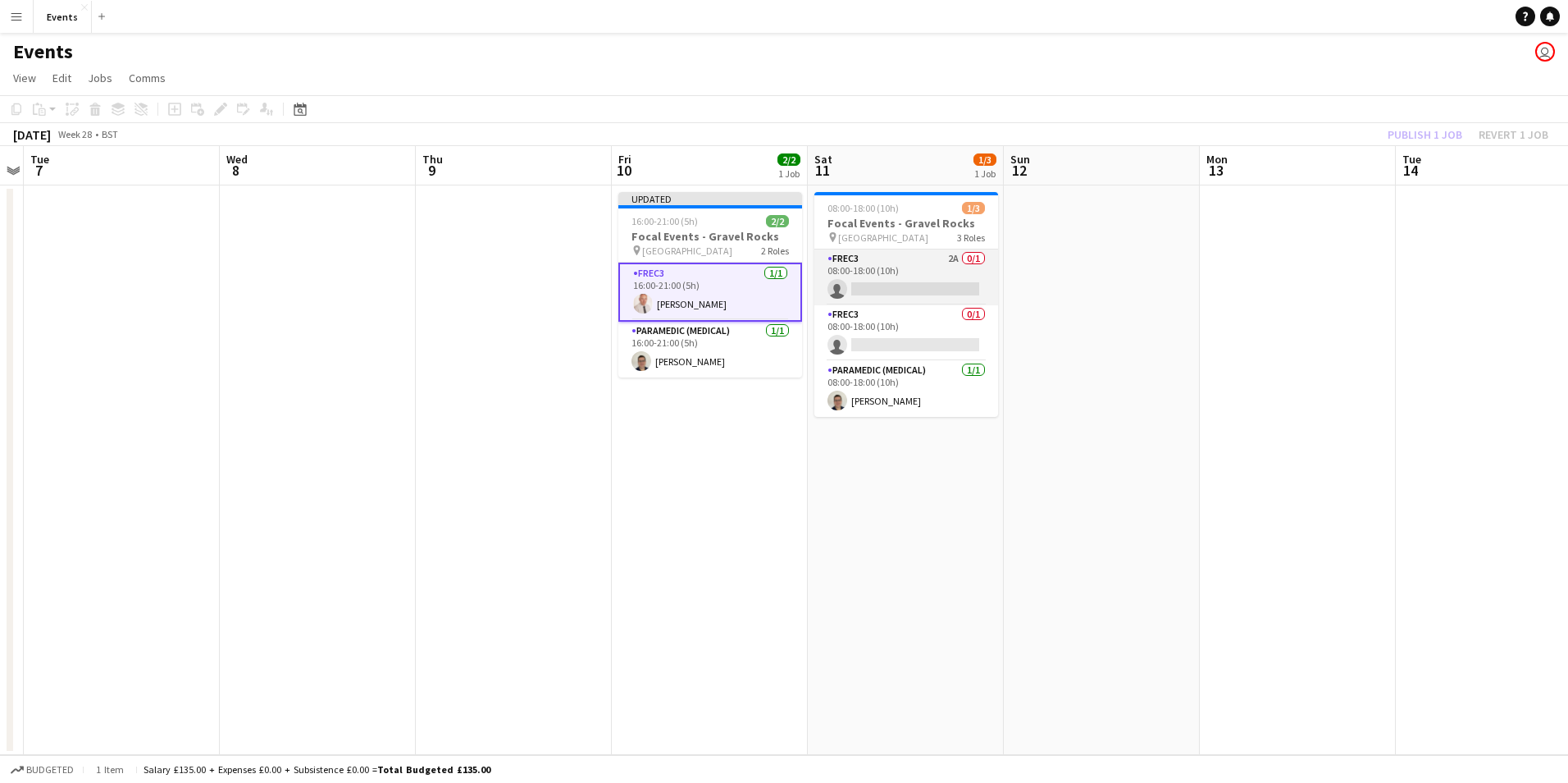
click at [905, 289] on app-card-role "FREC3 2A 0/1 08:00-18:00 (10h) single-neutral-actions" at bounding box center [906, 277] width 183 height 55
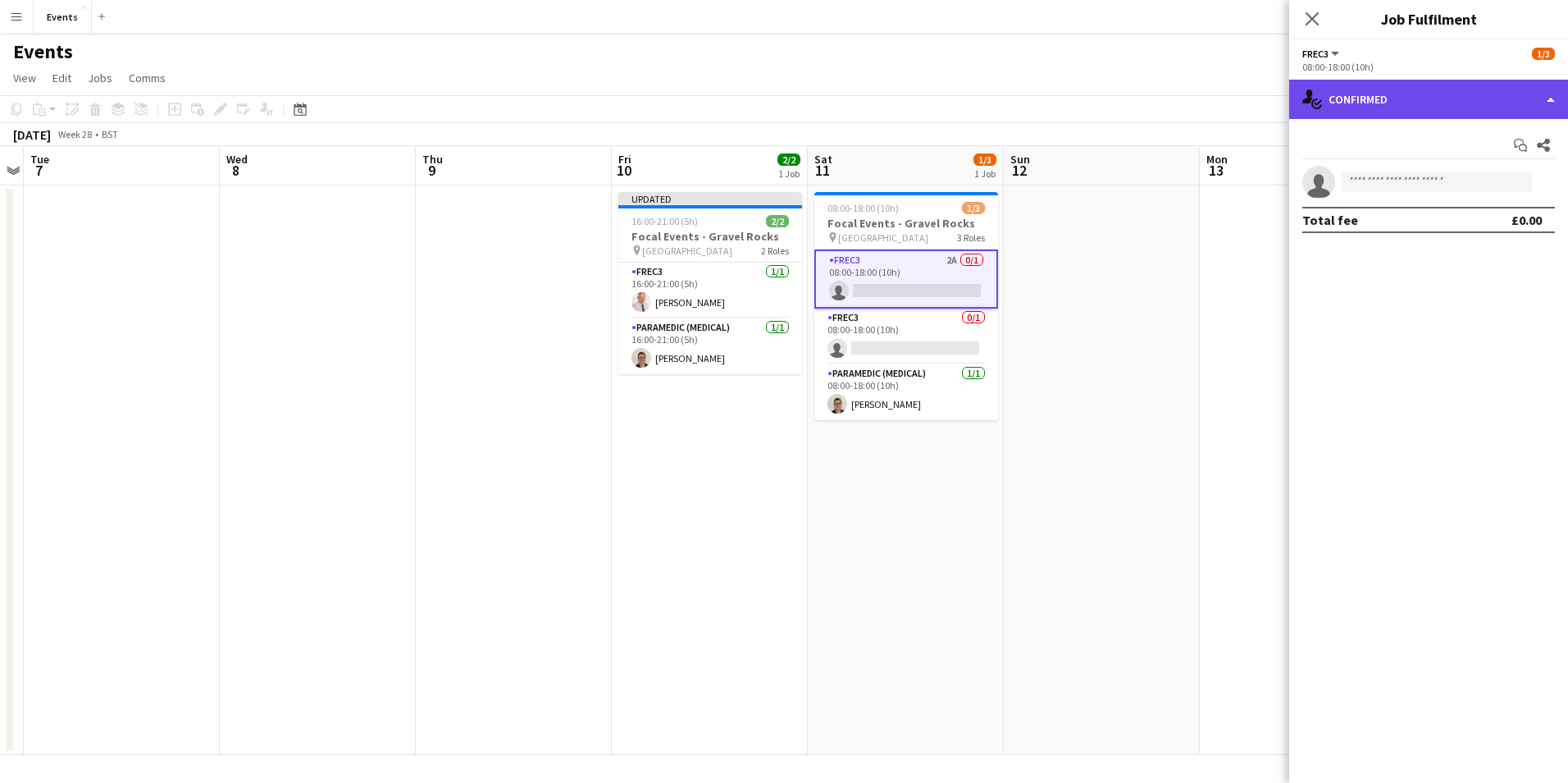
click at [1409, 115] on div "single-neutral-actions-check-2 Confirmed" at bounding box center [1428, 99] width 279 height 40
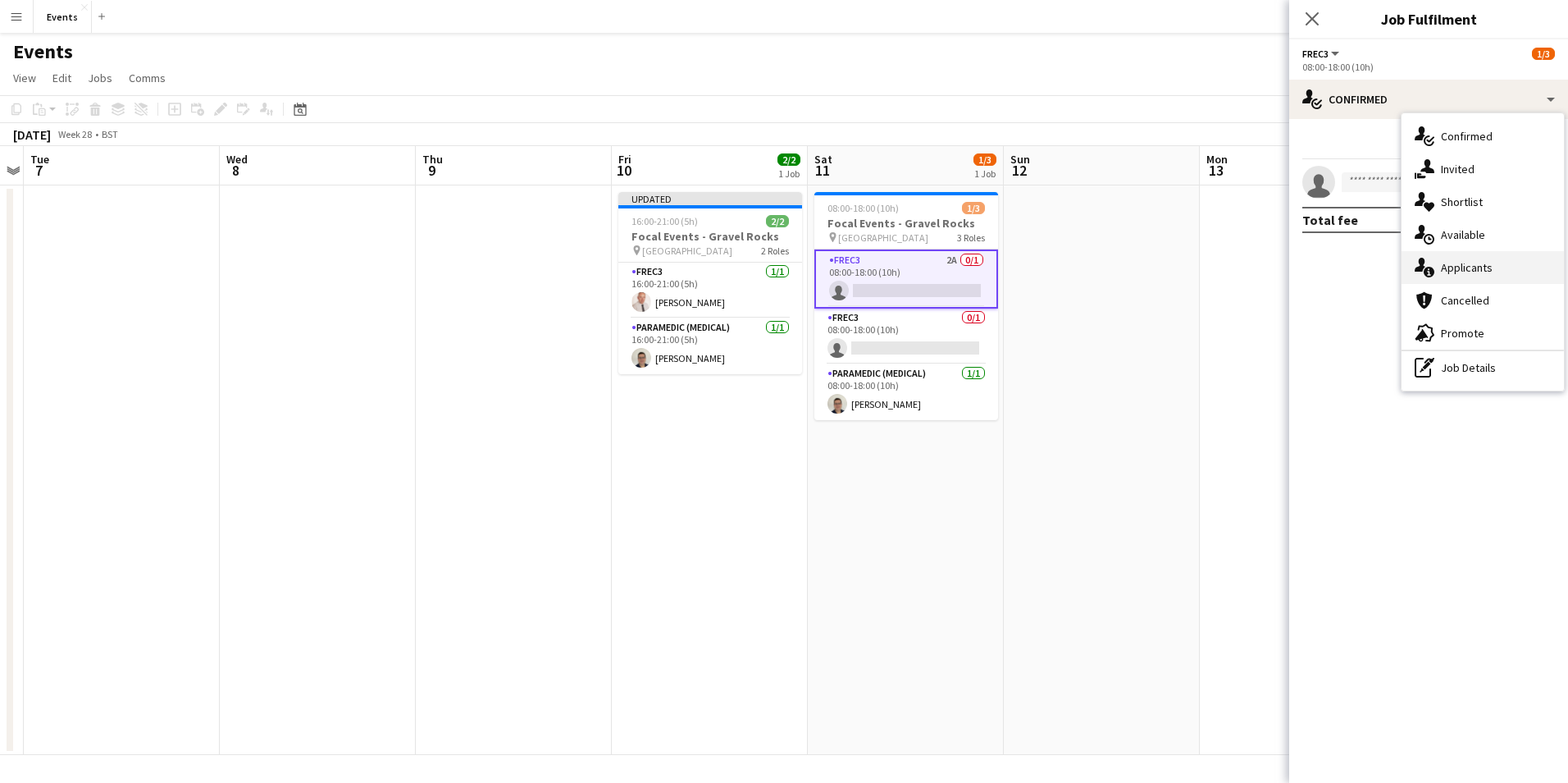
click at [1494, 269] on div "single-neutral-actions-information Applicants" at bounding box center [1482, 267] width 162 height 33
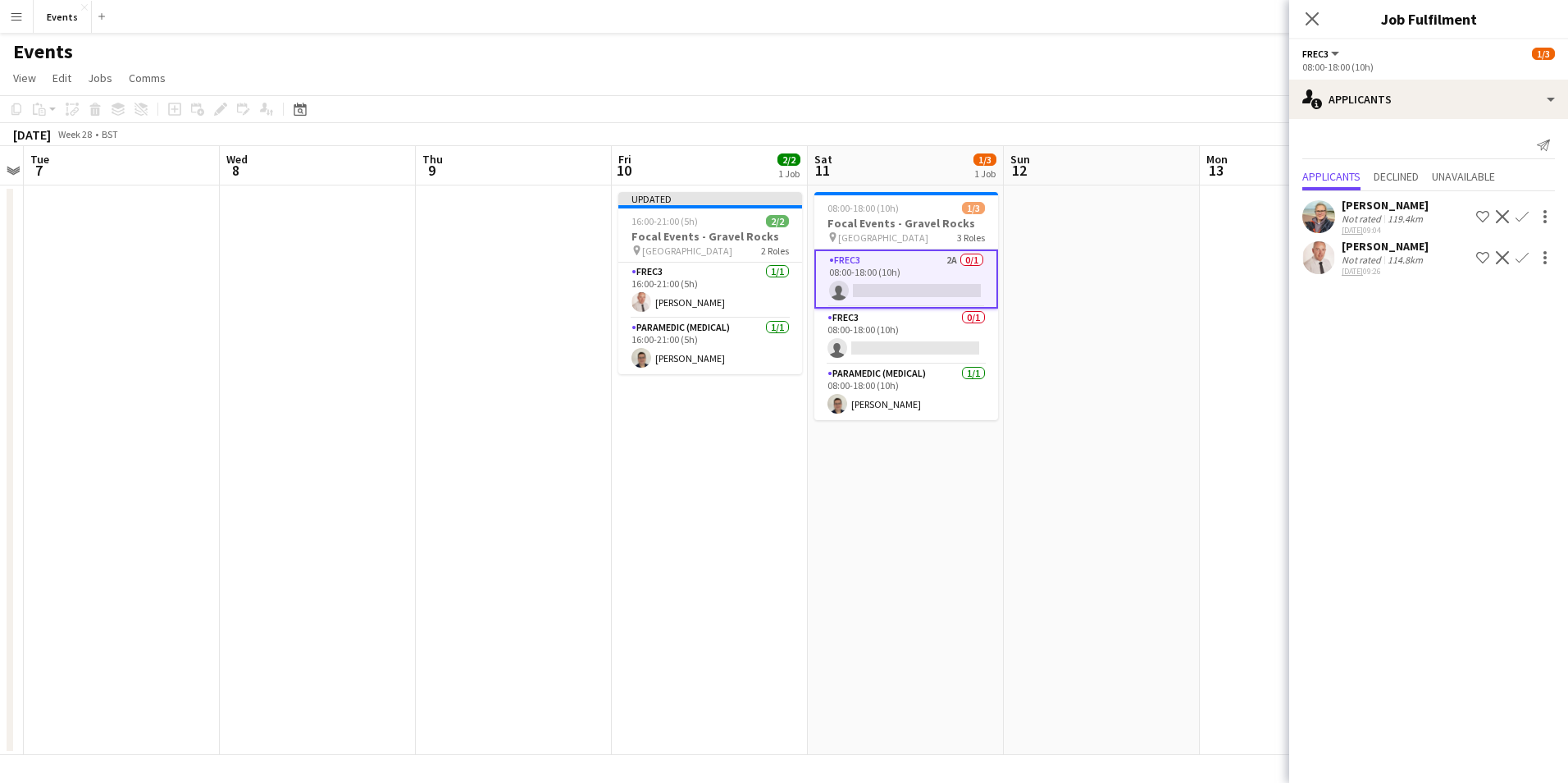
click at [1516, 254] on app-icon "Confirm" at bounding box center [1522, 257] width 14 height 14
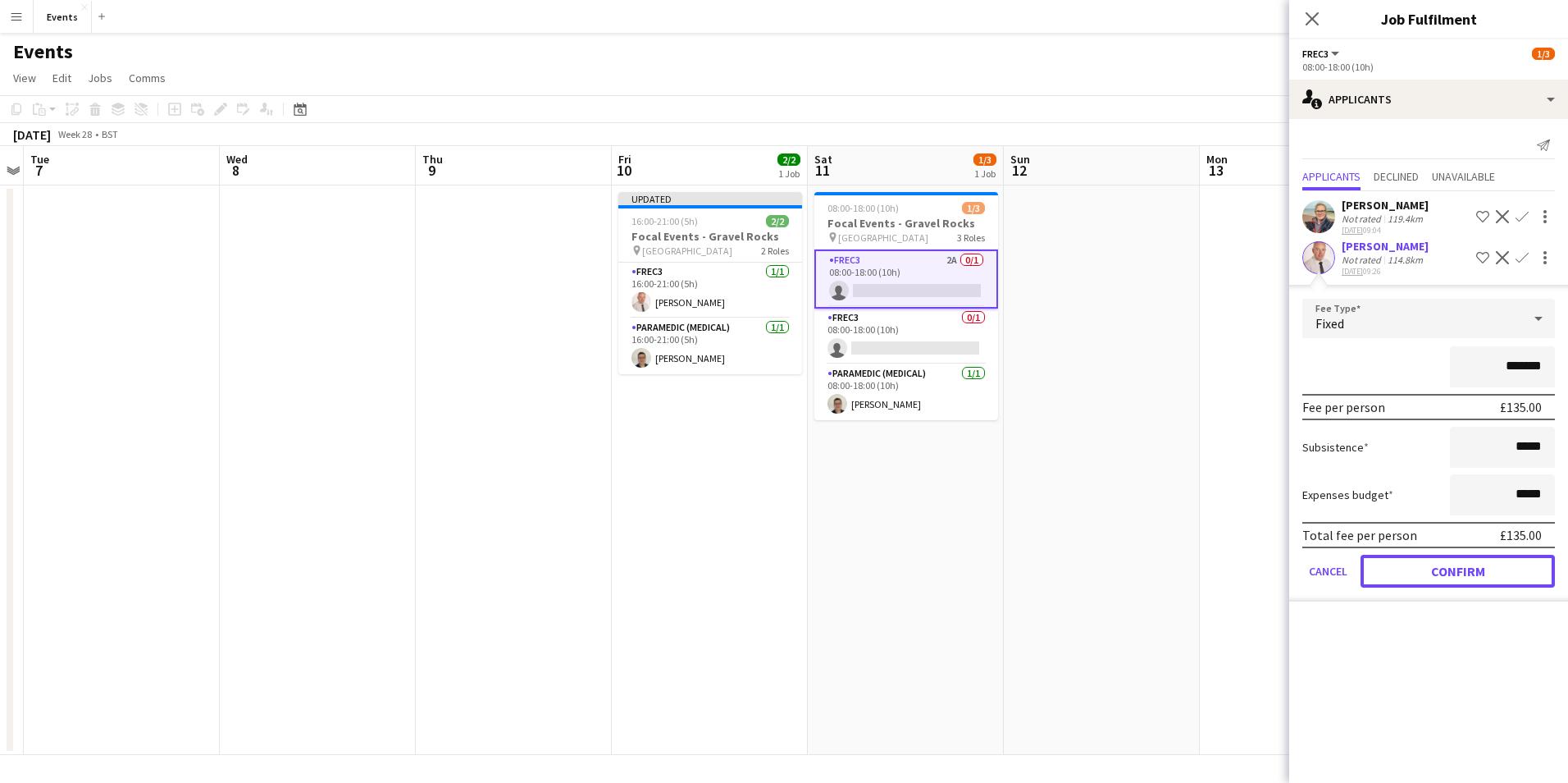
drag, startPoint x: 1499, startPoint y: 564, endPoint x: 1493, endPoint y: 554, distance: 11.7
click at [1496, 563] on button "Confirm" at bounding box center [1457, 571] width 194 height 33
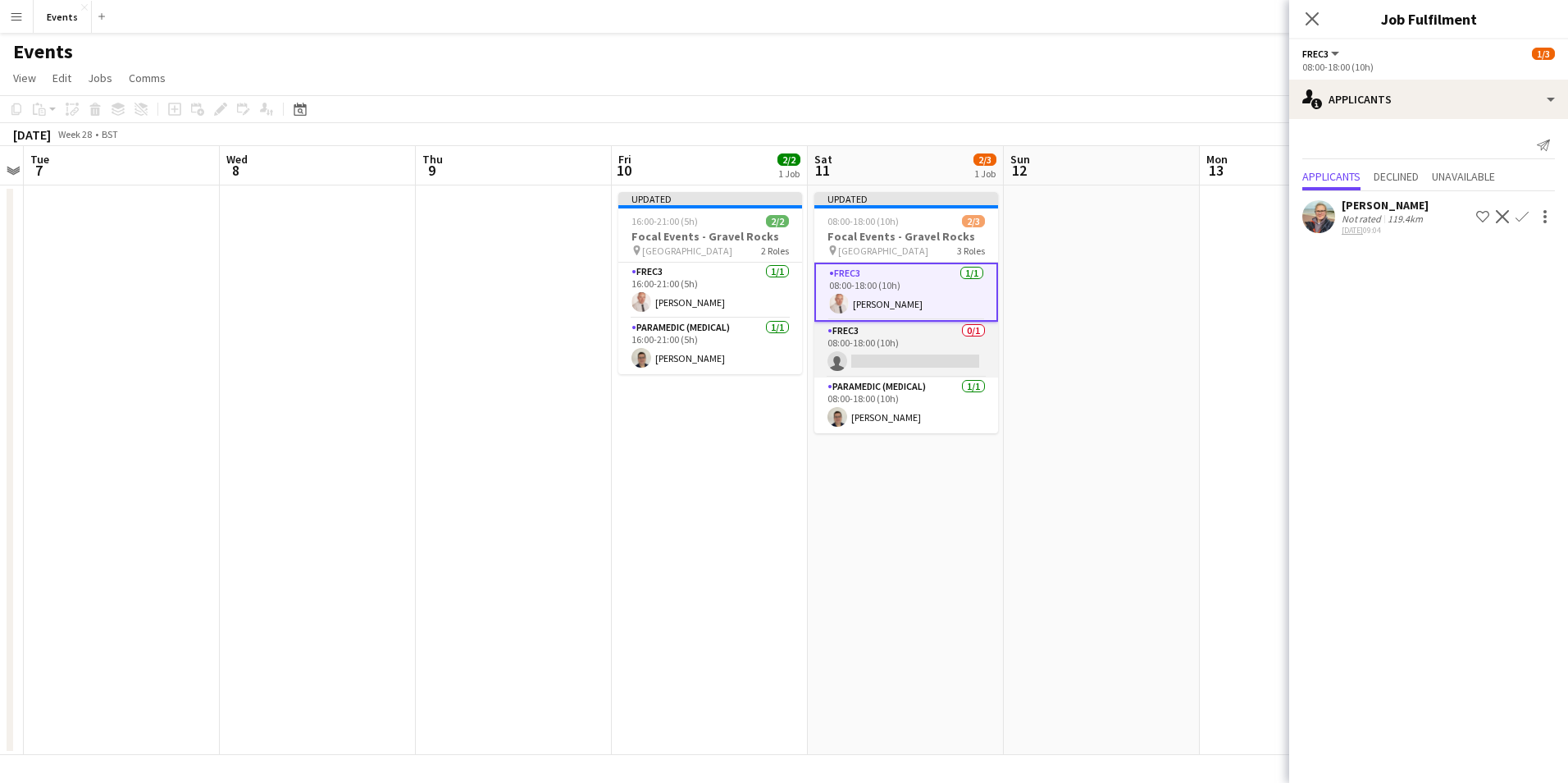
click at [915, 361] on app-card-role "FREC3 0/1 08:00-18:00 (10h) single-neutral-actions" at bounding box center [906, 349] width 183 height 55
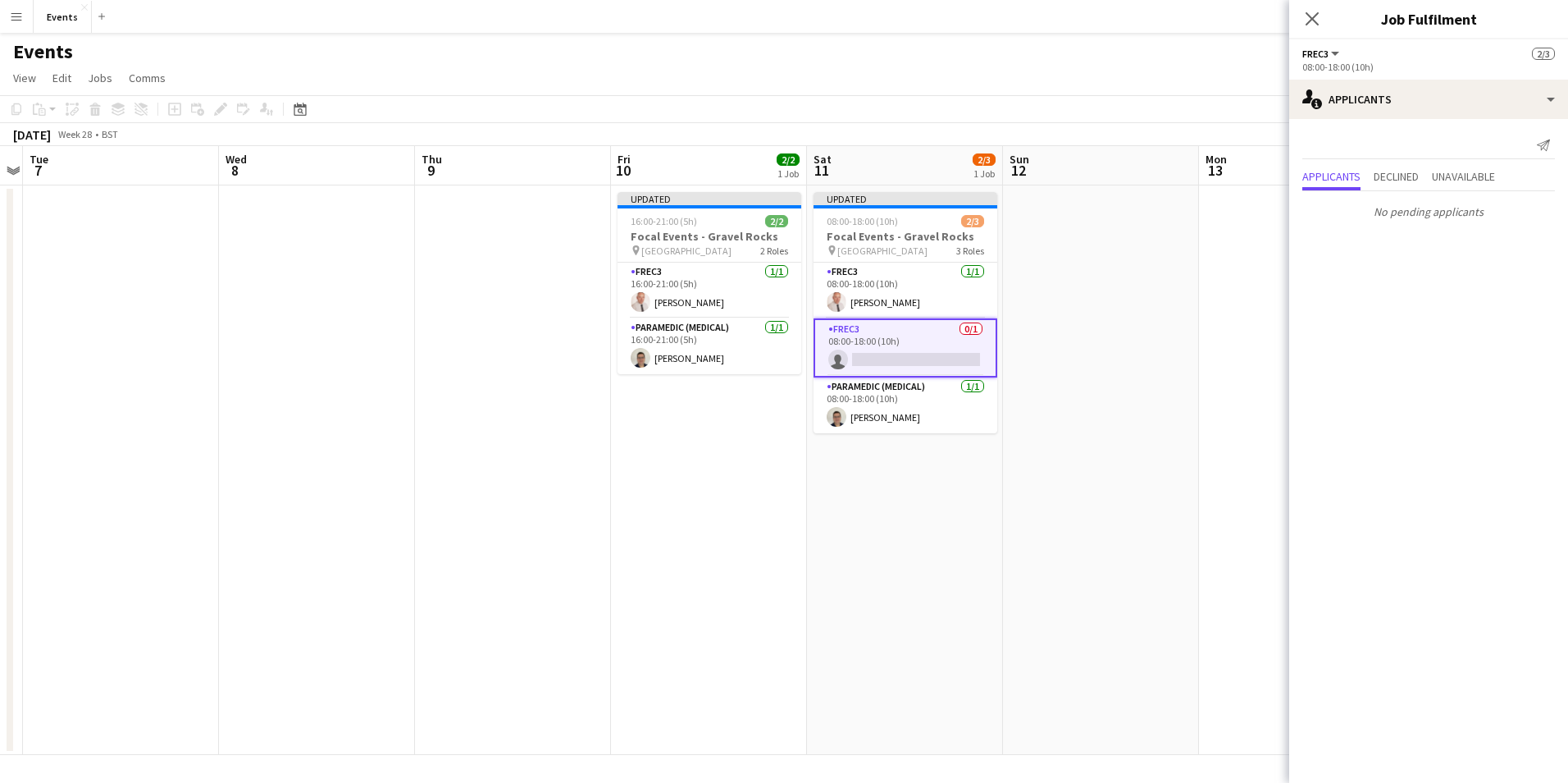
click at [889, 361] on app-card-role "FREC3 0/1 08:00-18:00 (10h) single-neutral-actions" at bounding box center [905, 348] width 183 height 59
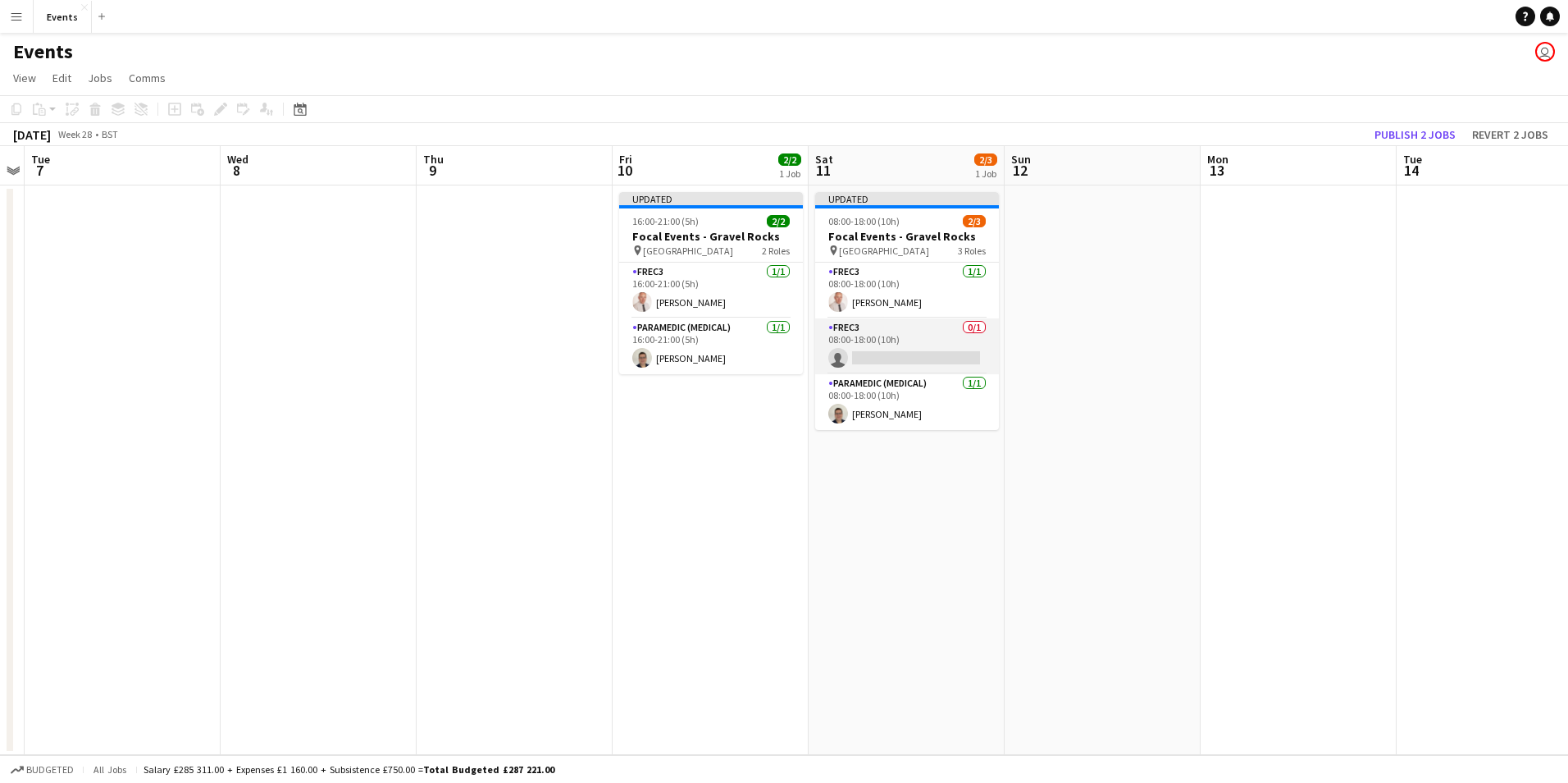
drag, startPoint x: 893, startPoint y: 361, endPoint x: 955, endPoint y: 357, distance: 62.1
click at [896, 361] on app-card-role "FREC3 0/1 08:00-18:00 (10h) single-neutral-actions" at bounding box center [907, 346] width 183 height 55
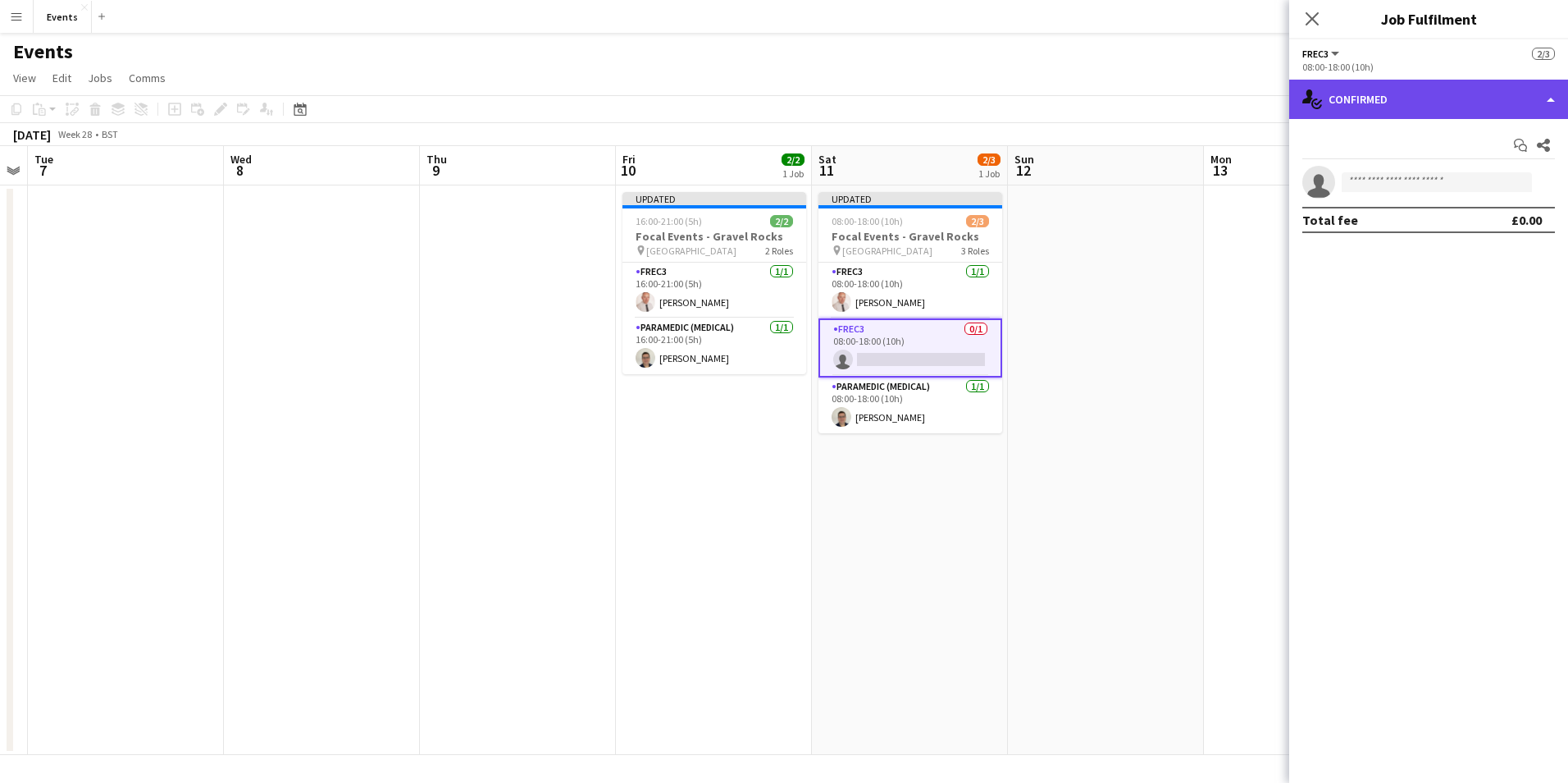
click at [1412, 109] on div "single-neutral-actions-check-2 Confirmed" at bounding box center [1428, 99] width 279 height 40
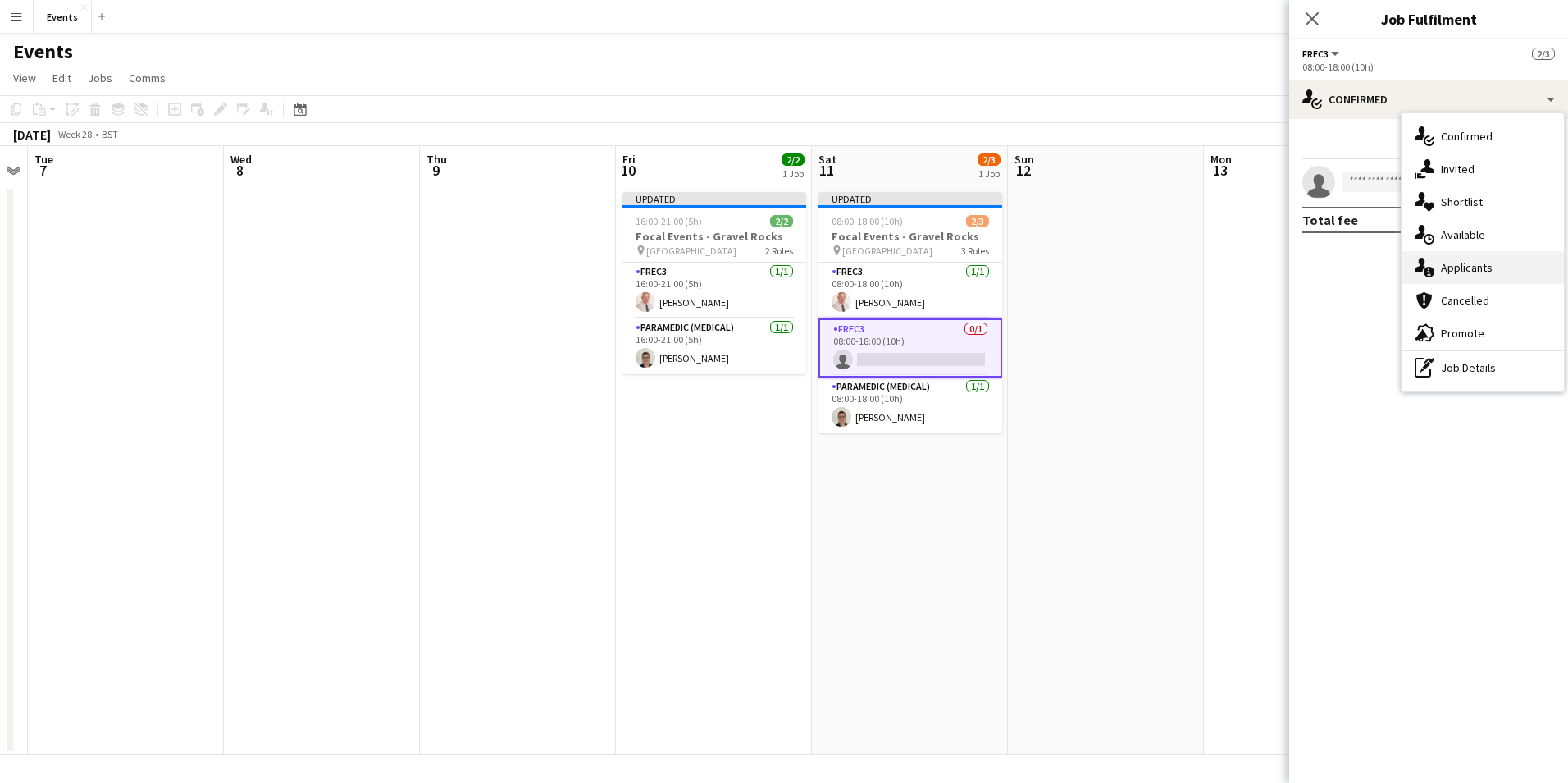
click at [1450, 268] on div "single-neutral-actions-information Applicants" at bounding box center [1482, 267] width 162 height 33
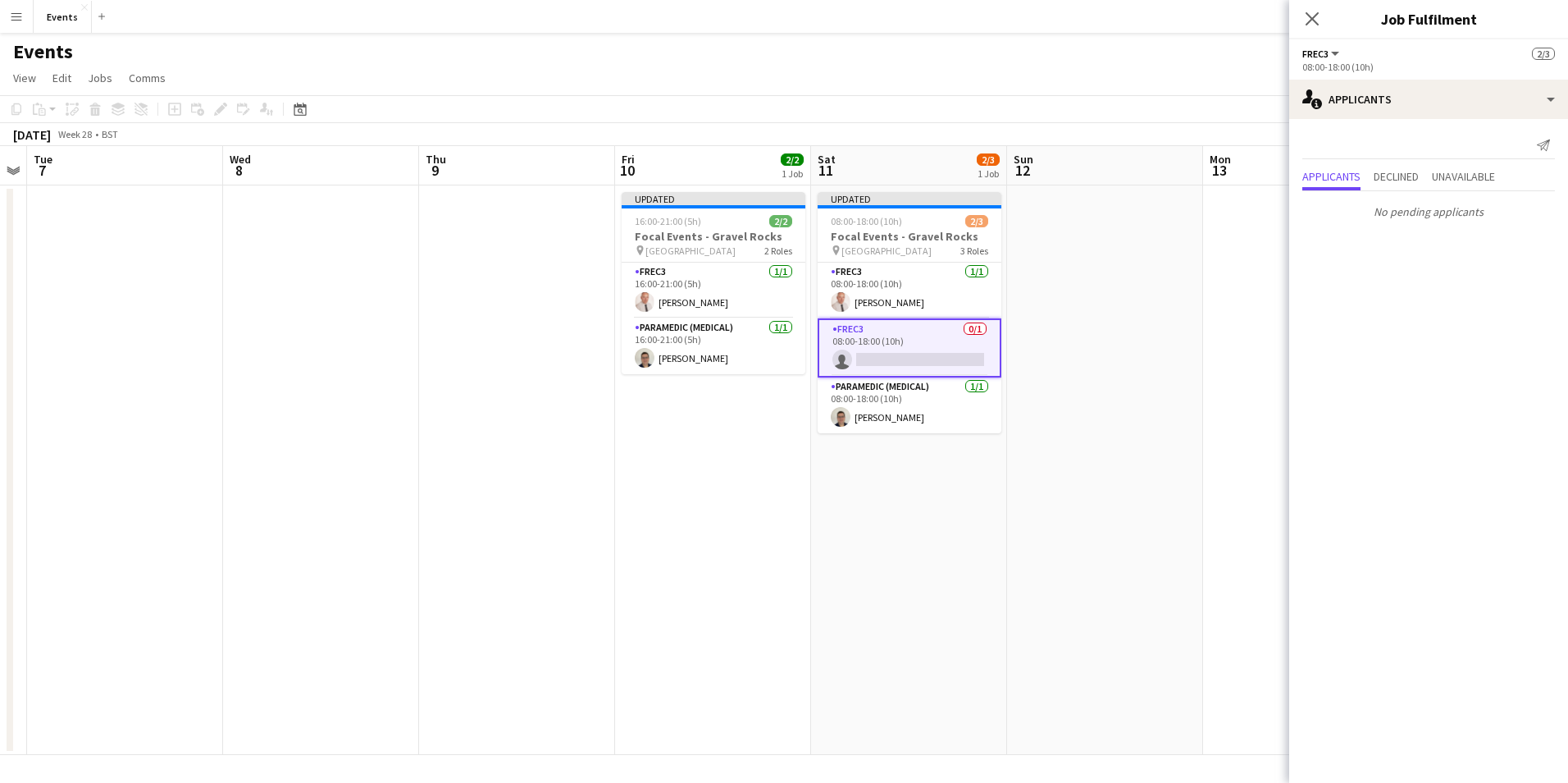
click at [907, 357] on app-card-role "FREC3 0/1 08:00-18:00 (10h) single-neutral-actions" at bounding box center [909, 348] width 183 height 59
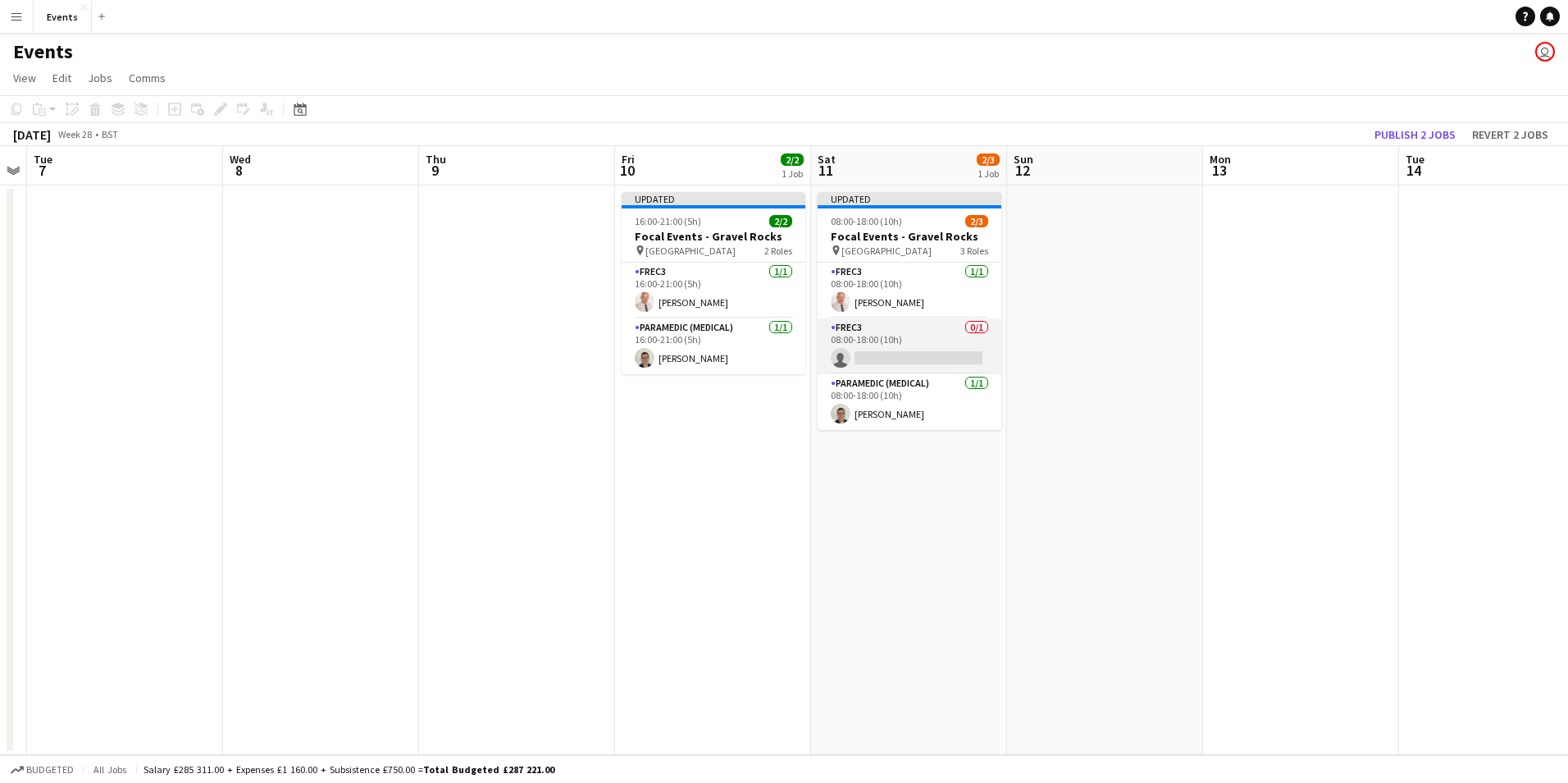
click at [905, 360] on app-card-role "FREC3 0/1 08:00-18:00 (10h) single-neutral-actions" at bounding box center [909, 346] width 183 height 55
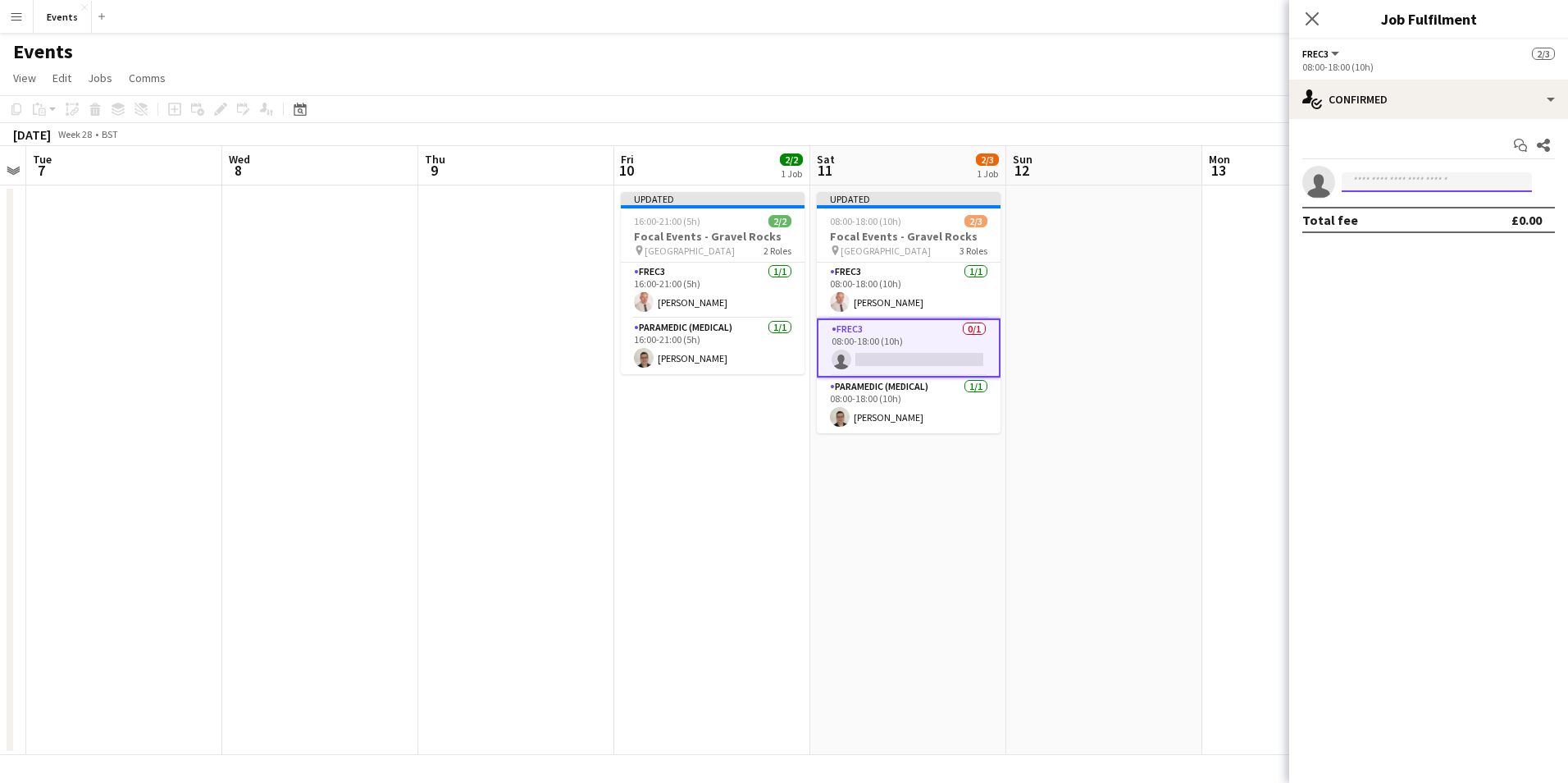
click at [1376, 190] on input at bounding box center [1437, 182] width 190 height 19
type input "*"
click at [1376, 176] on input "**********" at bounding box center [1437, 182] width 190 height 19
drag, startPoint x: 1381, startPoint y: 181, endPoint x: 1410, endPoint y: 197, distance: 33.1
click at [1381, 182] on input "**********" at bounding box center [1437, 182] width 190 height 19
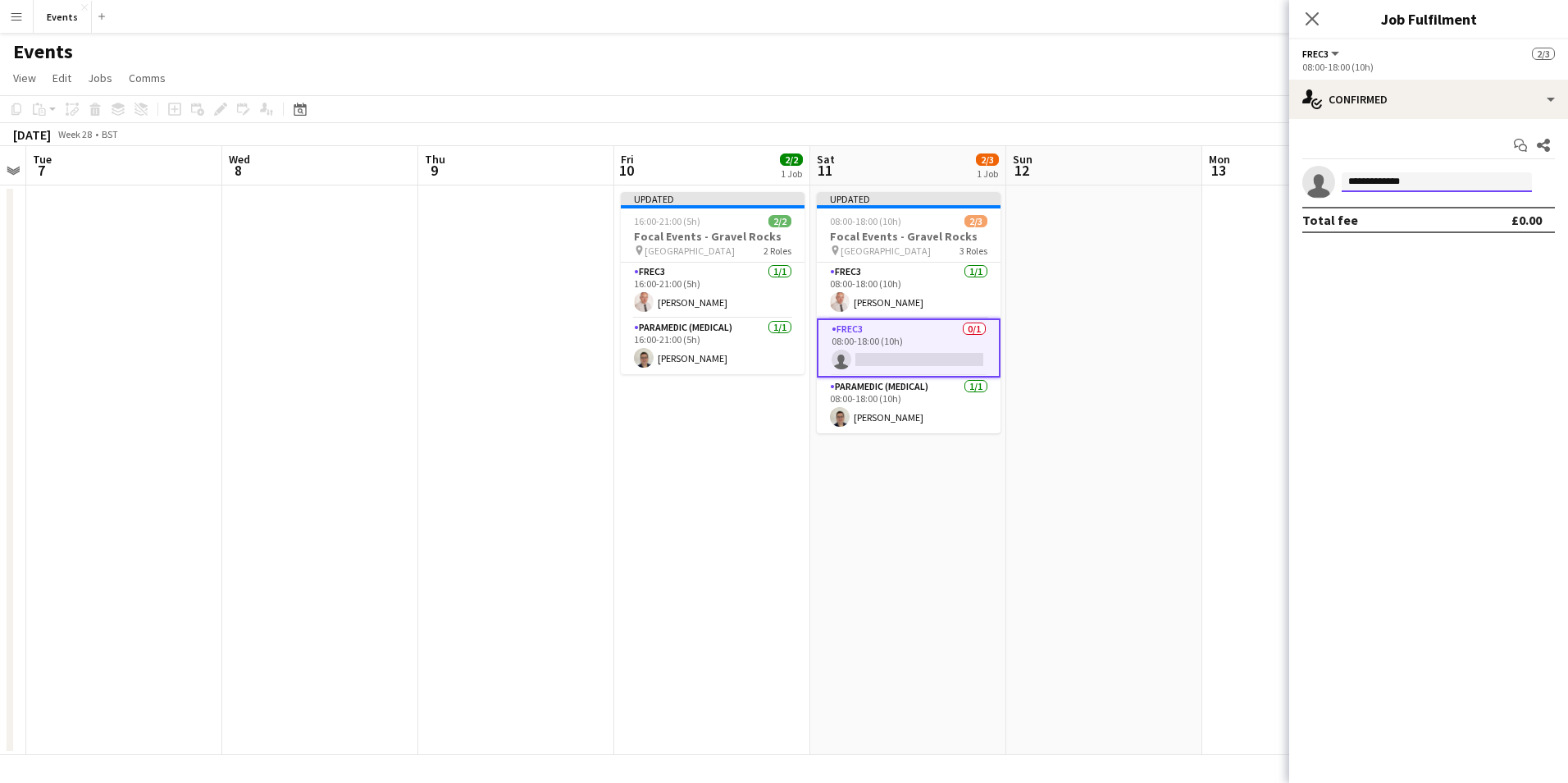
click at [1413, 174] on input "**********" at bounding box center [1437, 182] width 190 height 19
click at [1411, 176] on input "**********" at bounding box center [1437, 182] width 190 height 19
click at [1408, 179] on input "**********" at bounding box center [1437, 182] width 190 height 19
type input "**********"
click at [1408, 224] on span "[EMAIL_ADDRESS][DOMAIN_NAME]" at bounding box center [1436, 220] width 164 height 14
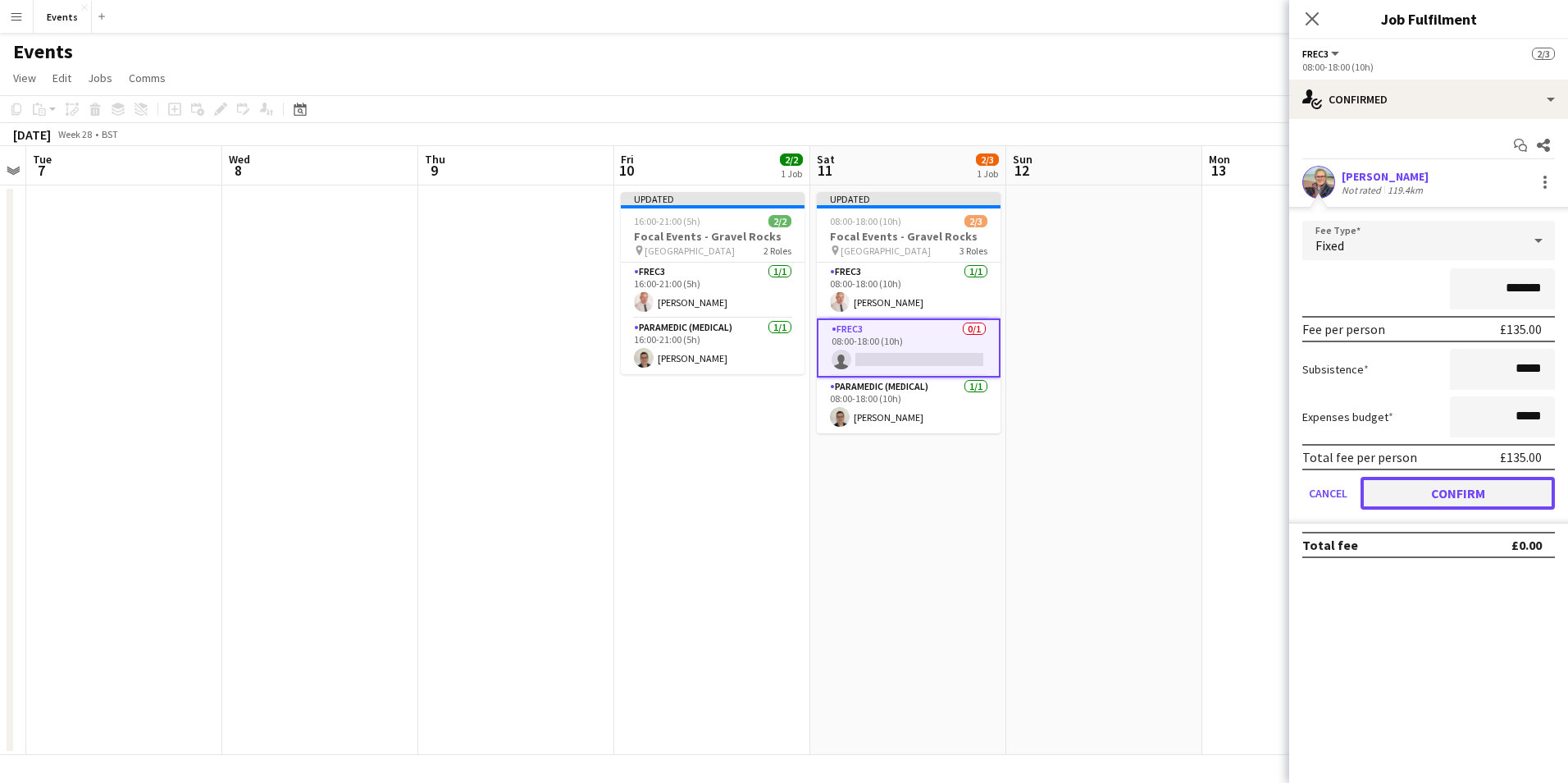
click at [1443, 494] on button "Confirm" at bounding box center [1457, 494] width 194 height 33
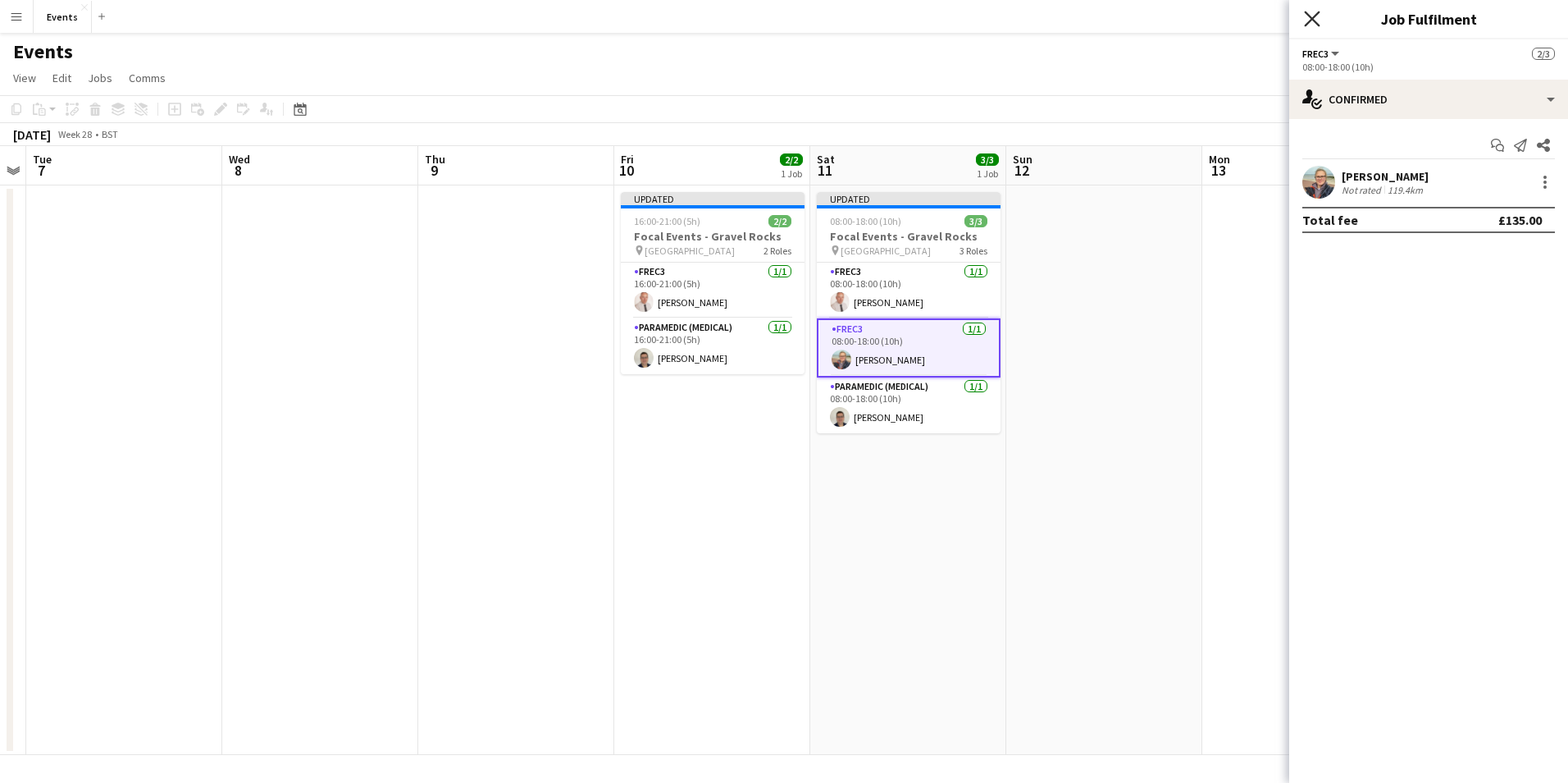
click at [1306, 16] on icon "Close pop-in" at bounding box center [1312, 18] width 16 height 16
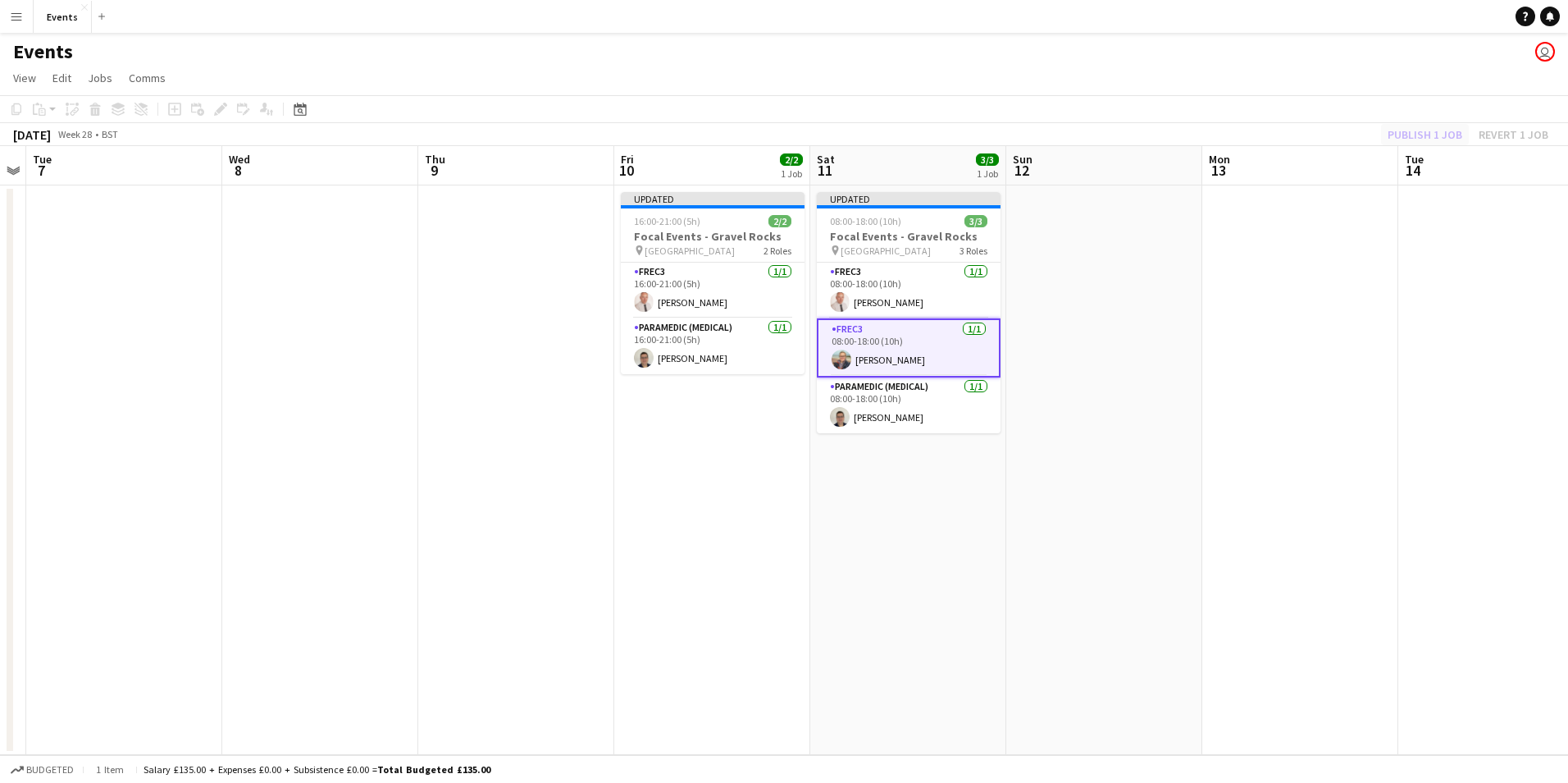
drag, startPoint x: 1442, startPoint y: 112, endPoint x: 1436, endPoint y: 126, distance: 15.2
click at [1442, 113] on app-toolbar "Copy Paste Paste Ctrl+V Paste with crew Ctrl+Shift+V Paste linked Job [GEOGRAPH…" at bounding box center [784, 109] width 1568 height 28
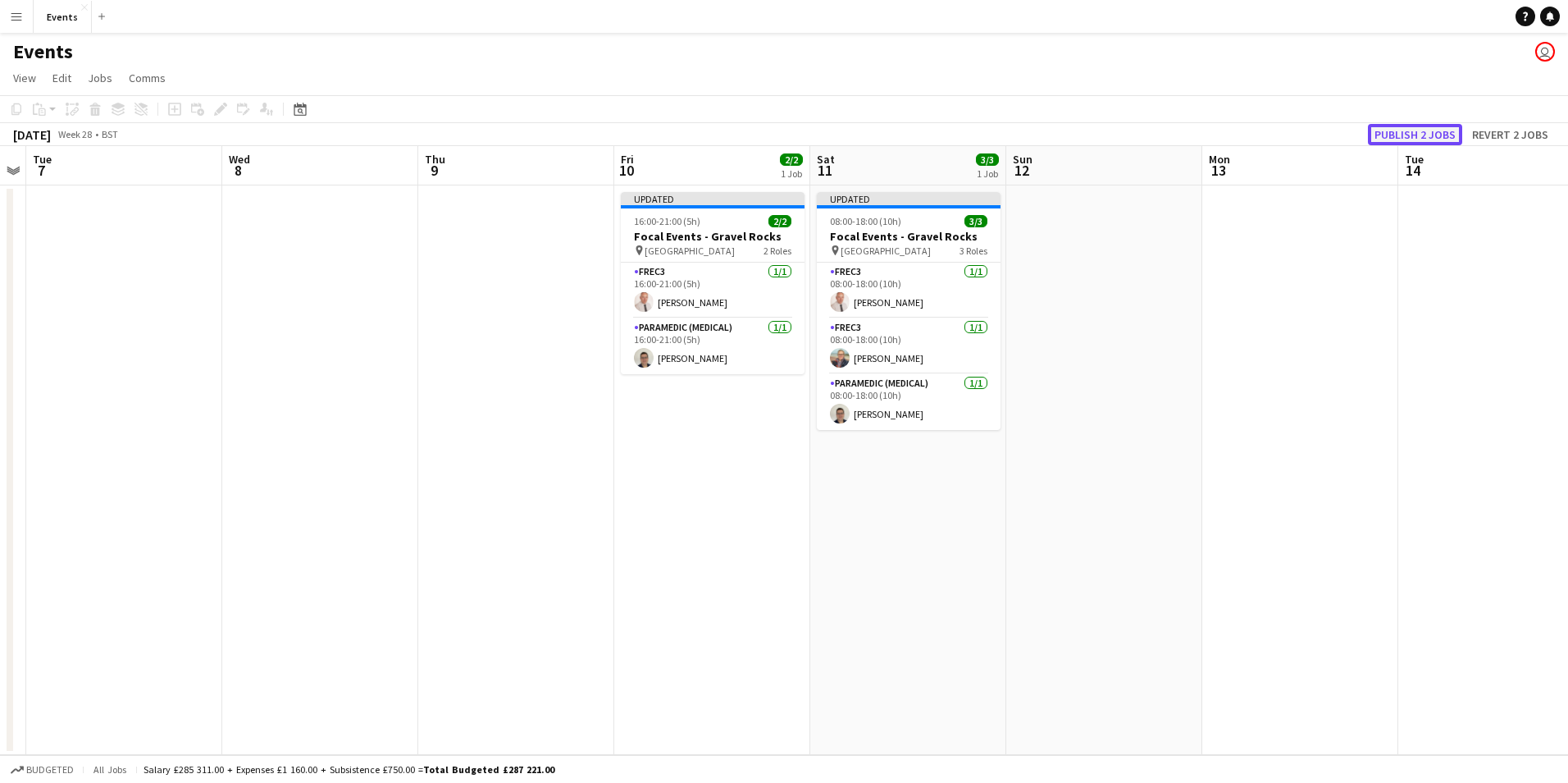
click at [1436, 126] on button "Publish 2 jobs" at bounding box center [1415, 135] width 94 height 21
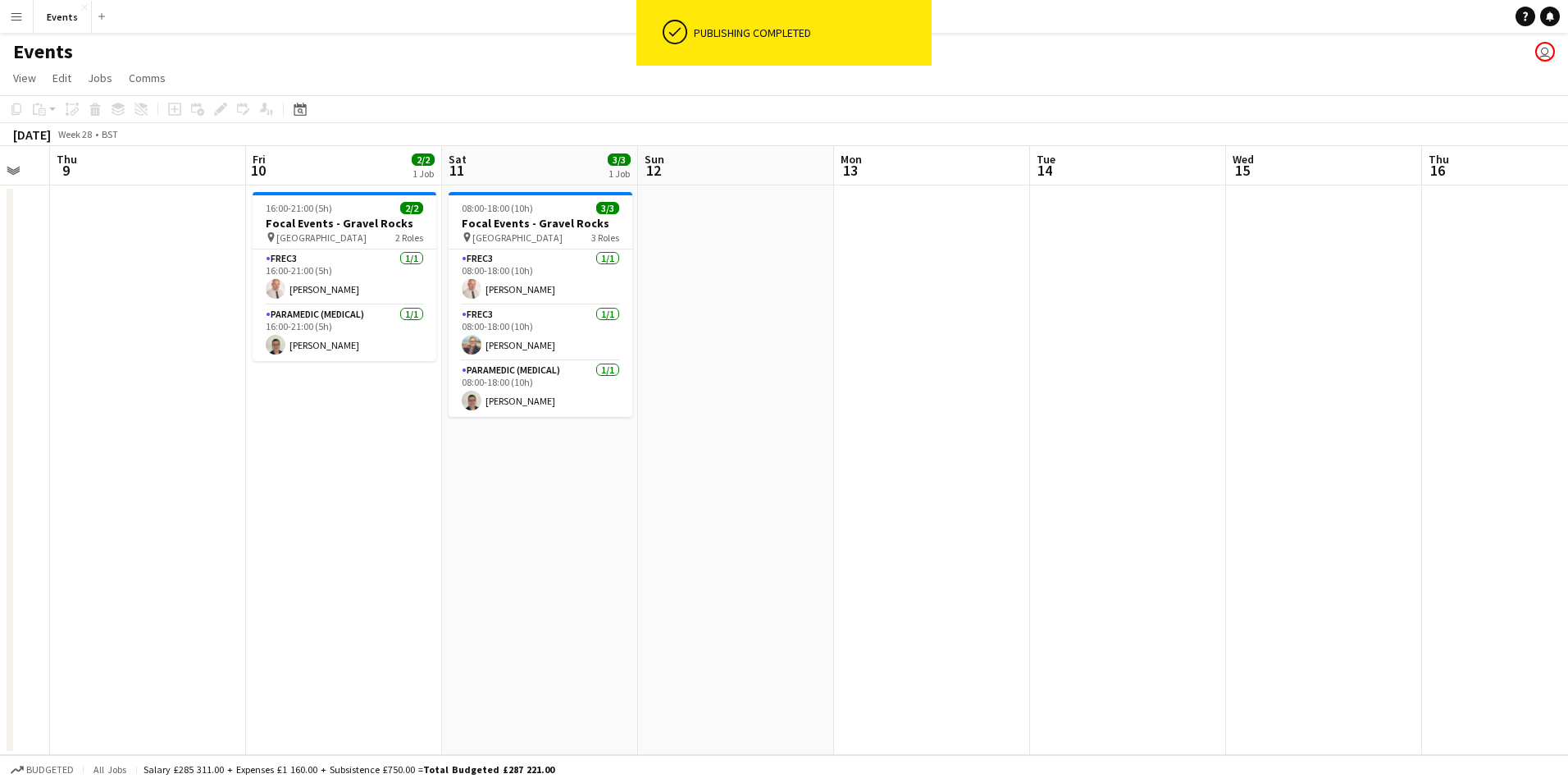
drag, startPoint x: 836, startPoint y: 644, endPoint x: 898, endPoint y: 662, distance: 64.6
click at [817, 647] on app-calendar-viewport "Mon 6 Tue 7 Wed 8 Thu 9 Fri 10 2/2 1 Job Sat 11 3/3 1 Job Sun 12 Mon 13 Tue 14 …" at bounding box center [784, 450] width 1568 height 609
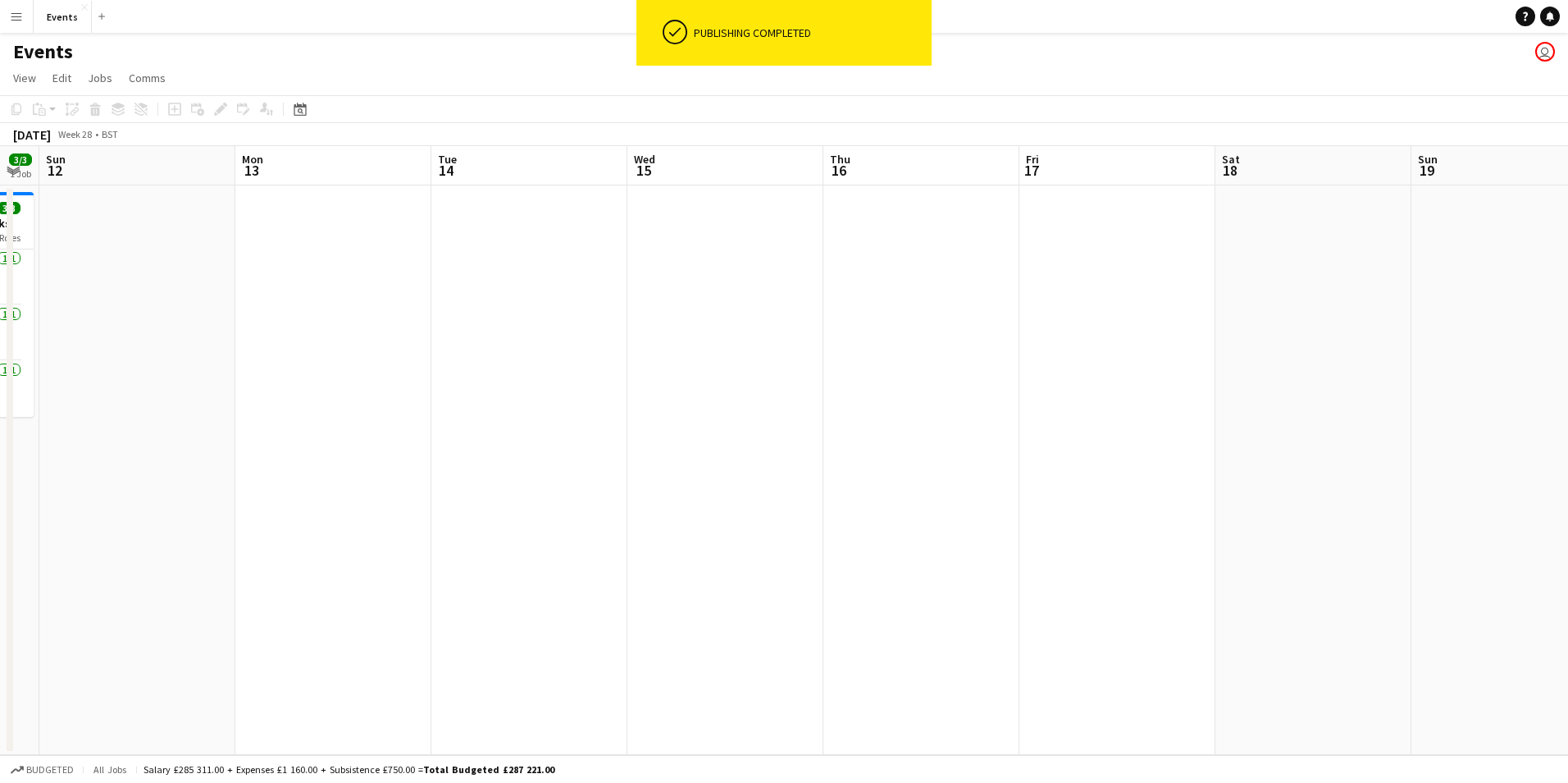
drag, startPoint x: 647, startPoint y: 635, endPoint x: 634, endPoint y: 630, distance: 13.9
click at [620, 630] on app-calendar-viewport "Thu 9 Fri 10 2/2 1 Job Sat 11 3/3 1 Job Sun 12 Mon 13 Tue 14 Wed 15 Thu 16 Fri …" at bounding box center [784, 450] width 1568 height 609
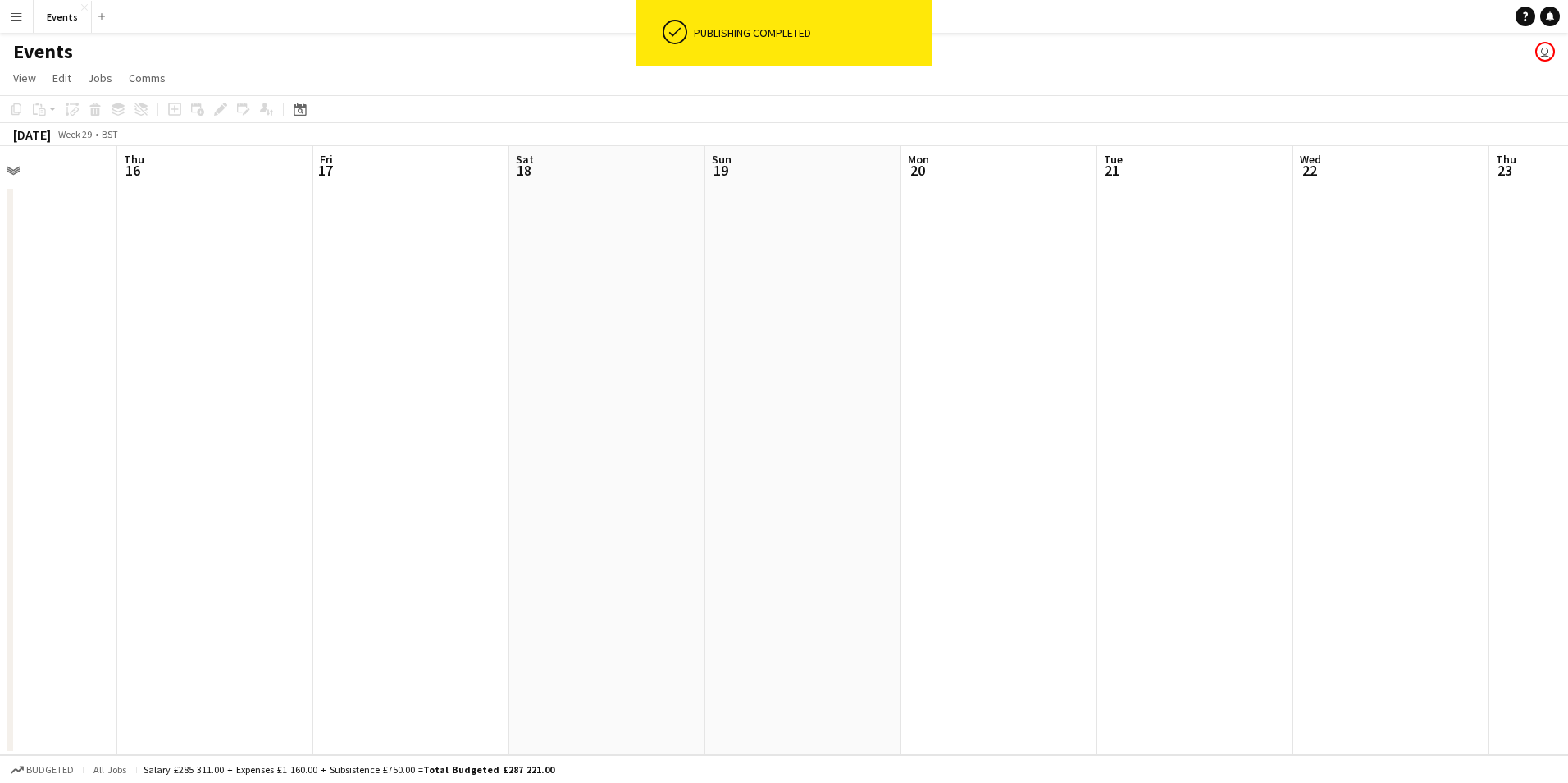
drag, startPoint x: 668, startPoint y: 628, endPoint x: 611, endPoint y: 611, distance: 59.5
click at [611, 611] on app-calendar-viewport "Mon 13 Tue 14 Wed 15 Thu 16 Fri 17 Sat 18 Sun 19 Mon 20 Tue 21 Wed 22 Thu 23 Fr…" at bounding box center [784, 450] width 1568 height 609
